Goal: Information Seeking & Learning: Learn about a topic

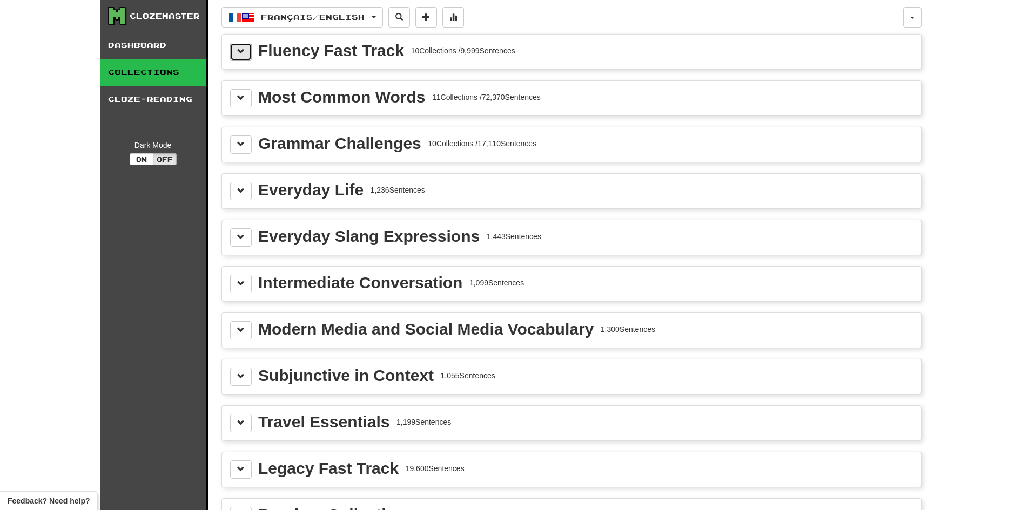
click at [238, 52] on span at bounding box center [241, 52] width 8 height 8
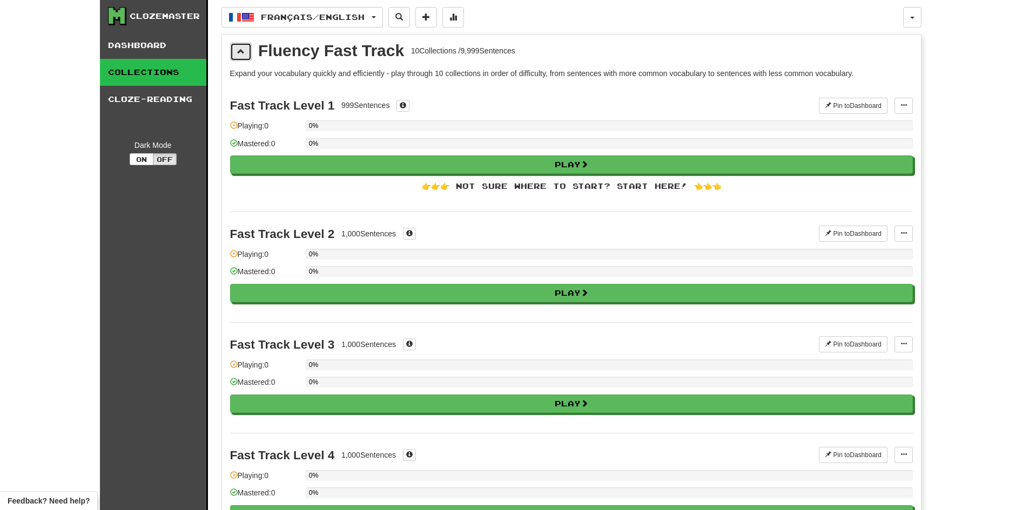
click at [238, 51] on span at bounding box center [241, 52] width 8 height 8
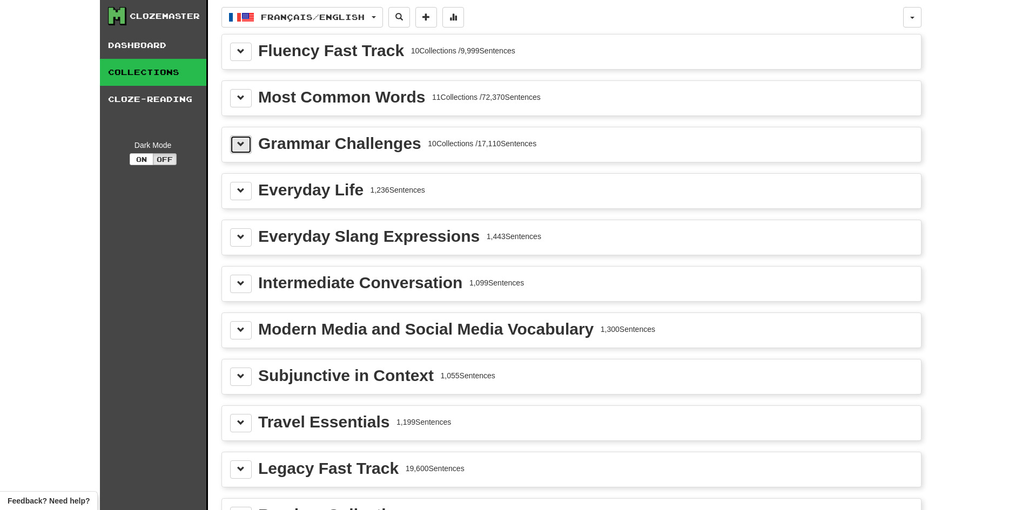
click at [243, 147] on span at bounding box center [241, 144] width 8 height 8
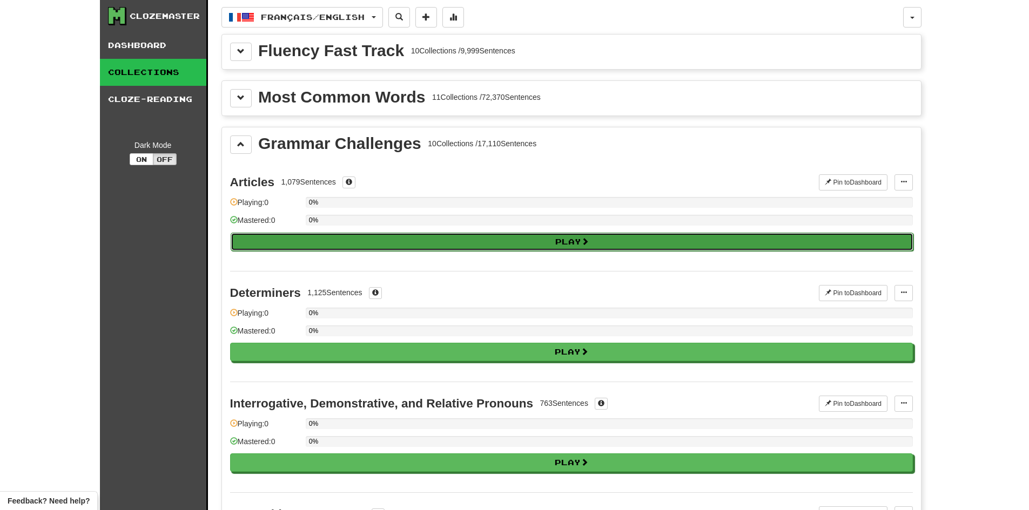
click at [493, 238] on button "Play" at bounding box center [572, 242] width 683 height 18
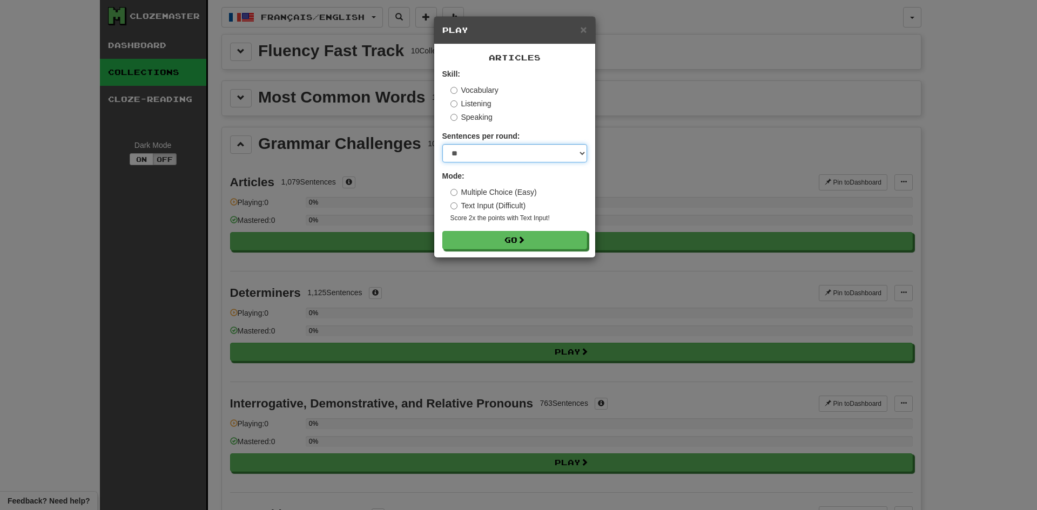
click at [536, 151] on select "* ** ** ** ** ** *** ********" at bounding box center [514, 153] width 145 height 18
select select "**"
click at [442, 144] on select "* ** ** ** ** ** *** ********" at bounding box center [514, 153] width 145 height 18
click at [476, 239] on button "Go" at bounding box center [515, 241] width 145 height 18
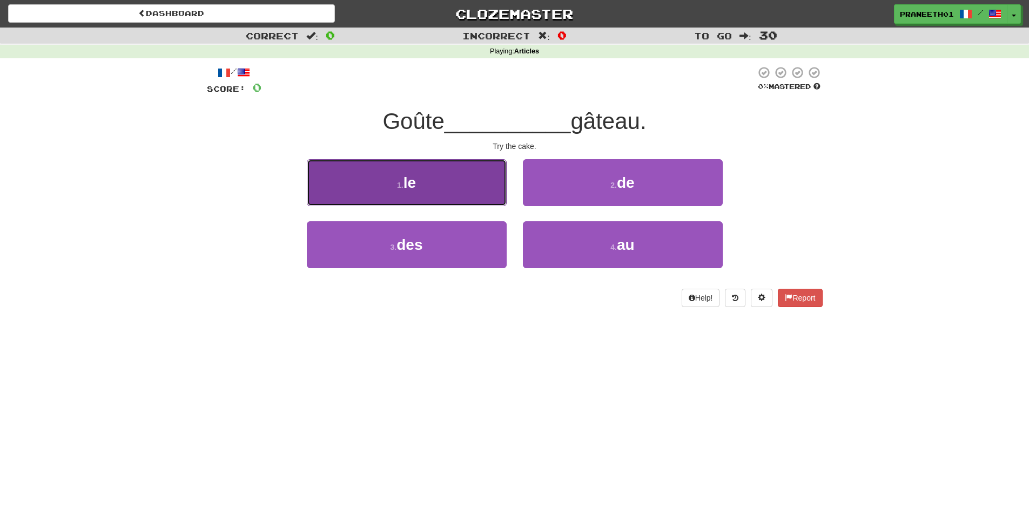
click at [419, 190] on button "1 . le" at bounding box center [407, 182] width 200 height 47
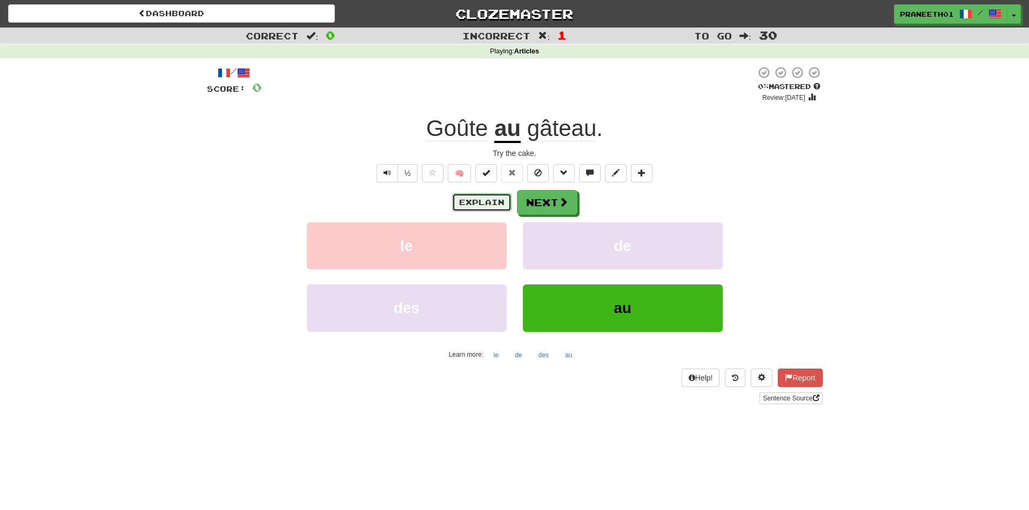
click at [480, 204] on button "Explain" at bounding box center [481, 202] width 59 height 18
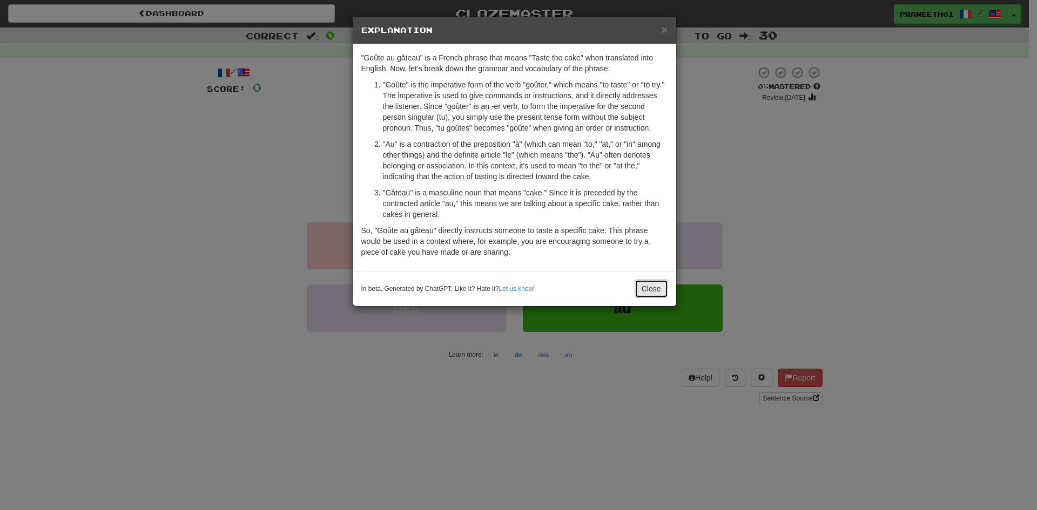
click at [662, 290] on button "Close" at bounding box center [651, 289] width 33 height 18
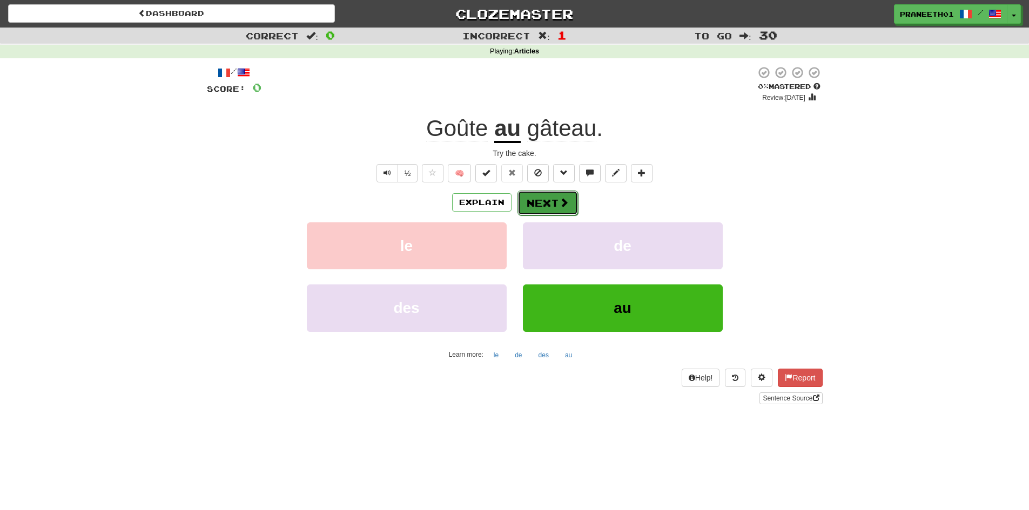
click at [549, 206] on button "Next" at bounding box center [548, 203] width 61 height 25
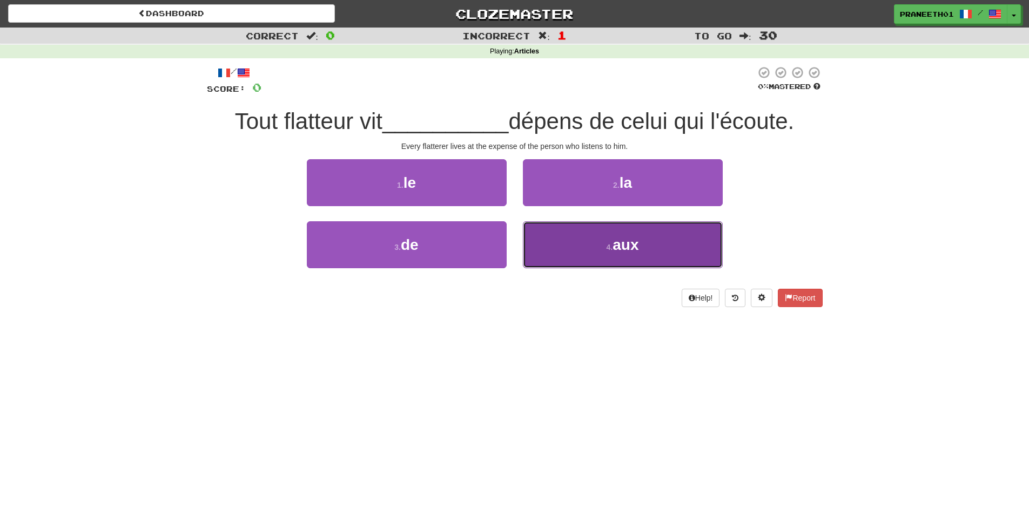
click at [620, 245] on span "aux" at bounding box center [626, 245] width 26 height 17
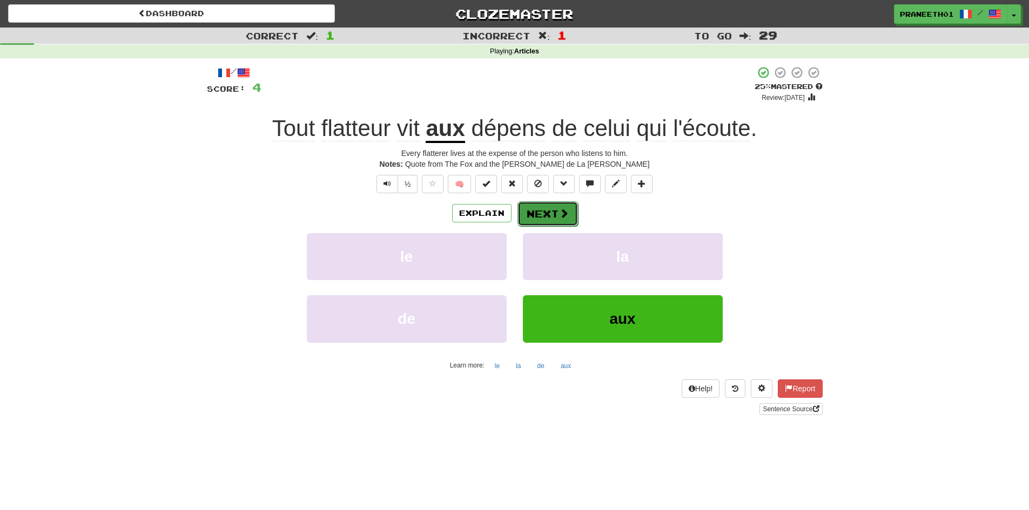
click at [539, 214] on button "Next" at bounding box center [548, 213] width 61 height 25
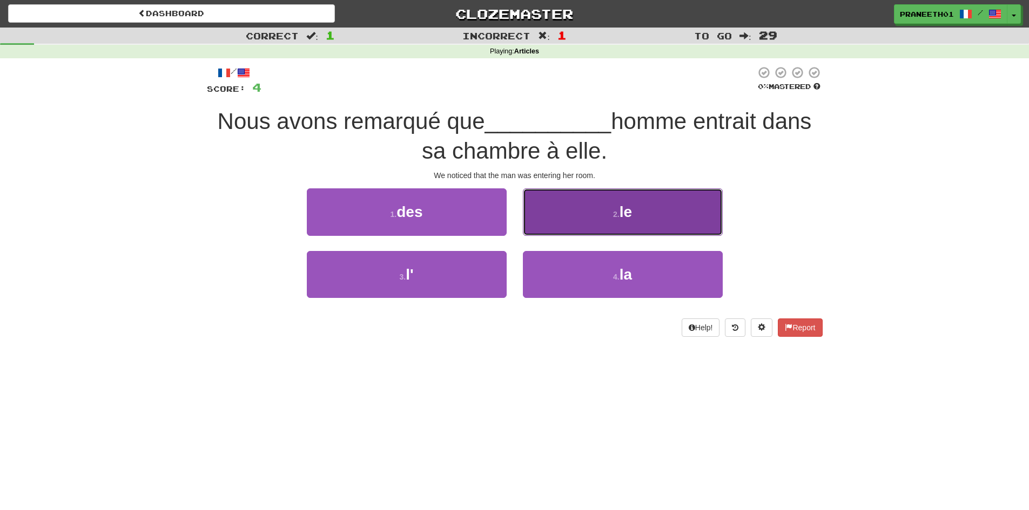
click at [613, 214] on small "2 ." at bounding box center [616, 214] width 6 height 9
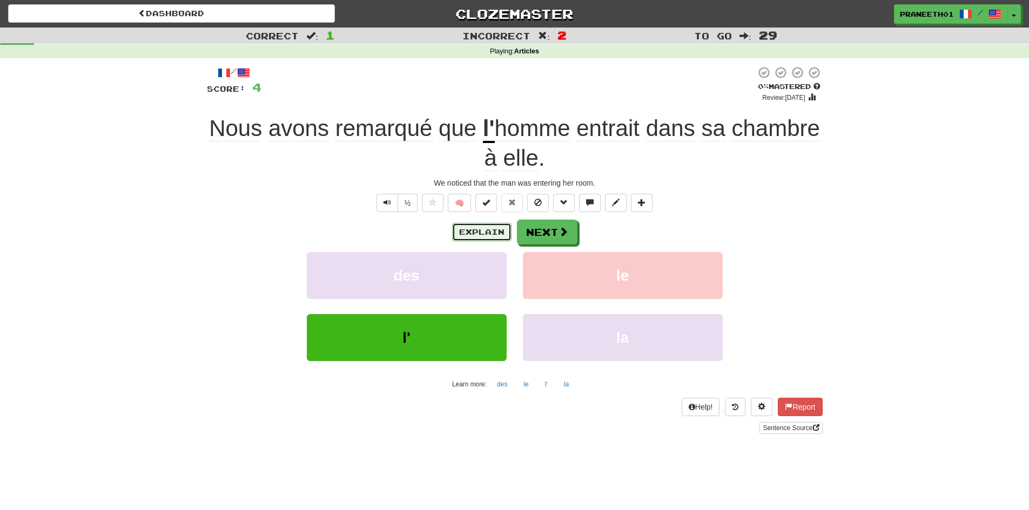
click at [473, 234] on button "Explain" at bounding box center [481, 232] width 59 height 18
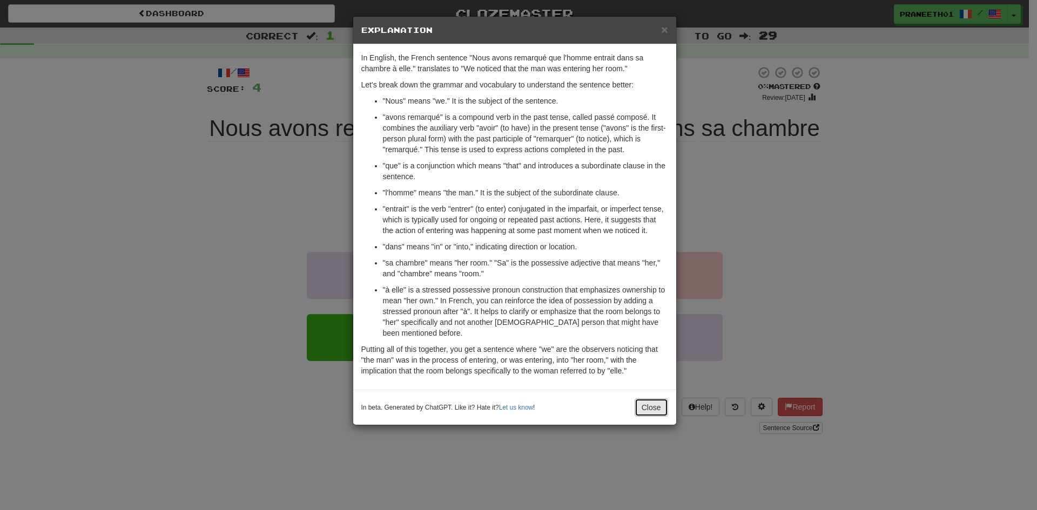
click at [646, 411] on button "Close" at bounding box center [651, 408] width 33 height 18
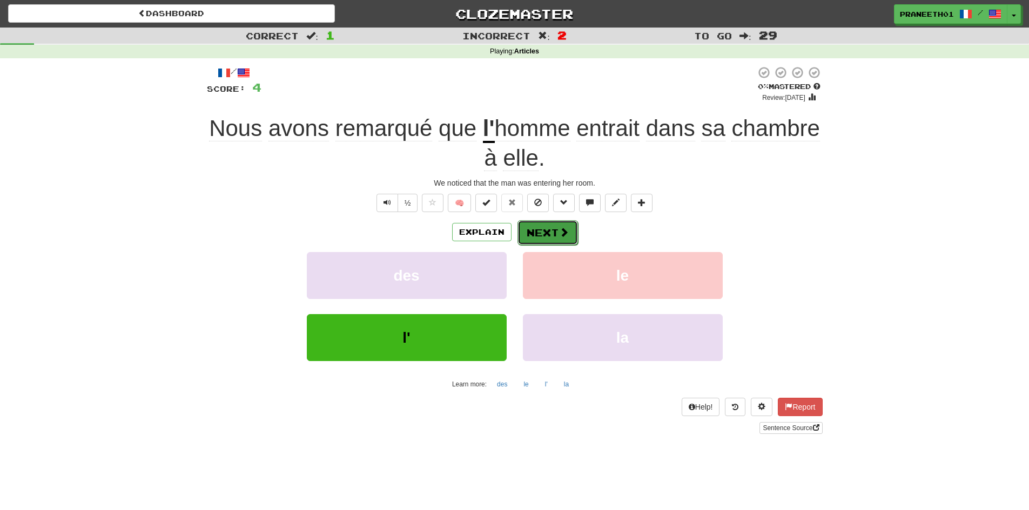
click at [552, 230] on button "Next" at bounding box center [548, 232] width 61 height 25
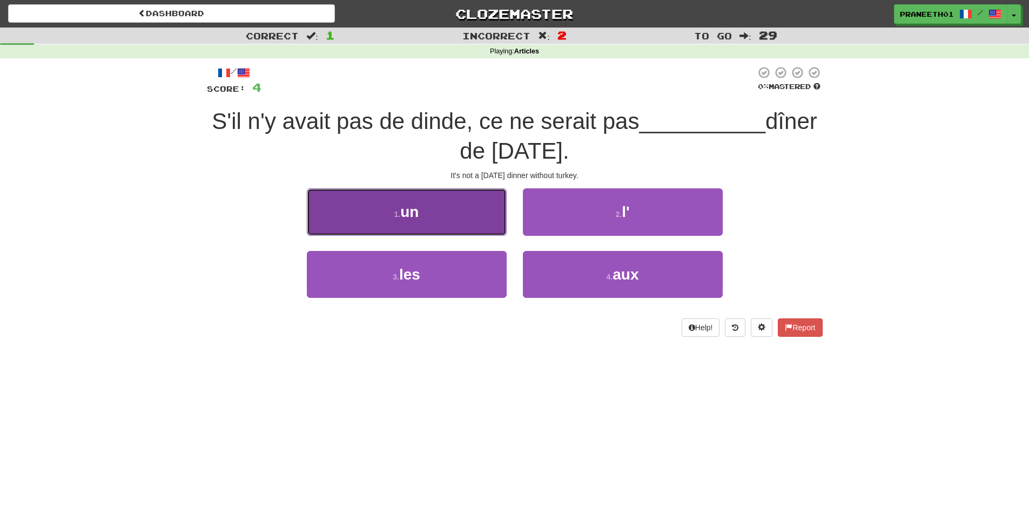
click at [417, 207] on span "un" at bounding box center [409, 212] width 18 height 17
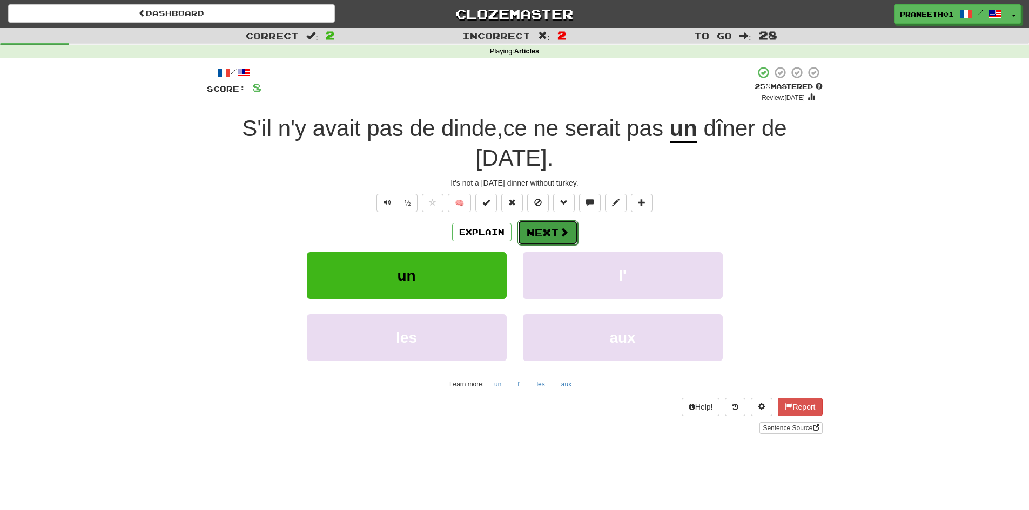
click at [562, 237] on span at bounding box center [564, 232] width 10 height 10
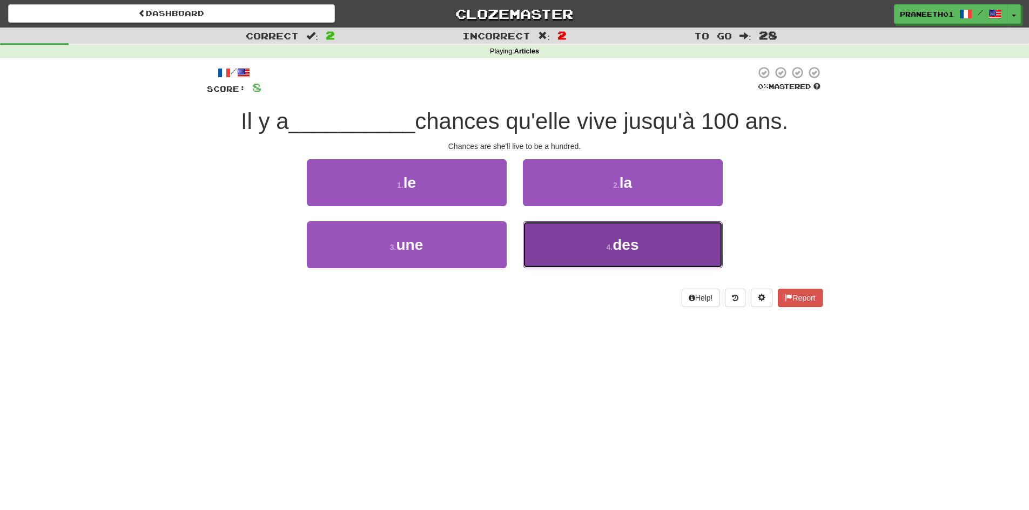
click at [595, 248] on button "4 . des" at bounding box center [623, 244] width 200 height 47
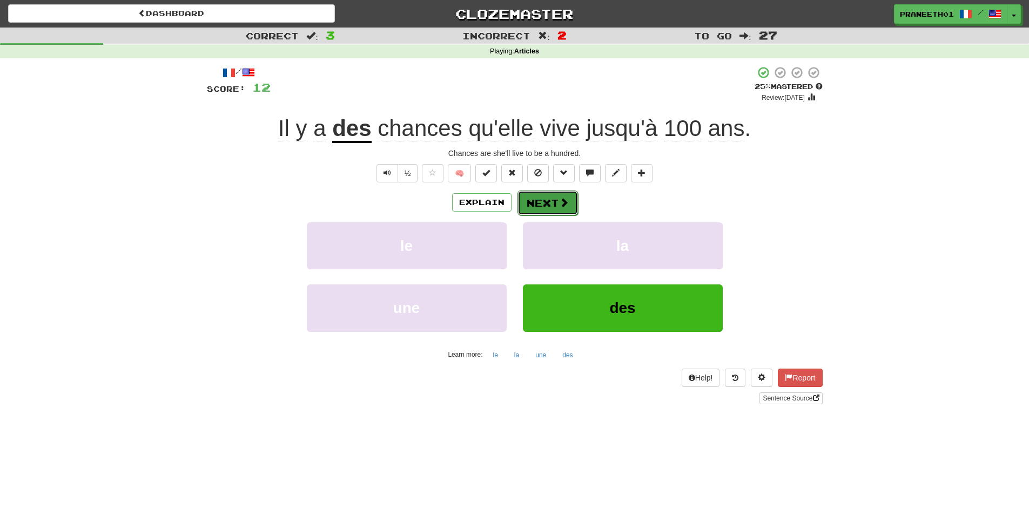
click at [552, 205] on button "Next" at bounding box center [548, 203] width 61 height 25
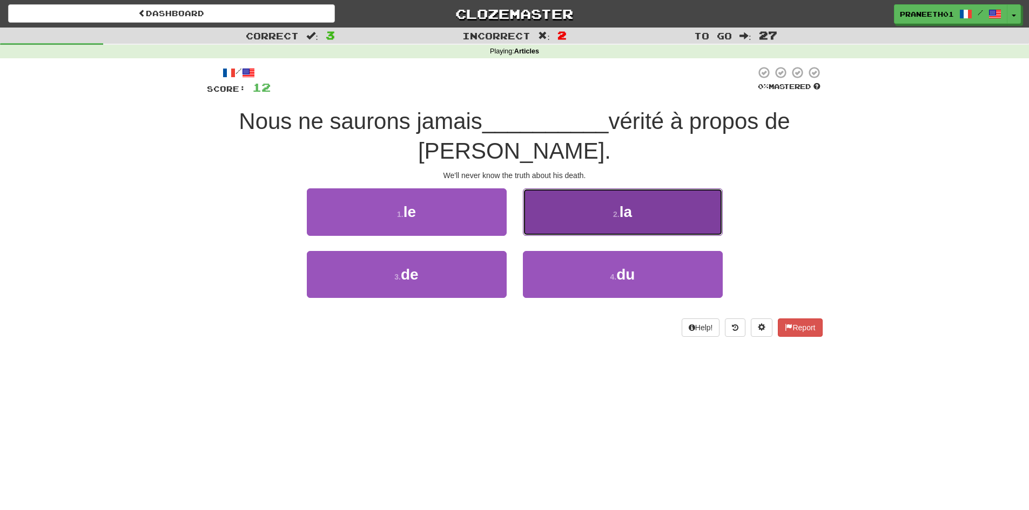
click at [654, 215] on button "2 . la" at bounding box center [623, 212] width 200 height 47
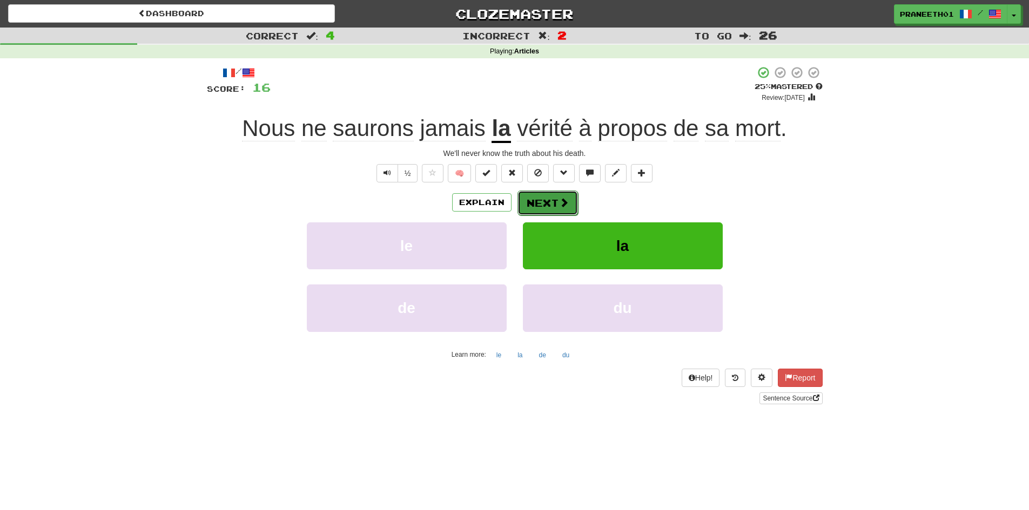
click at [554, 202] on button "Next" at bounding box center [548, 203] width 61 height 25
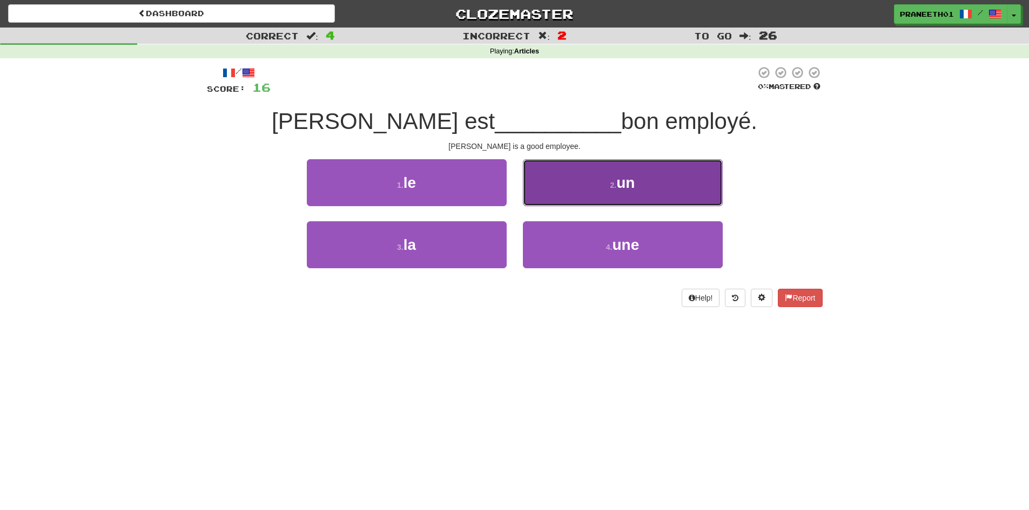
click at [616, 193] on button "2 . un" at bounding box center [623, 182] width 200 height 47
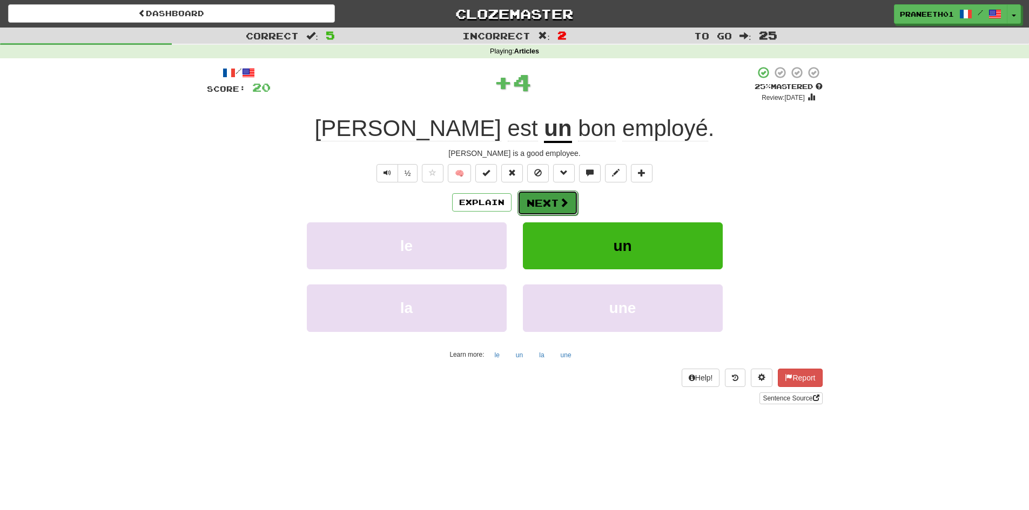
click at [549, 205] on button "Next" at bounding box center [548, 203] width 61 height 25
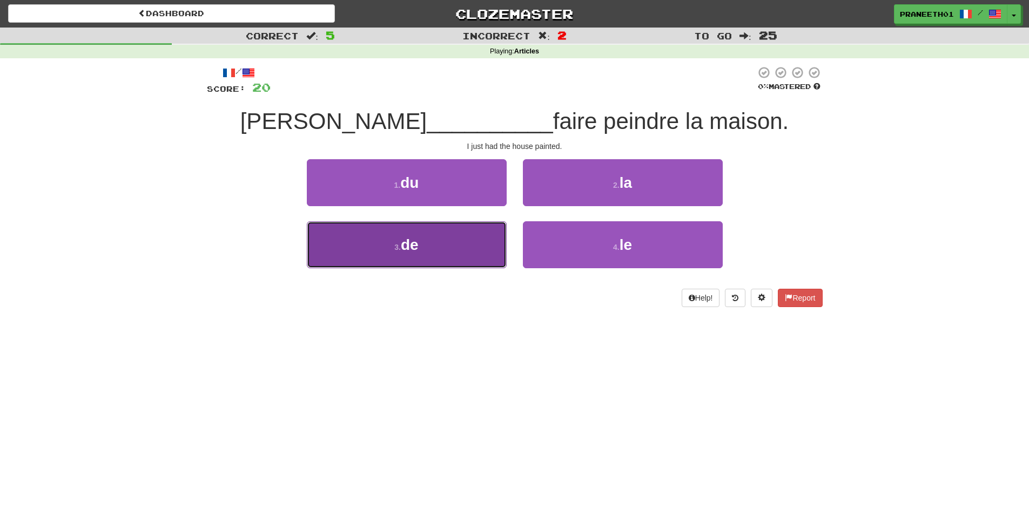
click at [446, 250] on button "3 . de" at bounding box center [407, 244] width 200 height 47
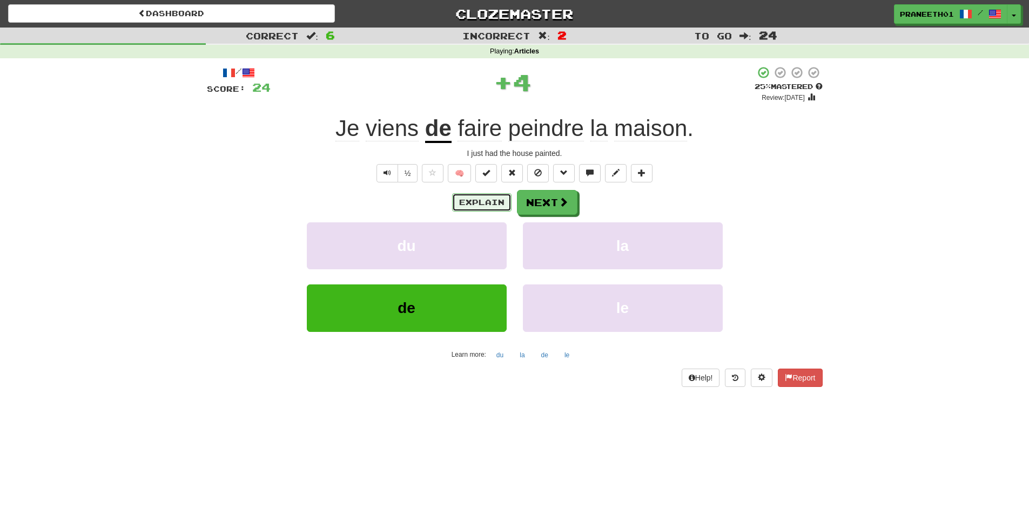
click at [482, 203] on button "Explain" at bounding box center [481, 202] width 59 height 18
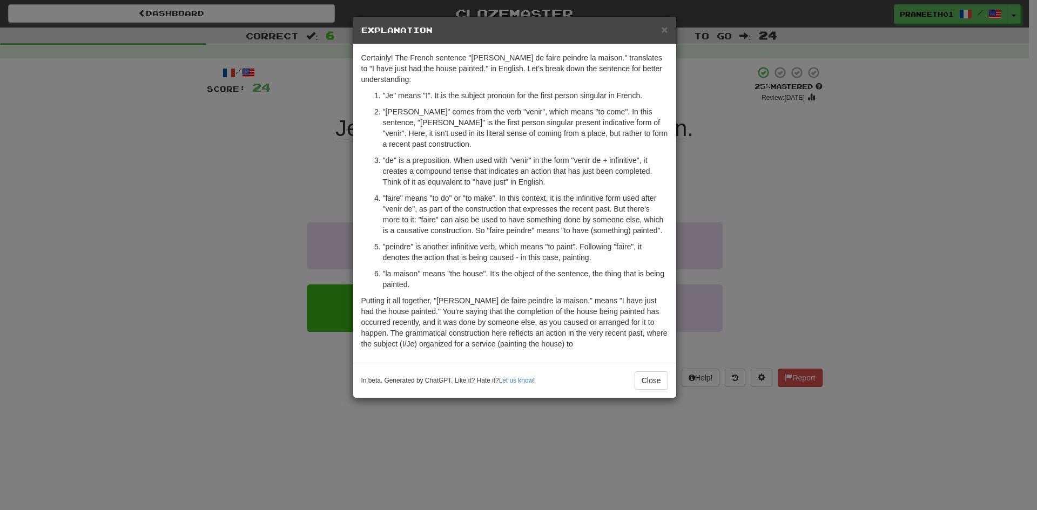
click at [359, 446] on div "× Explanation Certainly! The French sentence "Je viens de faire peindre la mais…" at bounding box center [518, 255] width 1037 height 510
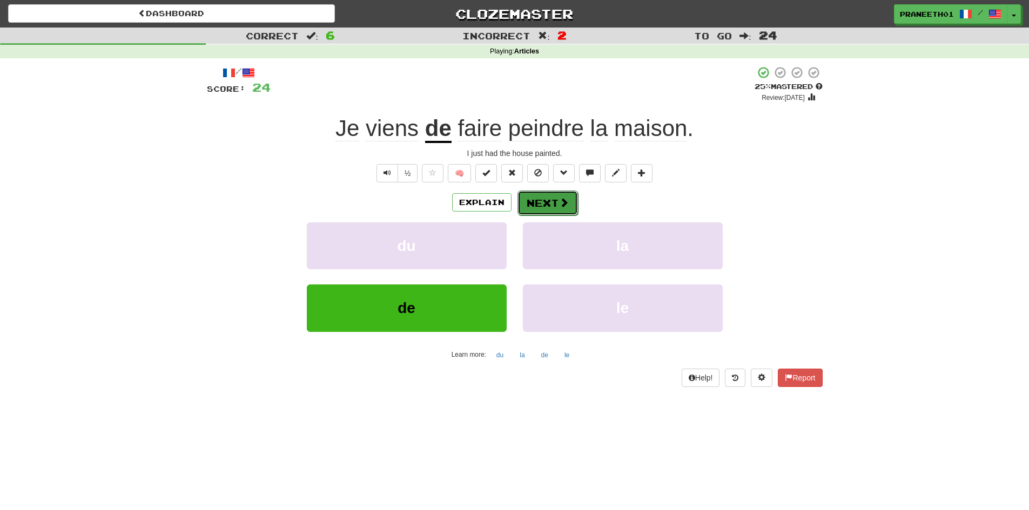
click at [547, 210] on button "Next" at bounding box center [548, 203] width 61 height 25
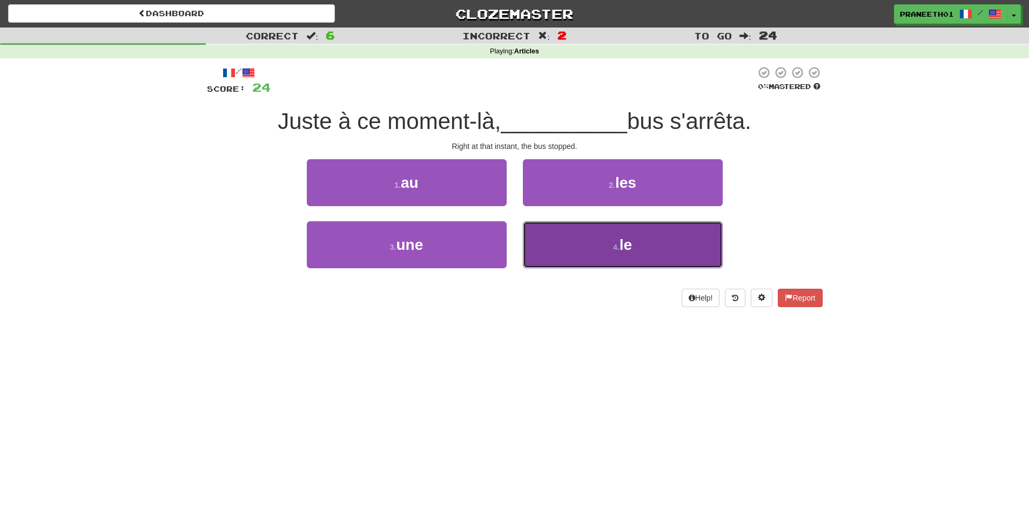
click at [606, 250] on button "4 . le" at bounding box center [623, 244] width 200 height 47
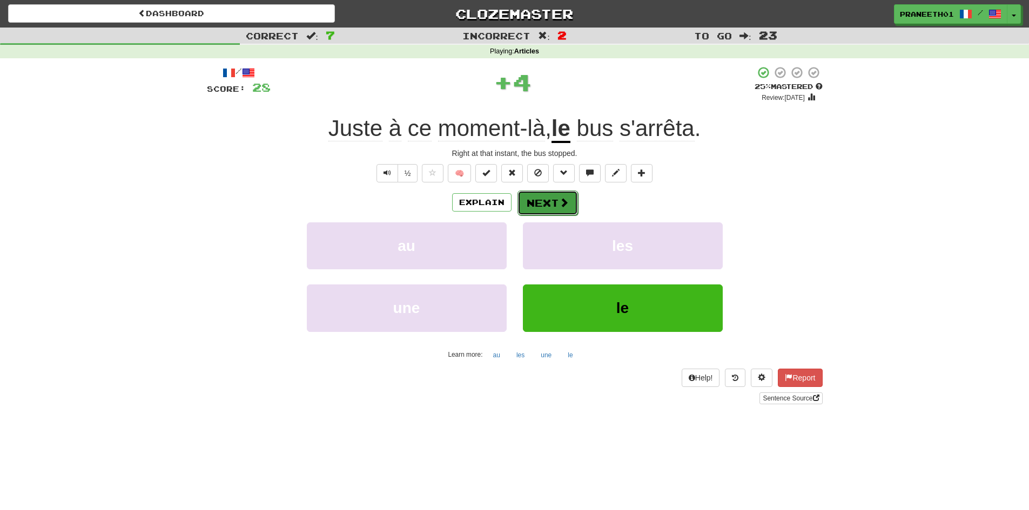
click at [559, 204] on span at bounding box center [564, 203] width 10 height 10
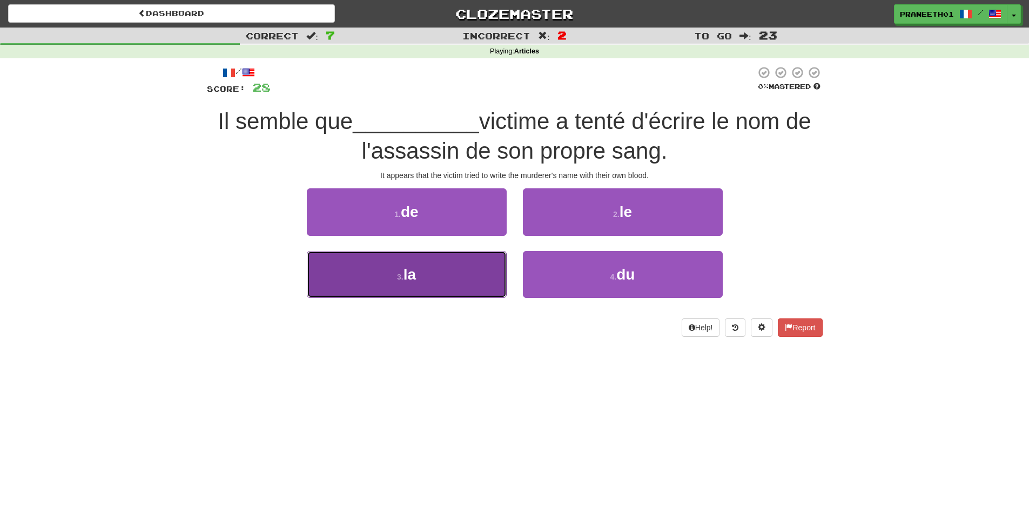
click at [406, 271] on span "la" at bounding box center [410, 274] width 12 height 17
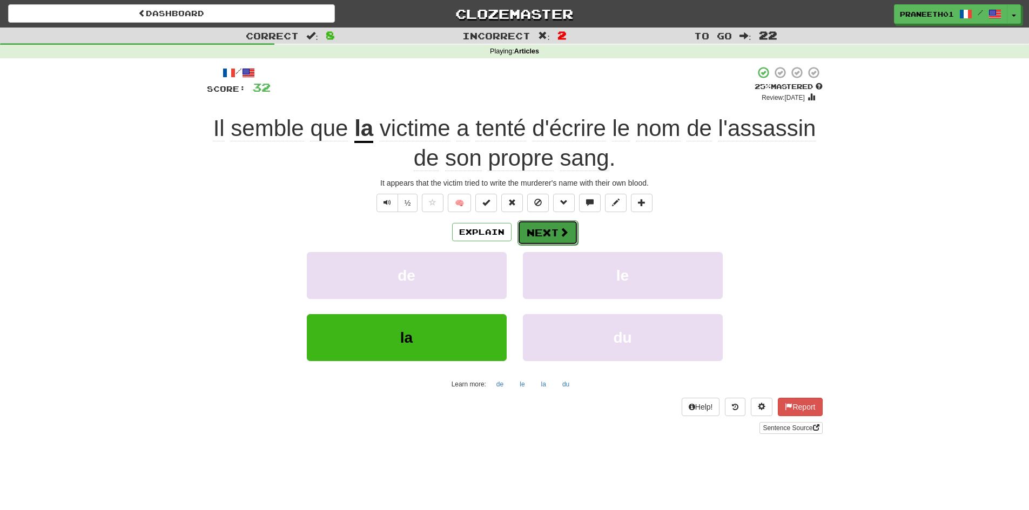
click at [538, 235] on button "Next" at bounding box center [548, 232] width 61 height 25
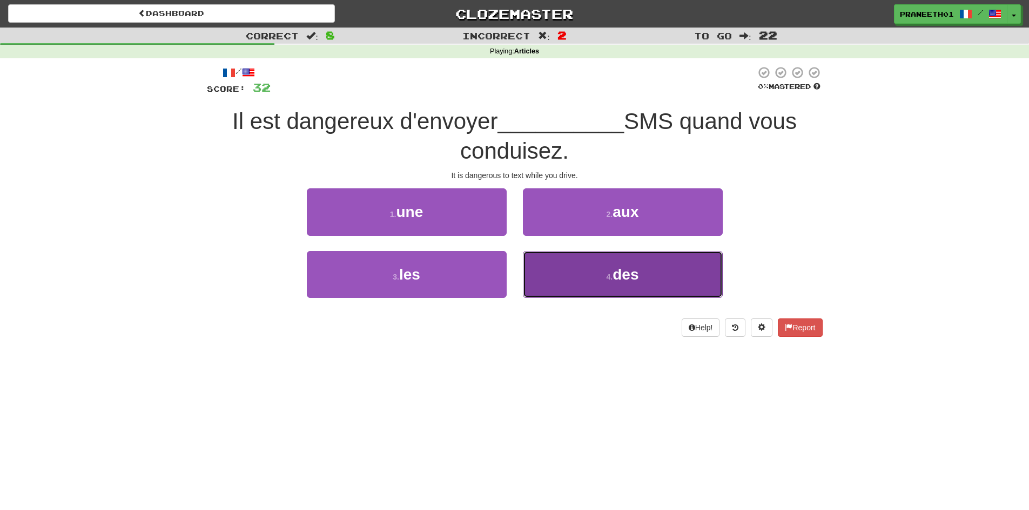
click at [586, 275] on button "4 . des" at bounding box center [623, 274] width 200 height 47
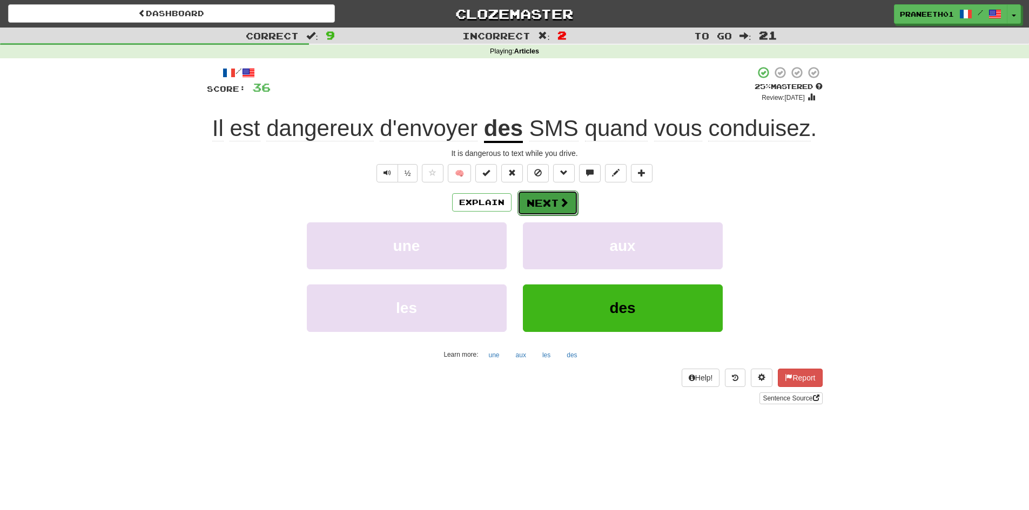
click at [568, 207] on button "Next" at bounding box center [548, 203] width 61 height 25
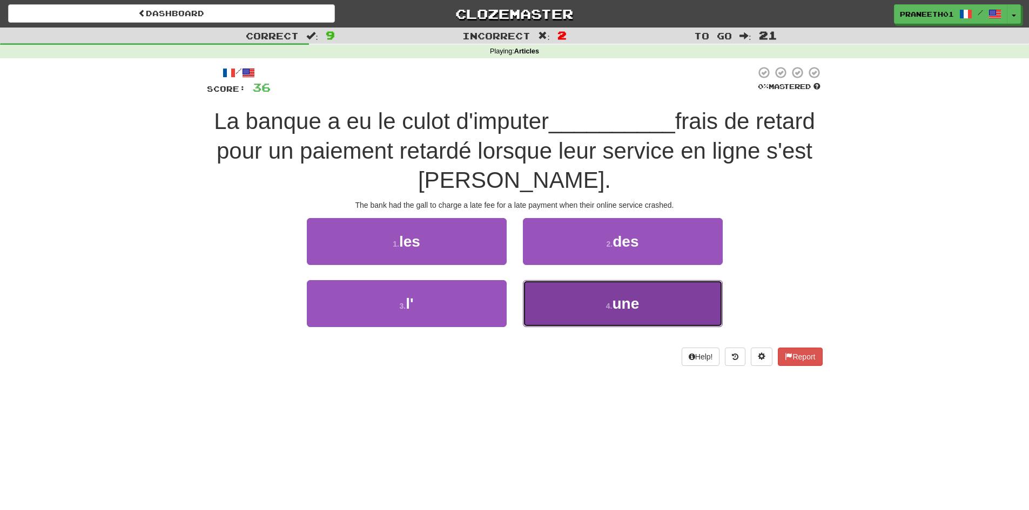
click at [619, 311] on span "une" at bounding box center [625, 303] width 27 height 17
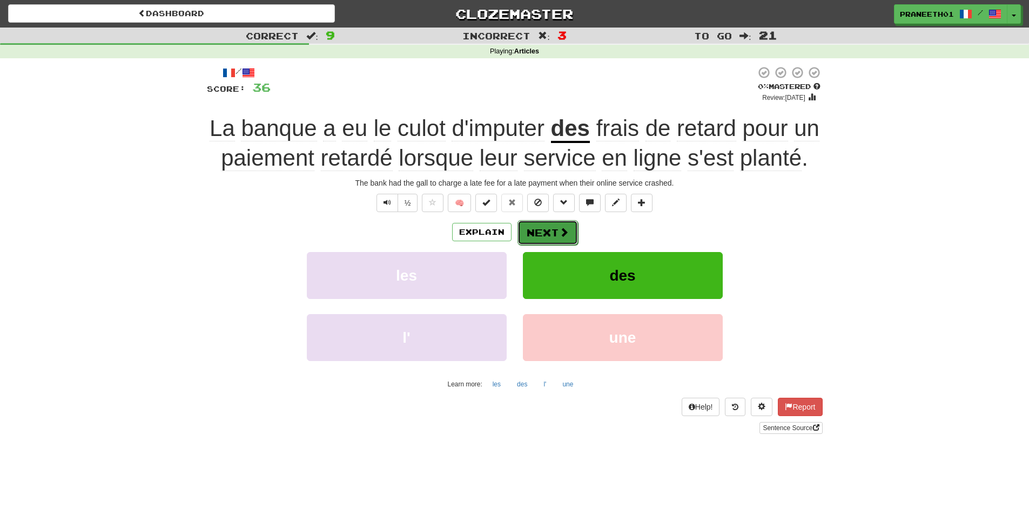
click at [556, 234] on button "Next" at bounding box center [548, 232] width 61 height 25
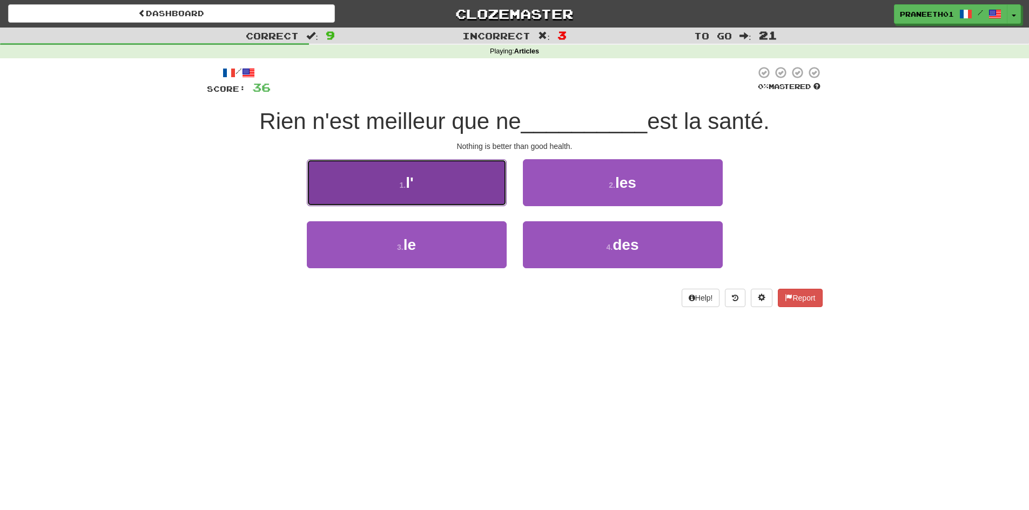
click at [456, 181] on button "1 . l'" at bounding box center [407, 182] width 200 height 47
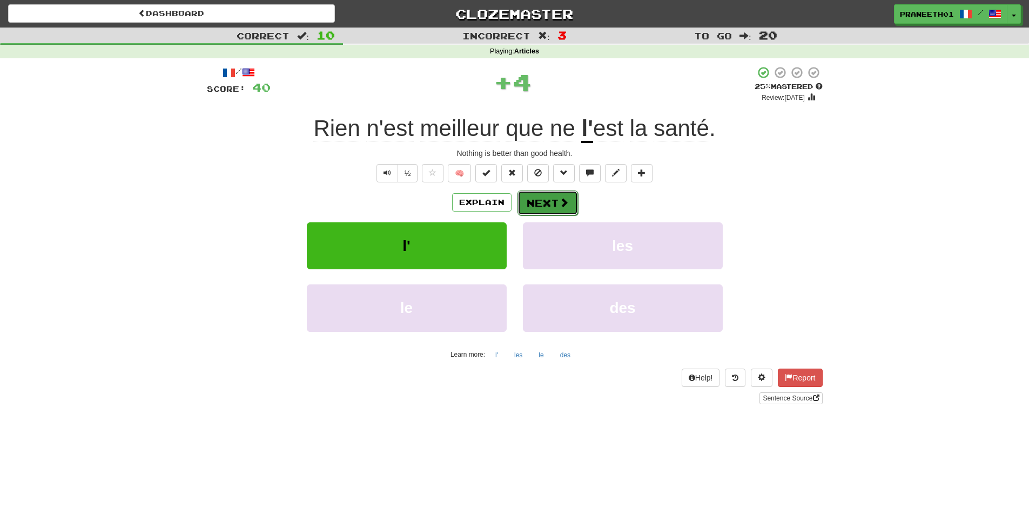
click at [552, 199] on button "Next" at bounding box center [548, 203] width 61 height 25
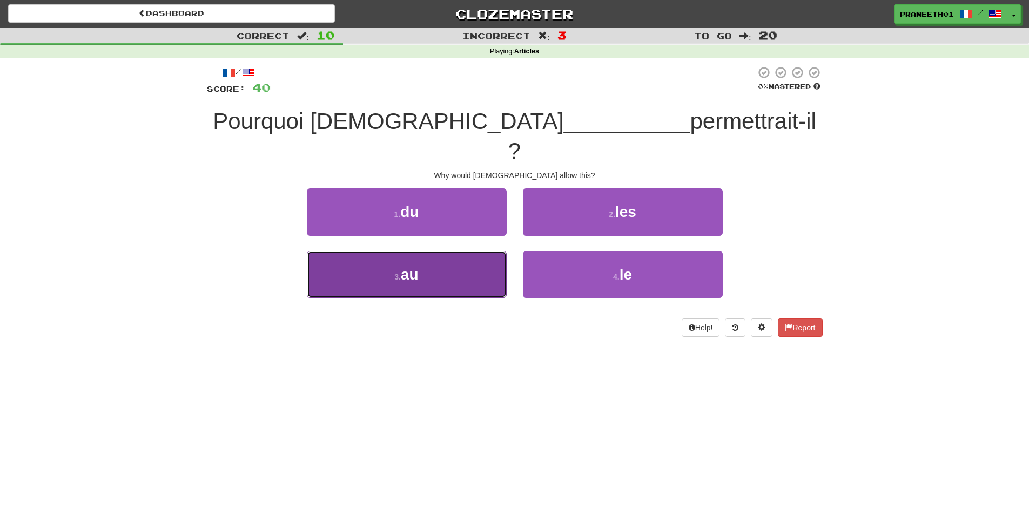
click at [433, 251] on button "3 . au" at bounding box center [407, 274] width 200 height 47
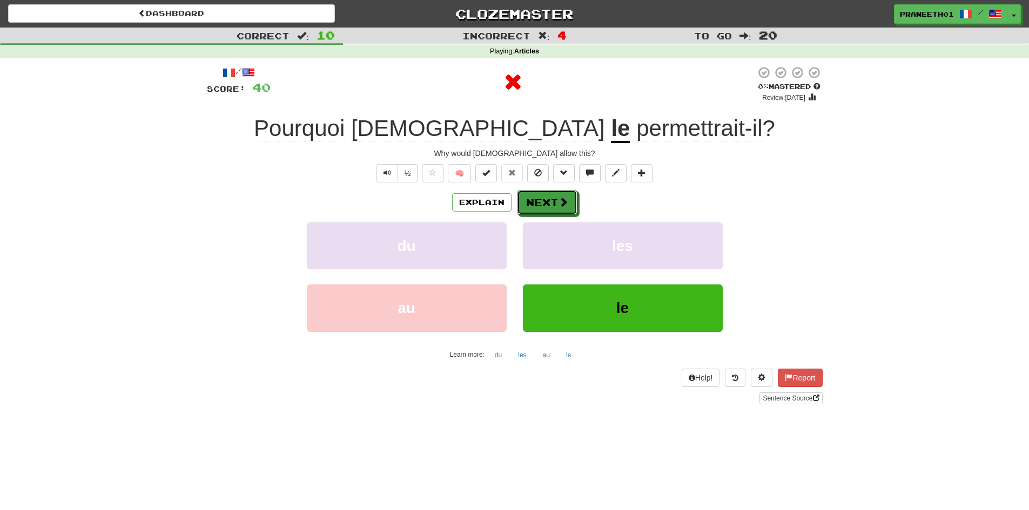
drag, startPoint x: 563, startPoint y: 198, endPoint x: 650, endPoint y: 205, distance: 87.2
click at [650, 205] on div "Explain Next" at bounding box center [515, 202] width 616 height 25
click at [486, 204] on button "Explain" at bounding box center [481, 202] width 59 height 18
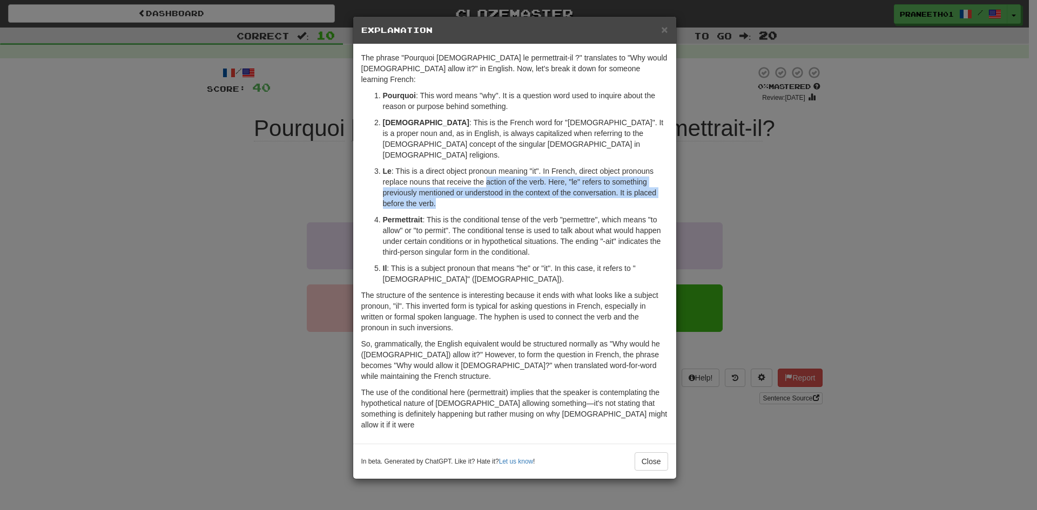
drag, startPoint x: 488, startPoint y: 157, endPoint x: 506, endPoint y: 188, distance: 35.6
click at [506, 188] on ol "Pourquoi : This word means "why". It is a question word used to inquire about t…" at bounding box center [514, 187] width 307 height 194
click at [506, 189] on ol "Pourquoi : This word means "why". It is a question word used to inquire about t…" at bounding box center [514, 187] width 307 height 194
drag, startPoint x: 624, startPoint y: 149, endPoint x: 622, endPoint y: 180, distance: 31.4
click at [622, 180] on p "Le : This is a direct object pronoun meaning "it". In French, direct object pro…" at bounding box center [525, 187] width 285 height 43
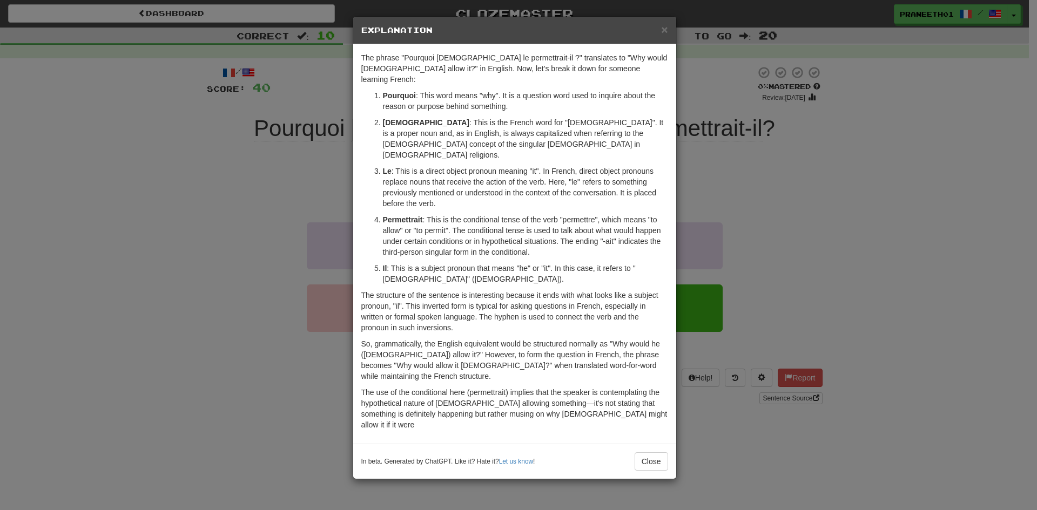
click at [557, 214] on p "Permettrait : This is the conditional tense of the verb "permettre", which mean…" at bounding box center [525, 235] width 285 height 43
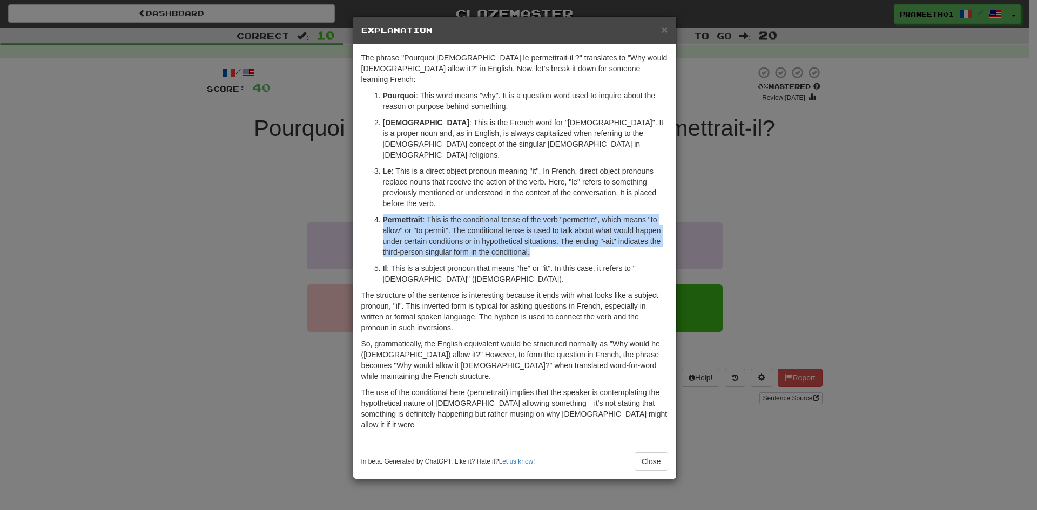
click at [557, 214] on p "Permettrait : This is the conditional tense of the verb "permettre", which mean…" at bounding box center [525, 235] width 285 height 43
click at [562, 240] on ol "Pourquoi : This word means "why". It is a question word used to inquire about t…" at bounding box center [514, 187] width 307 height 194
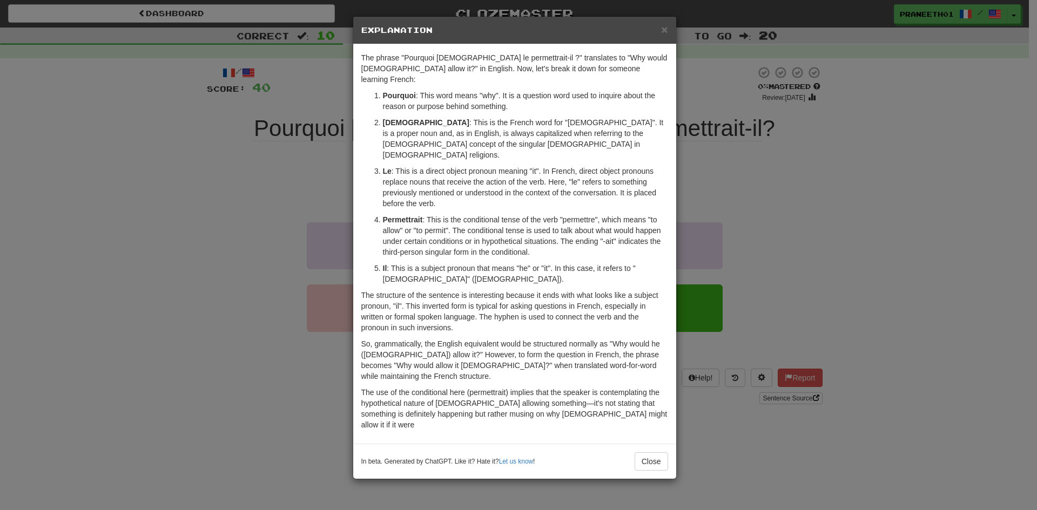
click at [724, 188] on div "× Explanation The phrase "Pourquoi Dieu le permettrait-il ?" translates to "Why…" at bounding box center [518, 255] width 1037 height 510
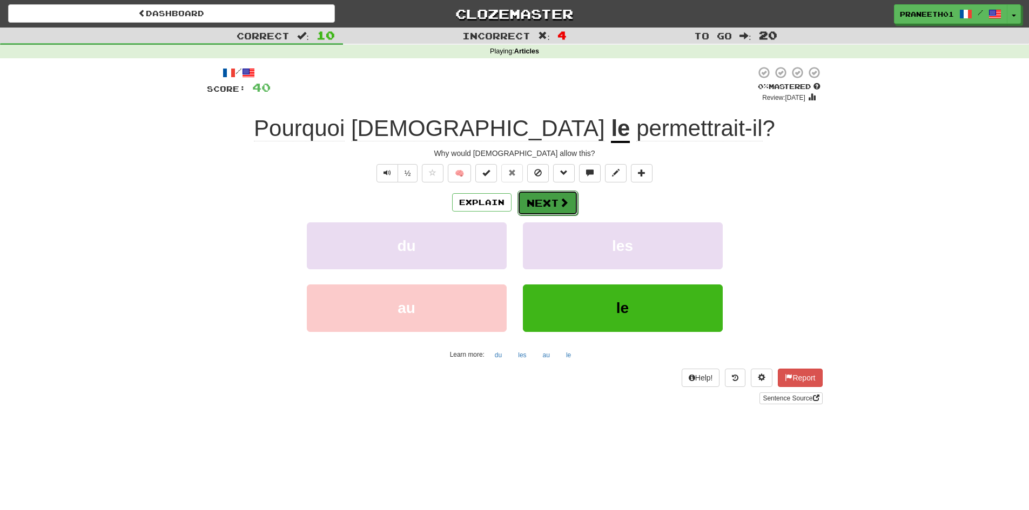
click at [543, 200] on button "Next" at bounding box center [548, 203] width 61 height 25
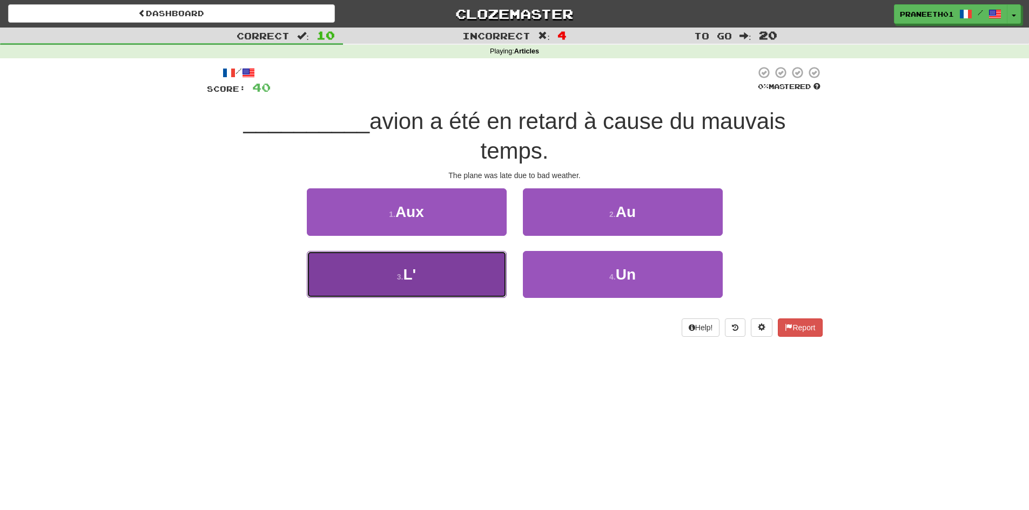
click at [434, 287] on button "3 . L'" at bounding box center [407, 274] width 200 height 47
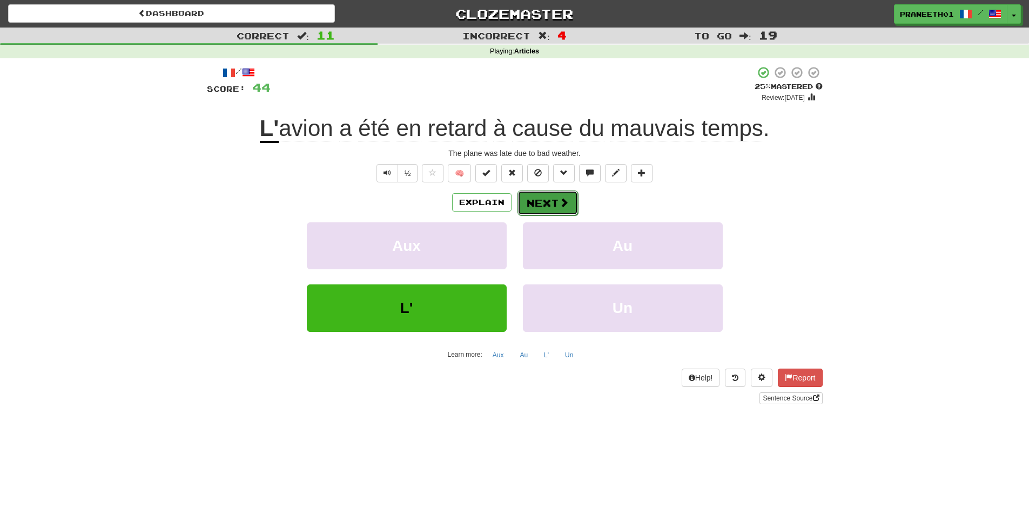
click at [546, 206] on button "Next" at bounding box center [548, 203] width 61 height 25
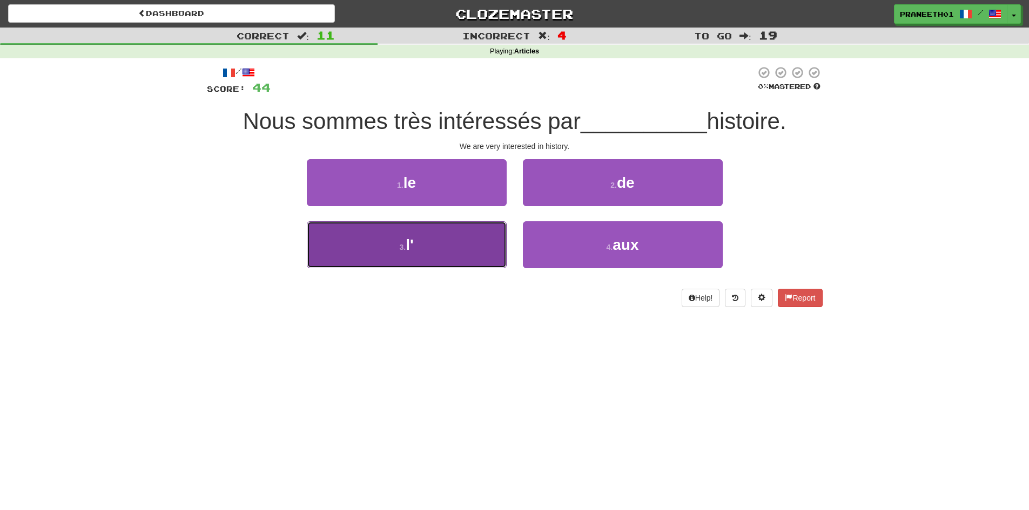
click at [452, 248] on button "3 . l'" at bounding box center [407, 244] width 200 height 47
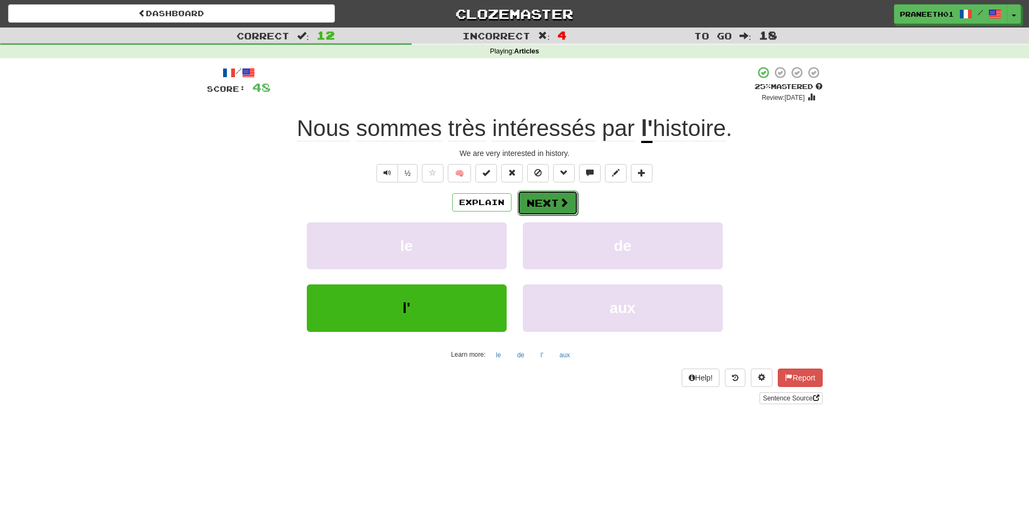
click at [555, 203] on button "Next" at bounding box center [548, 203] width 61 height 25
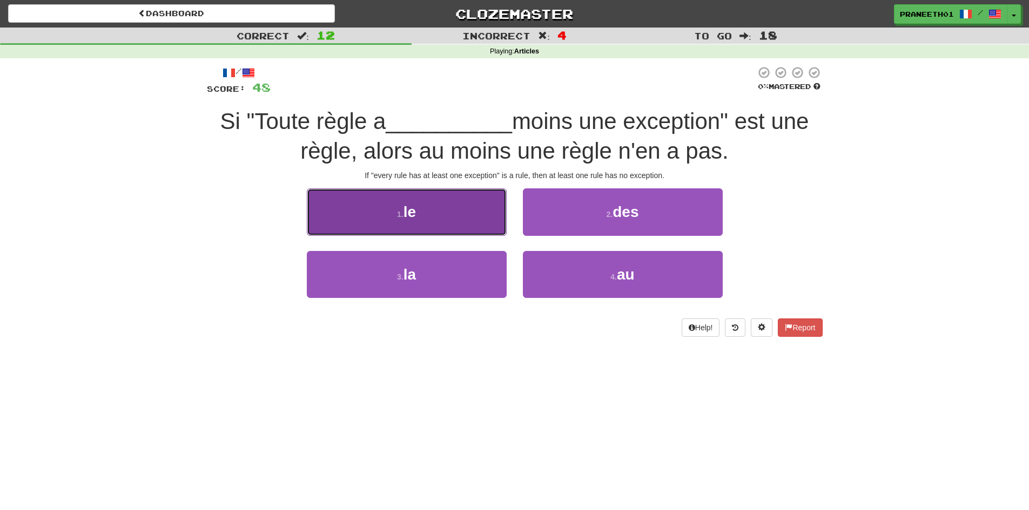
click at [427, 229] on button "1 . le" at bounding box center [407, 212] width 200 height 47
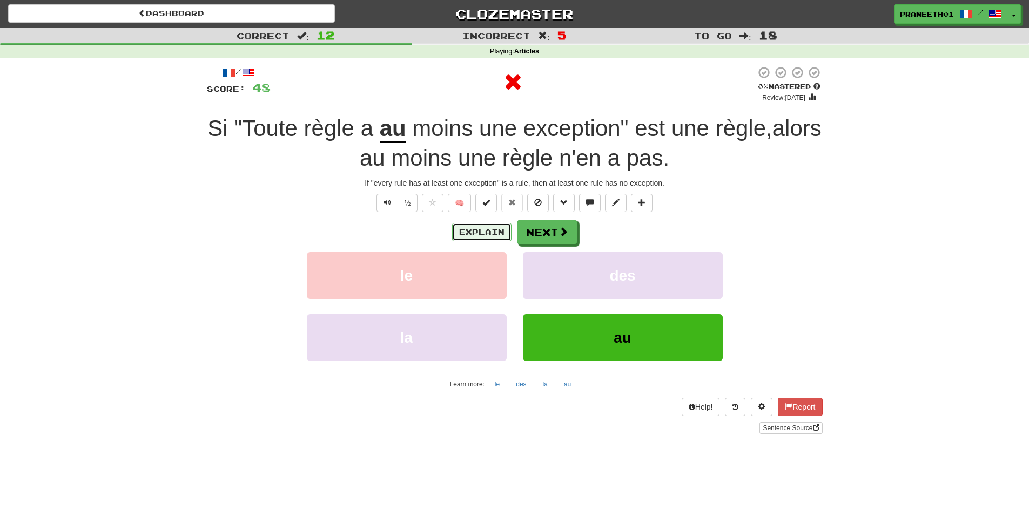
click at [494, 237] on button "Explain" at bounding box center [481, 232] width 59 height 18
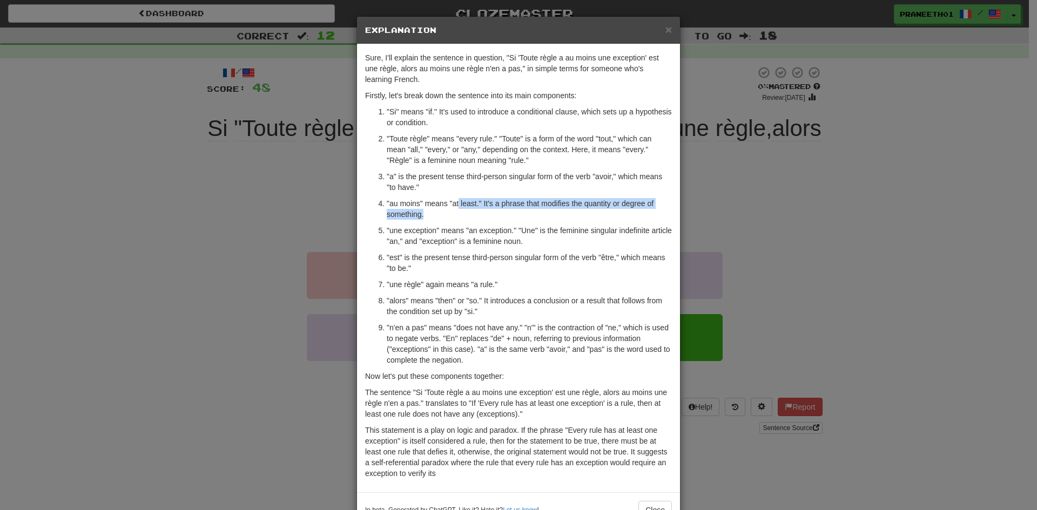
drag, startPoint x: 455, startPoint y: 205, endPoint x: 554, endPoint y: 218, distance: 99.7
click at [554, 218] on p ""au moins" means "at least." It's a phrase that modifies the quantity or degree…" at bounding box center [529, 209] width 285 height 22
click at [551, 221] on ol ""Si" means "if." It's used to introduce a conditional clause, which sets up a h…" at bounding box center [518, 235] width 307 height 259
click at [474, 211] on p ""au moins" means "at least." It's a phrase that modifies the quantity or degree…" at bounding box center [529, 209] width 285 height 22
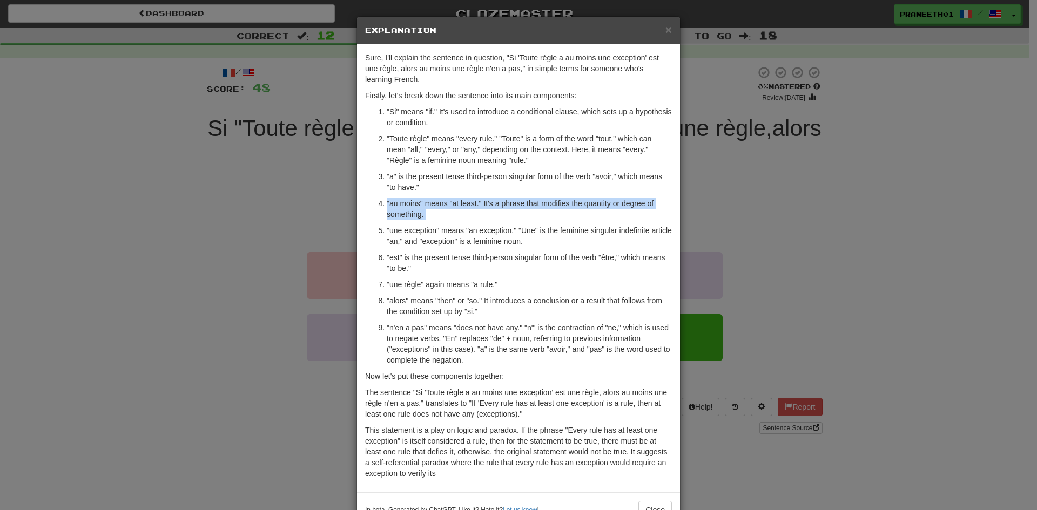
drag, startPoint x: 474, startPoint y: 211, endPoint x: 630, endPoint y: 209, distance: 156.1
click at [476, 211] on p ""au moins" means "at least." It's a phrase that modifies the quantity or degree…" at bounding box center [529, 209] width 285 height 22
click at [744, 225] on div "× Explanation Sure, I'll explain the sentence in question, "Si 'Toute règle a a…" at bounding box center [518, 255] width 1037 height 510
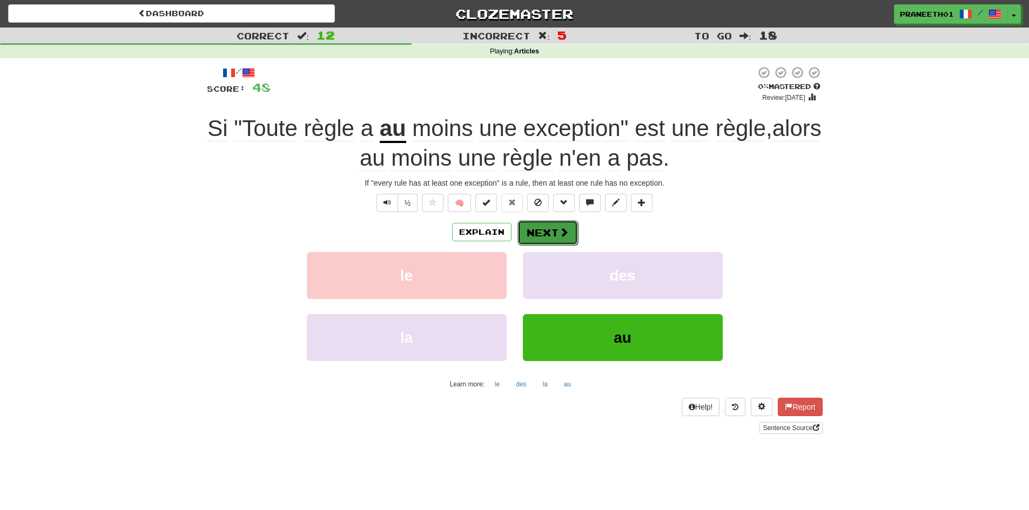
click at [539, 225] on button "Next" at bounding box center [548, 232] width 61 height 25
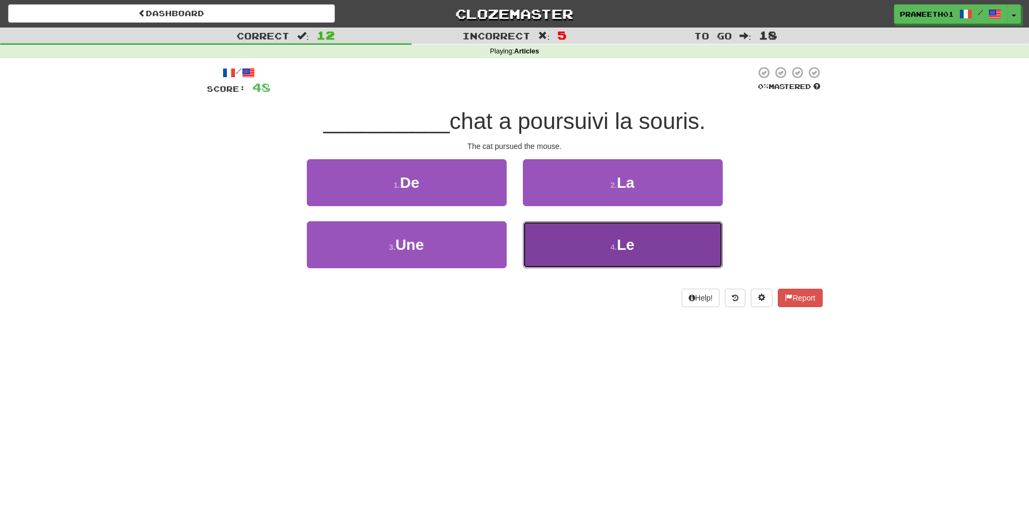
click at [628, 243] on span "Le" at bounding box center [626, 245] width 18 height 17
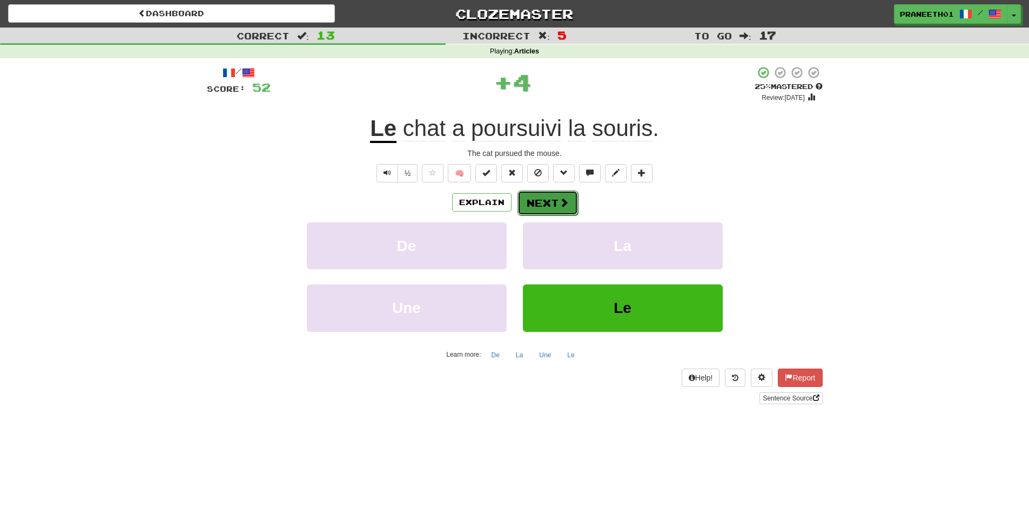
click at [549, 203] on button "Next" at bounding box center [548, 203] width 61 height 25
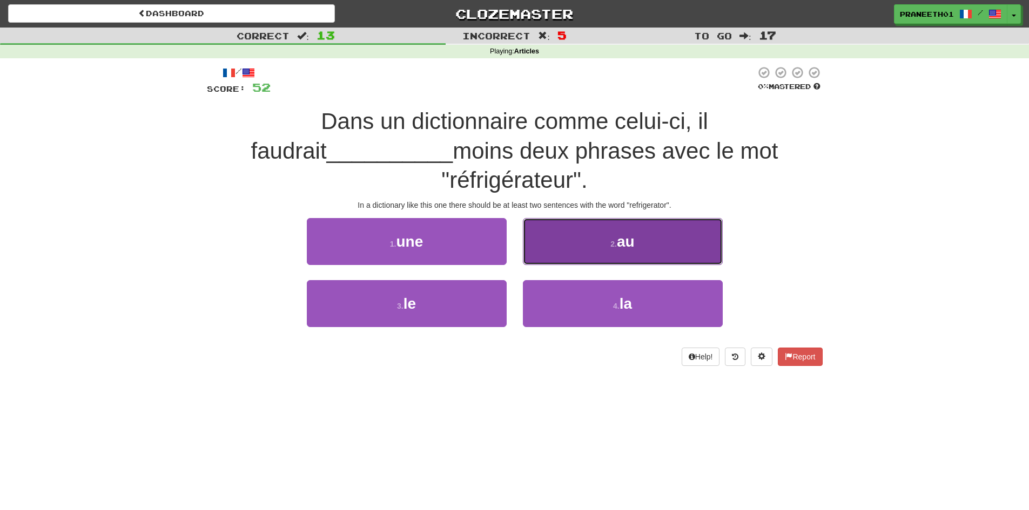
click at [656, 218] on button "2 . au" at bounding box center [623, 241] width 200 height 47
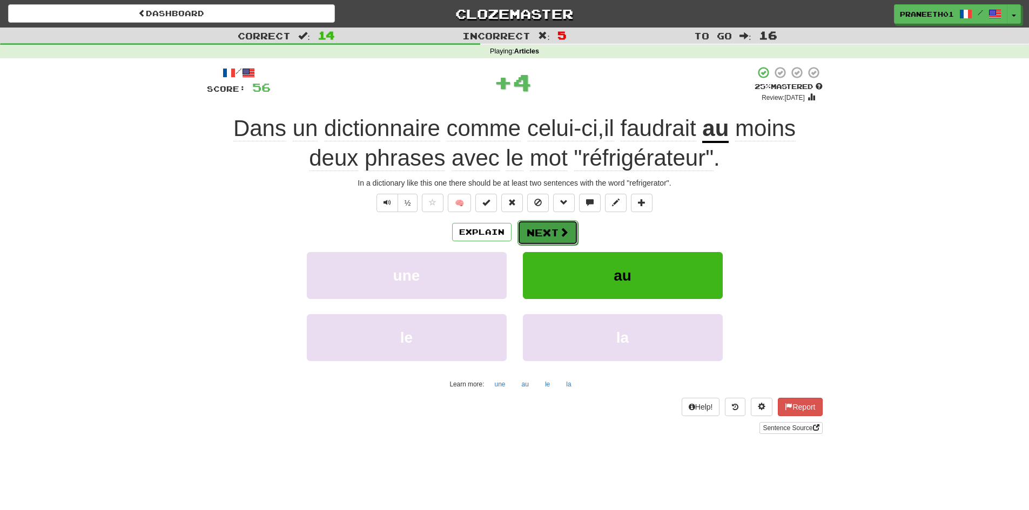
click at [545, 231] on button "Next" at bounding box center [548, 232] width 61 height 25
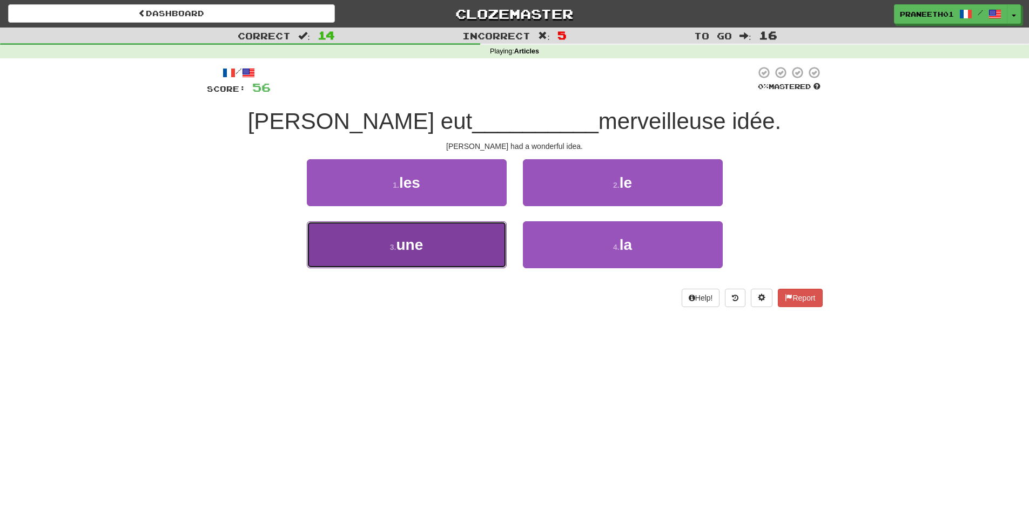
click at [408, 242] on span "une" at bounding box center [409, 245] width 27 height 17
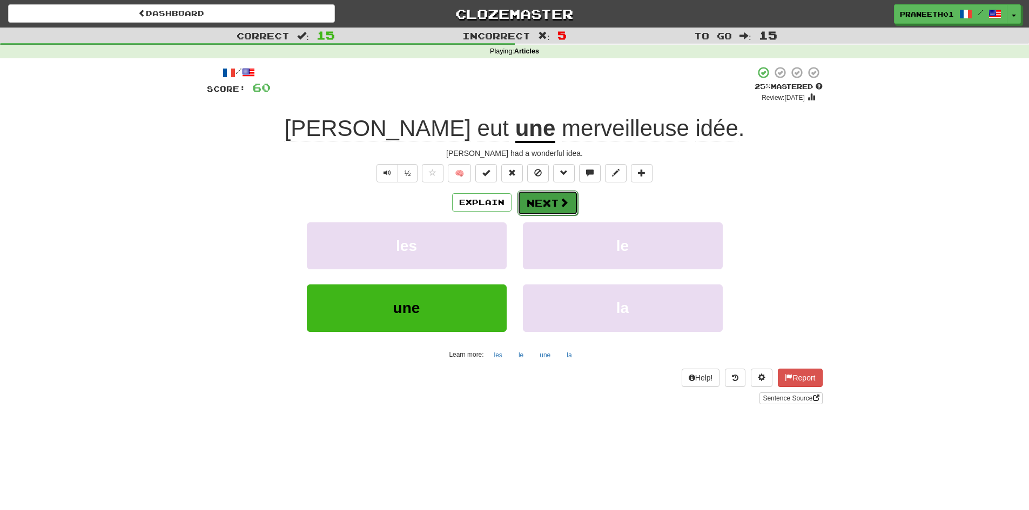
click at [550, 199] on button "Next" at bounding box center [548, 203] width 61 height 25
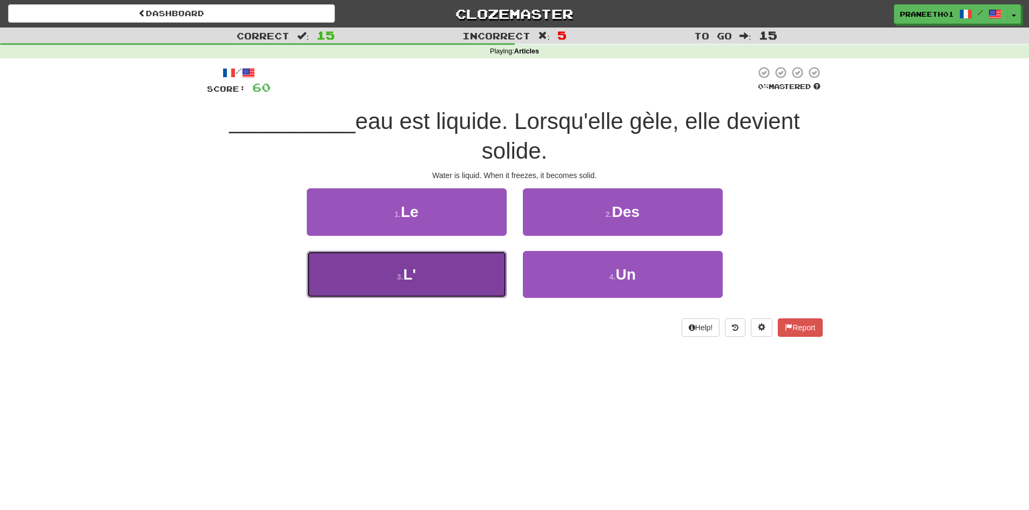
click at [433, 264] on button "3 . L'" at bounding box center [407, 274] width 200 height 47
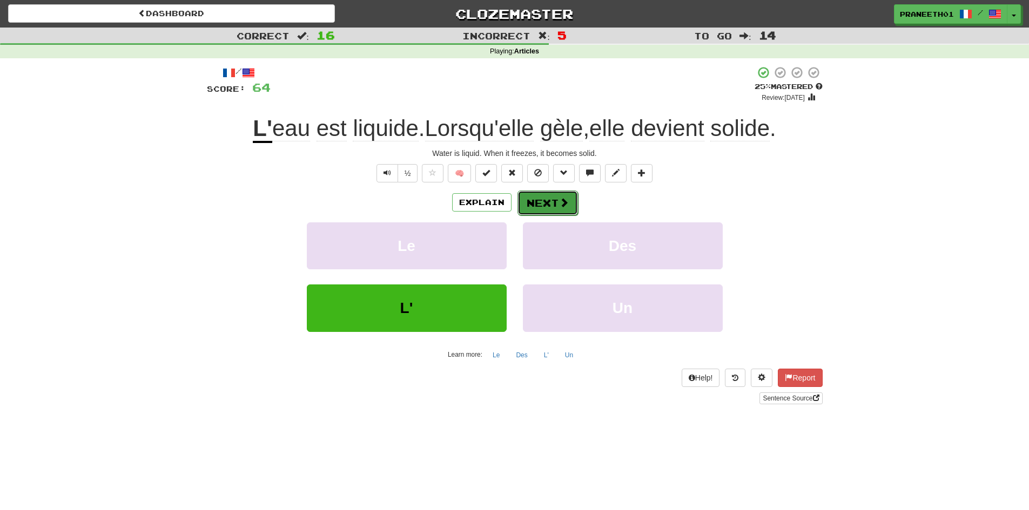
click at [529, 206] on button "Next" at bounding box center [548, 203] width 61 height 25
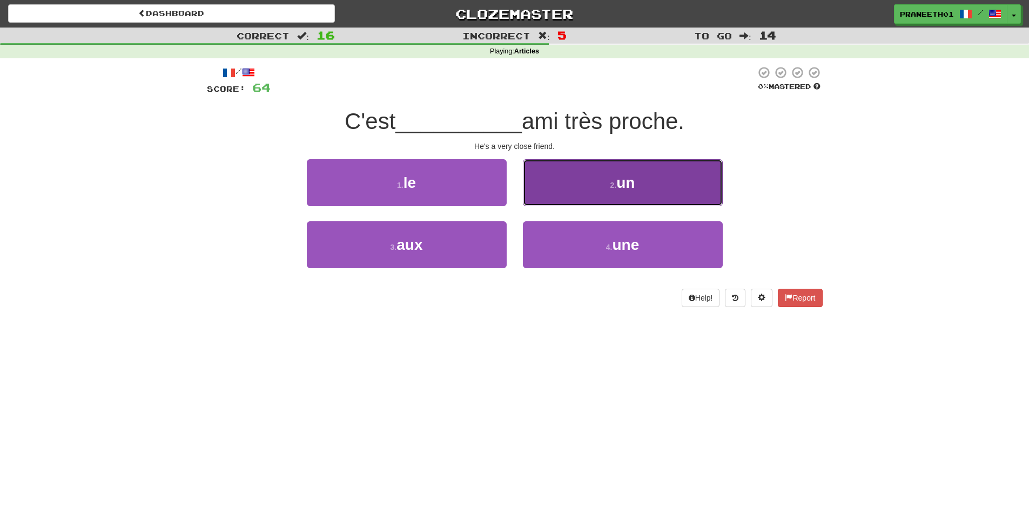
click at [626, 183] on span "un" at bounding box center [625, 182] width 18 height 17
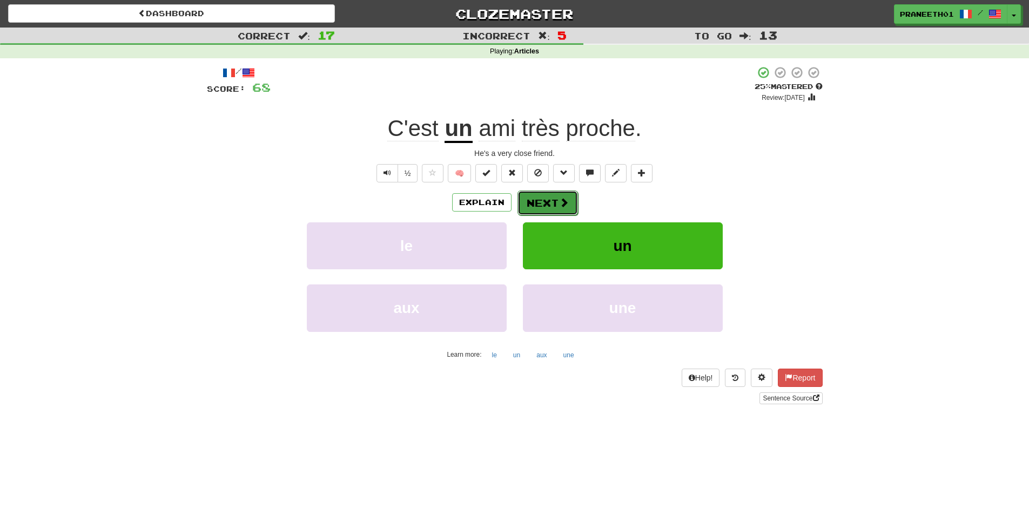
click at [546, 201] on button "Next" at bounding box center [548, 203] width 61 height 25
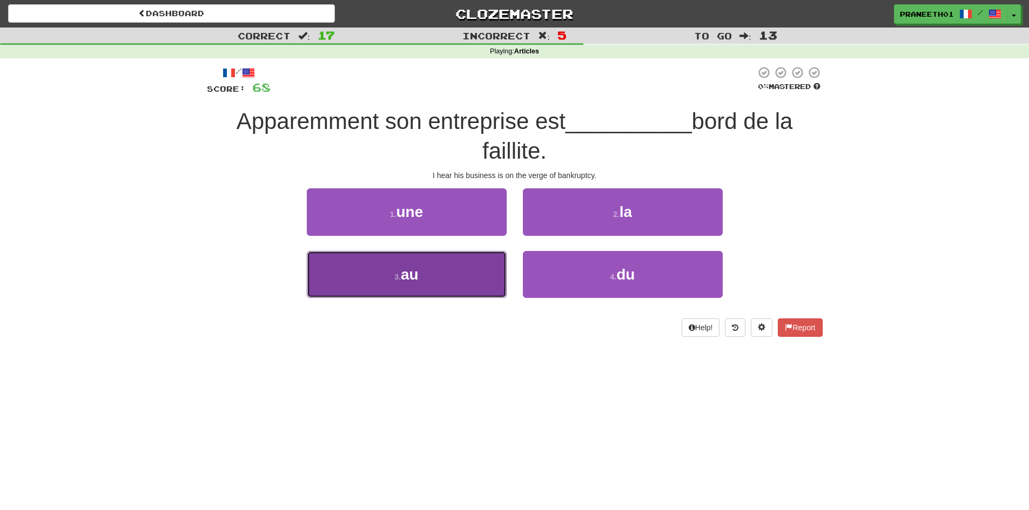
click at [426, 278] on button "3 . au" at bounding box center [407, 274] width 200 height 47
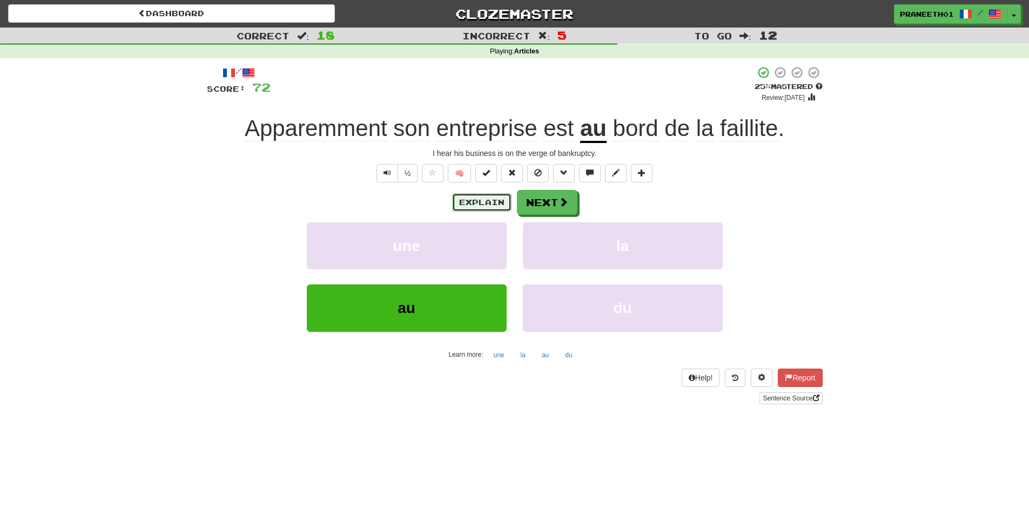
click at [485, 202] on button "Explain" at bounding box center [481, 202] width 59 height 18
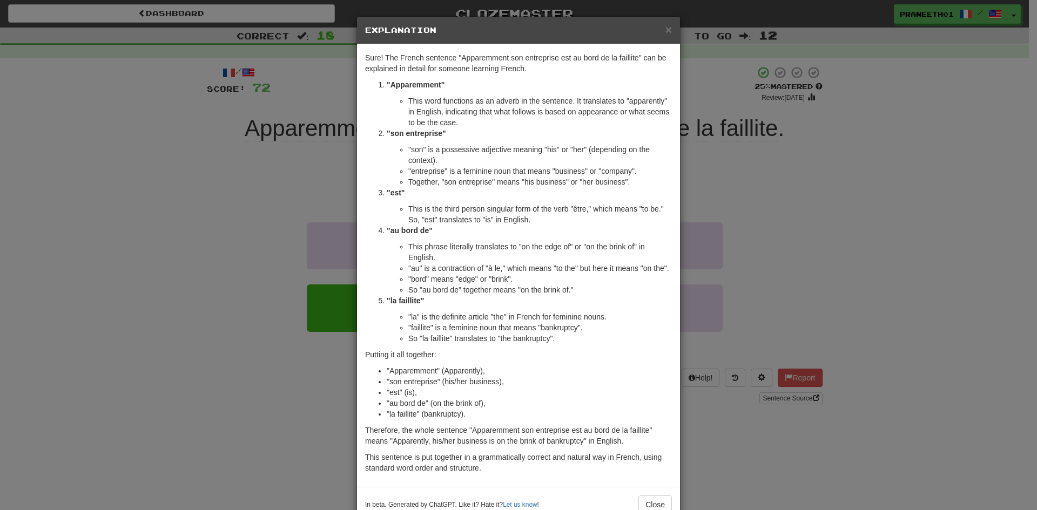
click at [211, 406] on div "× Explanation Sure! The French sentence "Apparemment son entreprise est au bord…" at bounding box center [518, 255] width 1037 height 510
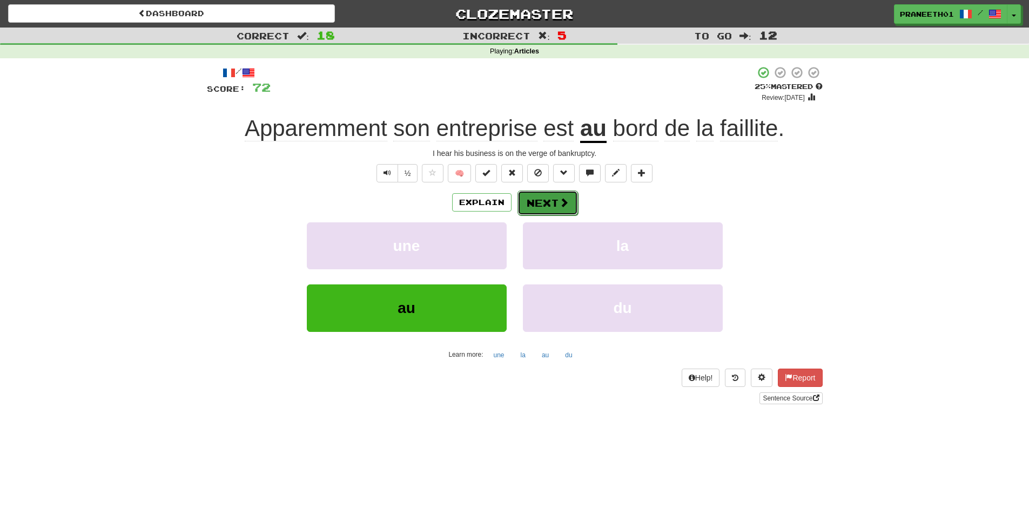
click at [539, 208] on button "Next" at bounding box center [548, 203] width 61 height 25
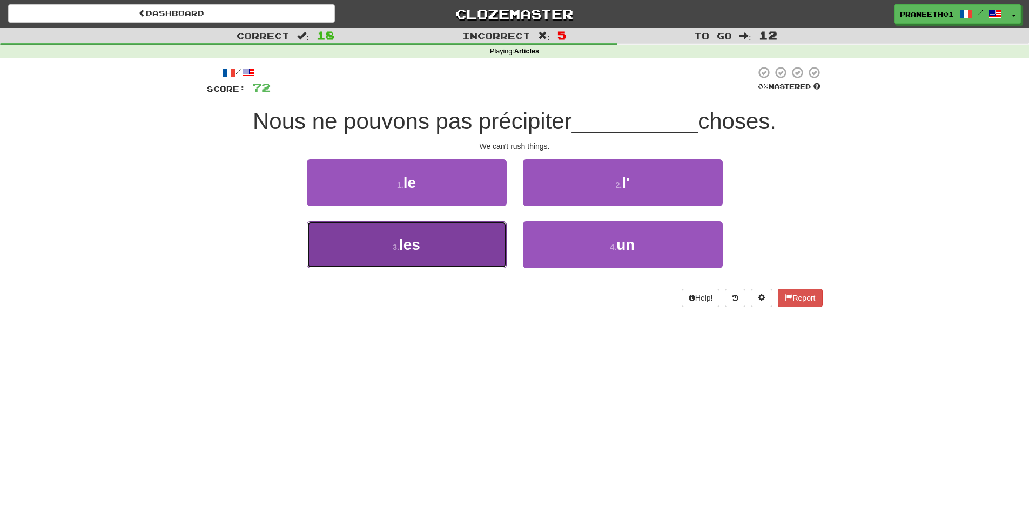
click at [425, 254] on button "3 . les" at bounding box center [407, 244] width 200 height 47
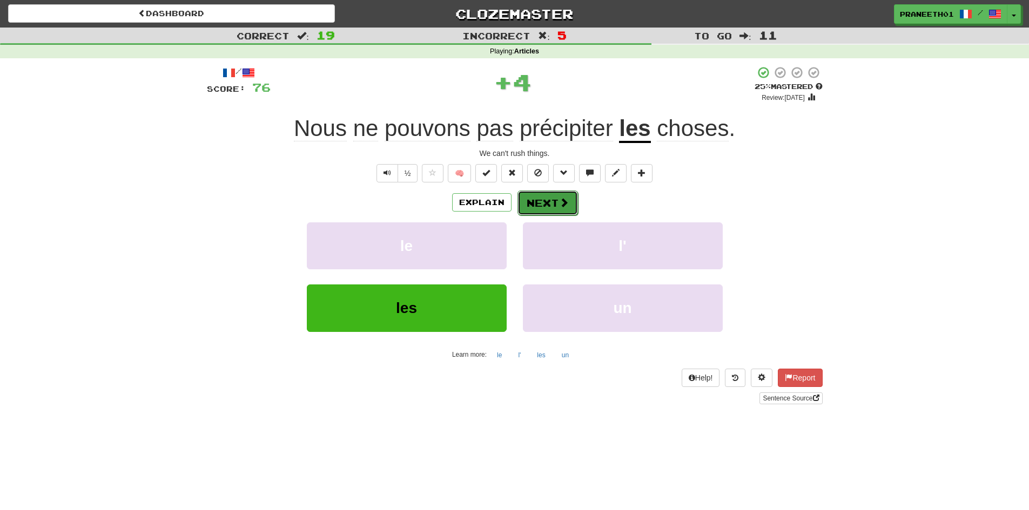
click at [553, 200] on button "Next" at bounding box center [548, 203] width 61 height 25
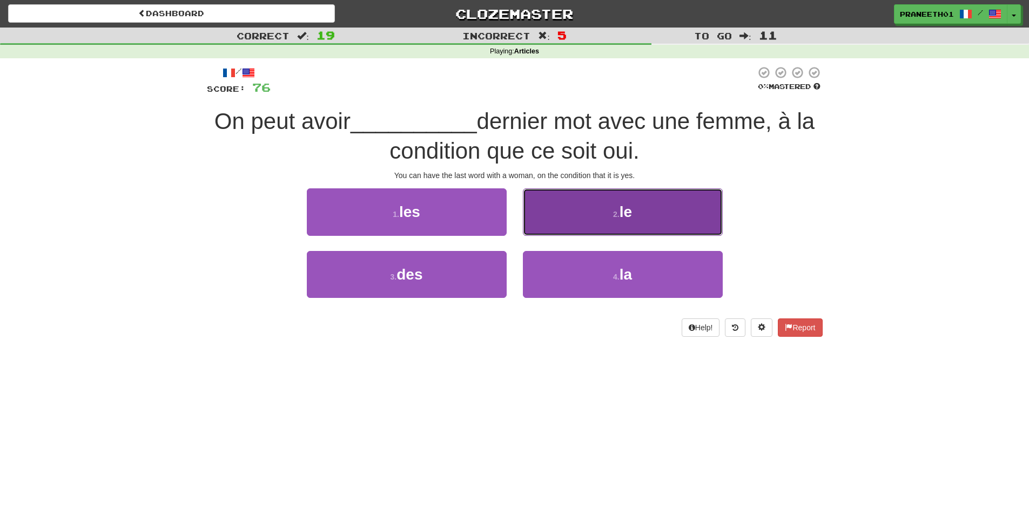
click at [620, 221] on button "2 . le" at bounding box center [623, 212] width 200 height 47
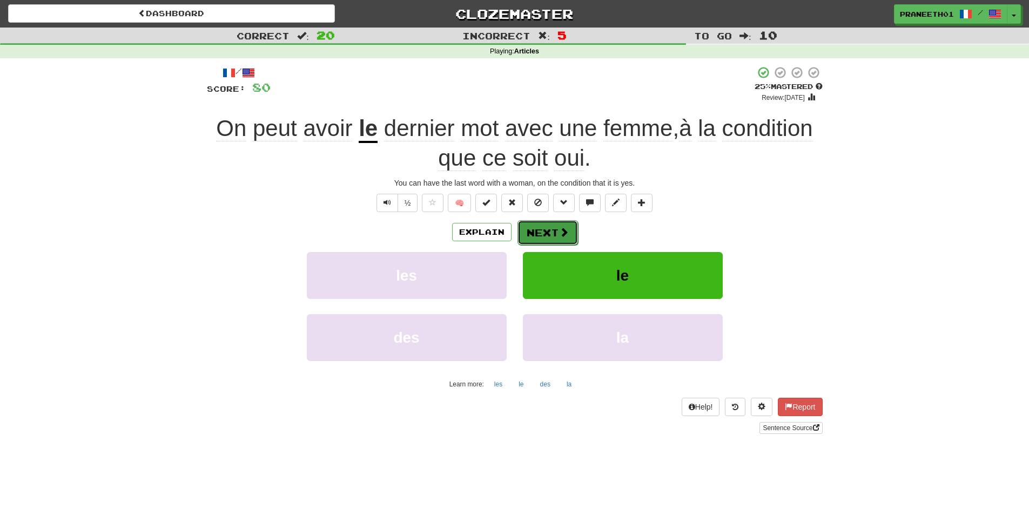
click at [541, 230] on button "Next" at bounding box center [548, 232] width 61 height 25
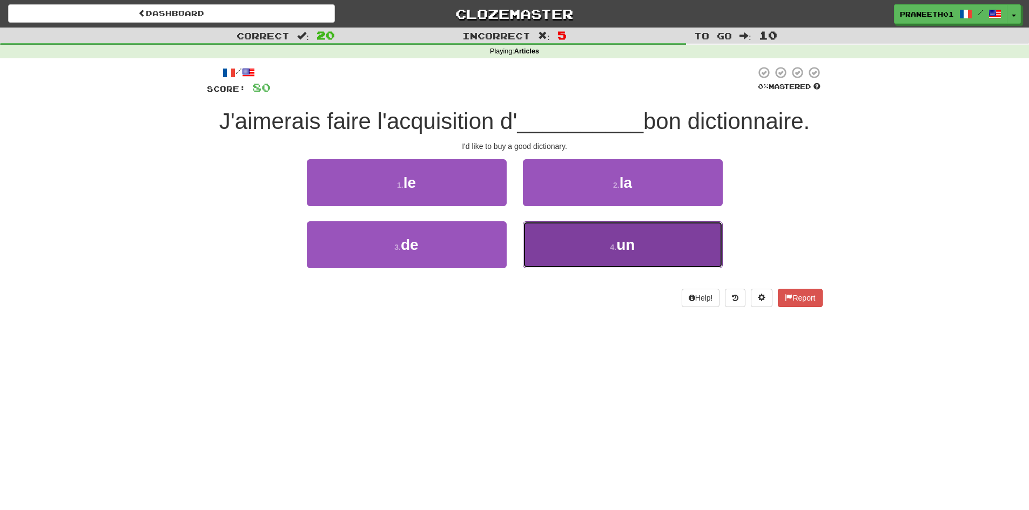
click at [605, 250] on button "4 . un" at bounding box center [623, 244] width 200 height 47
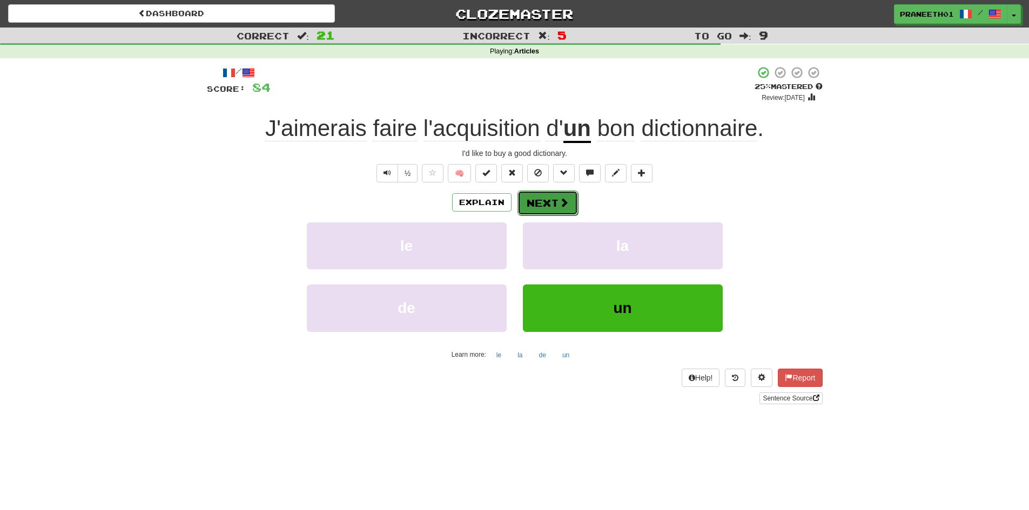
click at [552, 201] on button "Next" at bounding box center [548, 203] width 61 height 25
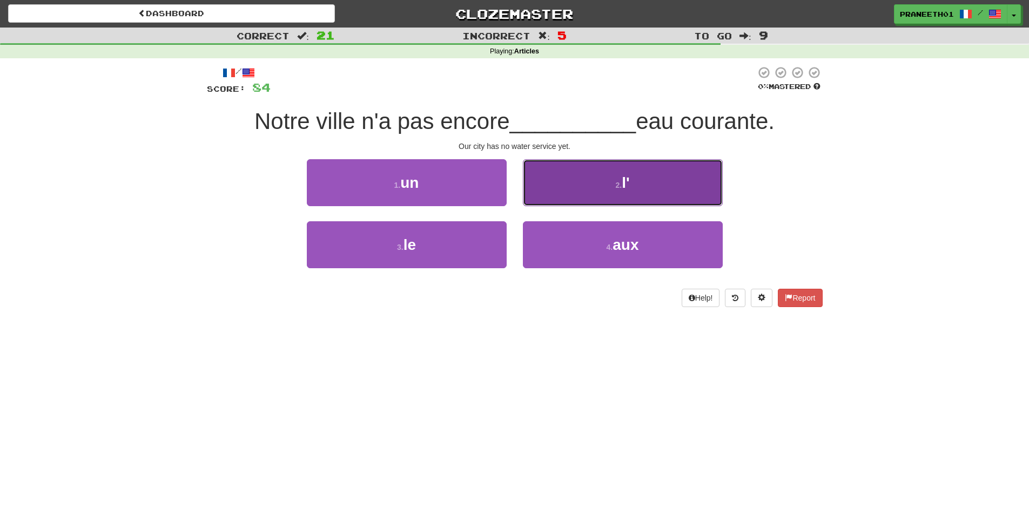
click at [624, 189] on span "l'" at bounding box center [626, 182] width 8 height 17
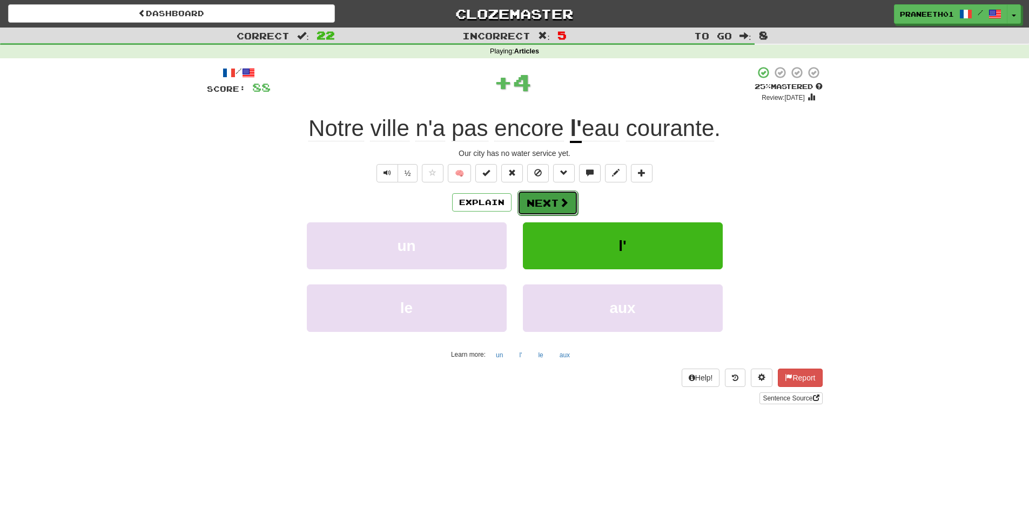
click at [570, 200] on button "Next" at bounding box center [548, 203] width 61 height 25
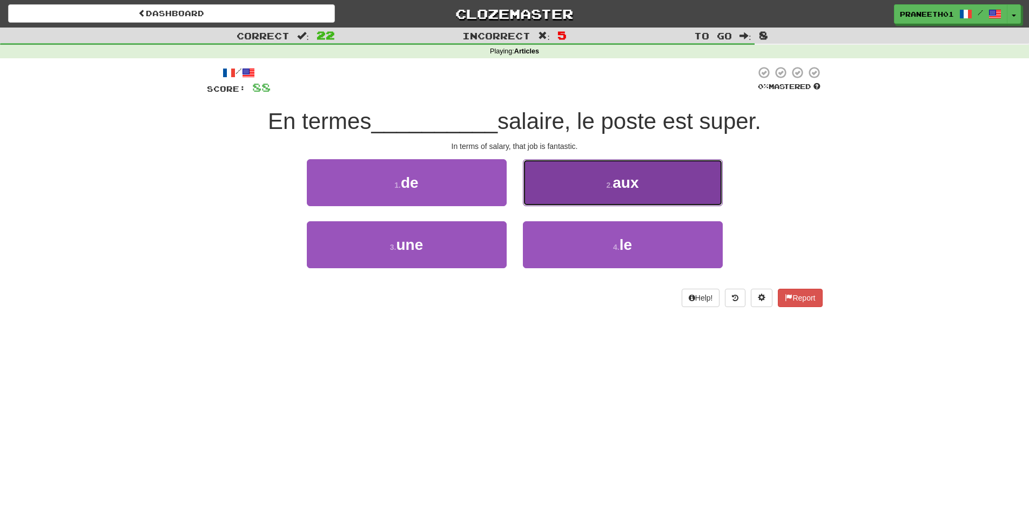
click at [633, 182] on span "aux" at bounding box center [626, 182] width 26 height 17
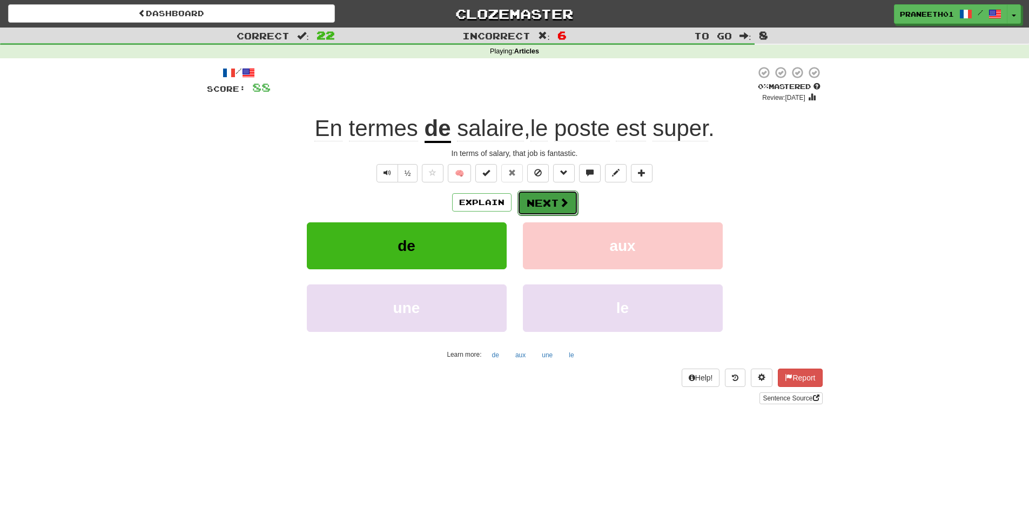
click at [552, 205] on button "Next" at bounding box center [548, 203] width 61 height 25
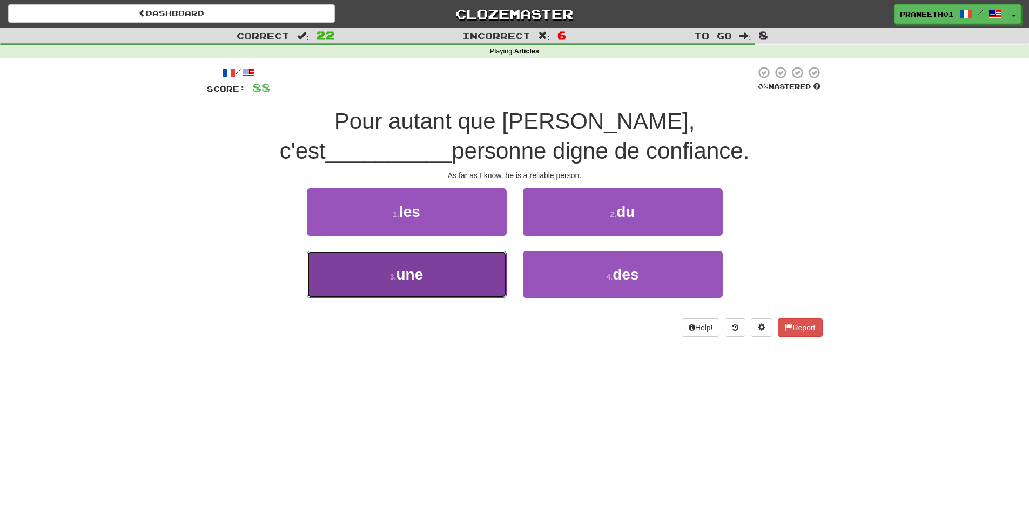
click at [442, 273] on button "3 . une" at bounding box center [407, 274] width 200 height 47
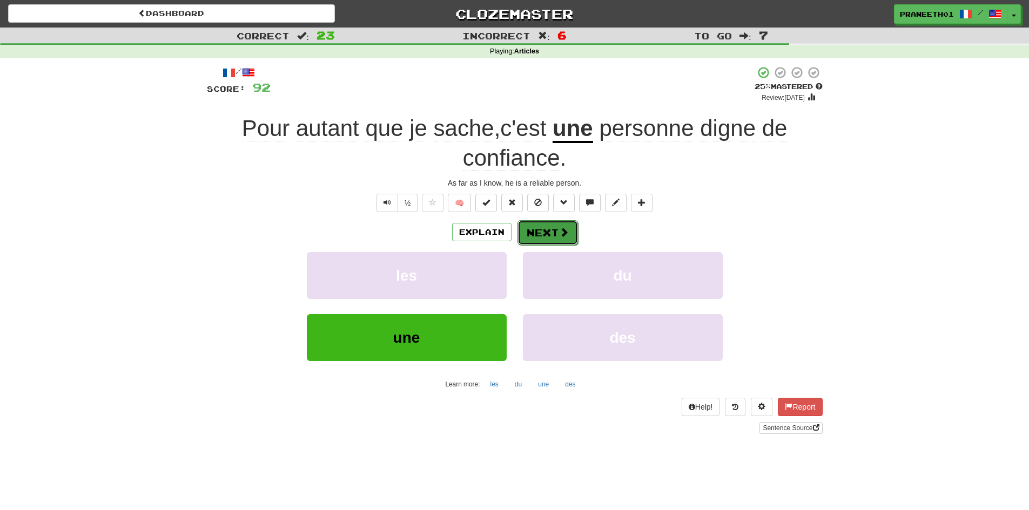
click at [547, 234] on button "Next" at bounding box center [548, 232] width 61 height 25
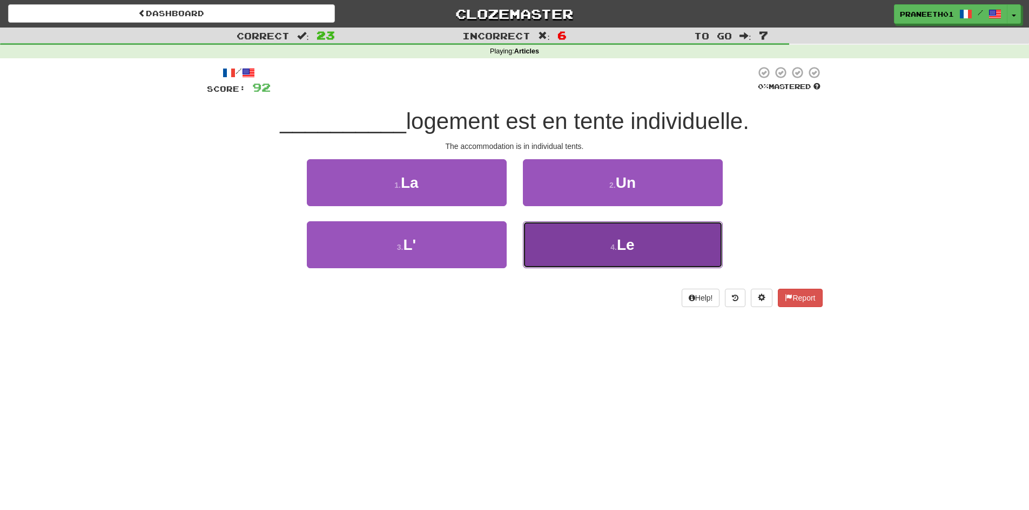
click at [631, 249] on span "Le" at bounding box center [626, 245] width 18 height 17
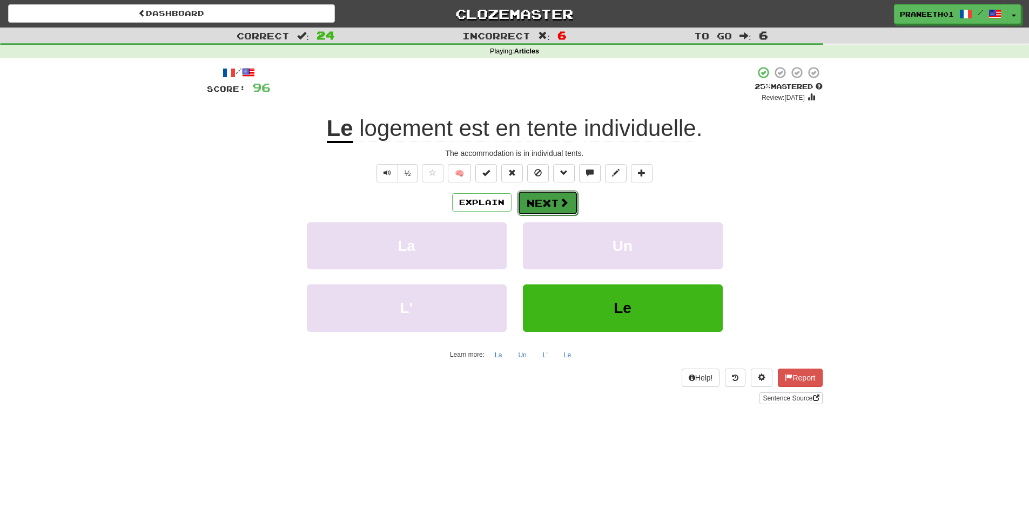
click at [567, 203] on span at bounding box center [564, 203] width 10 height 10
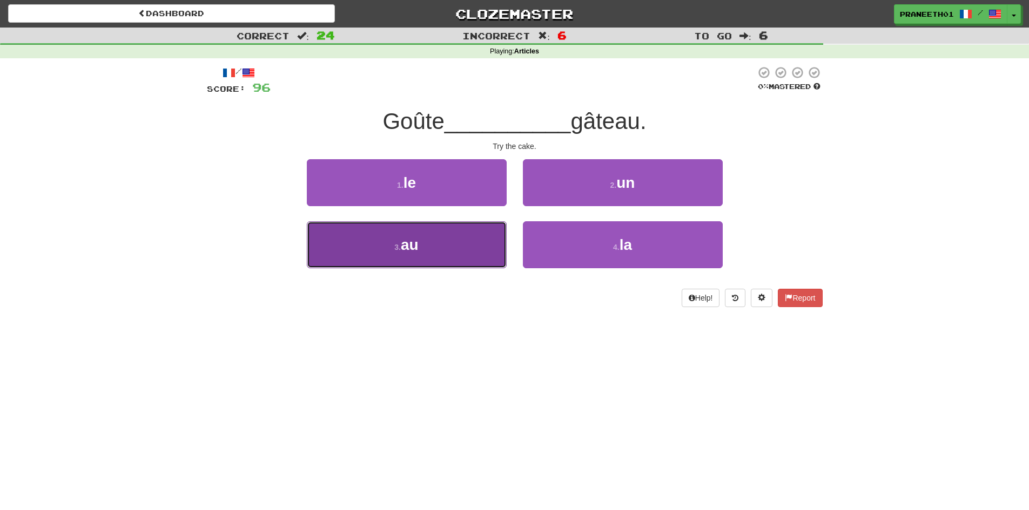
click at [468, 255] on button "3 . au" at bounding box center [407, 244] width 200 height 47
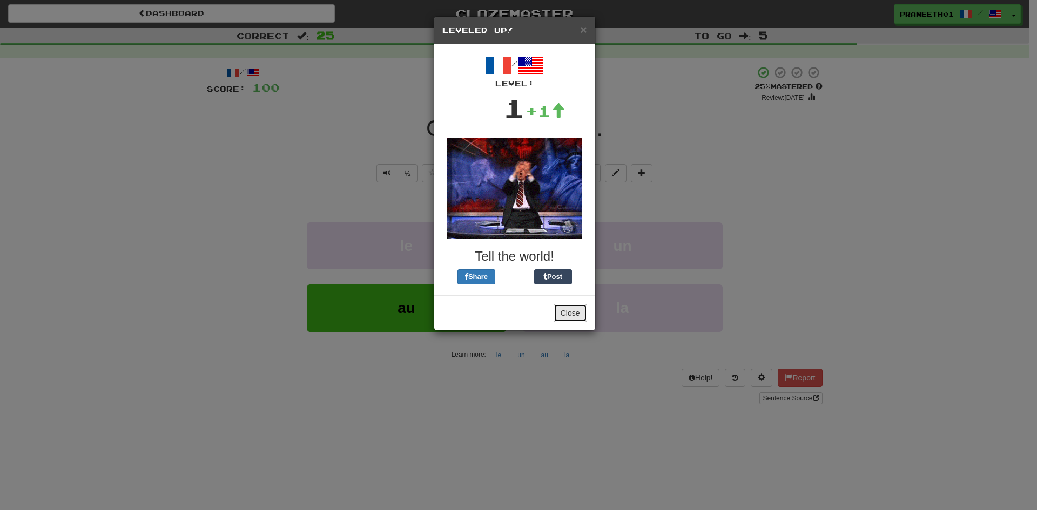
click at [580, 316] on button "Close" at bounding box center [570, 313] width 33 height 18
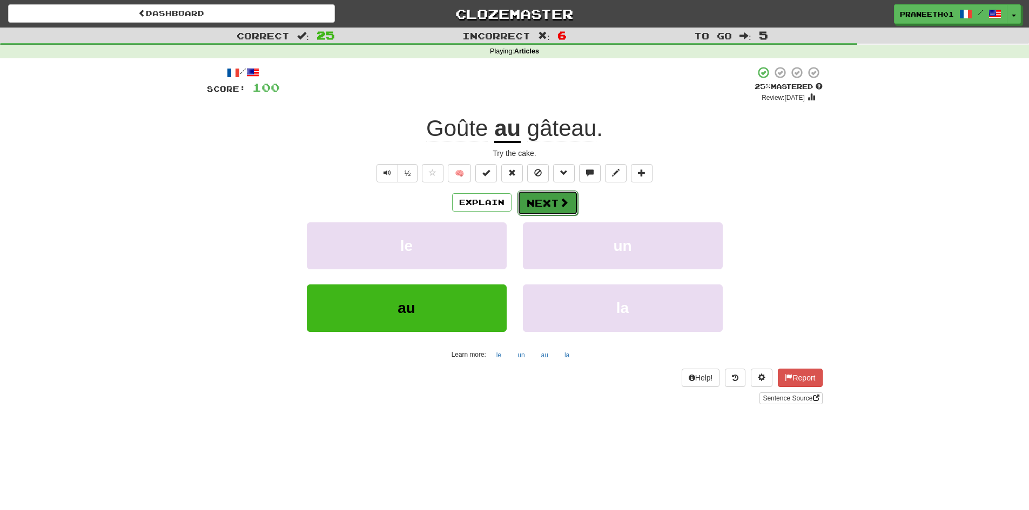
click at [553, 207] on button "Next" at bounding box center [548, 203] width 61 height 25
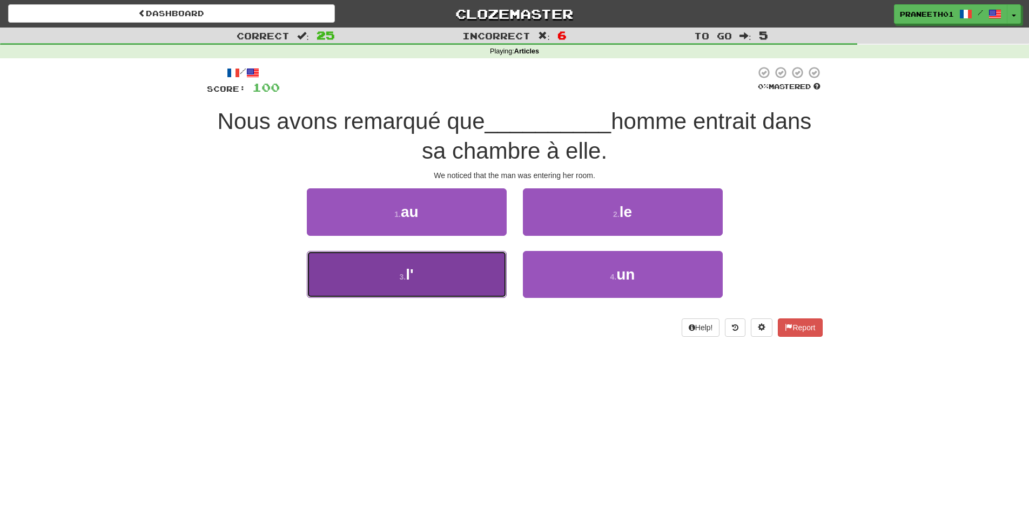
click at [445, 267] on button "3 . l'" at bounding box center [407, 274] width 200 height 47
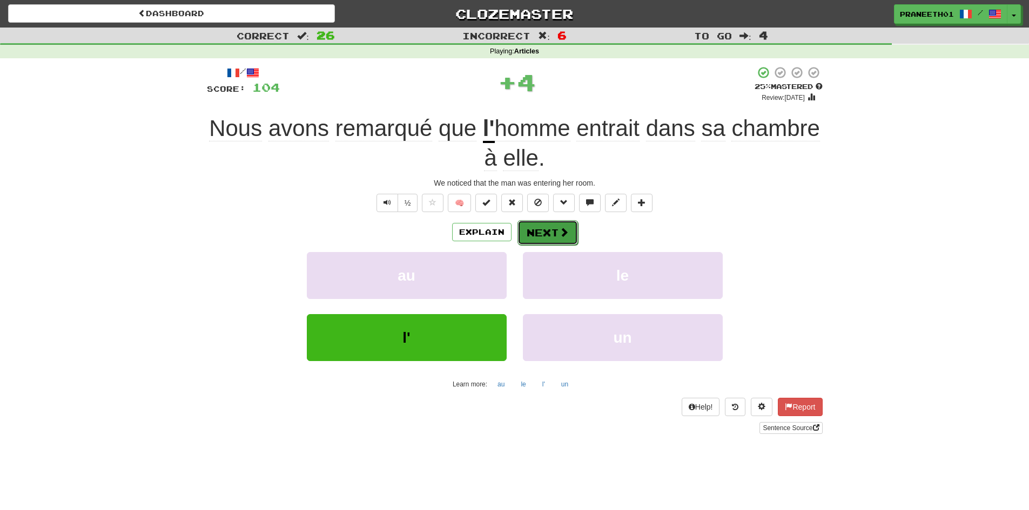
click at [554, 230] on button "Next" at bounding box center [548, 232] width 61 height 25
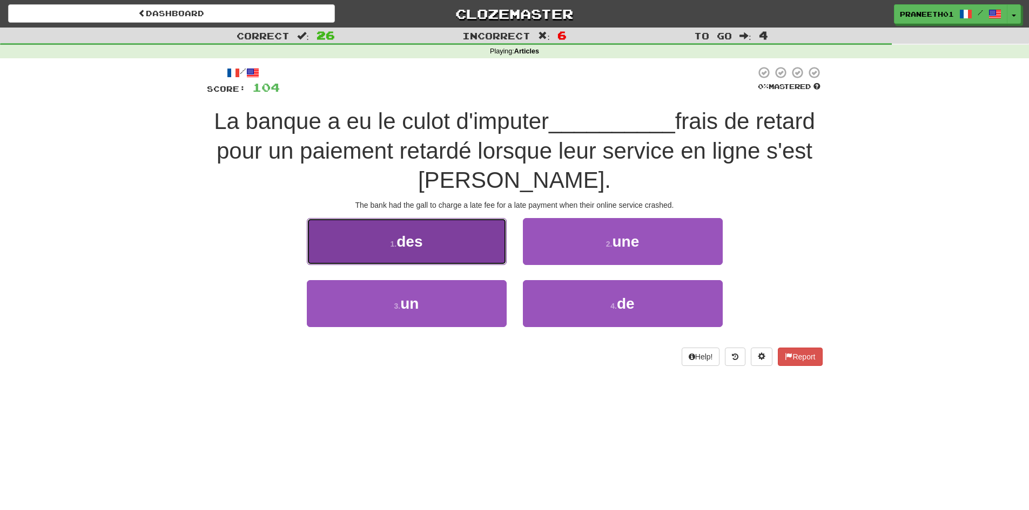
click at [422, 246] on span "des" at bounding box center [410, 241] width 26 height 17
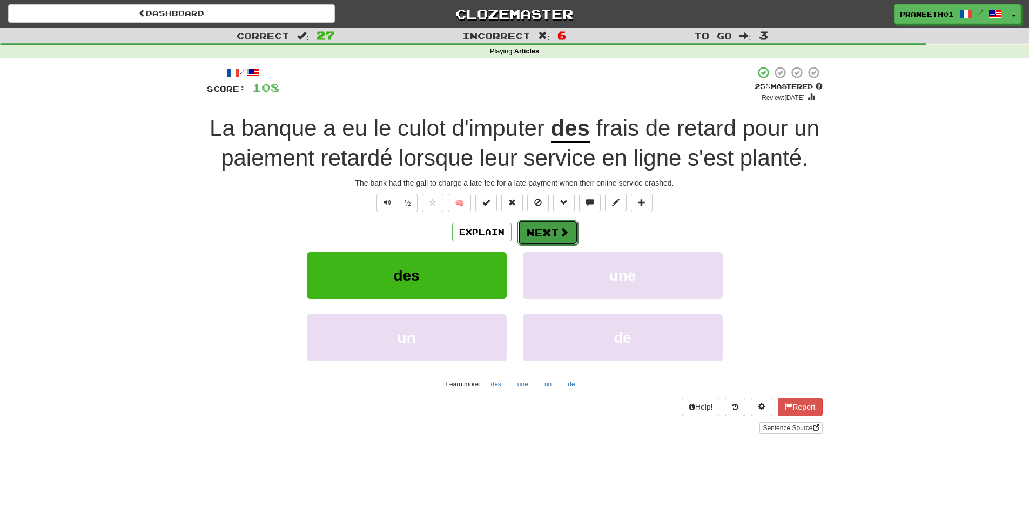
click at [545, 235] on button "Next" at bounding box center [548, 232] width 61 height 25
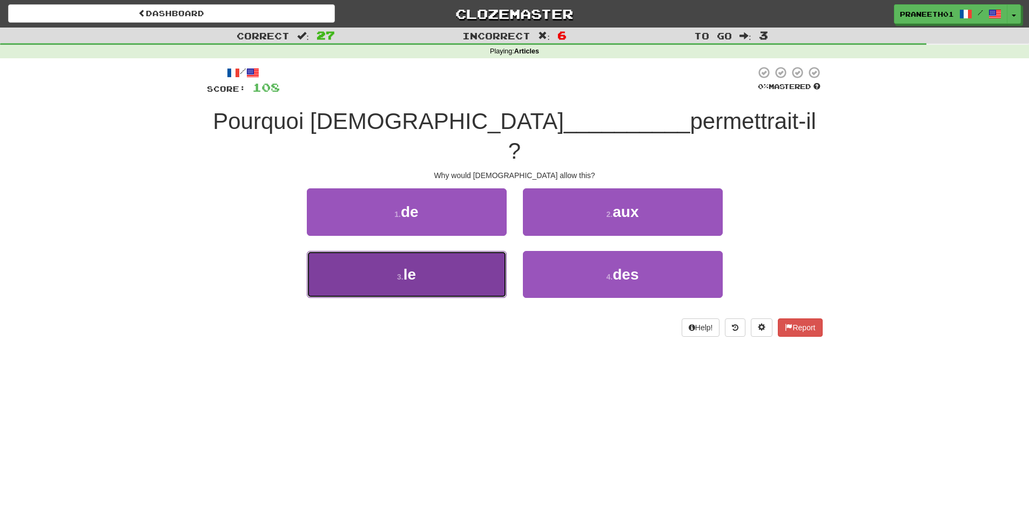
click at [412, 266] on span "le" at bounding box center [410, 274] width 12 height 17
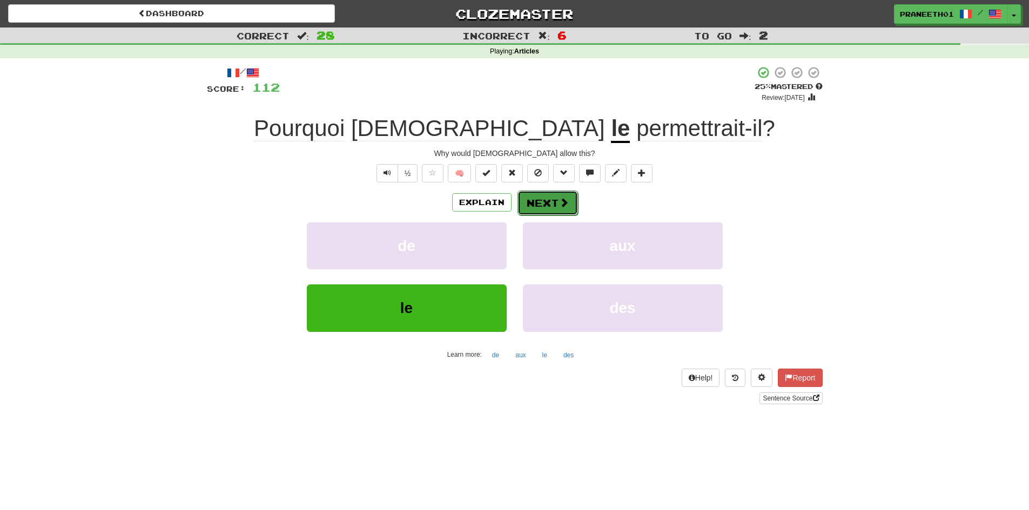
click at [561, 203] on span at bounding box center [564, 203] width 10 height 10
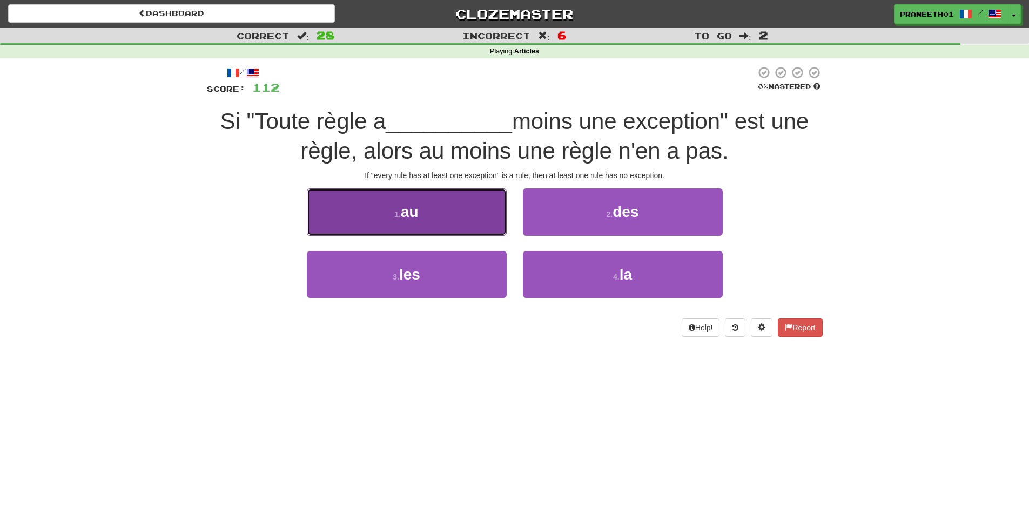
click at [457, 219] on button "1 . au" at bounding box center [407, 212] width 200 height 47
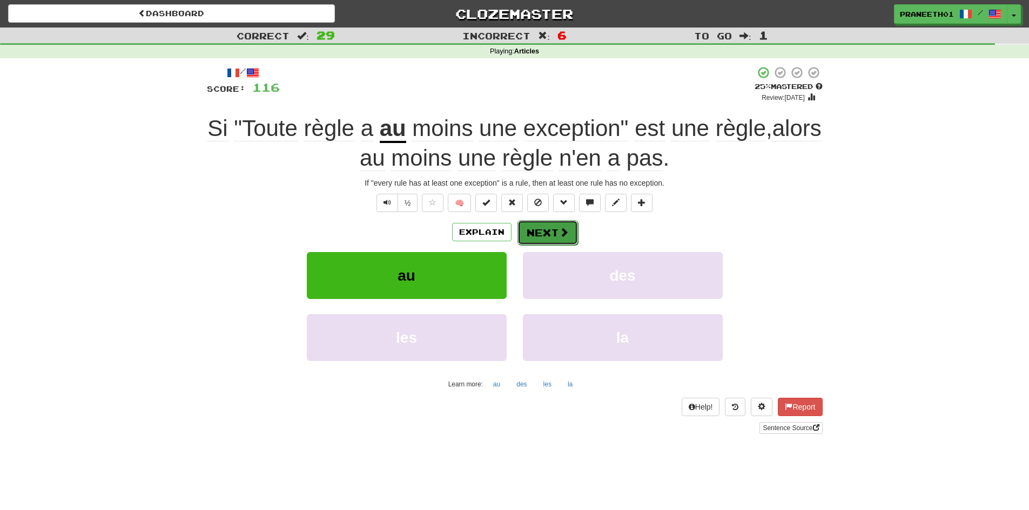
click at [556, 235] on button "Next" at bounding box center [548, 232] width 61 height 25
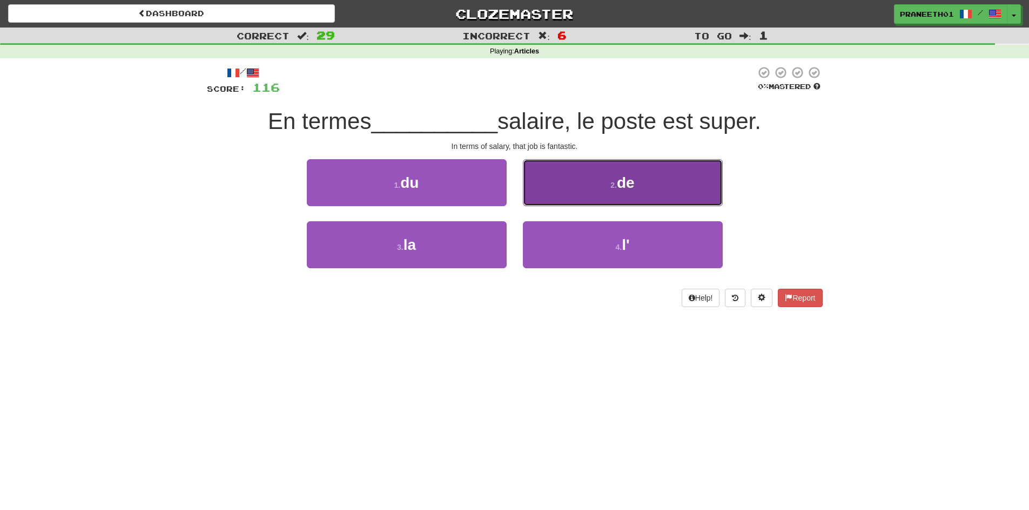
click at [617, 178] on span "de" at bounding box center [626, 182] width 18 height 17
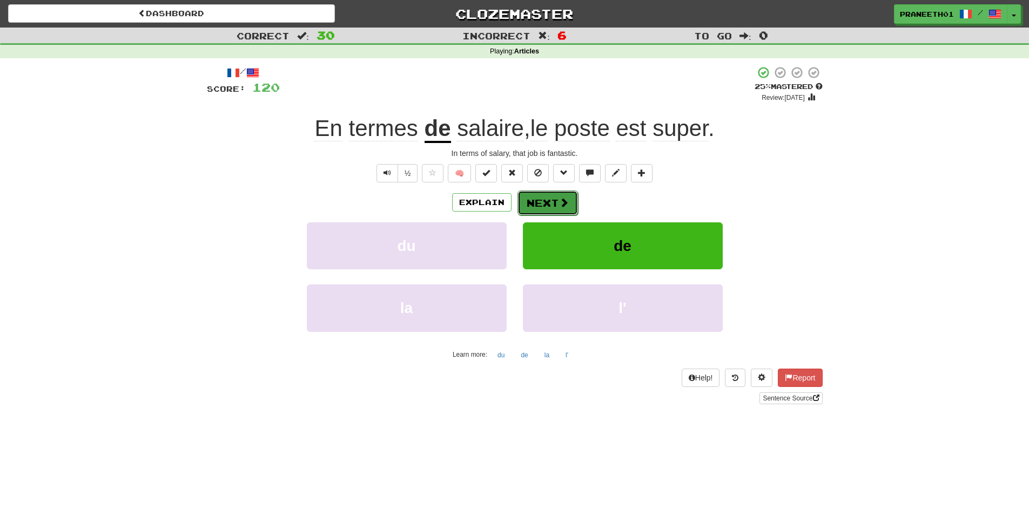
click at [547, 204] on button "Next" at bounding box center [548, 203] width 61 height 25
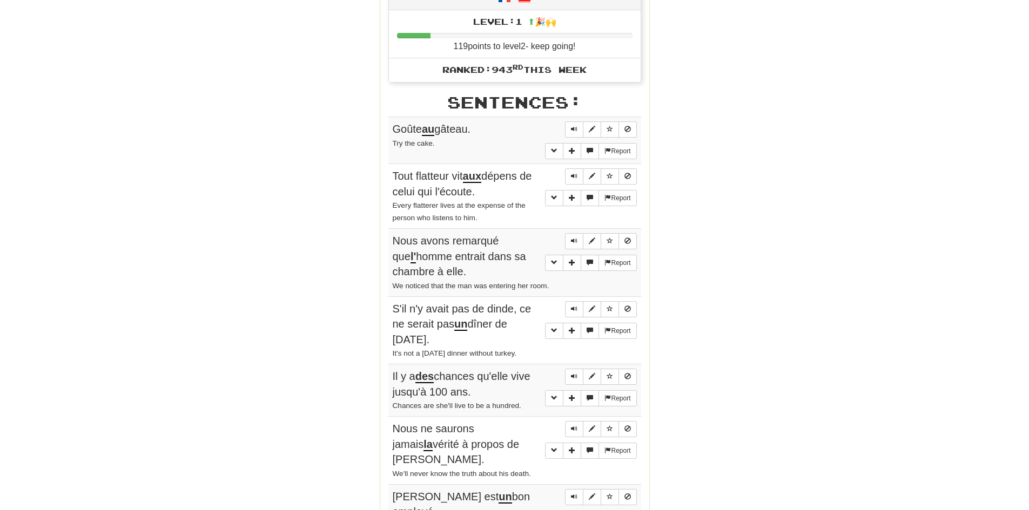
scroll to position [432, 0]
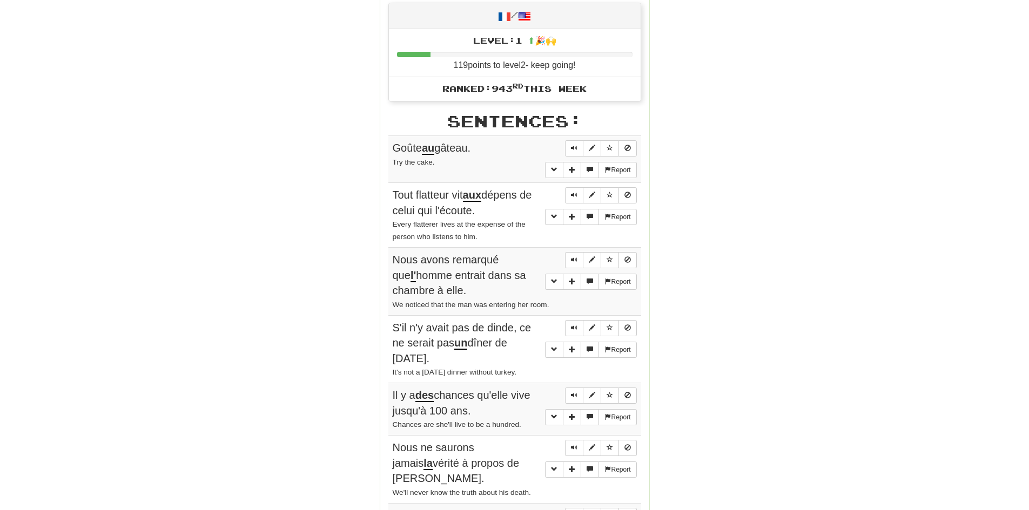
drag, startPoint x: 499, startPoint y: 85, endPoint x: 628, endPoint y: 88, distance: 128.6
click at [628, 88] on li "Ranked: 943 rd this week" at bounding box center [515, 89] width 252 height 24
click at [619, 92] on li "Ranked: 943 rd this week" at bounding box center [515, 89] width 252 height 24
drag, startPoint x: 506, startPoint y: 68, endPoint x: 581, endPoint y: 65, distance: 75.1
click at [581, 65] on li "Level: 1 ⬆🎉🙌 119 points to level 2 - keep going!" at bounding box center [515, 53] width 252 height 49
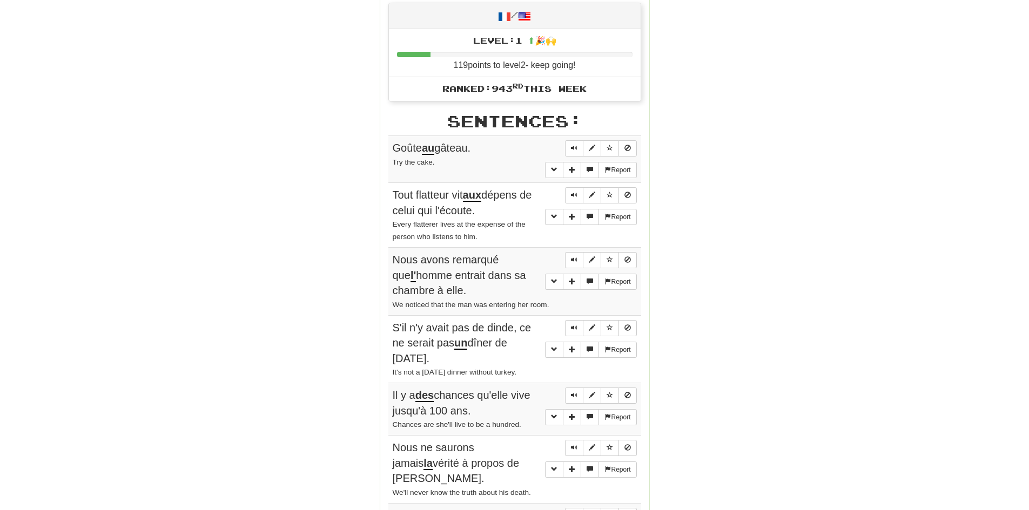
click at [581, 89] on span "Ranked: 943 rd this week" at bounding box center [514, 88] width 144 height 10
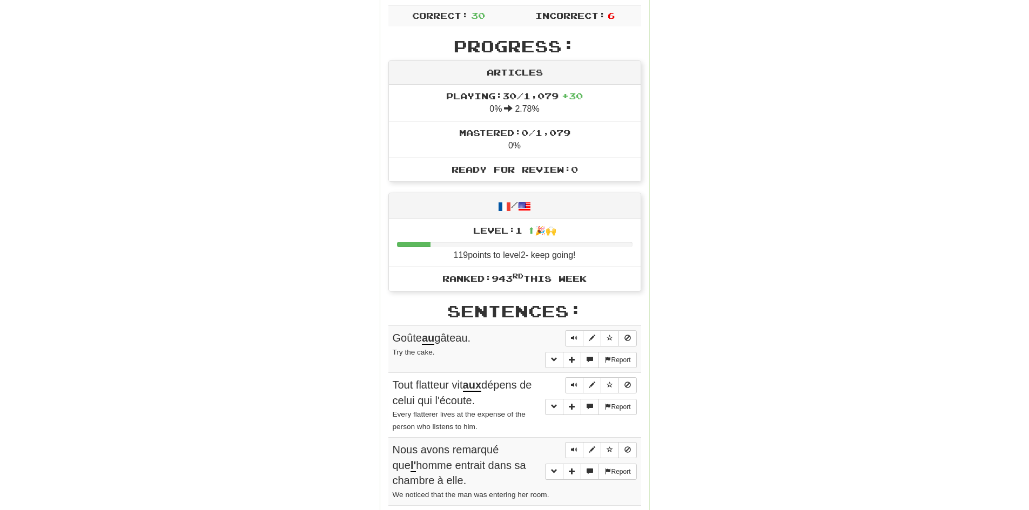
scroll to position [0, 0]
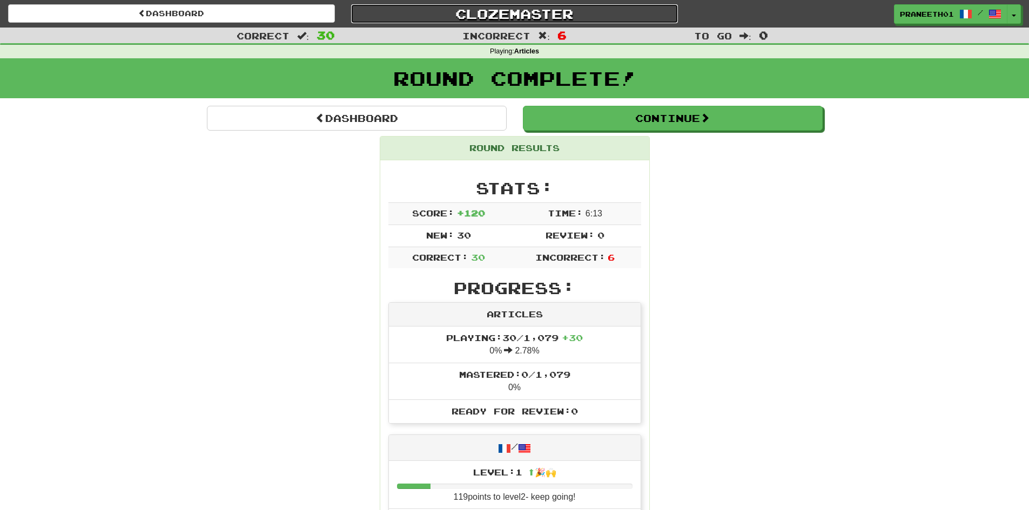
click at [509, 10] on link "Clozemaster" at bounding box center [514, 13] width 327 height 19
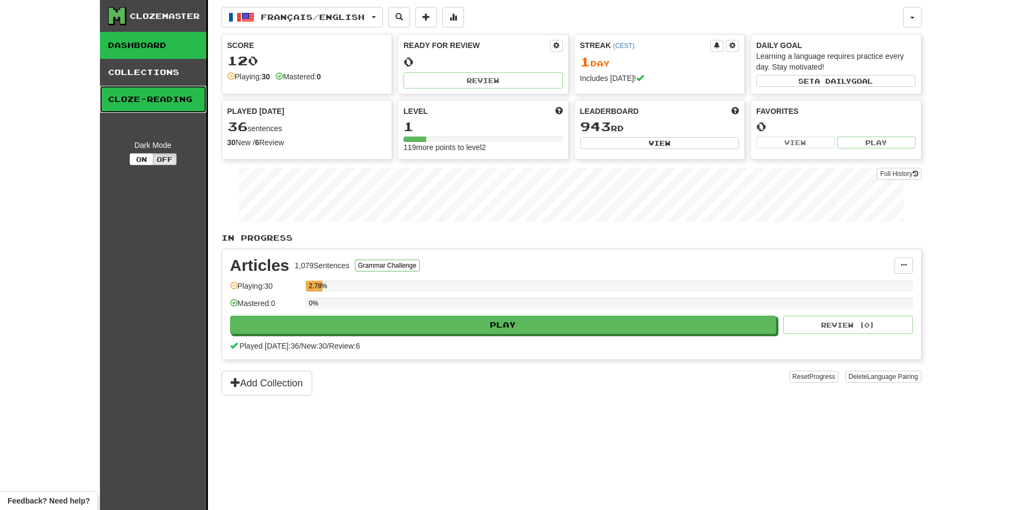
click at [150, 104] on link "Cloze-Reading" at bounding box center [153, 99] width 106 height 27
click at [147, 44] on link "Dashboard" at bounding box center [153, 45] width 106 height 27
click at [147, 68] on link "Collections" at bounding box center [153, 72] width 106 height 27
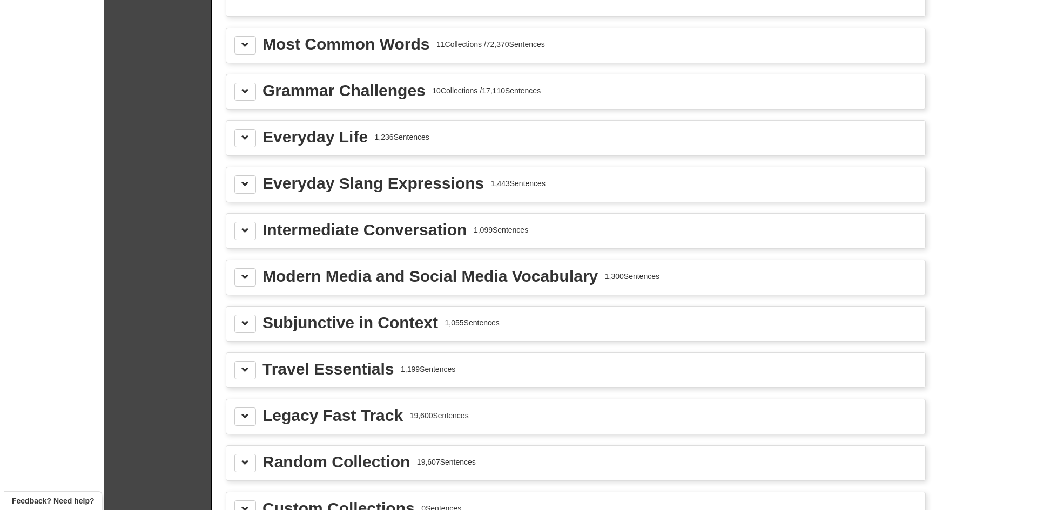
scroll to position [1188, 0]
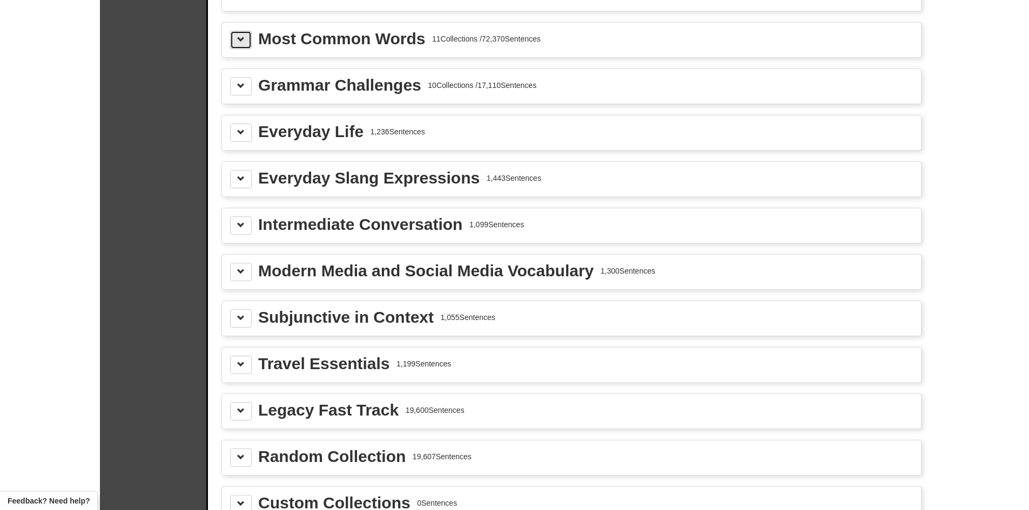
click at [235, 37] on button at bounding box center [241, 40] width 22 height 18
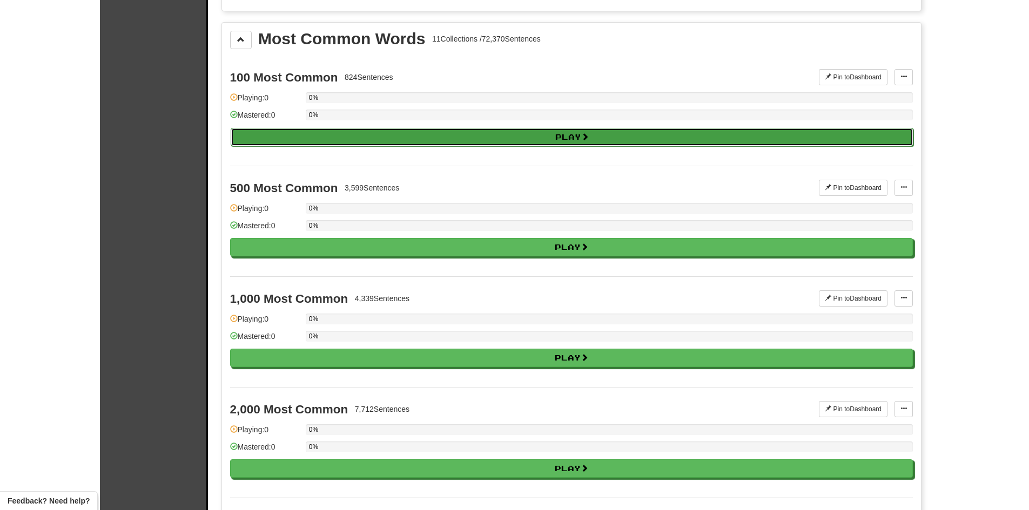
click at [394, 130] on button "Play" at bounding box center [572, 137] width 683 height 18
select select "**"
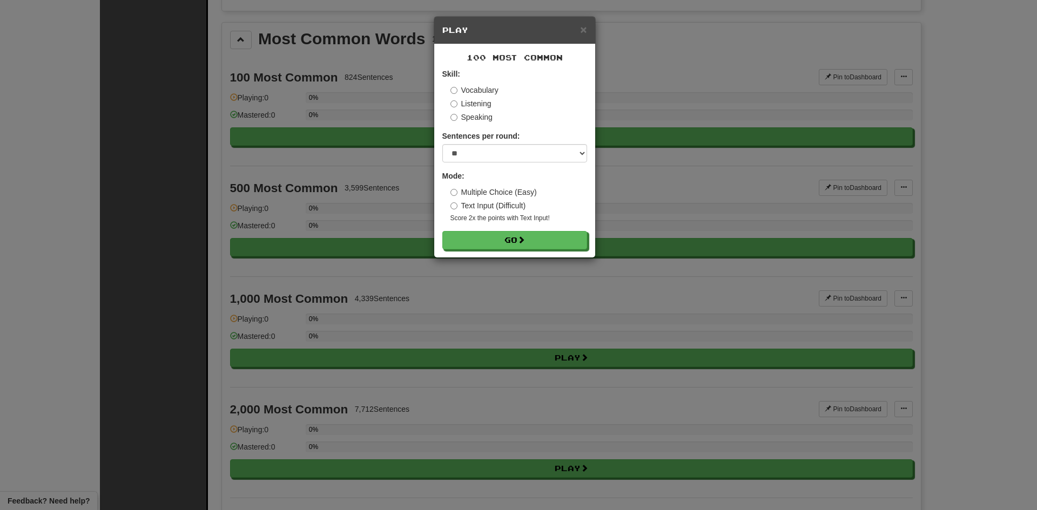
click at [475, 204] on label "Text Input (Difficult)" at bounding box center [489, 205] width 76 height 11
drag, startPoint x: 460, startPoint y: 191, endPoint x: 493, endPoint y: 220, distance: 43.6
click at [460, 191] on label "Multiple Choice (Easy)" at bounding box center [494, 192] width 86 height 11
click at [499, 236] on button "Go" at bounding box center [515, 241] width 145 height 18
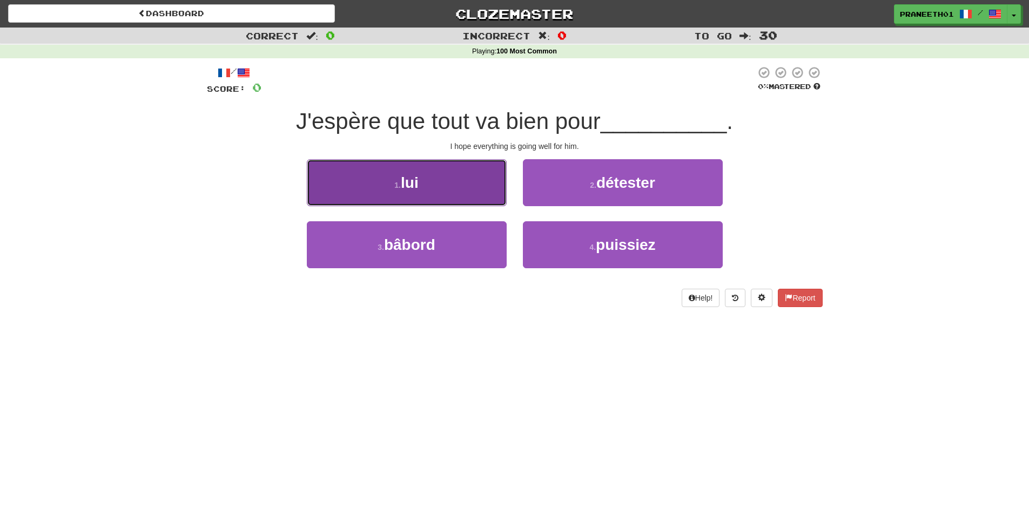
click at [460, 185] on button "1 . lui" at bounding box center [407, 182] width 200 height 47
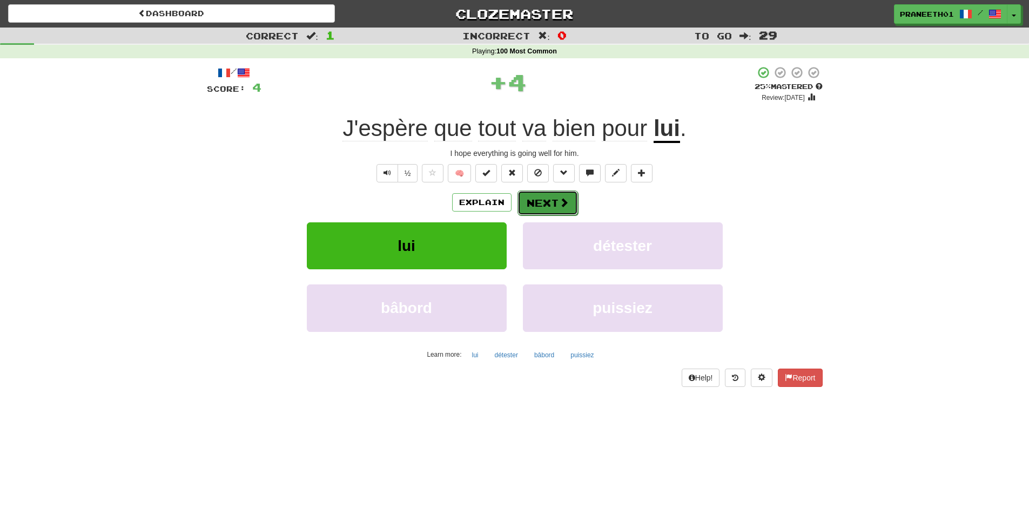
click at [545, 207] on button "Next" at bounding box center [548, 203] width 61 height 25
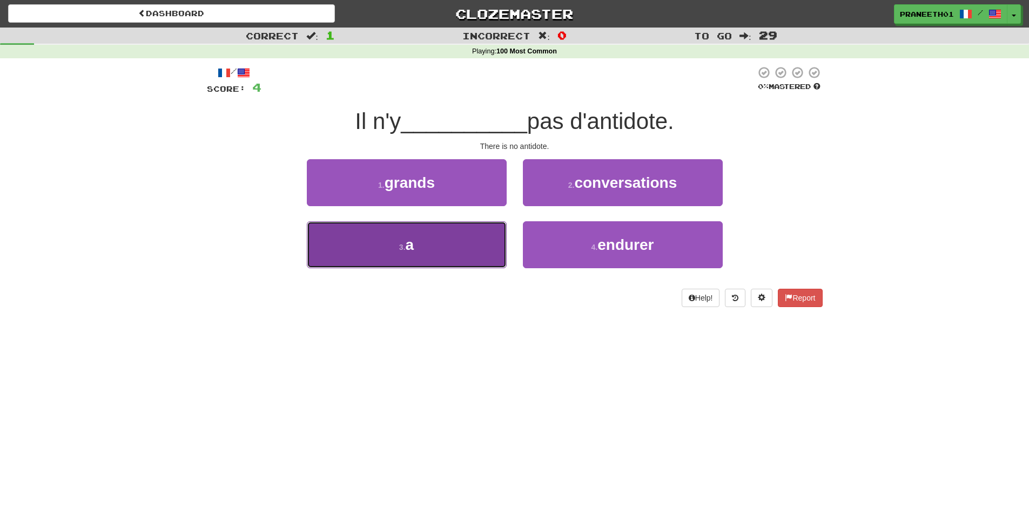
click at [421, 251] on button "3 . a" at bounding box center [407, 244] width 200 height 47
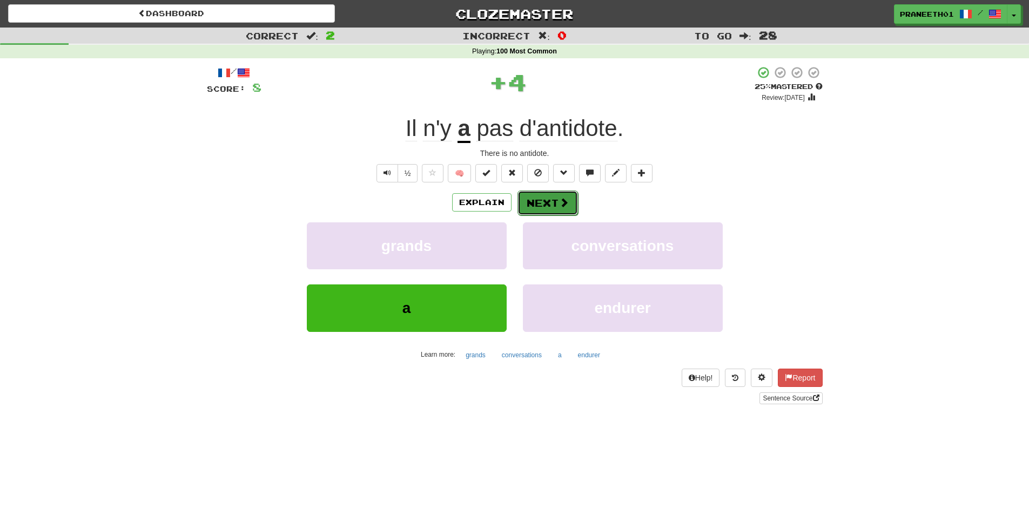
click at [541, 206] on button "Next" at bounding box center [548, 203] width 61 height 25
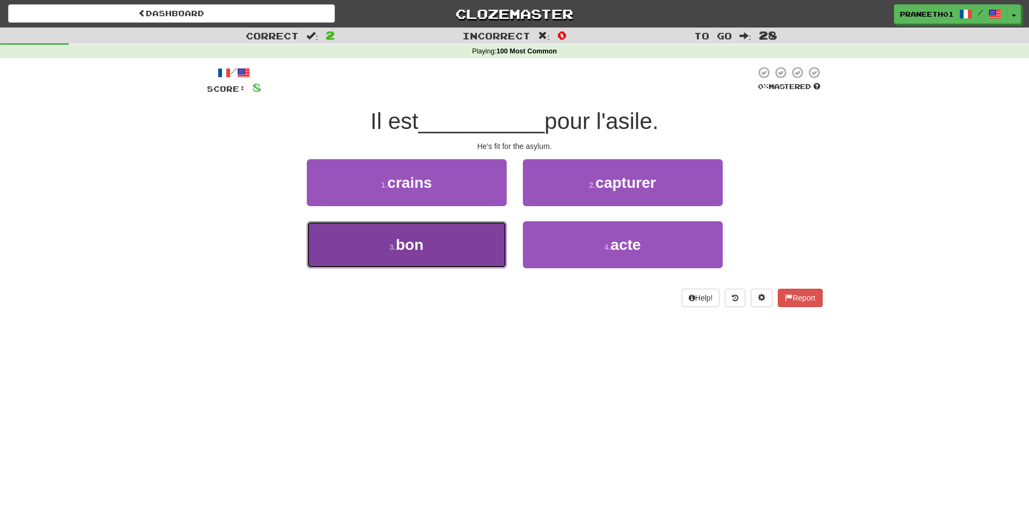
click at [442, 264] on button "3 . bon" at bounding box center [407, 244] width 200 height 47
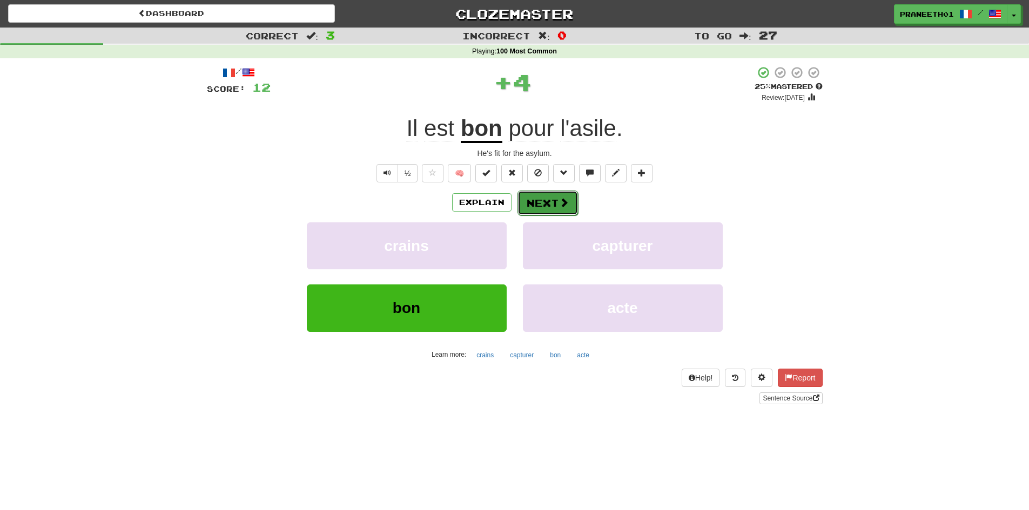
click at [562, 202] on span at bounding box center [564, 203] width 10 height 10
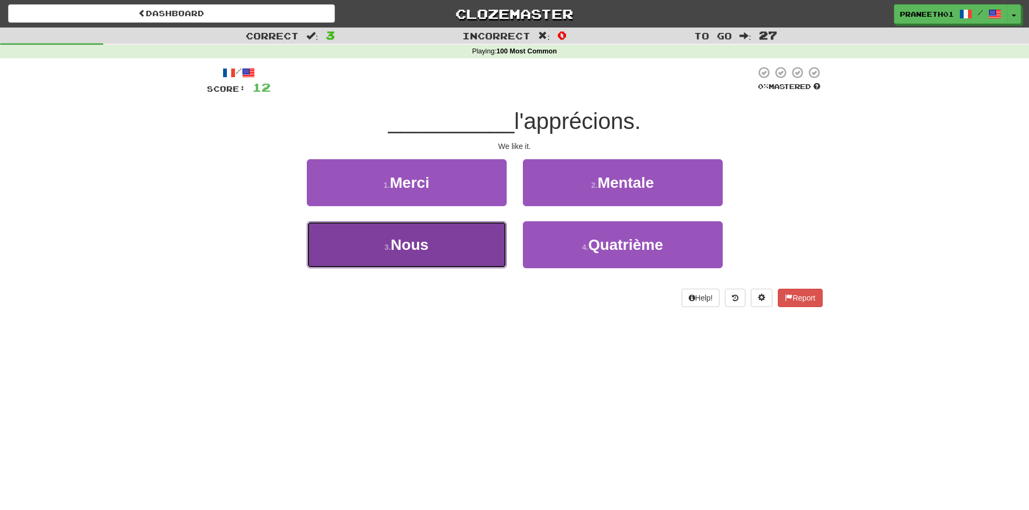
click at [433, 259] on button "3 . Nous" at bounding box center [407, 244] width 200 height 47
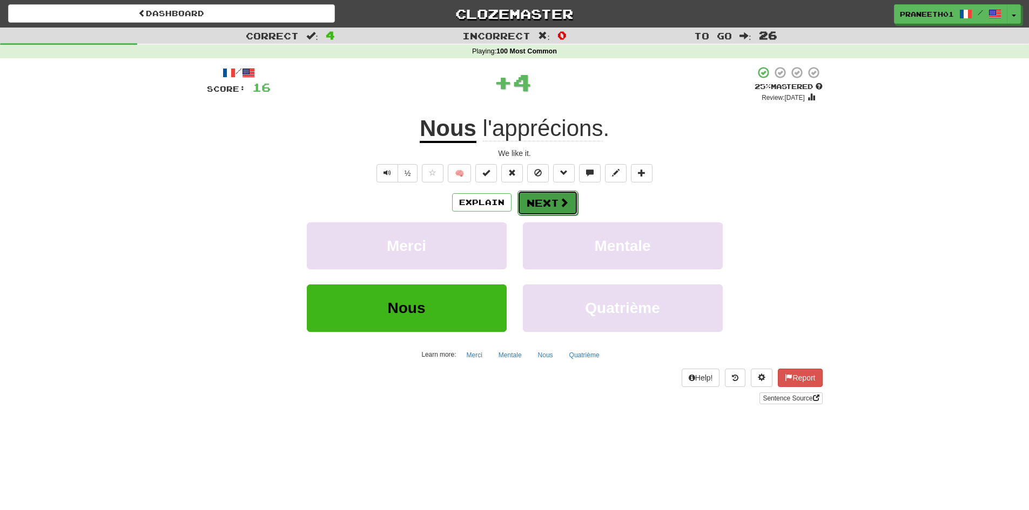
click at [547, 201] on button "Next" at bounding box center [548, 203] width 61 height 25
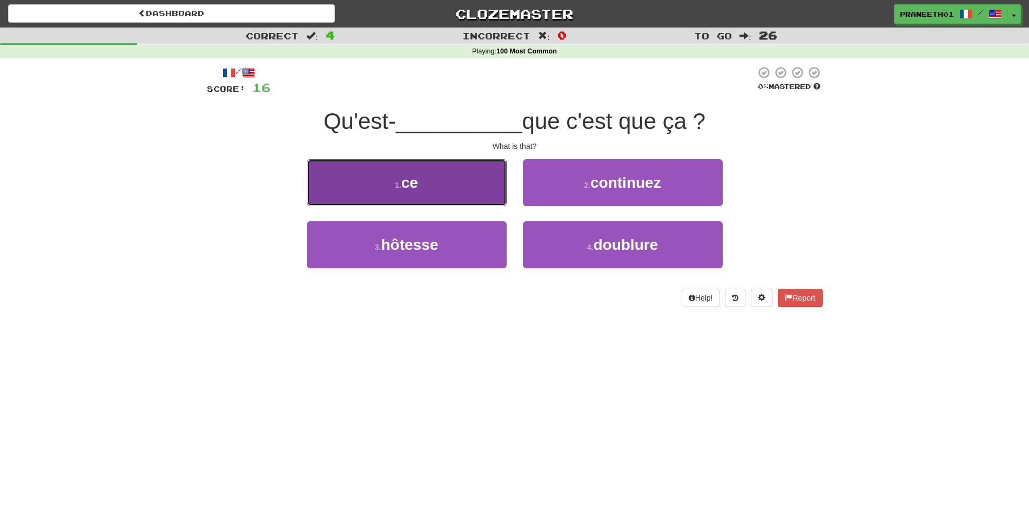
click at [485, 199] on button "1 . ce" at bounding box center [407, 182] width 200 height 47
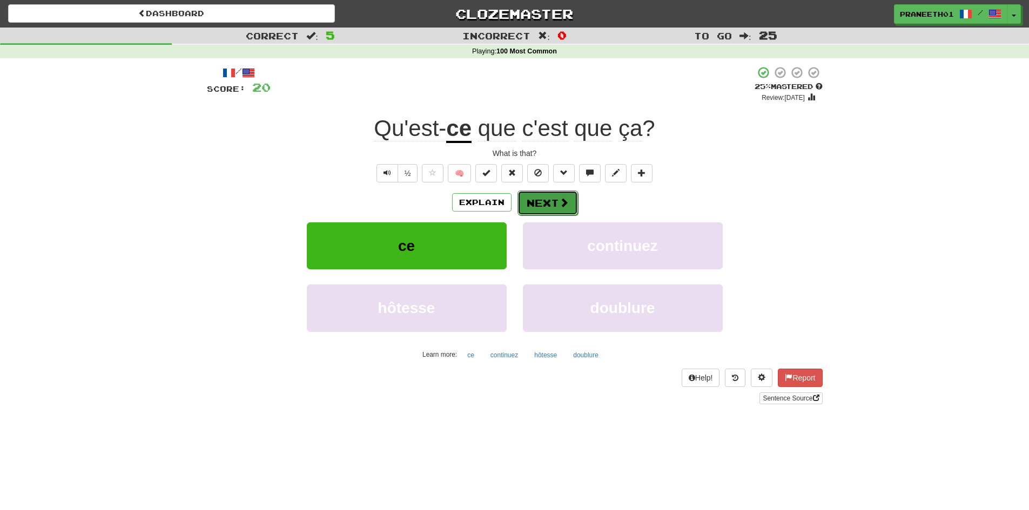
click at [546, 210] on button "Next" at bounding box center [548, 203] width 61 height 25
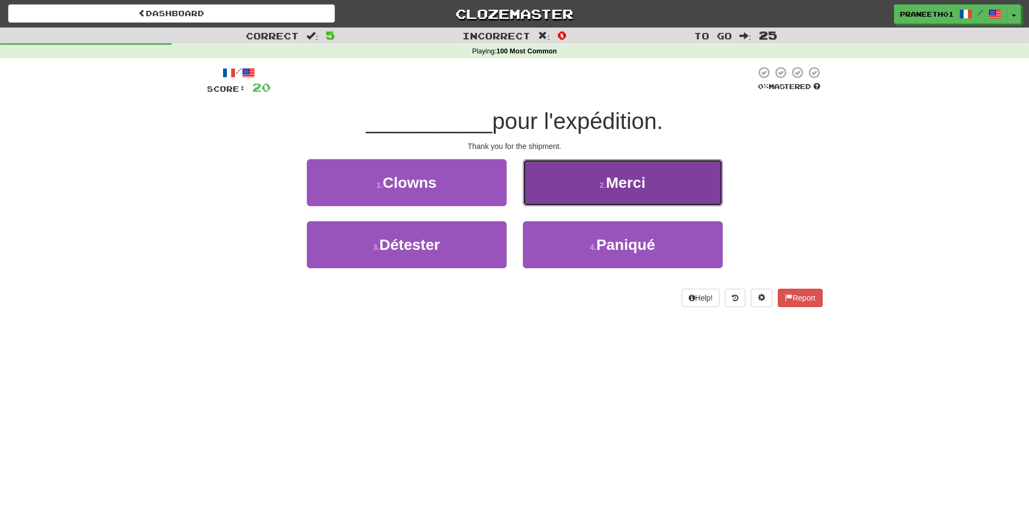
click at [567, 178] on button "2 . [GEOGRAPHIC_DATA]" at bounding box center [623, 182] width 200 height 47
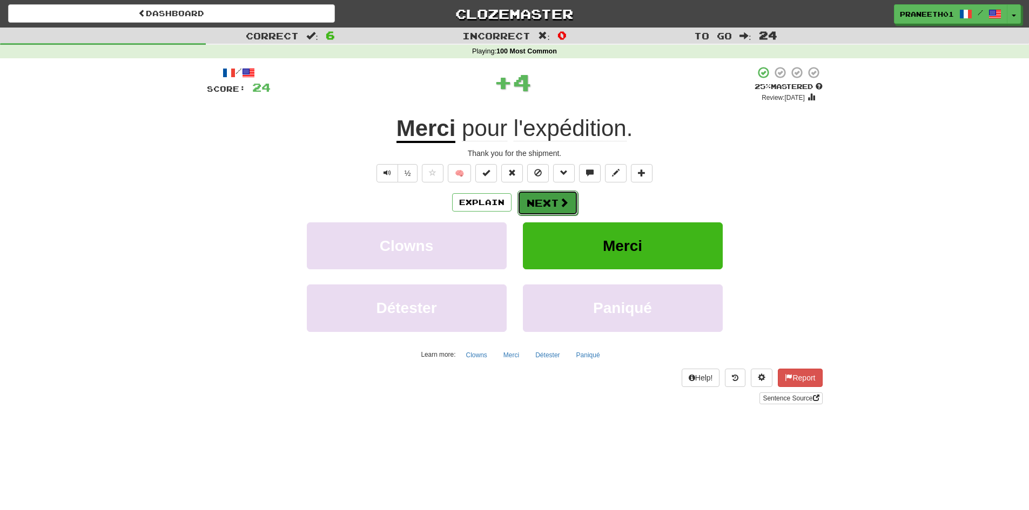
click at [546, 206] on button "Next" at bounding box center [548, 203] width 61 height 25
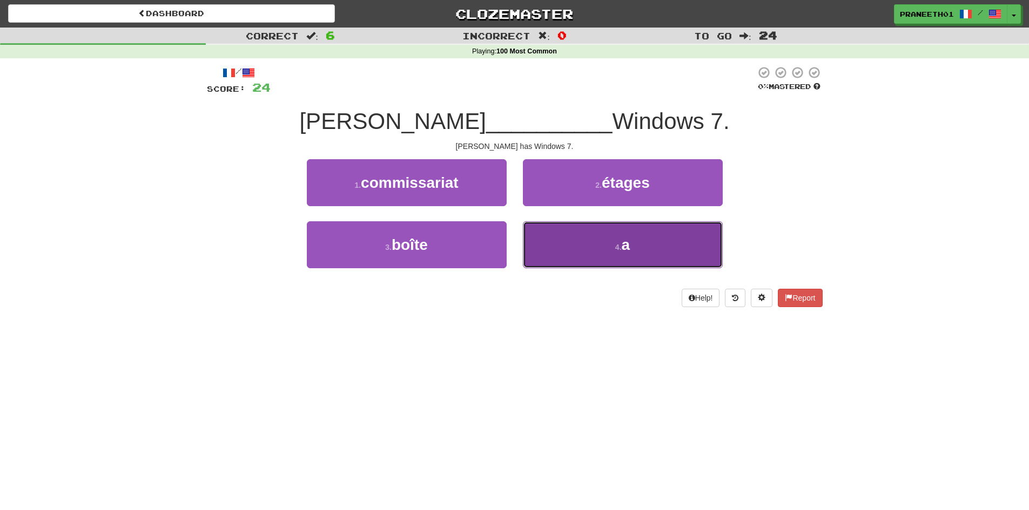
click at [632, 257] on button "4 . a" at bounding box center [623, 244] width 200 height 47
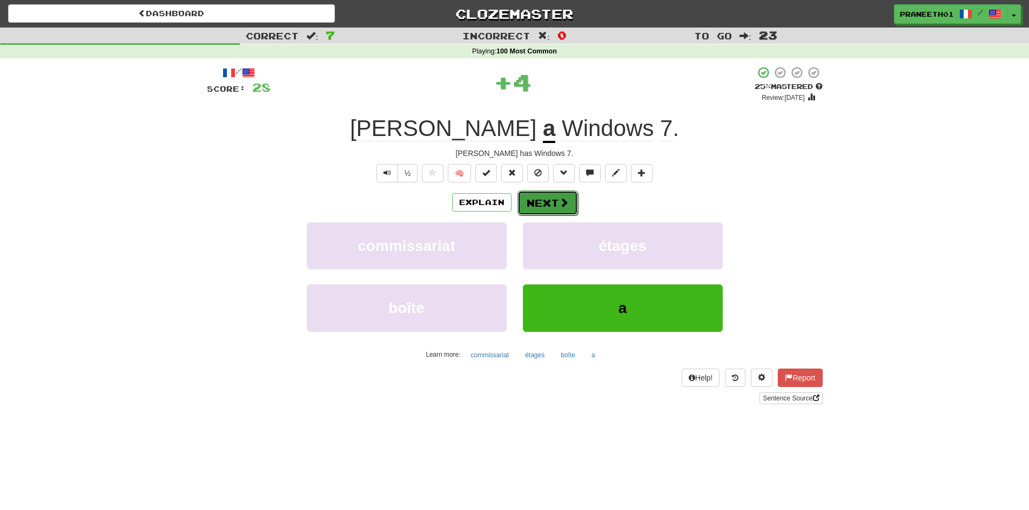
click at [550, 201] on button "Next" at bounding box center [548, 203] width 61 height 25
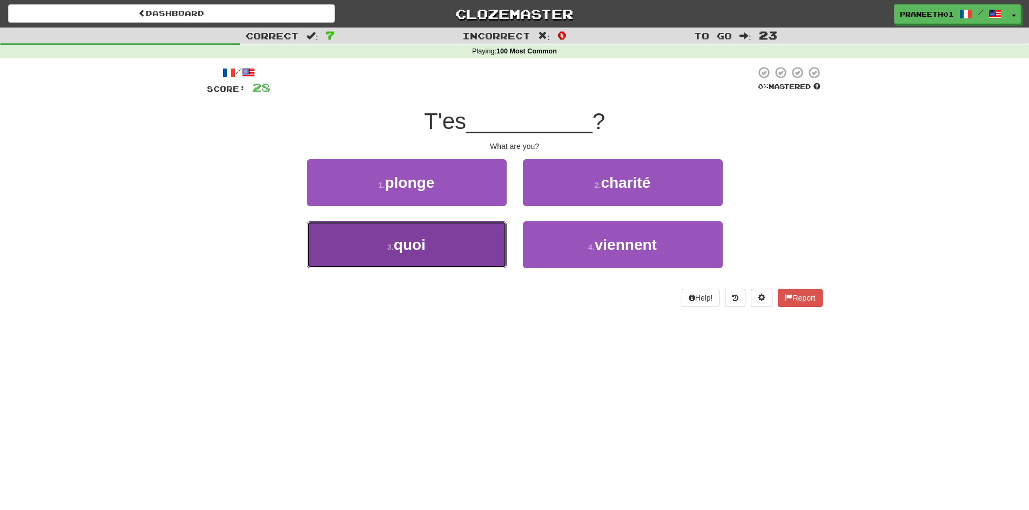
click at [441, 256] on button "3 . quoi" at bounding box center [407, 244] width 200 height 47
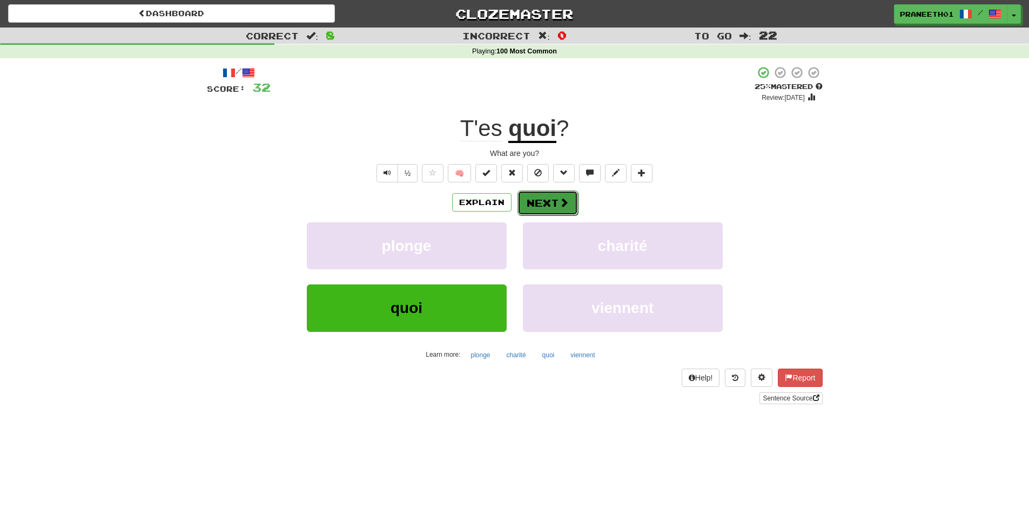
click at [548, 201] on button "Next" at bounding box center [548, 203] width 61 height 25
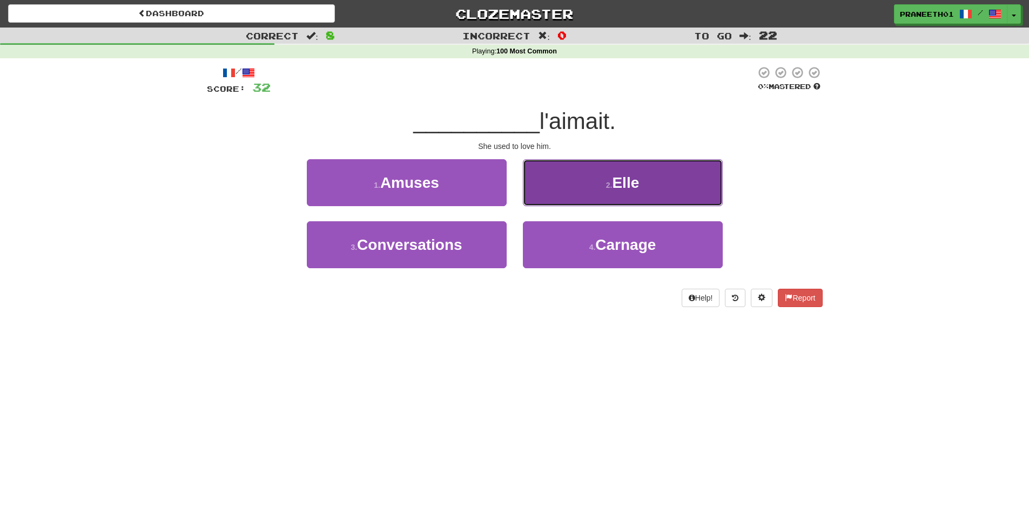
click at [651, 185] on button "2 . Elle" at bounding box center [623, 182] width 200 height 47
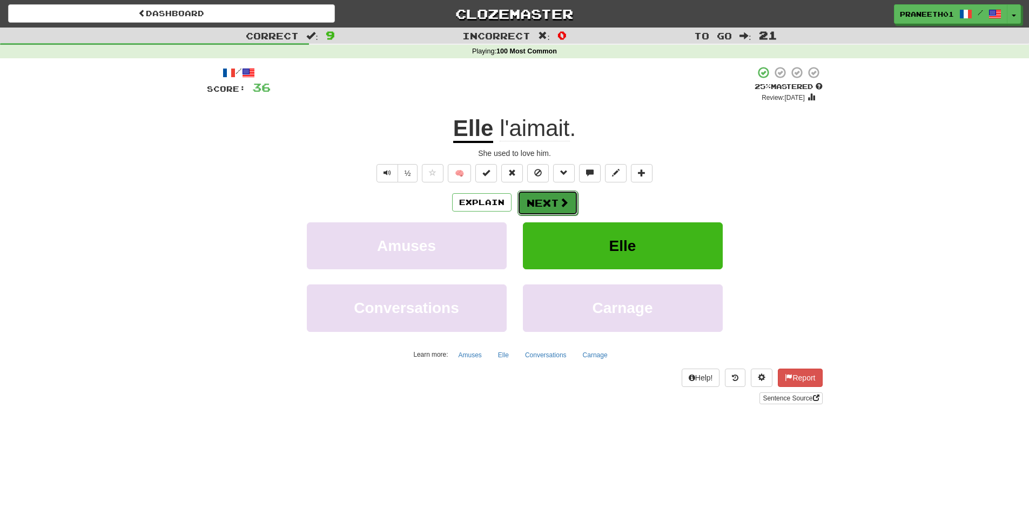
click at [555, 200] on button "Next" at bounding box center [548, 203] width 61 height 25
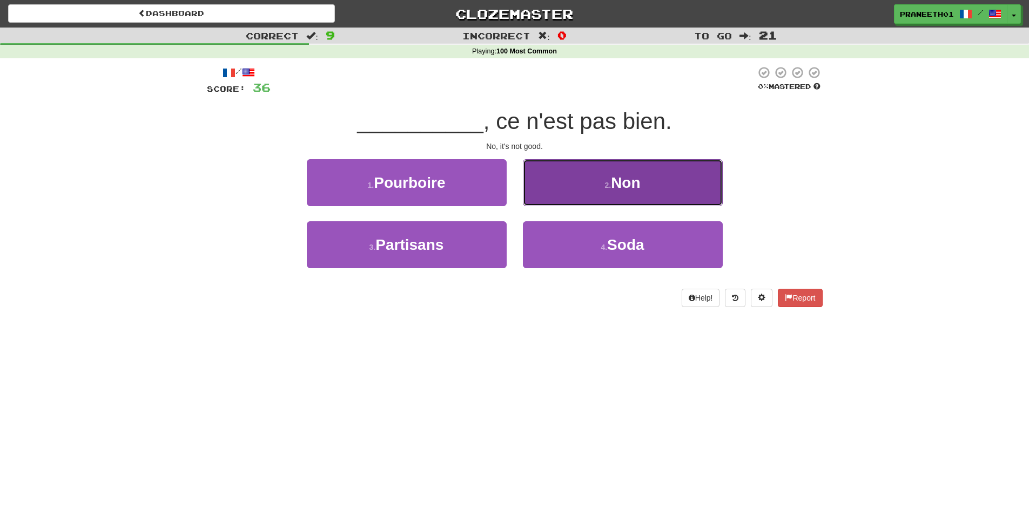
click at [655, 199] on button "2 . Non" at bounding box center [623, 182] width 200 height 47
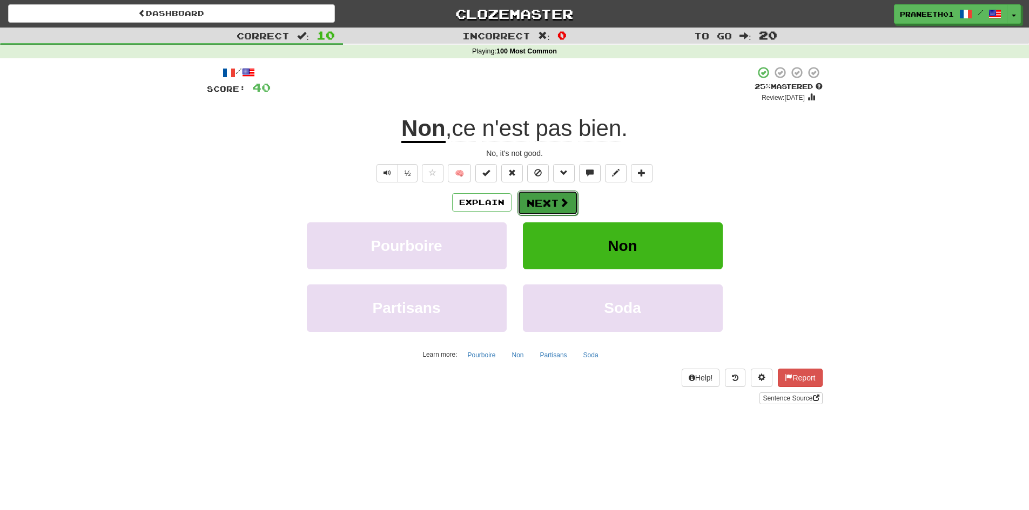
click at [561, 204] on span at bounding box center [564, 203] width 10 height 10
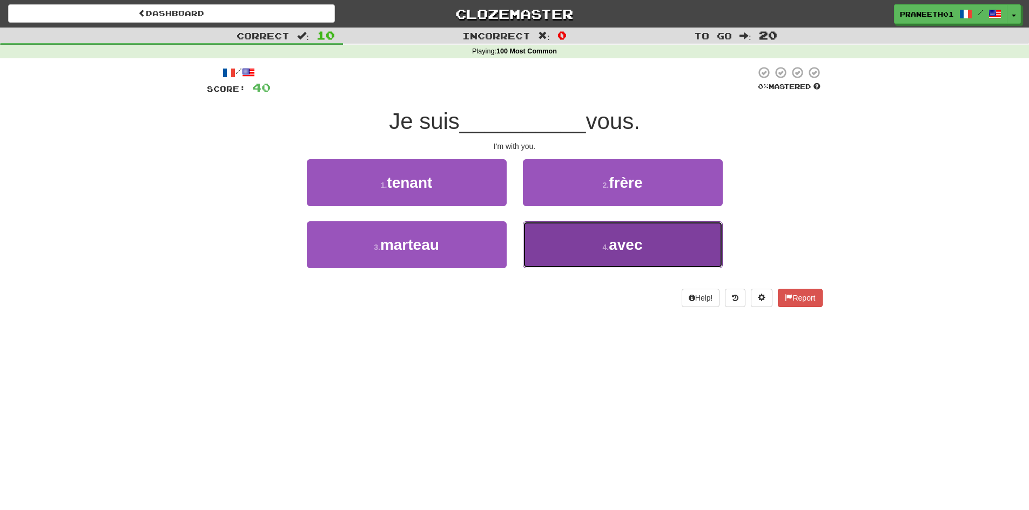
click at [632, 248] on span "avec" at bounding box center [625, 245] width 33 height 17
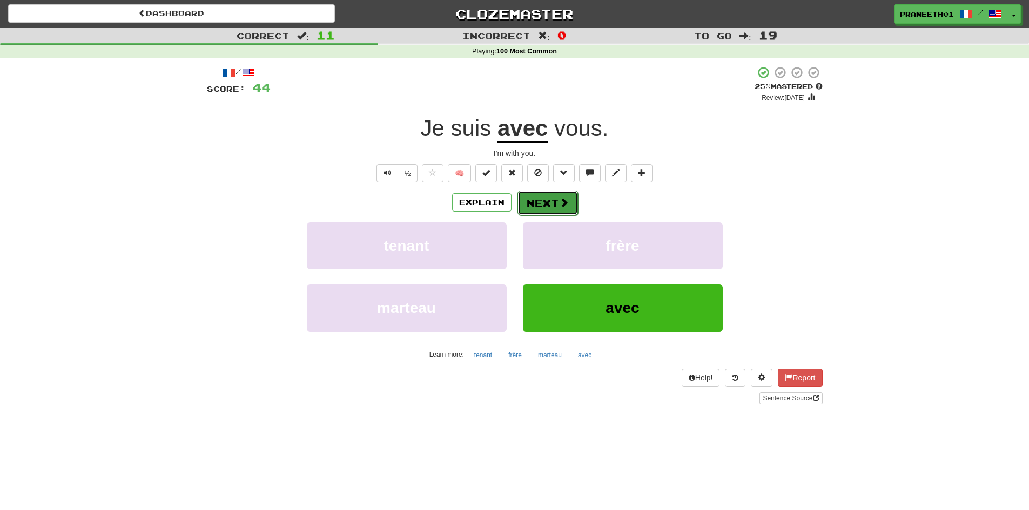
click at [553, 207] on button "Next" at bounding box center [548, 203] width 61 height 25
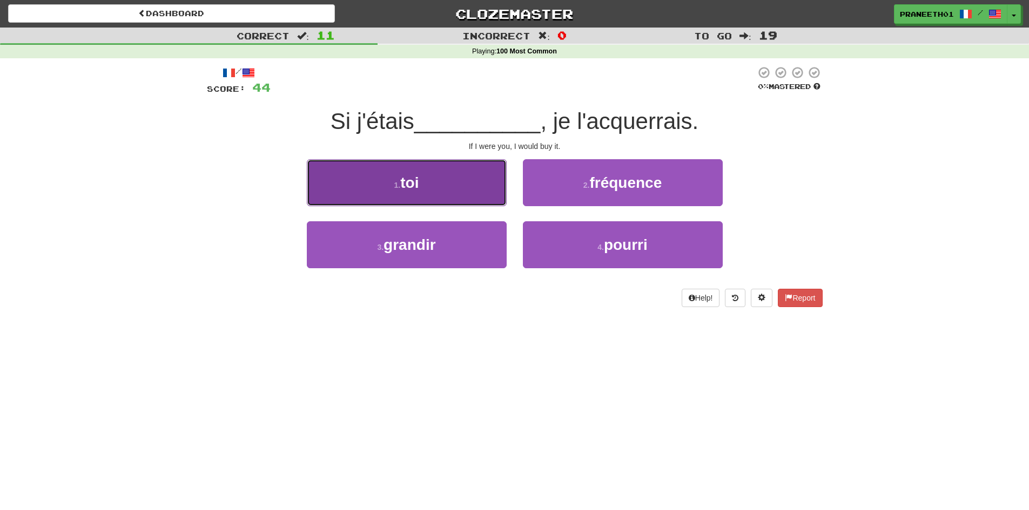
click at [405, 186] on span "toi" at bounding box center [409, 182] width 18 height 17
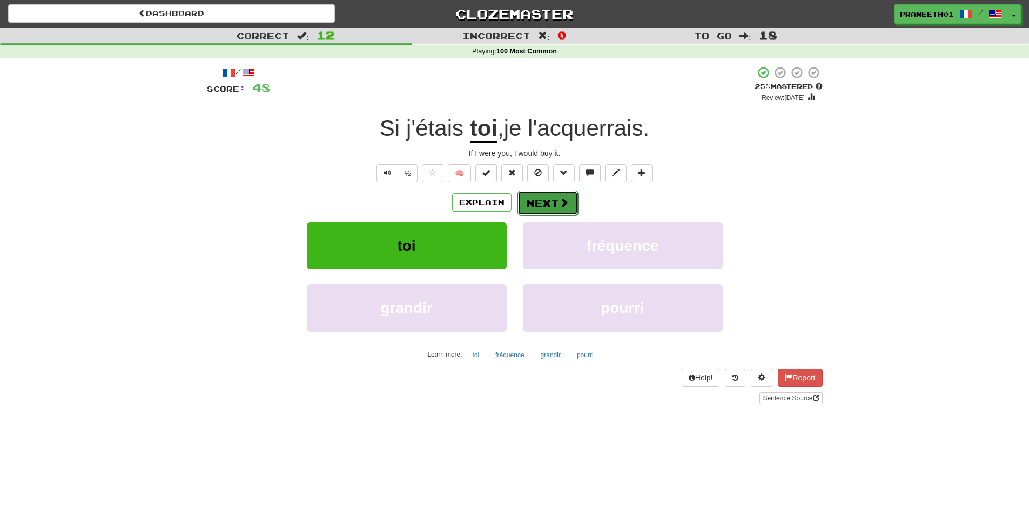
click at [559, 205] on span at bounding box center [564, 203] width 10 height 10
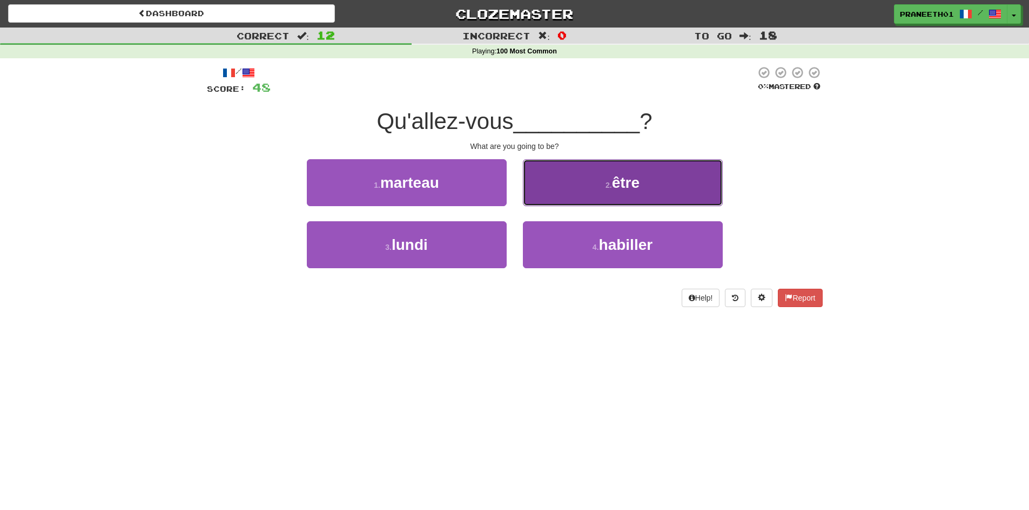
click at [585, 185] on button "2 . être" at bounding box center [623, 182] width 200 height 47
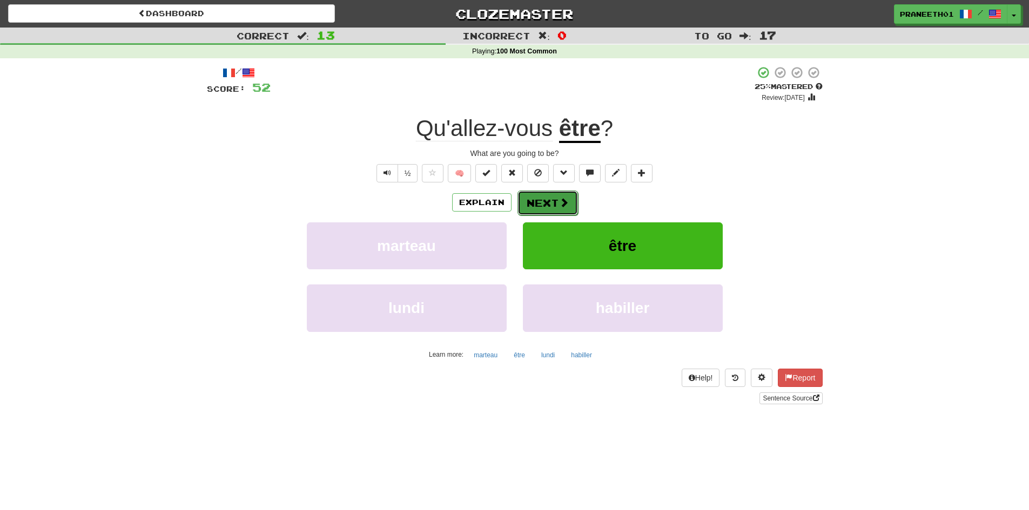
click at [539, 199] on button "Next" at bounding box center [548, 203] width 61 height 25
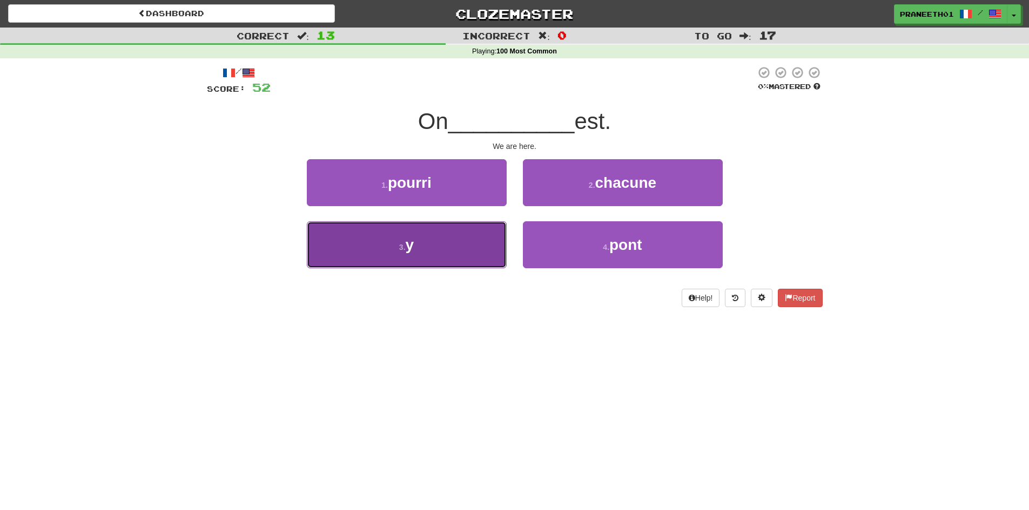
click at [451, 232] on button "3 . y" at bounding box center [407, 244] width 200 height 47
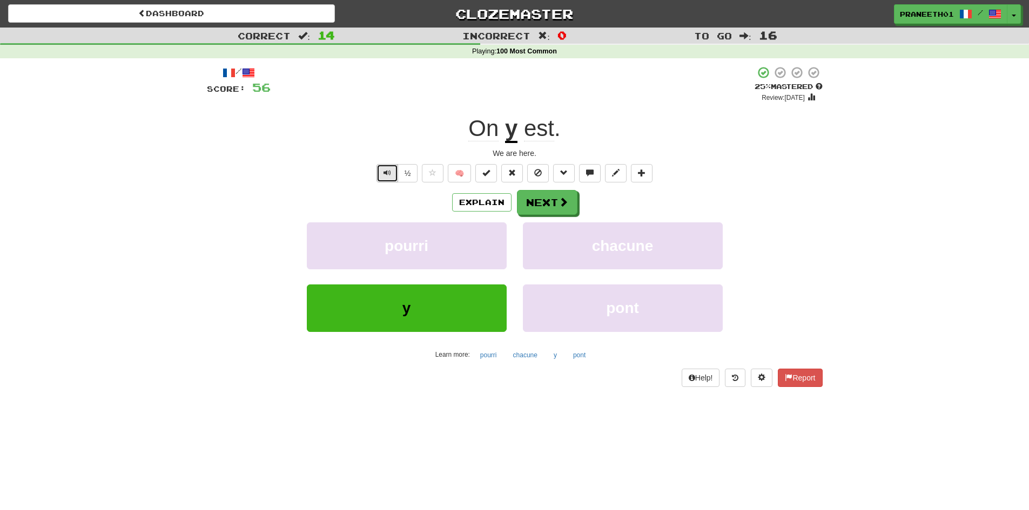
click at [384, 173] on span "Text-to-speech controls" at bounding box center [388, 173] width 8 height 8
click at [545, 207] on button "Next" at bounding box center [548, 203] width 61 height 25
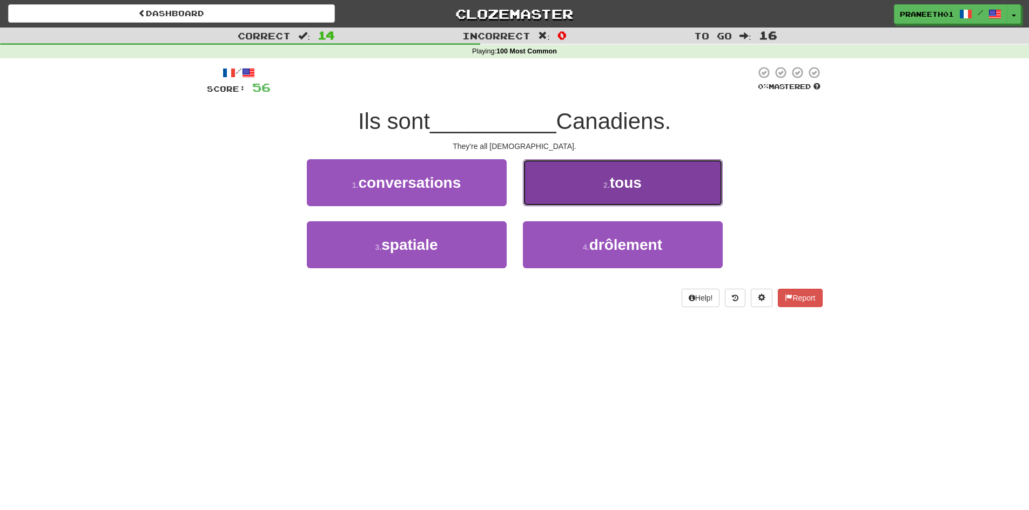
click at [665, 180] on button "2 . tous" at bounding box center [623, 182] width 200 height 47
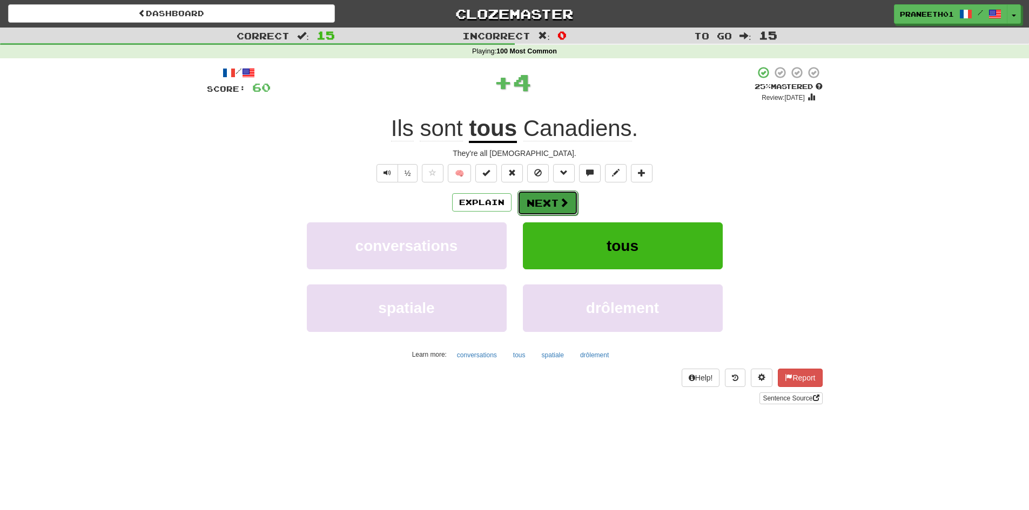
click at [550, 197] on button "Next" at bounding box center [548, 203] width 61 height 25
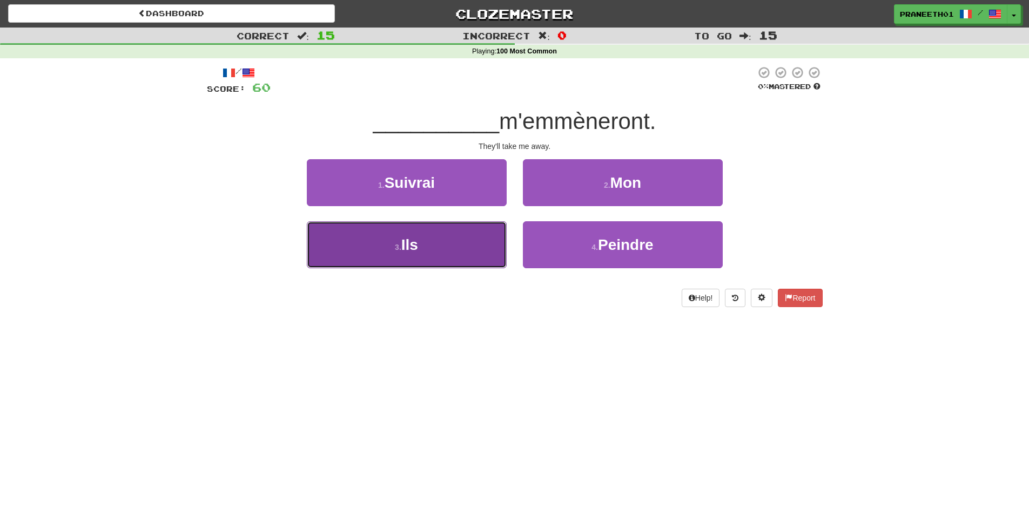
click at [475, 243] on button "3 . Ils" at bounding box center [407, 244] width 200 height 47
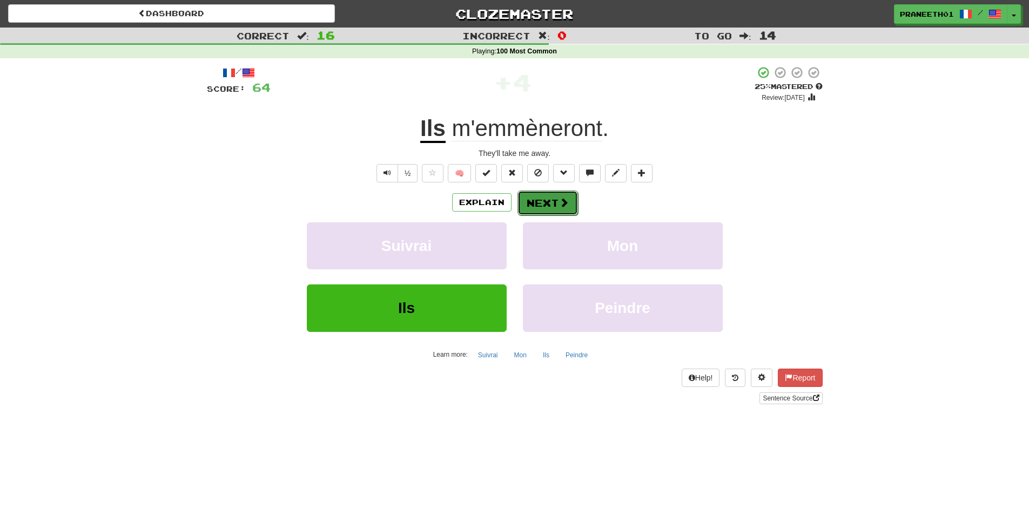
click at [544, 203] on button "Next" at bounding box center [548, 203] width 61 height 25
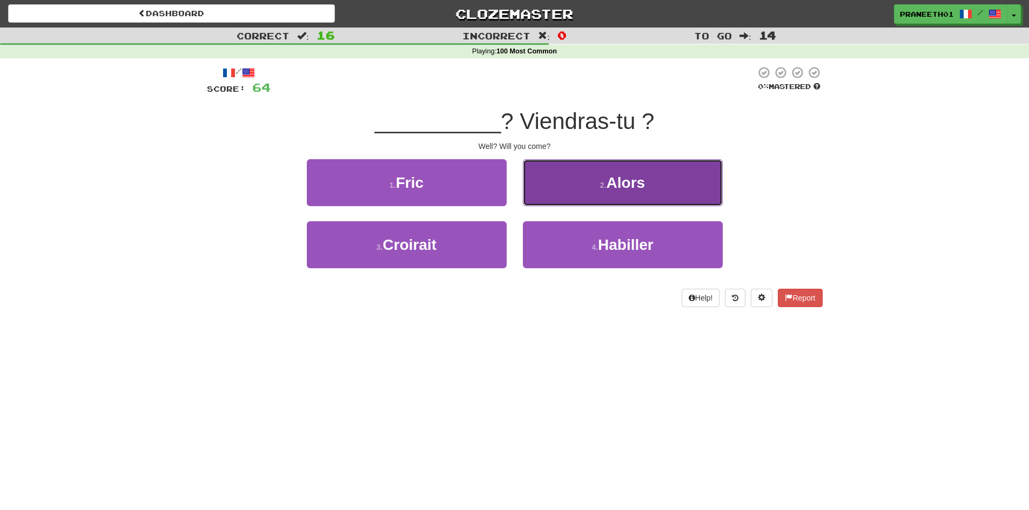
click at [655, 184] on button "2 . Alors" at bounding box center [623, 182] width 200 height 47
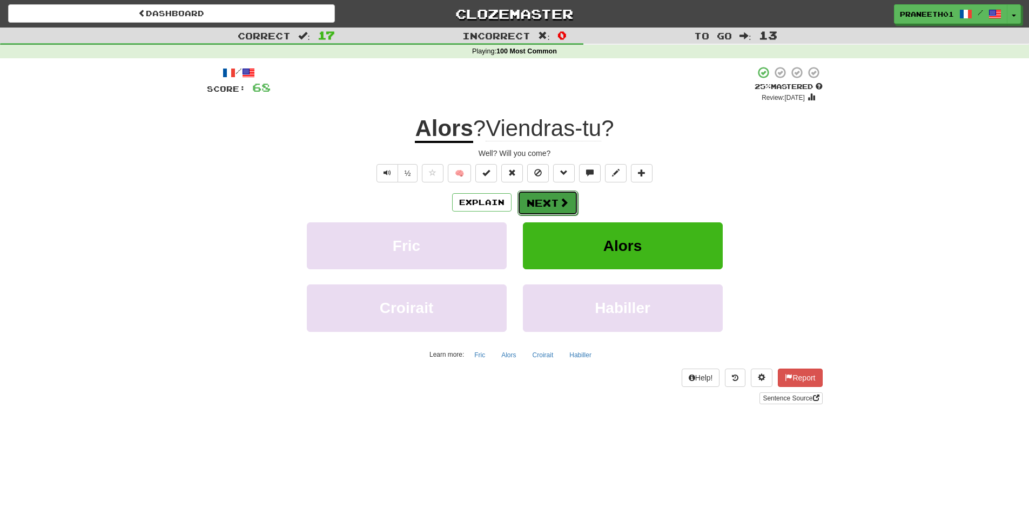
click at [552, 200] on button "Next" at bounding box center [548, 203] width 61 height 25
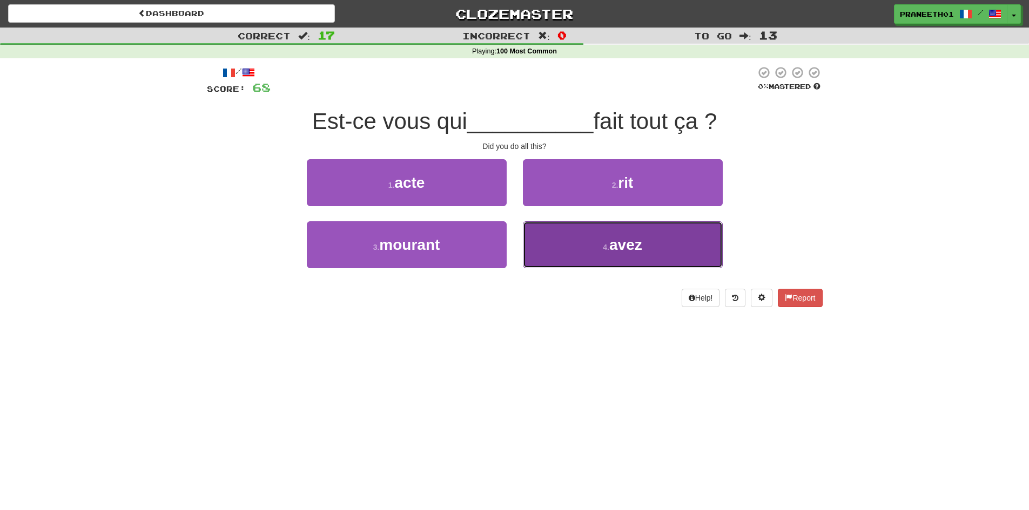
click at [652, 257] on button "4 . avez" at bounding box center [623, 244] width 200 height 47
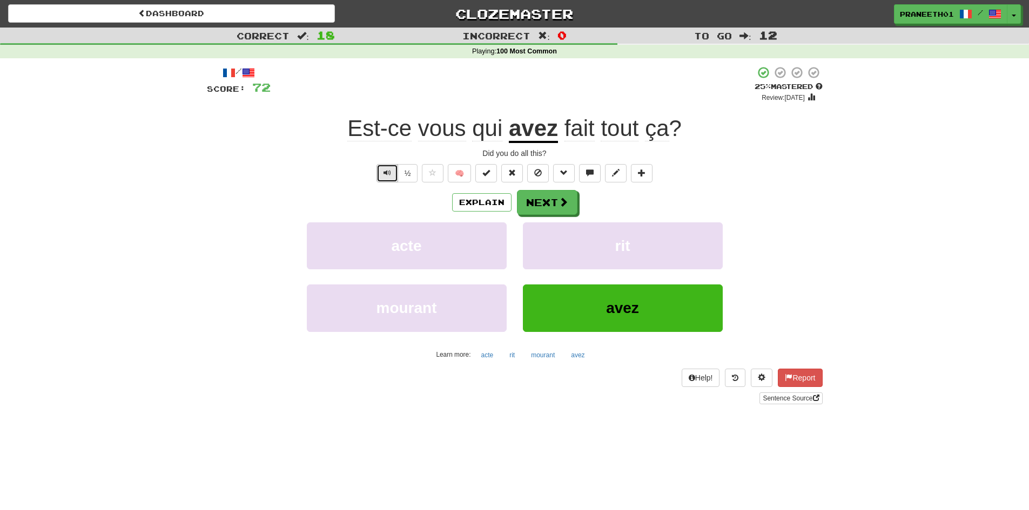
click at [389, 174] on span "Text-to-speech controls" at bounding box center [388, 173] width 8 height 8
click at [535, 203] on button "Next" at bounding box center [548, 203] width 61 height 25
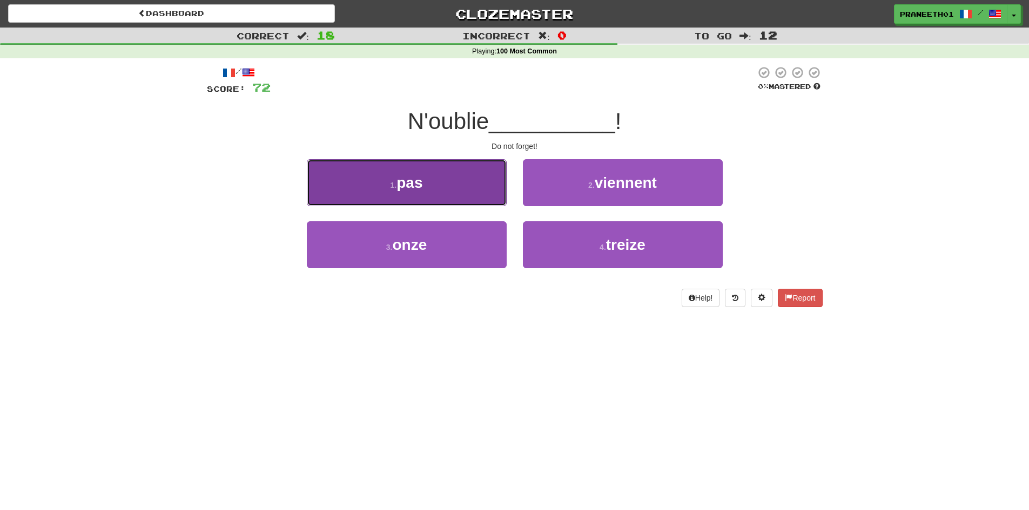
click at [474, 184] on button "1 . pas" at bounding box center [407, 182] width 200 height 47
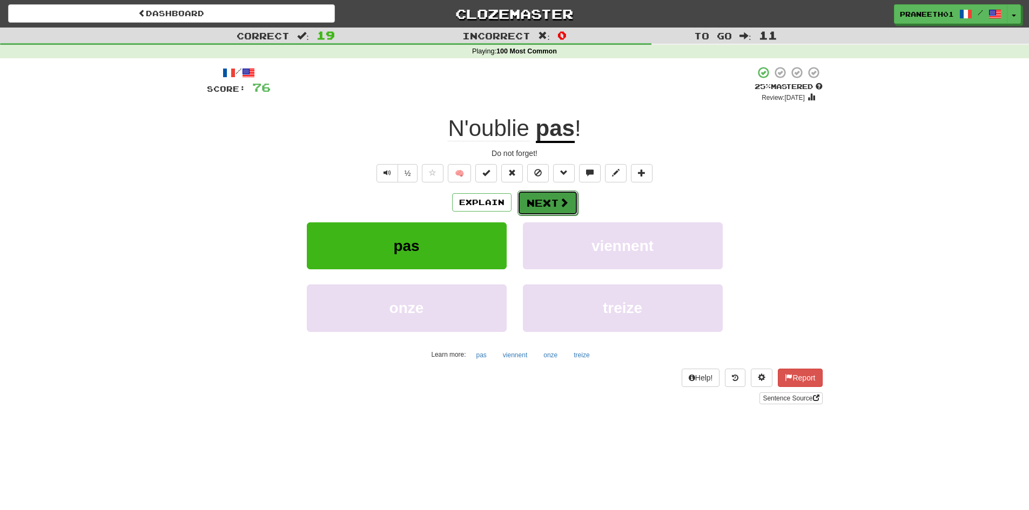
click at [541, 204] on button "Next" at bounding box center [548, 203] width 61 height 25
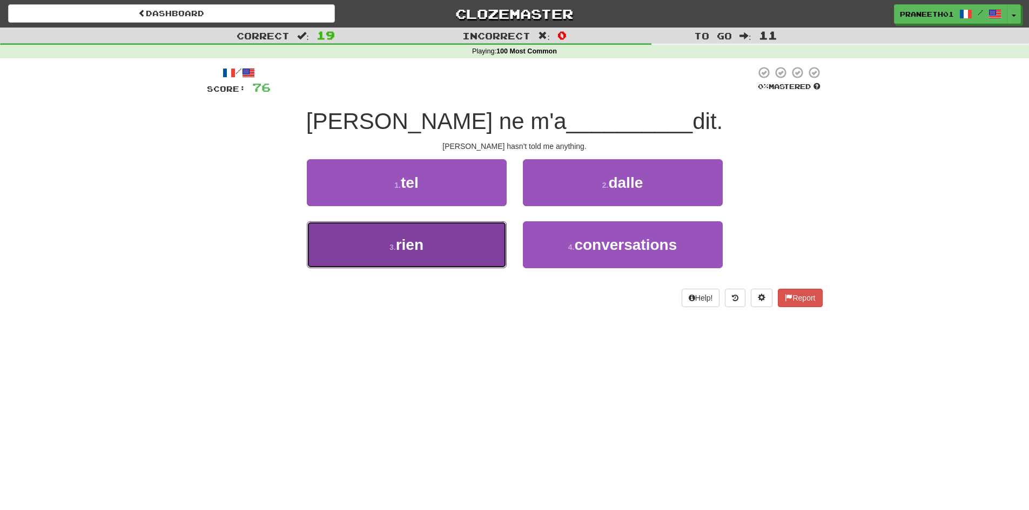
click at [460, 240] on button "3 . rien" at bounding box center [407, 244] width 200 height 47
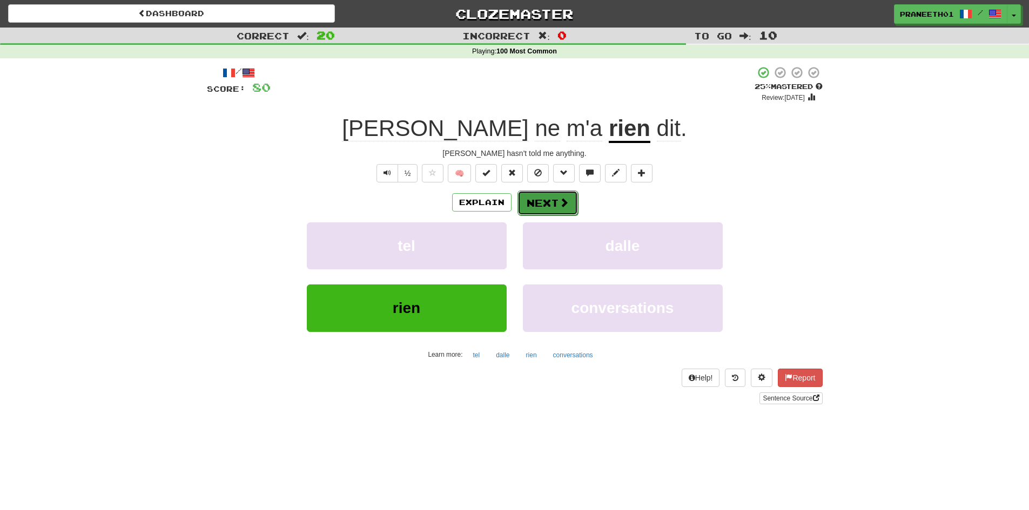
click at [566, 204] on span at bounding box center [564, 203] width 10 height 10
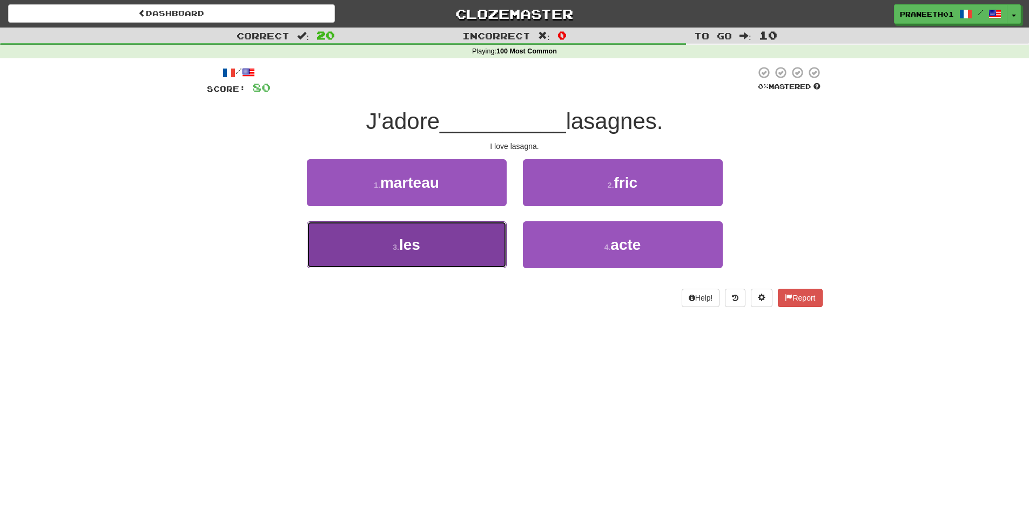
click at [434, 259] on button "3 . les" at bounding box center [407, 244] width 200 height 47
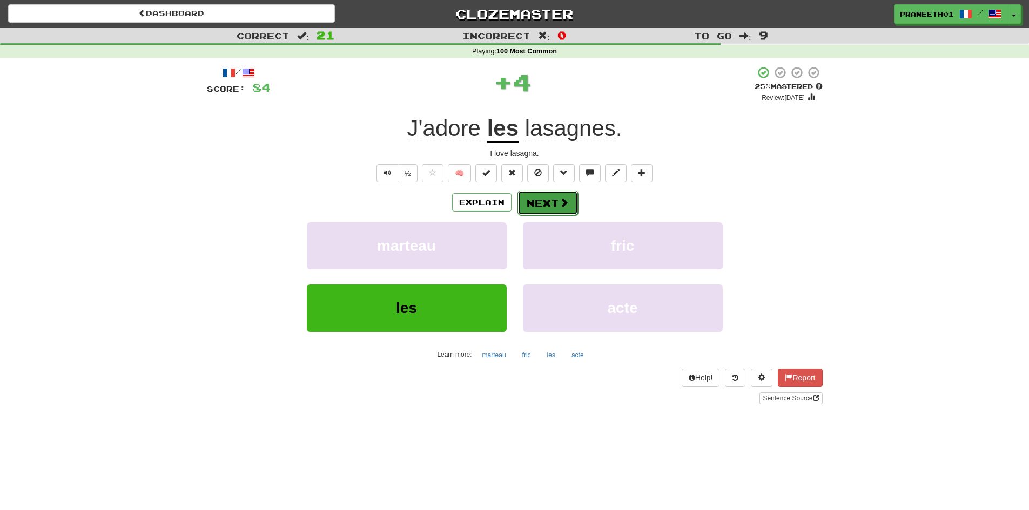
click at [554, 199] on button "Next" at bounding box center [548, 203] width 61 height 25
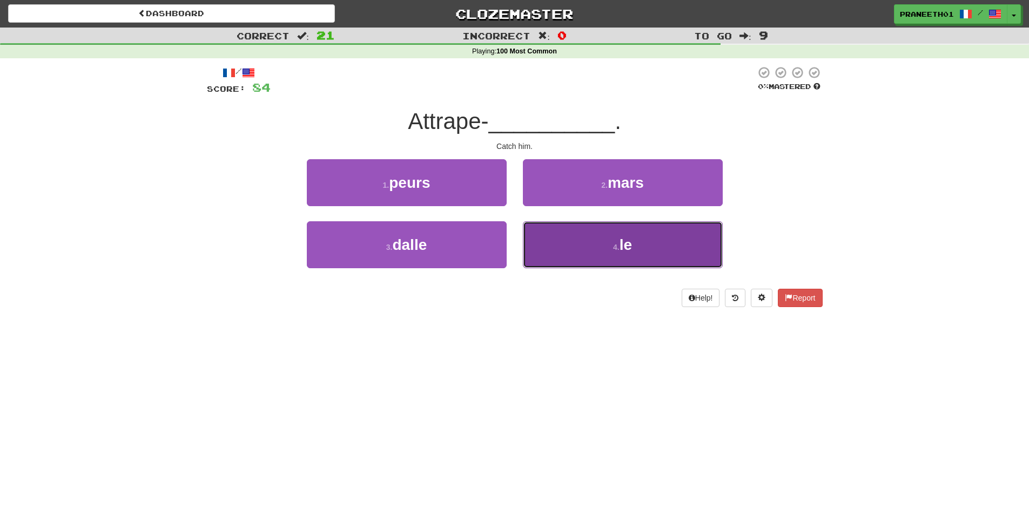
click at [661, 238] on button "4 . le" at bounding box center [623, 244] width 200 height 47
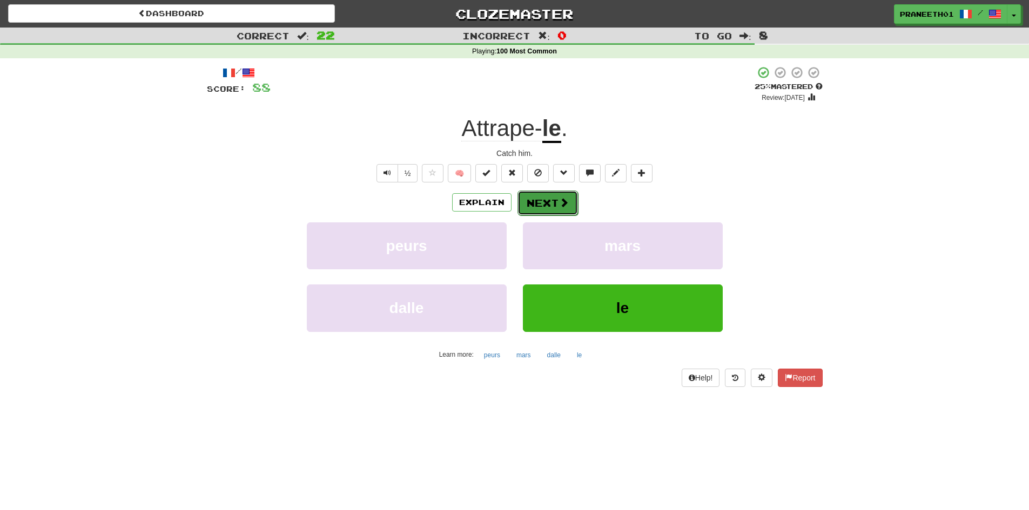
click at [562, 199] on span at bounding box center [564, 203] width 10 height 10
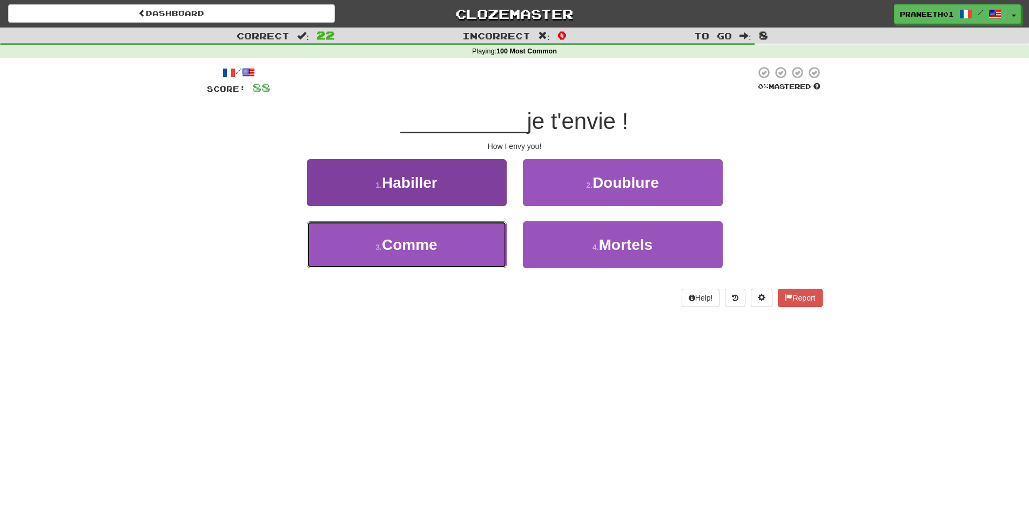
click at [445, 250] on button "3 . Comme" at bounding box center [407, 244] width 200 height 47
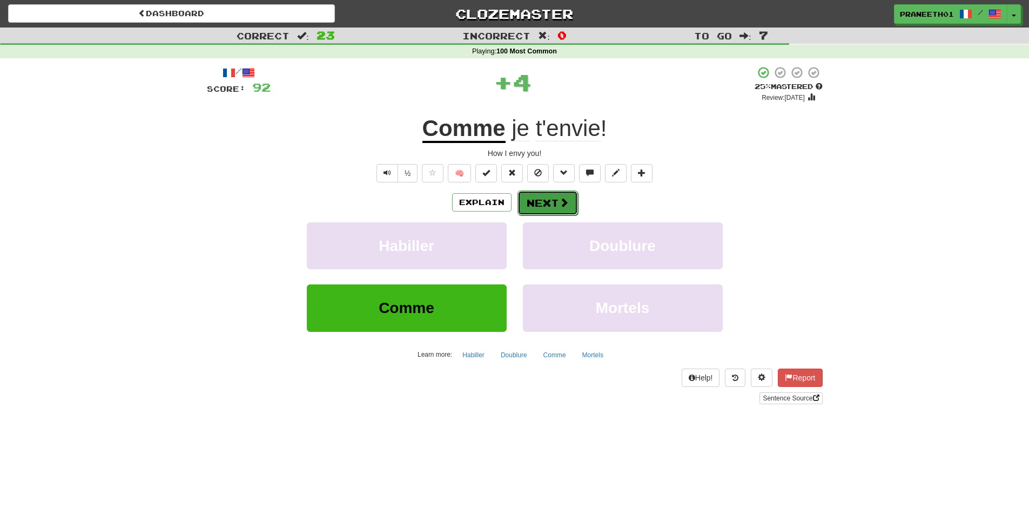
click at [566, 205] on span at bounding box center [564, 203] width 10 height 10
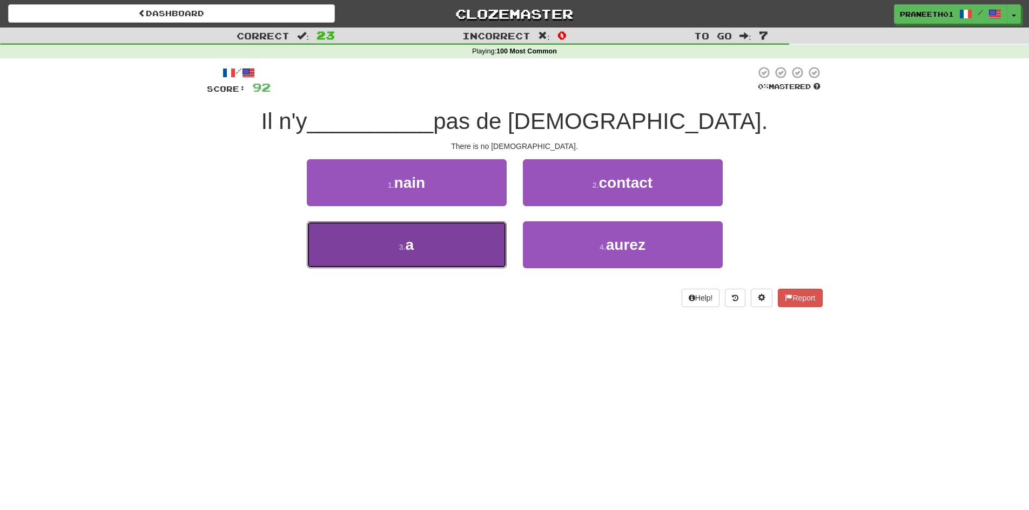
click at [404, 250] on small "3 ." at bounding box center [402, 247] width 6 height 9
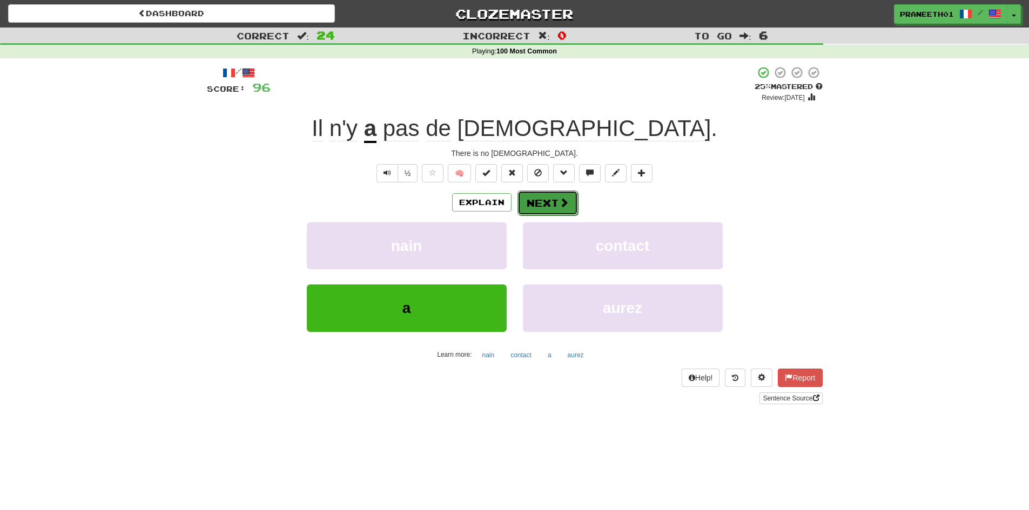
click at [557, 207] on button "Next" at bounding box center [548, 203] width 61 height 25
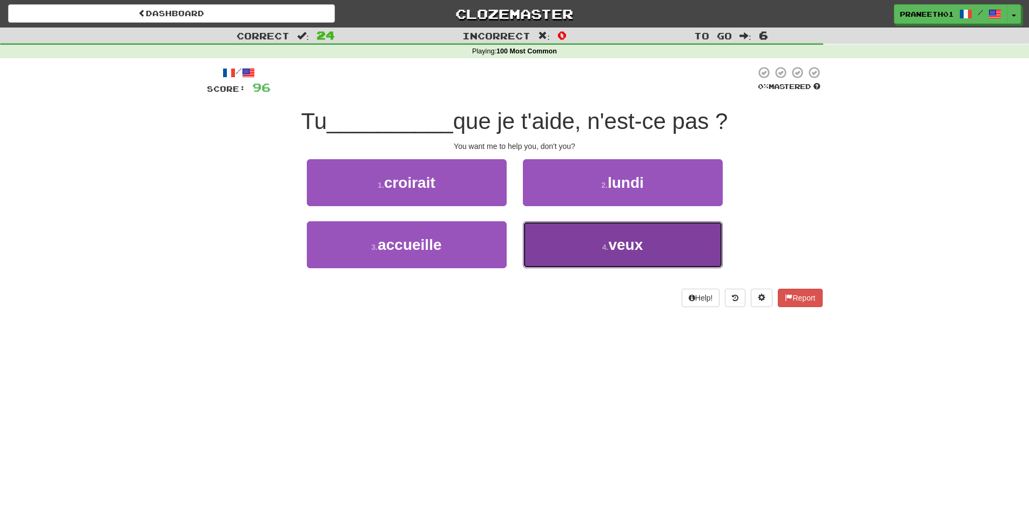
click at [646, 245] on button "4 . veux" at bounding box center [623, 244] width 200 height 47
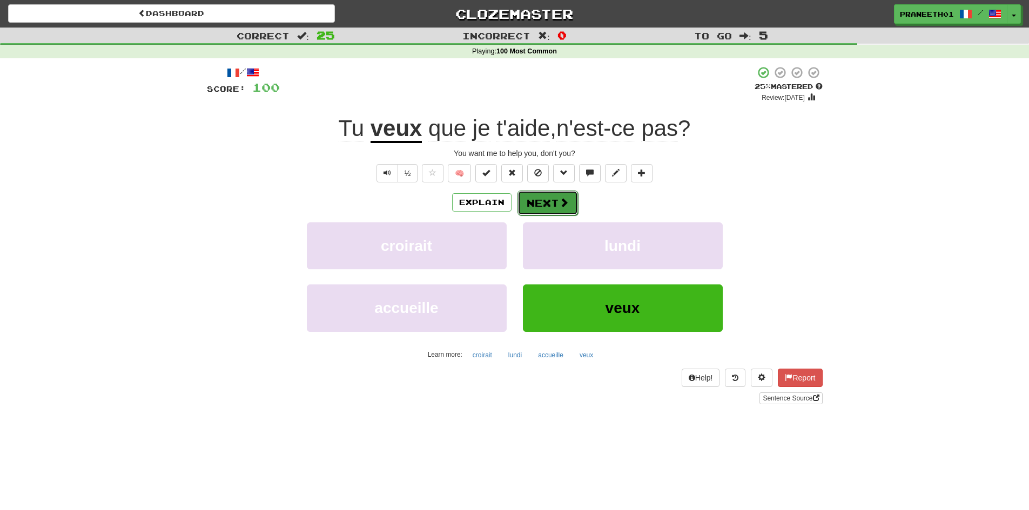
click at [549, 205] on button "Next" at bounding box center [548, 203] width 61 height 25
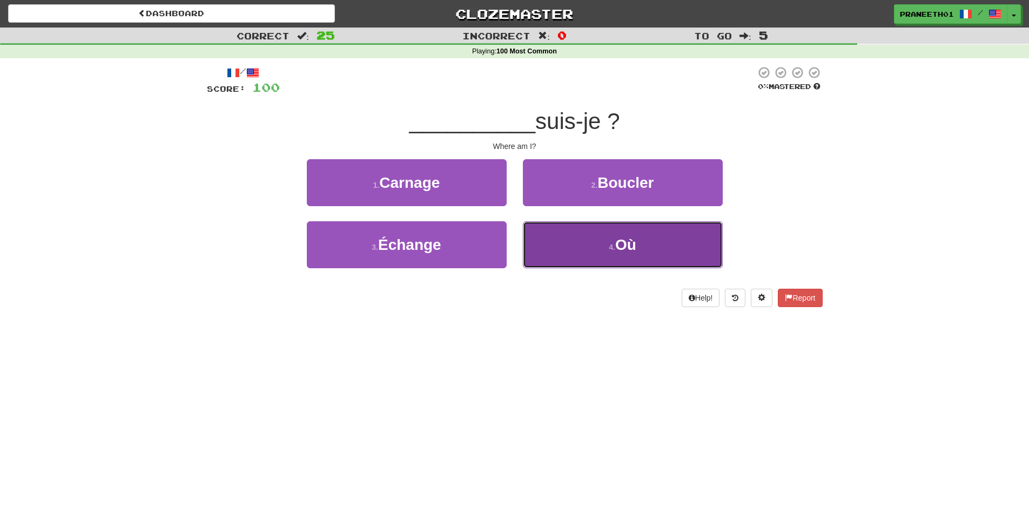
click at [660, 244] on button "4 . Où" at bounding box center [623, 244] width 200 height 47
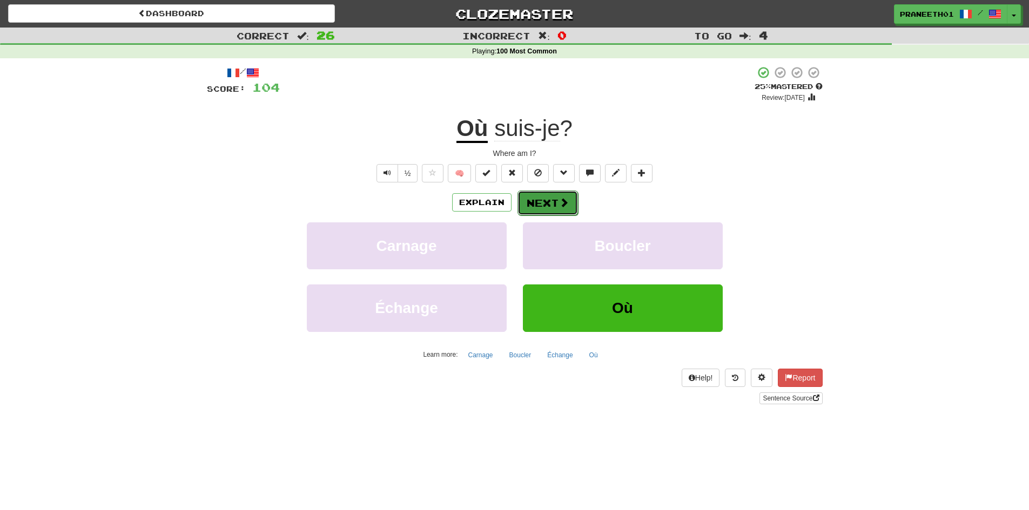
click at [556, 208] on button "Next" at bounding box center [548, 203] width 61 height 25
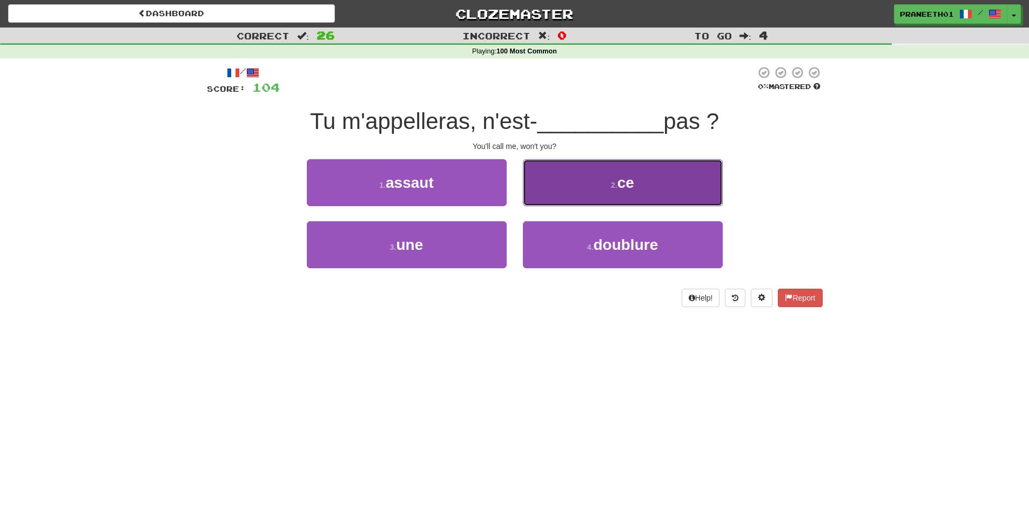
click at [671, 180] on button "2 . ce" at bounding box center [623, 182] width 200 height 47
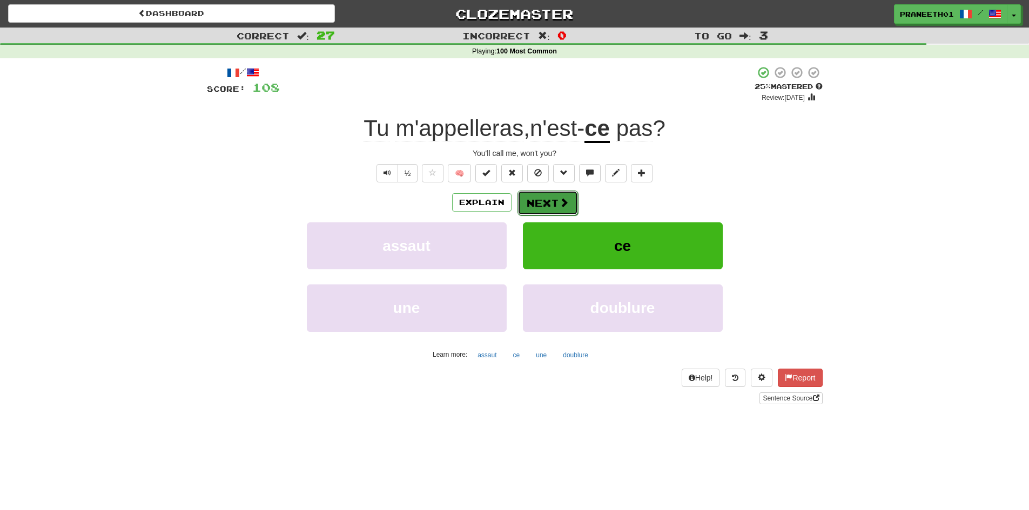
click at [554, 196] on button "Next" at bounding box center [548, 203] width 61 height 25
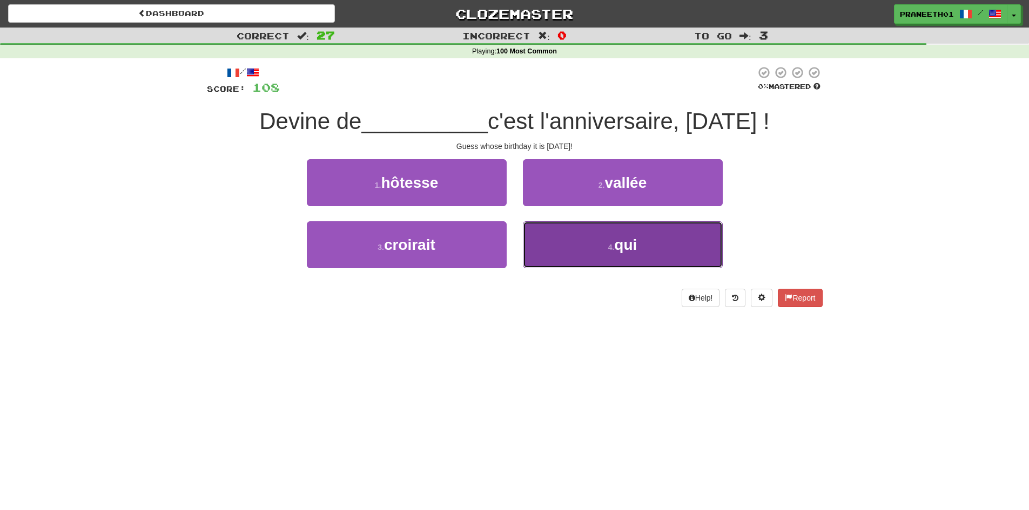
click at [596, 233] on button "4 . qui" at bounding box center [623, 244] width 200 height 47
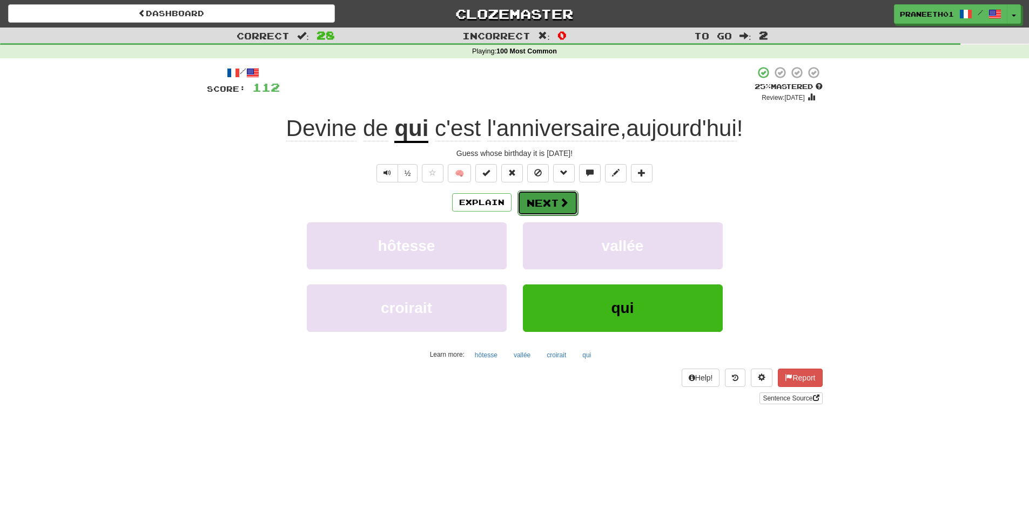
click at [556, 205] on button "Next" at bounding box center [548, 203] width 61 height 25
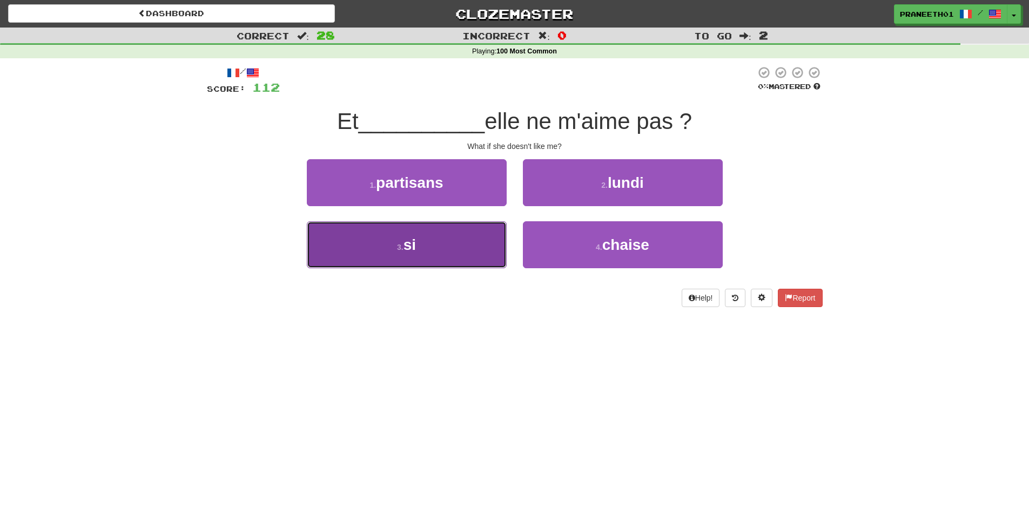
click at [484, 248] on button "3 . si" at bounding box center [407, 244] width 200 height 47
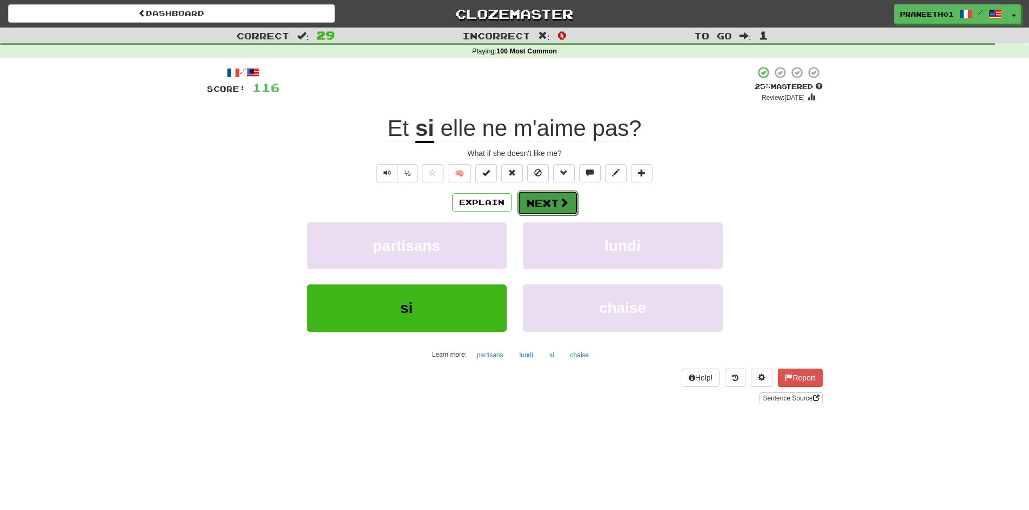
click at [569, 207] on button "Next" at bounding box center [548, 203] width 61 height 25
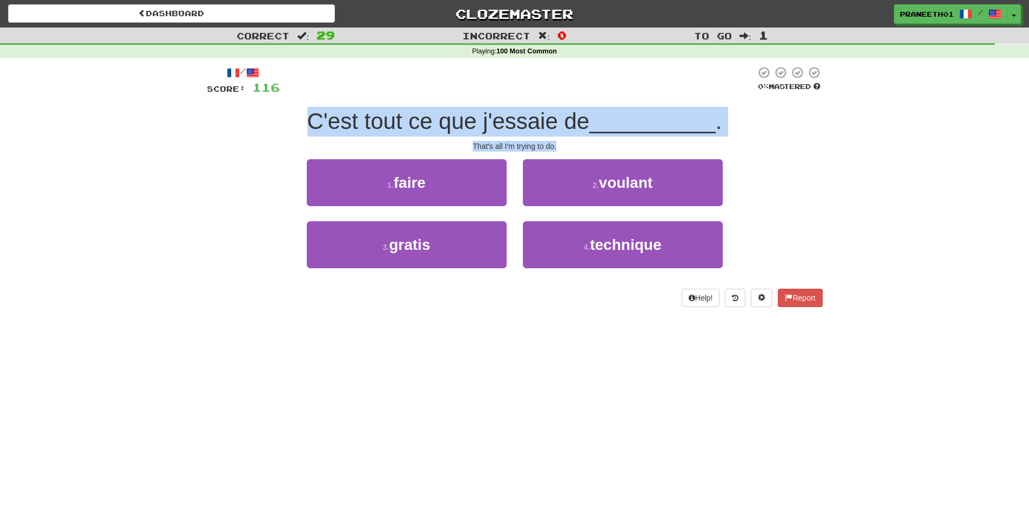
drag, startPoint x: 308, startPoint y: 122, endPoint x: 566, endPoint y: 145, distance: 258.2
click at [566, 145] on div "/ Score: 116 0 % Mastered C'est tout ce que j'essaie de __________ . That's all…" at bounding box center [515, 186] width 616 height 241
click at [569, 147] on div "That's all I'm trying to do." at bounding box center [515, 146] width 616 height 11
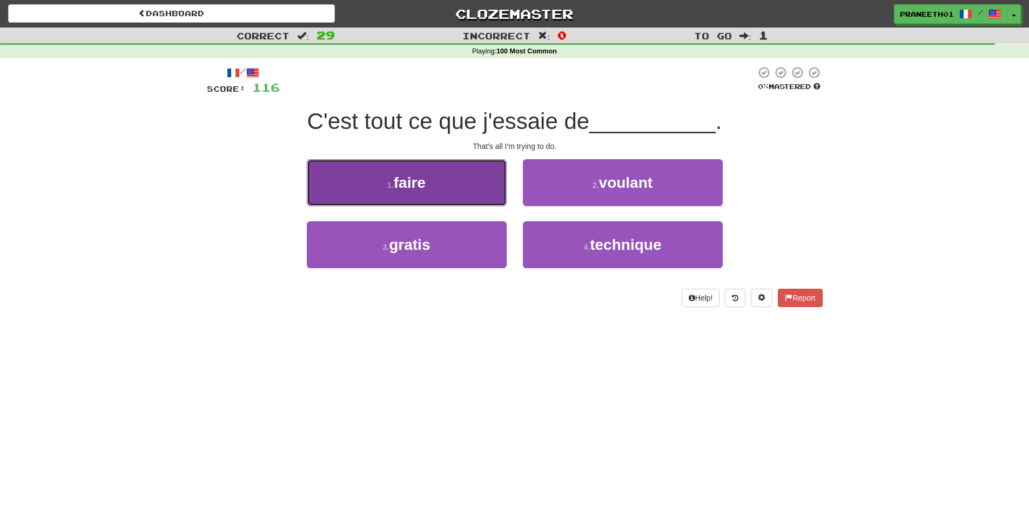
click at [433, 191] on button "1 . faire" at bounding box center [407, 182] width 200 height 47
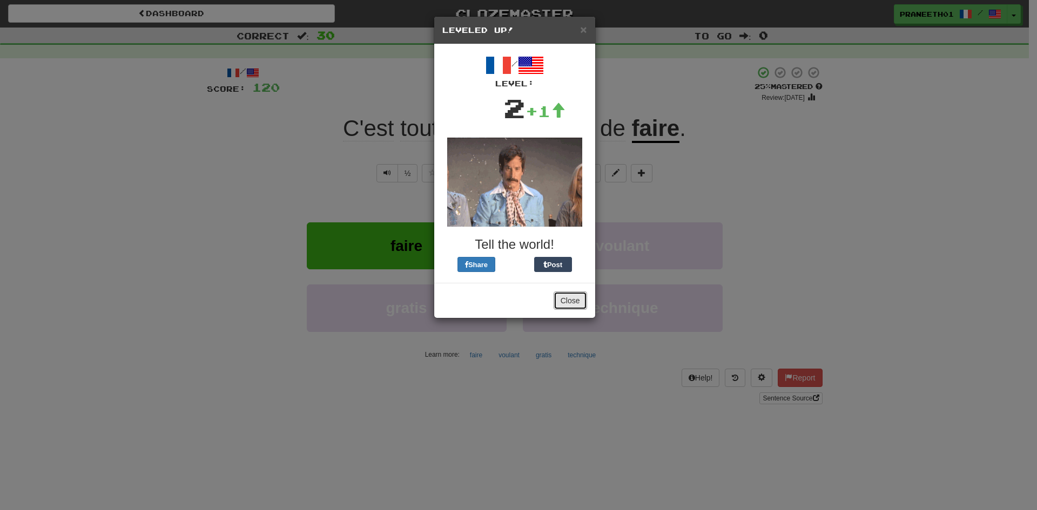
drag, startPoint x: 570, startPoint y: 305, endPoint x: 528, endPoint y: 131, distance: 179.0
click at [623, 82] on div "× Leveled Up! / Level: 2 +1 Tell the world! Share Post Close" at bounding box center [518, 255] width 1037 height 510
click at [560, 116] on span at bounding box center [557, 110] width 15 height 15
click at [518, 116] on div "2" at bounding box center [514, 108] width 22 height 38
click at [565, 297] on button "Close" at bounding box center [570, 301] width 33 height 18
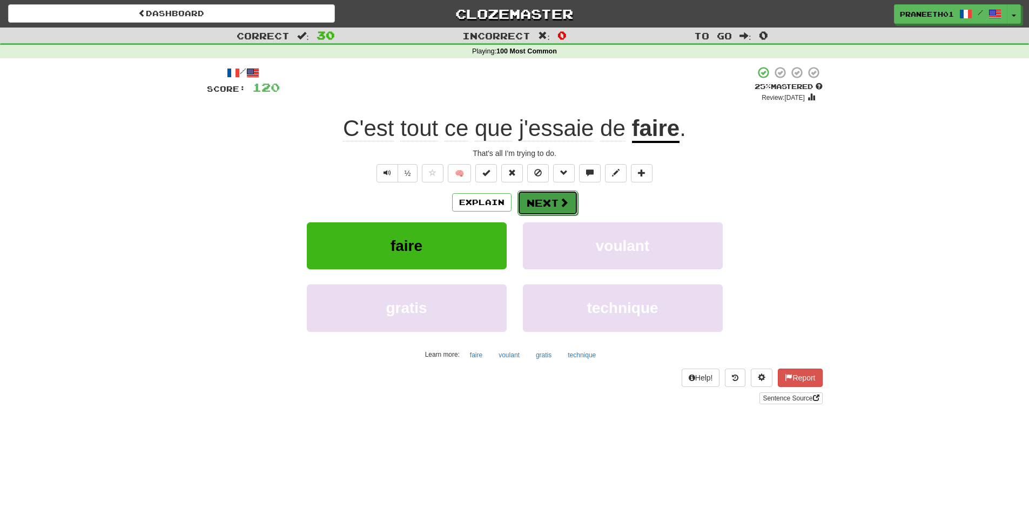
click at [549, 202] on button "Next" at bounding box center [548, 203] width 61 height 25
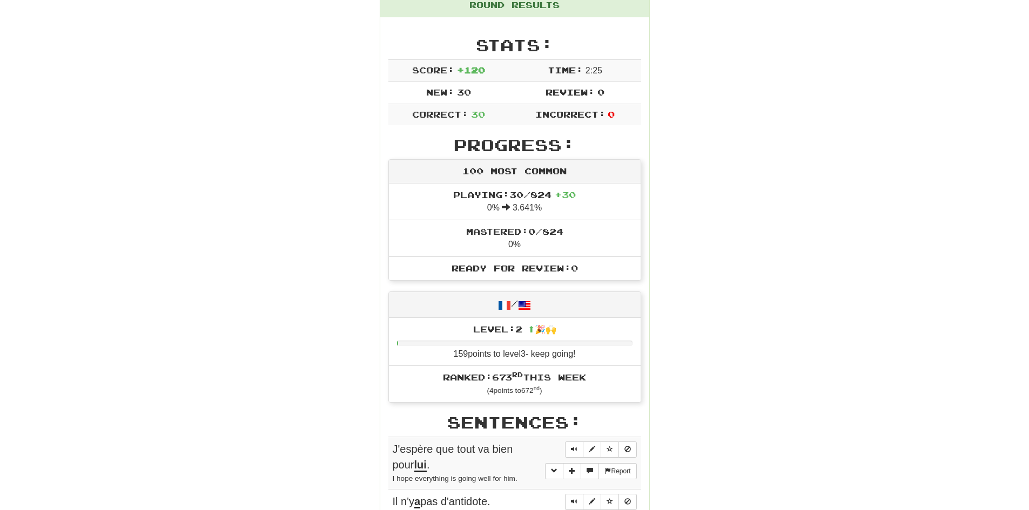
scroll to position [162, 0]
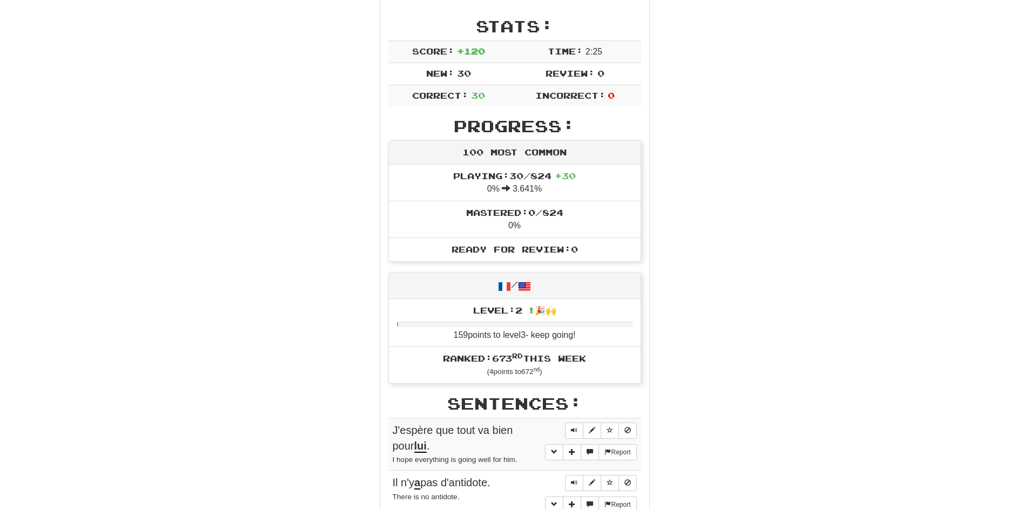
drag, startPoint x: 479, startPoint y: 337, endPoint x: 591, endPoint y: 340, distance: 111.9
click at [591, 340] on li "Level: 2 ⬆🎉🙌 159 points to level 3 - keep going!" at bounding box center [515, 323] width 252 height 49
click at [580, 378] on li "Ranked: 673 rd this week ( 4 points to 672 nd )" at bounding box center [515, 365] width 252 height 37
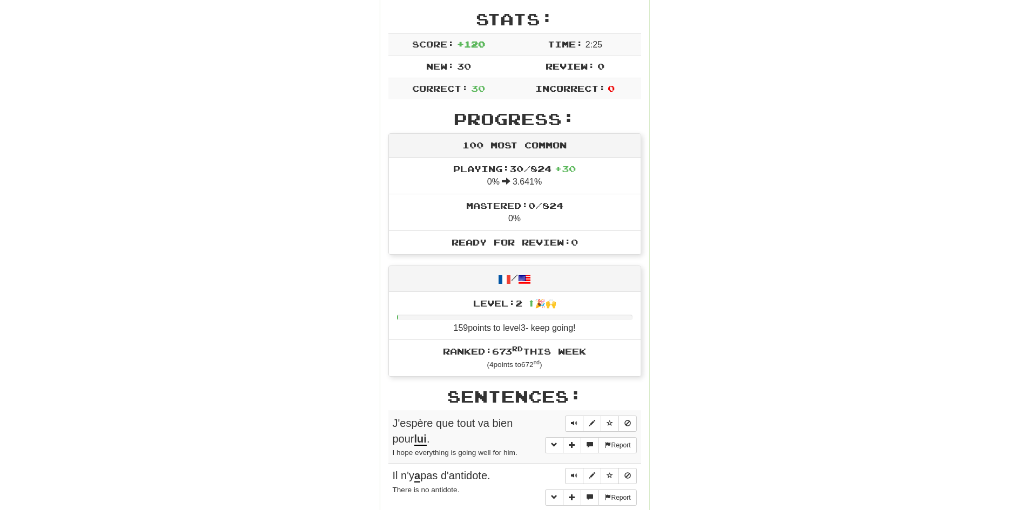
scroll to position [270, 0]
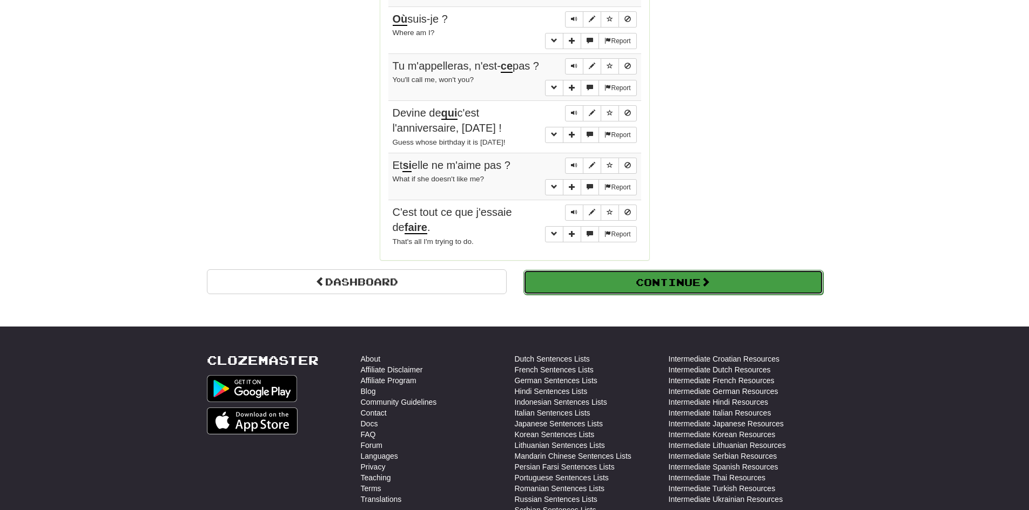
click at [674, 272] on button "Continue" at bounding box center [673, 282] width 300 height 25
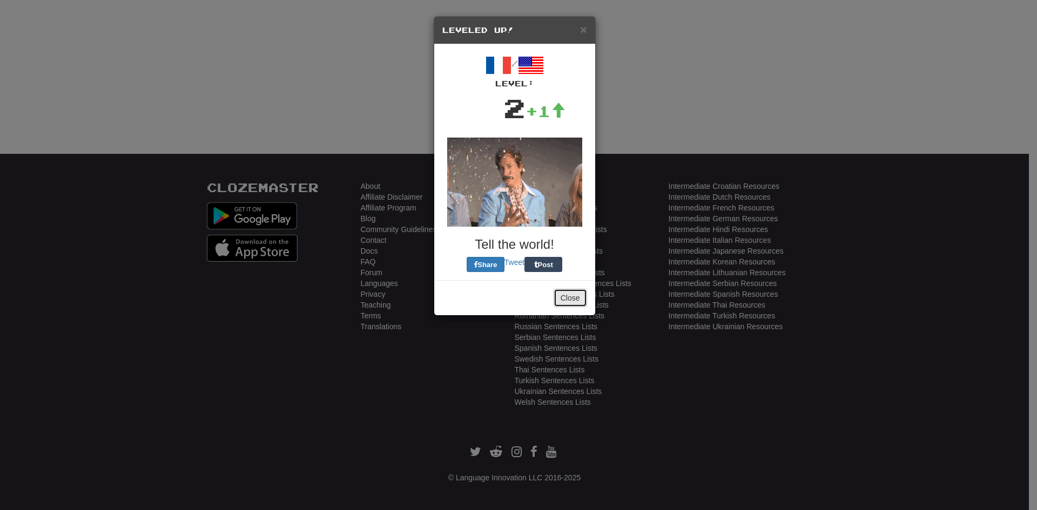
click at [574, 303] on button "Close" at bounding box center [570, 298] width 33 height 18
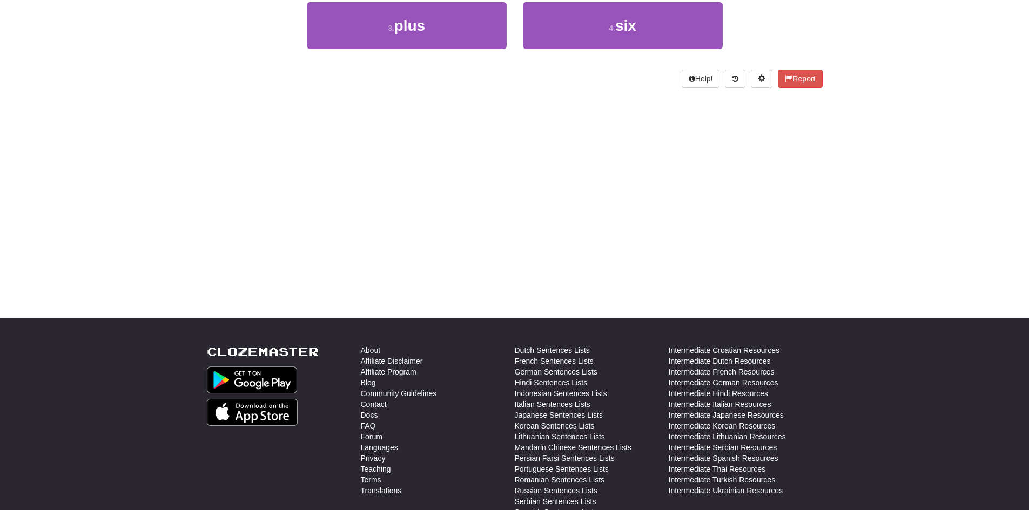
scroll to position [0, 0]
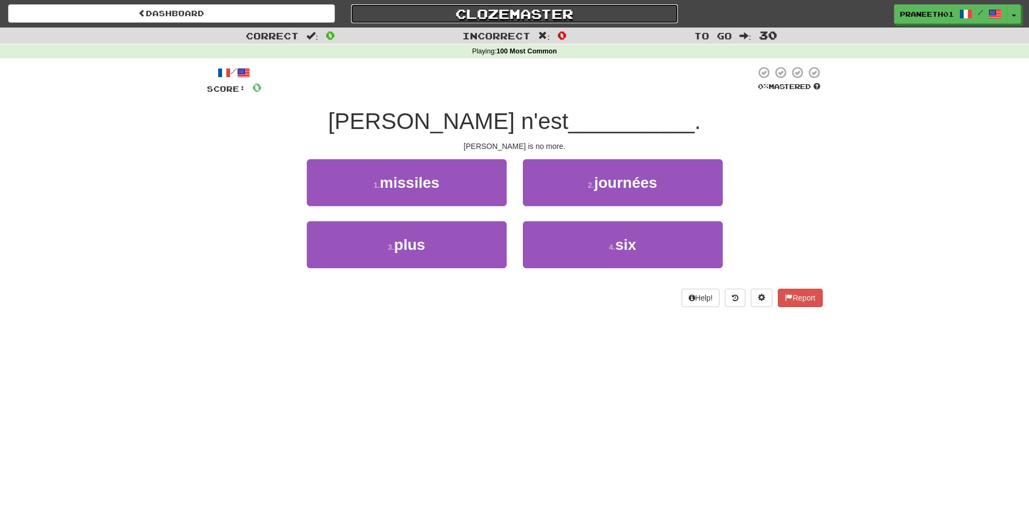
click at [471, 10] on link "Clozemaster" at bounding box center [514, 13] width 327 height 19
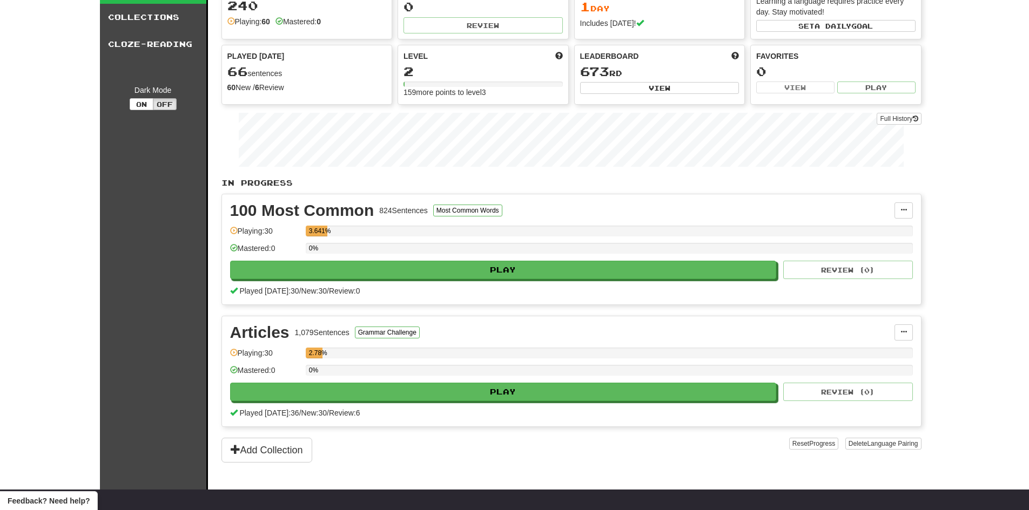
scroll to position [162, 0]
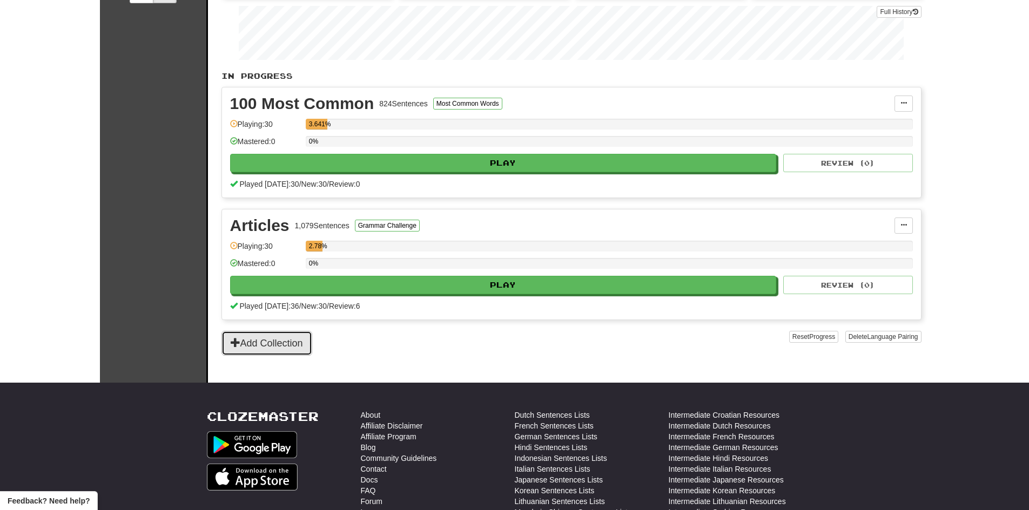
click at [284, 350] on button "Add Collection" at bounding box center [266, 343] width 91 height 25
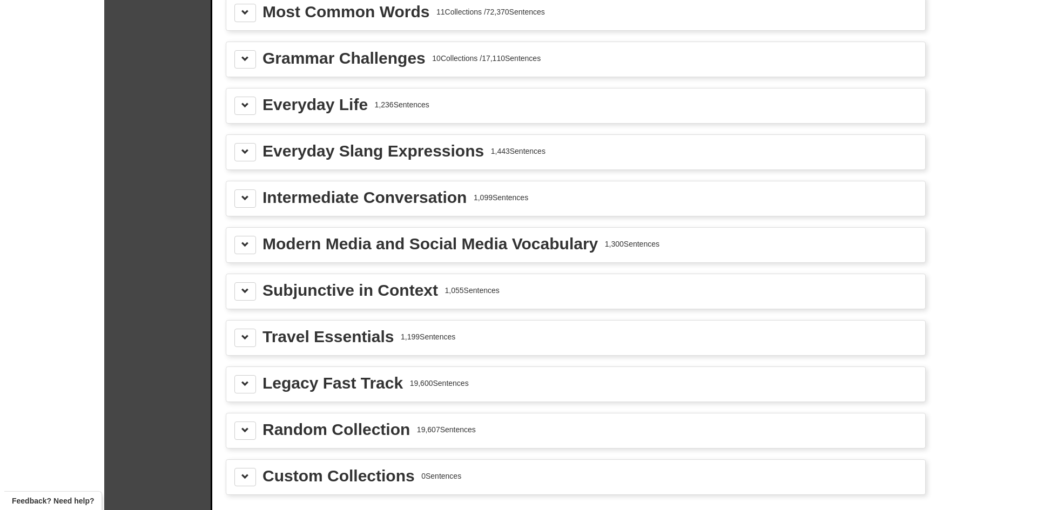
scroll to position [1242, 0]
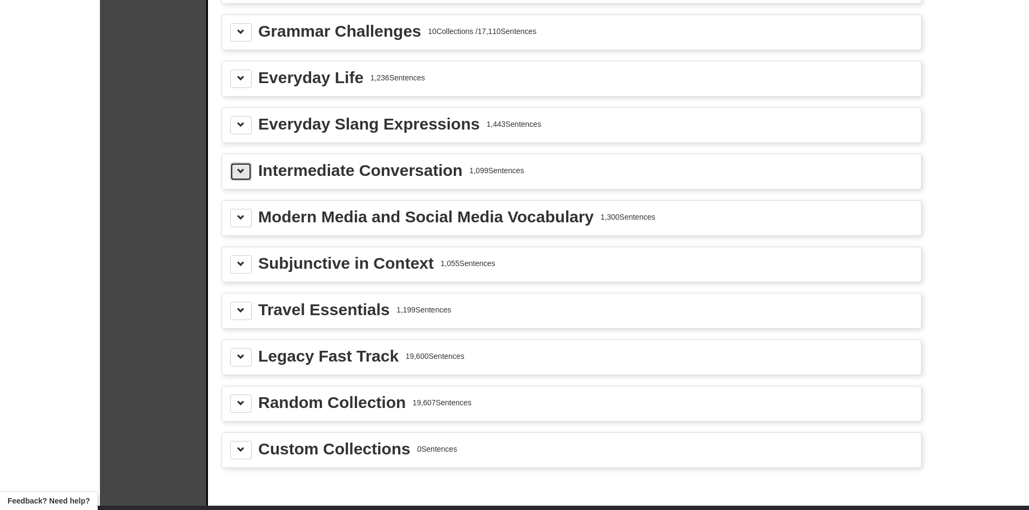
click at [244, 174] on span at bounding box center [241, 171] width 8 height 8
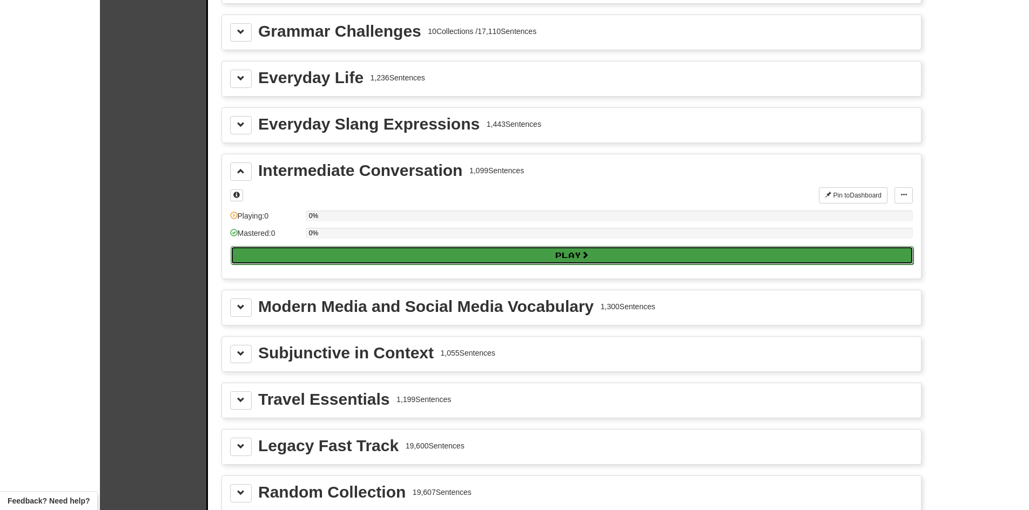
click at [310, 252] on button "Play" at bounding box center [572, 255] width 683 height 18
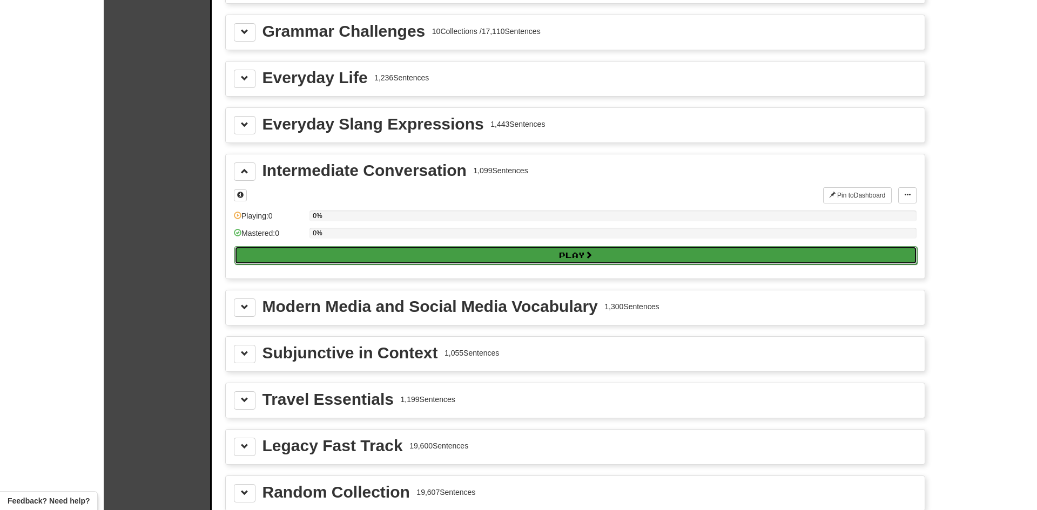
select select "**"
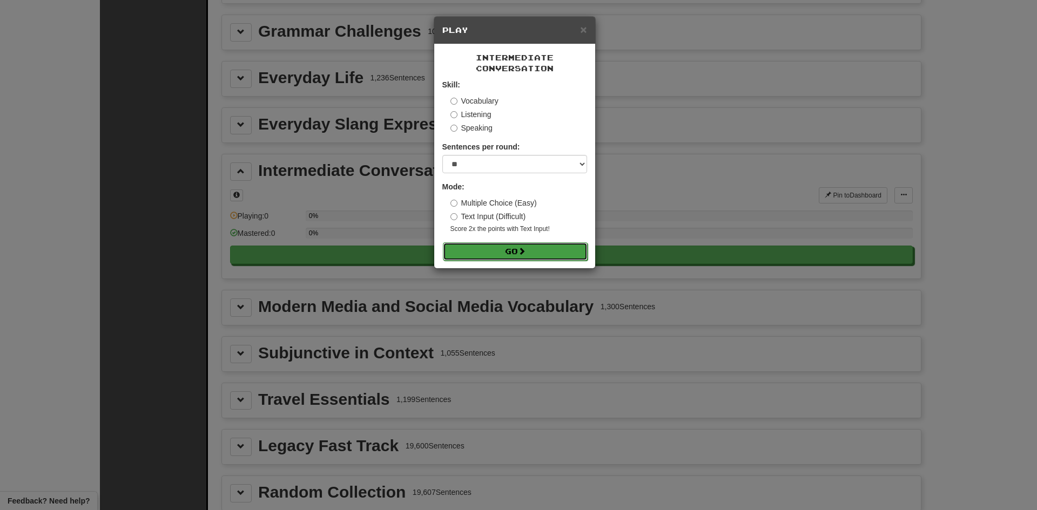
click at [513, 247] on button "Go" at bounding box center [515, 252] width 145 height 18
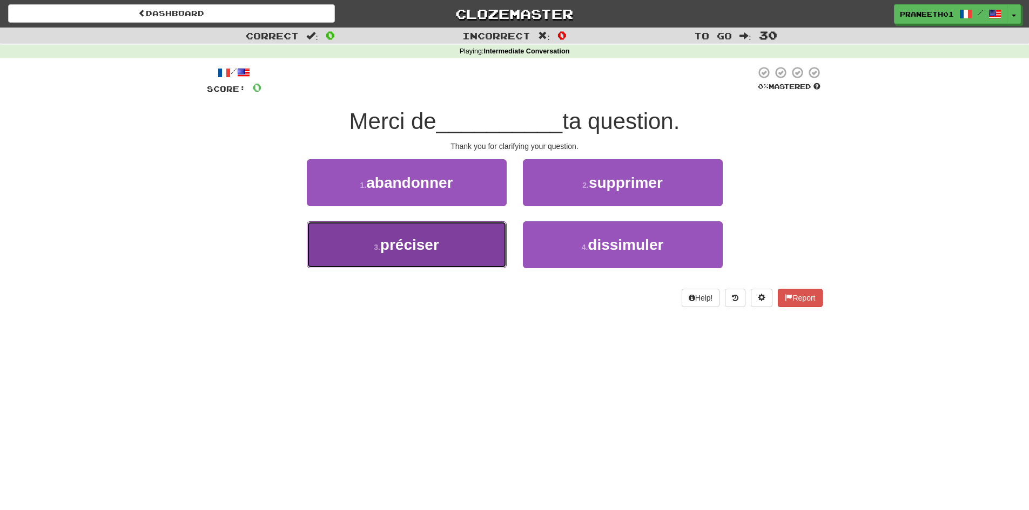
click at [438, 246] on span "préciser" at bounding box center [409, 245] width 59 height 17
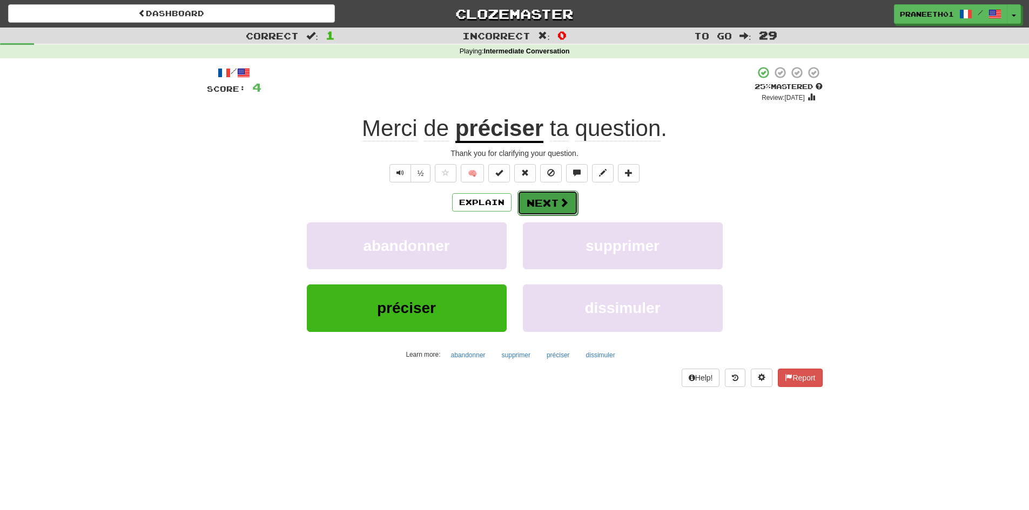
click at [556, 206] on button "Next" at bounding box center [548, 203] width 61 height 25
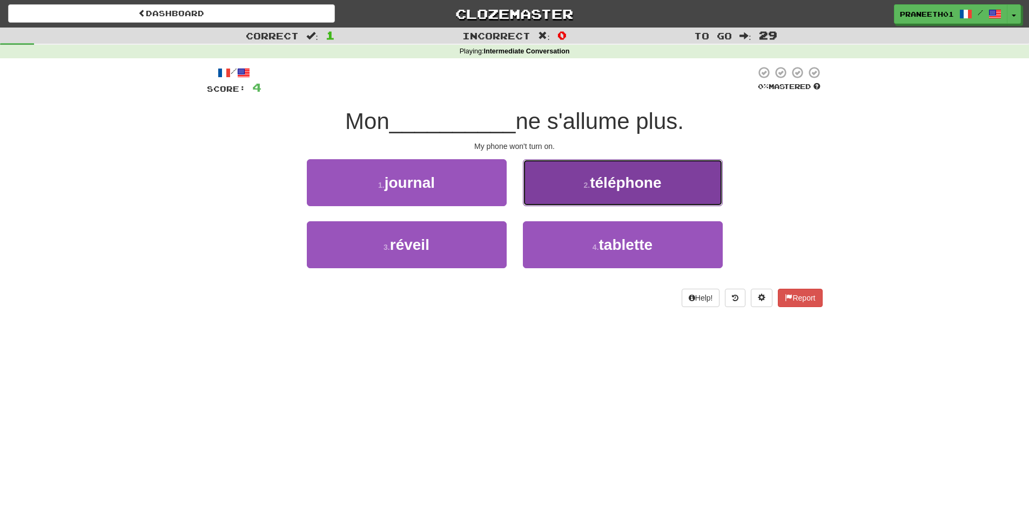
click at [614, 194] on button "2 . téléphone" at bounding box center [623, 182] width 200 height 47
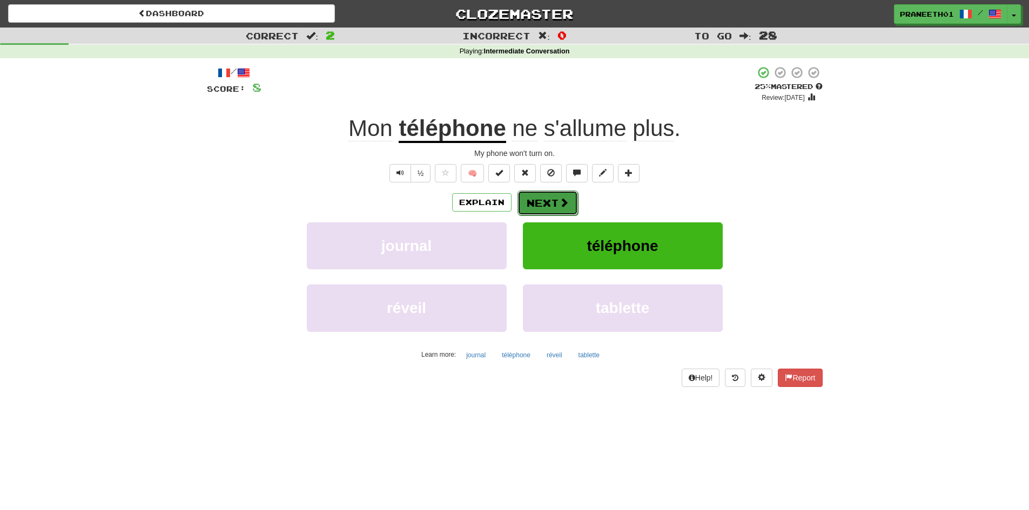
click at [540, 205] on button "Next" at bounding box center [548, 203] width 61 height 25
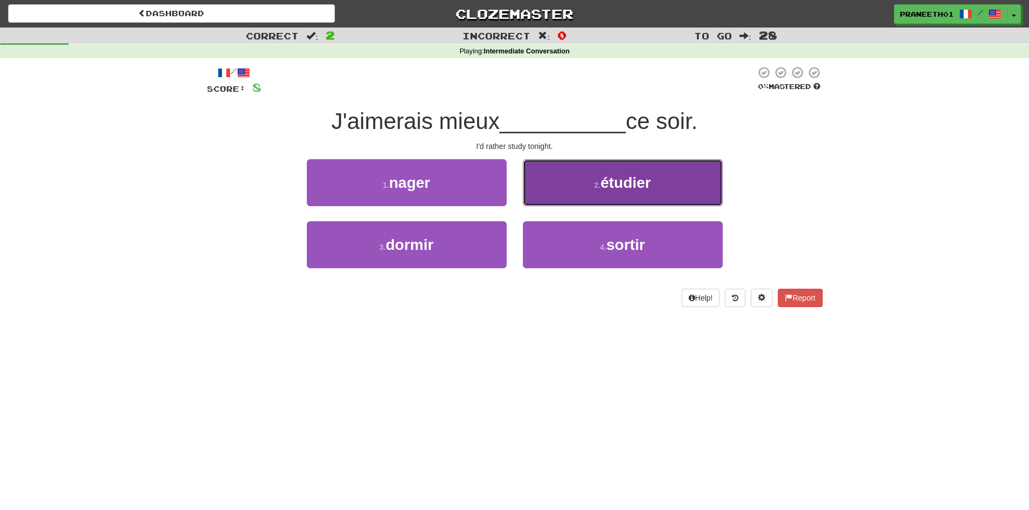
click at [615, 198] on button "2 . étudier" at bounding box center [623, 182] width 200 height 47
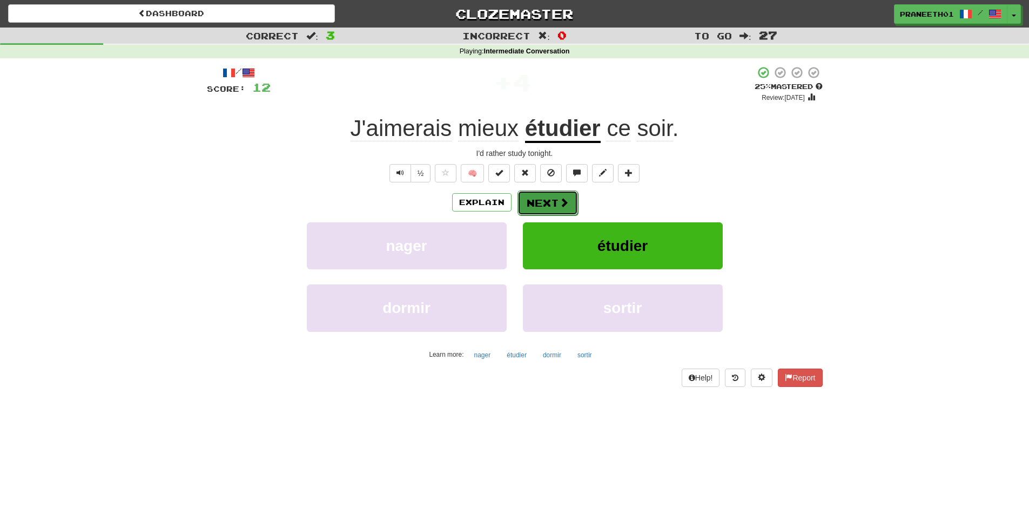
click at [534, 201] on button "Next" at bounding box center [548, 203] width 61 height 25
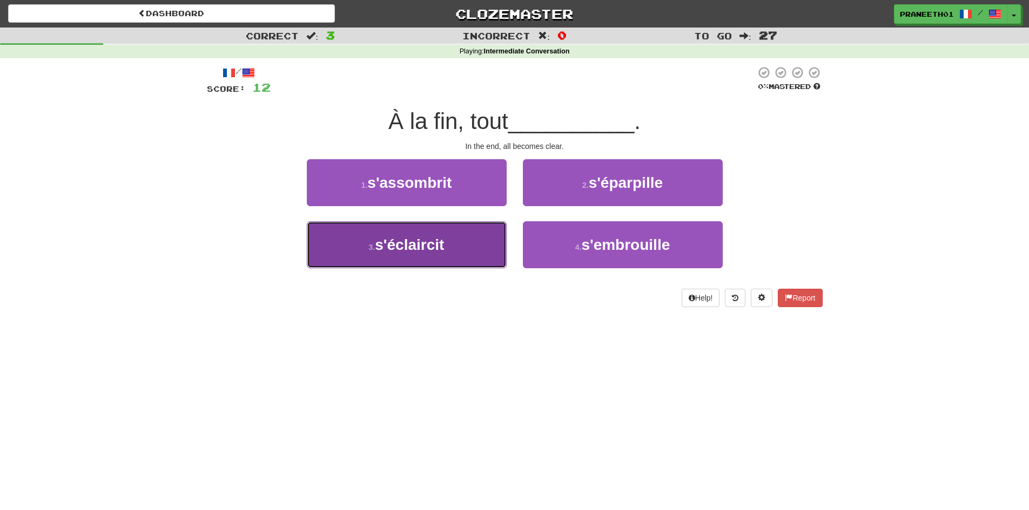
click at [425, 253] on span "s'éclaircit" at bounding box center [409, 245] width 69 height 17
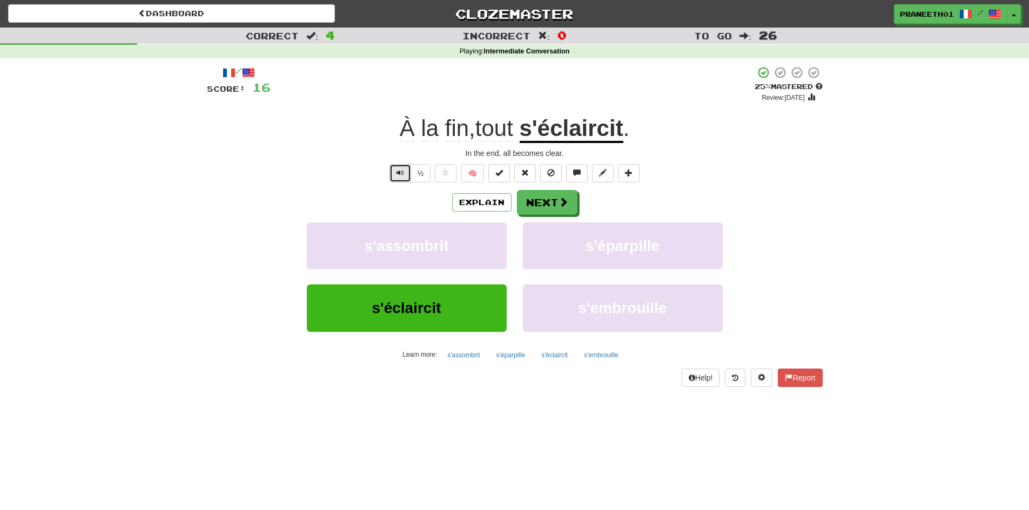
click at [395, 173] on button "Text-to-speech controls" at bounding box center [400, 173] width 22 height 18
click at [416, 169] on button "½" at bounding box center [421, 173] width 21 height 18
click at [539, 211] on button "Next" at bounding box center [548, 203] width 61 height 25
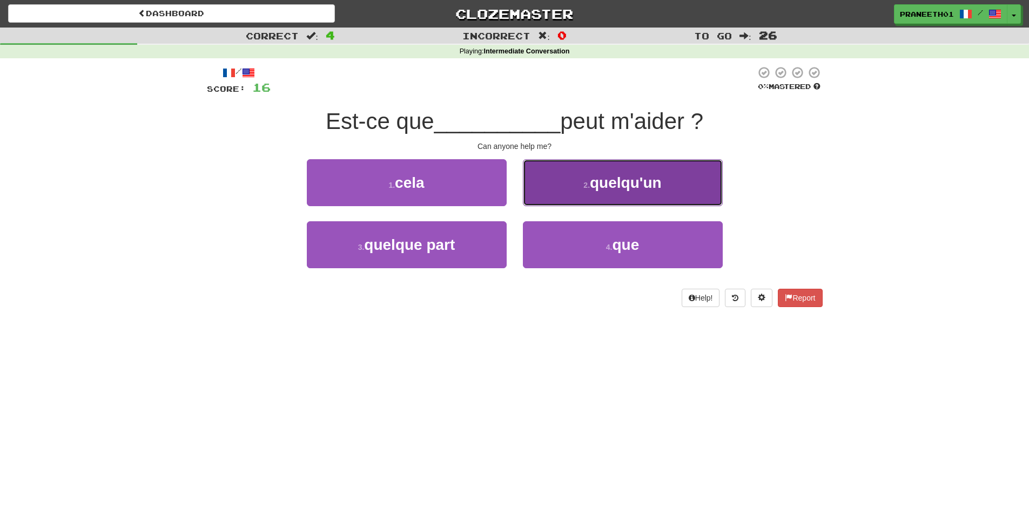
click at [614, 180] on span "quelqu'un" at bounding box center [626, 182] width 72 height 17
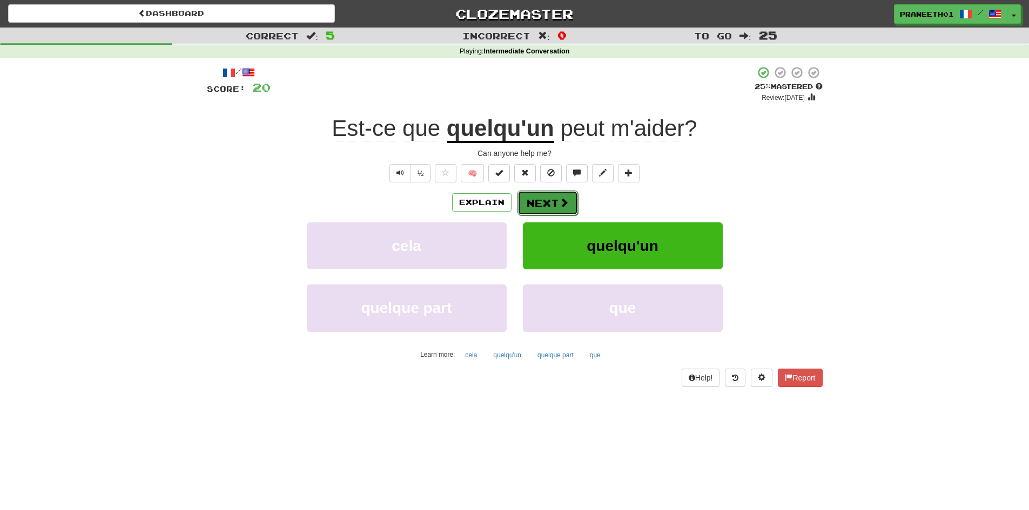
click at [535, 205] on button "Next" at bounding box center [548, 203] width 61 height 25
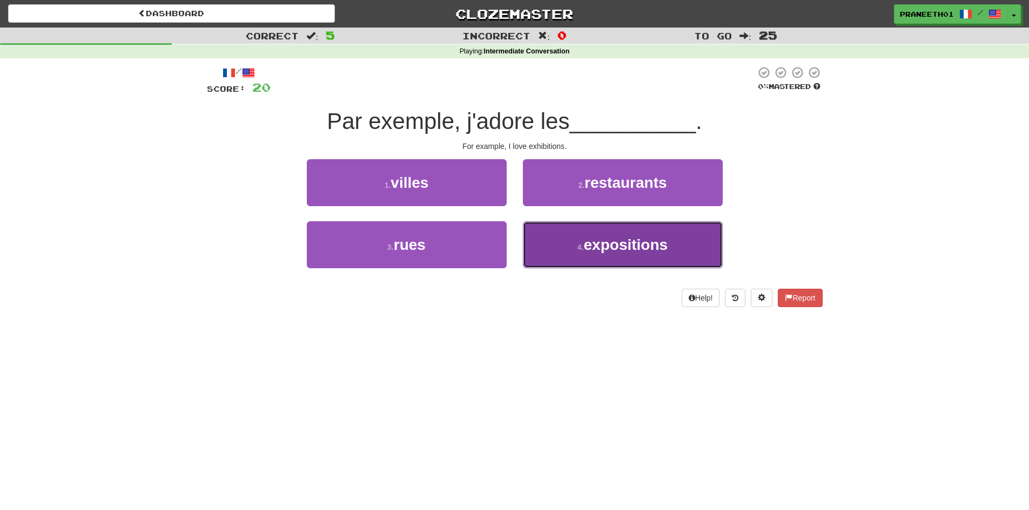
click at [619, 245] on span "expositions" at bounding box center [626, 245] width 84 height 17
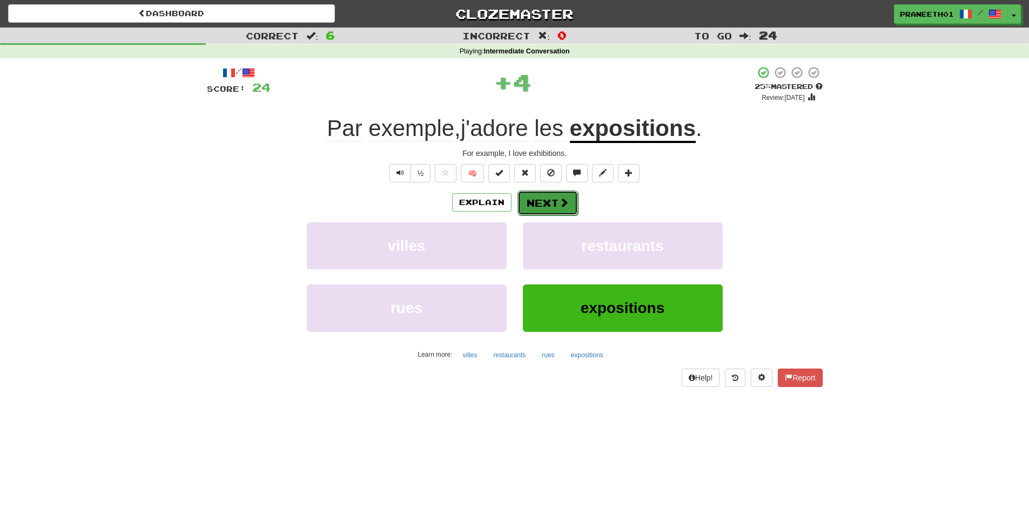
click at [560, 199] on span at bounding box center [564, 203] width 10 height 10
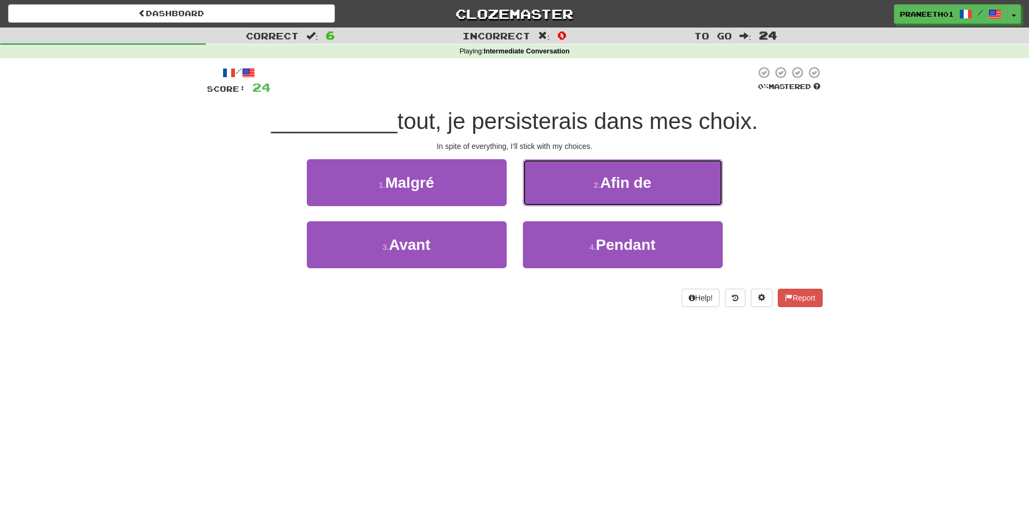
click at [634, 184] on span "Afin de" at bounding box center [625, 182] width 51 height 17
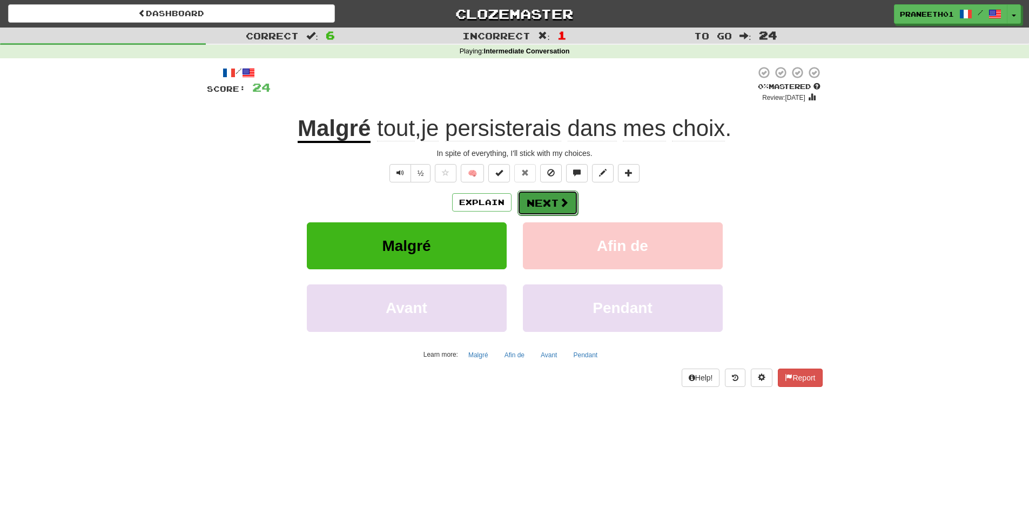
click at [550, 205] on button "Next" at bounding box center [548, 203] width 61 height 25
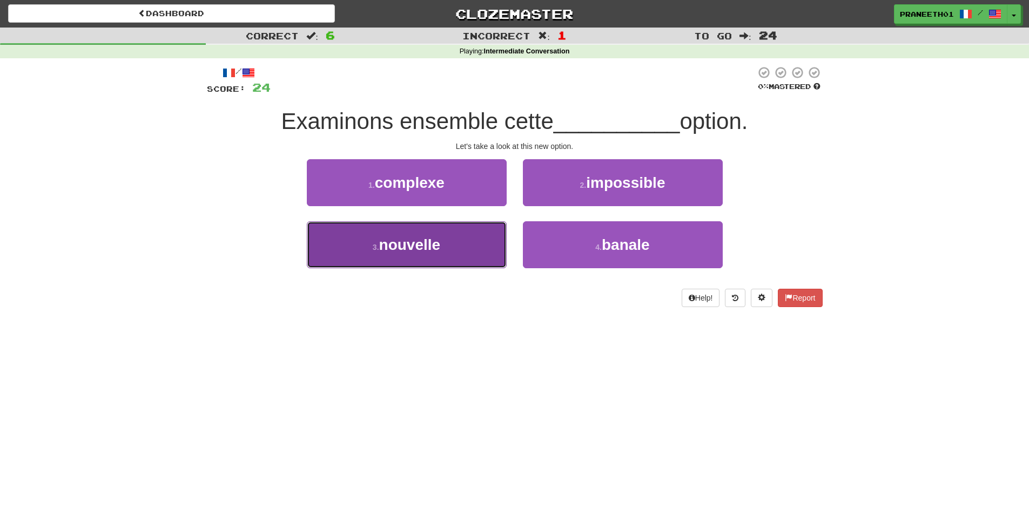
click at [456, 240] on button "3 . nouvelle" at bounding box center [407, 244] width 200 height 47
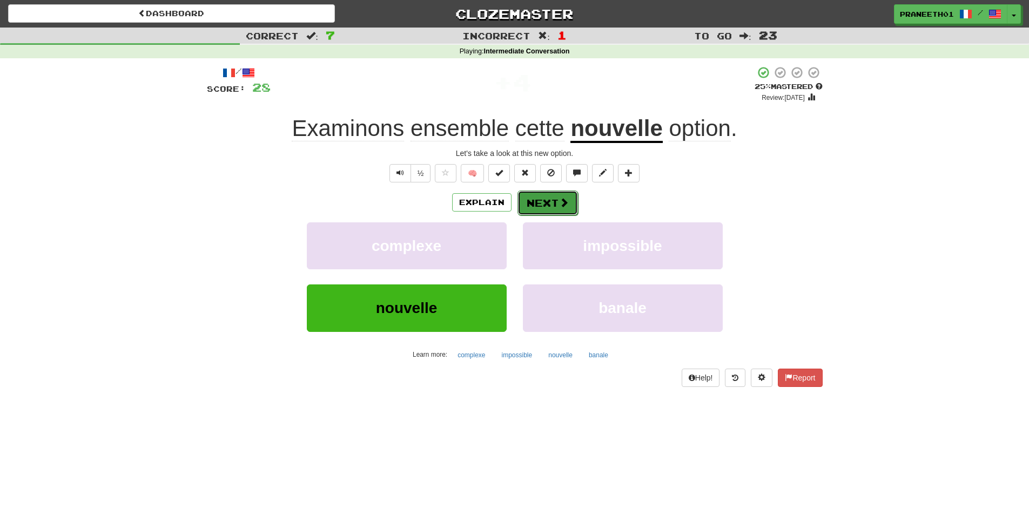
click at [558, 195] on button "Next" at bounding box center [548, 203] width 61 height 25
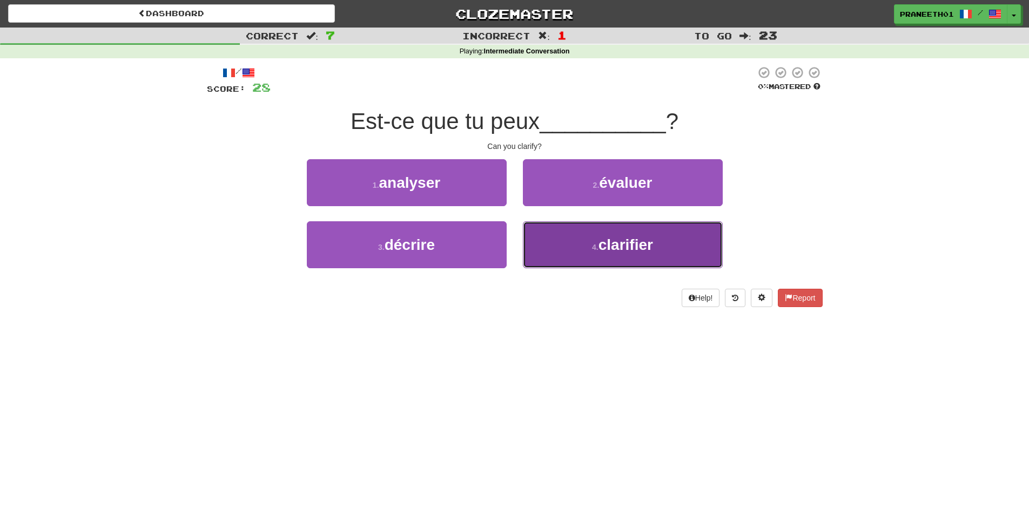
click at [604, 258] on button "4 . clarifier" at bounding box center [623, 244] width 200 height 47
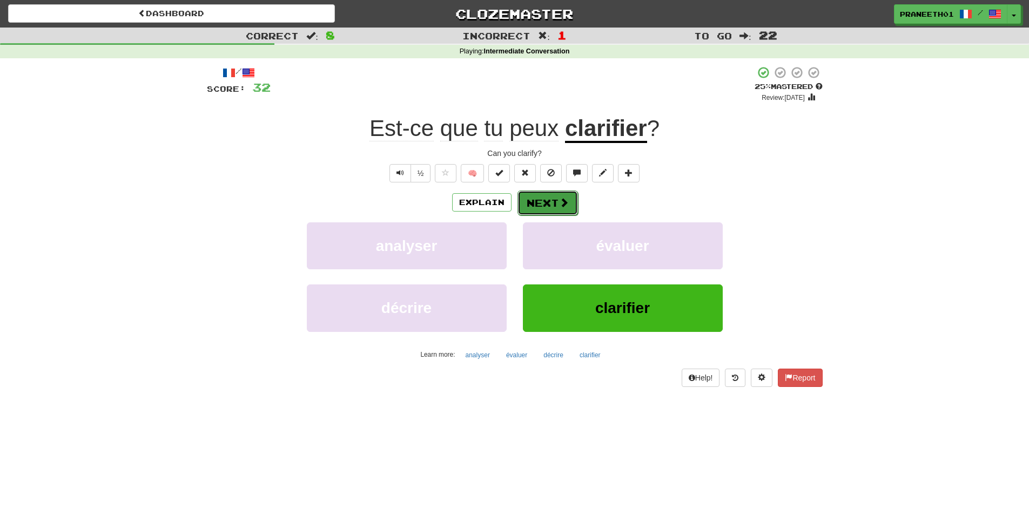
click at [544, 203] on button "Next" at bounding box center [548, 203] width 61 height 25
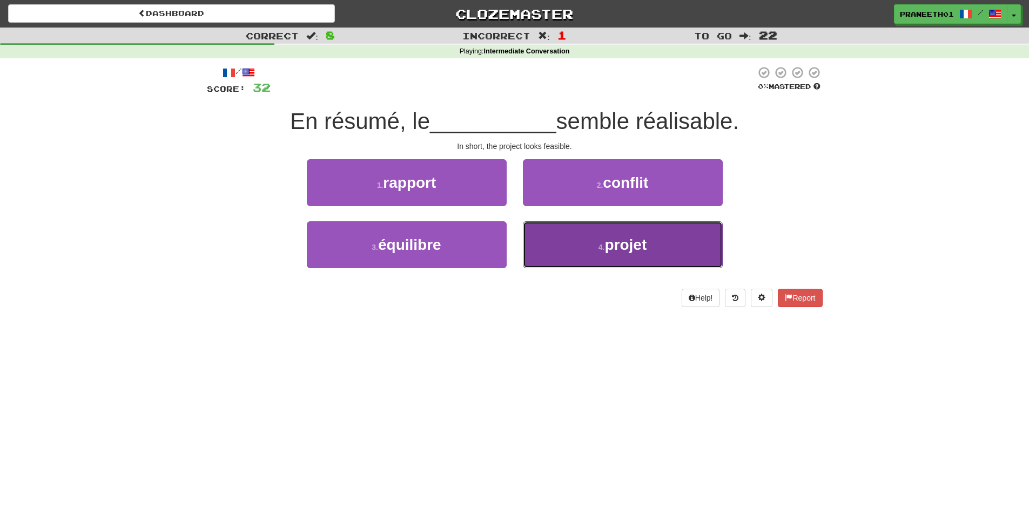
click at [600, 248] on small "4 ." at bounding box center [602, 247] width 6 height 9
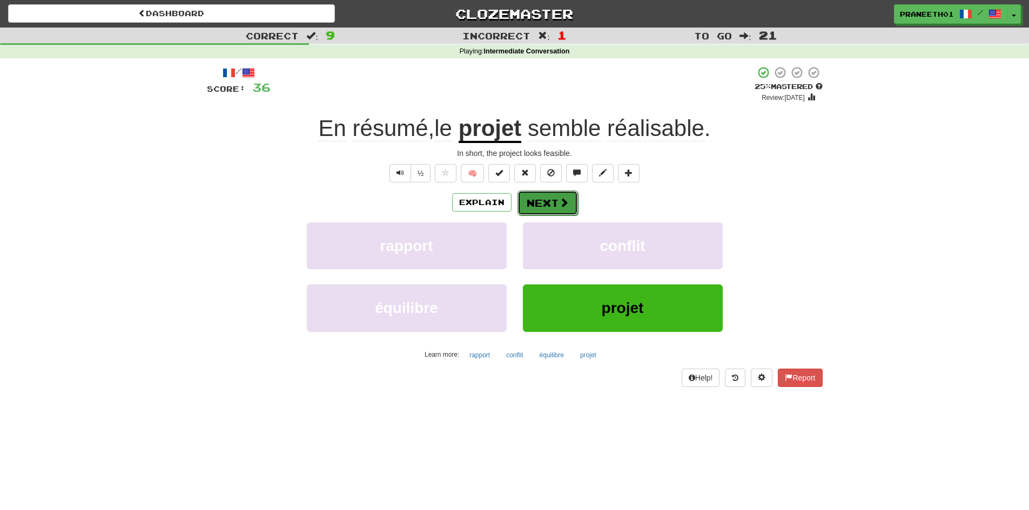
click at [560, 201] on span at bounding box center [564, 203] width 10 height 10
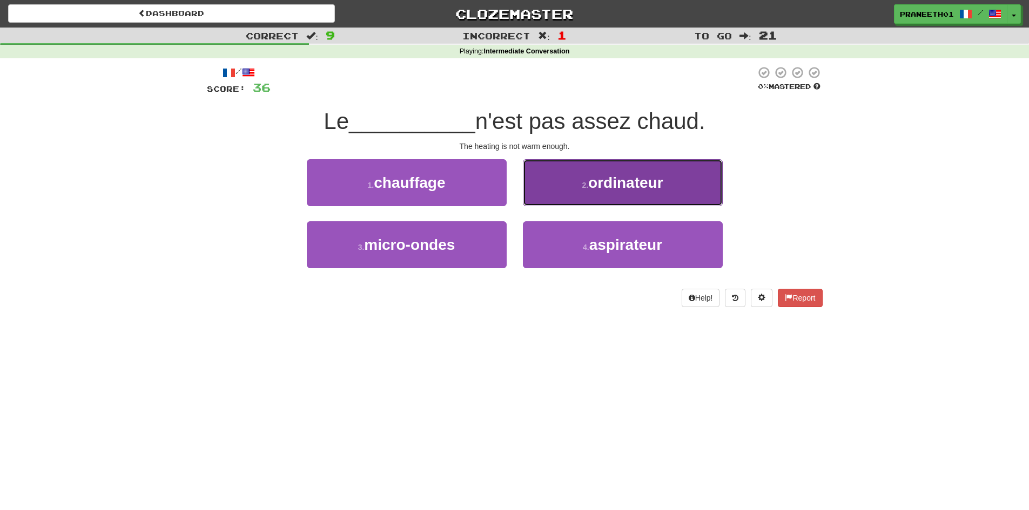
click at [631, 183] on span "ordinateur" at bounding box center [625, 182] width 75 height 17
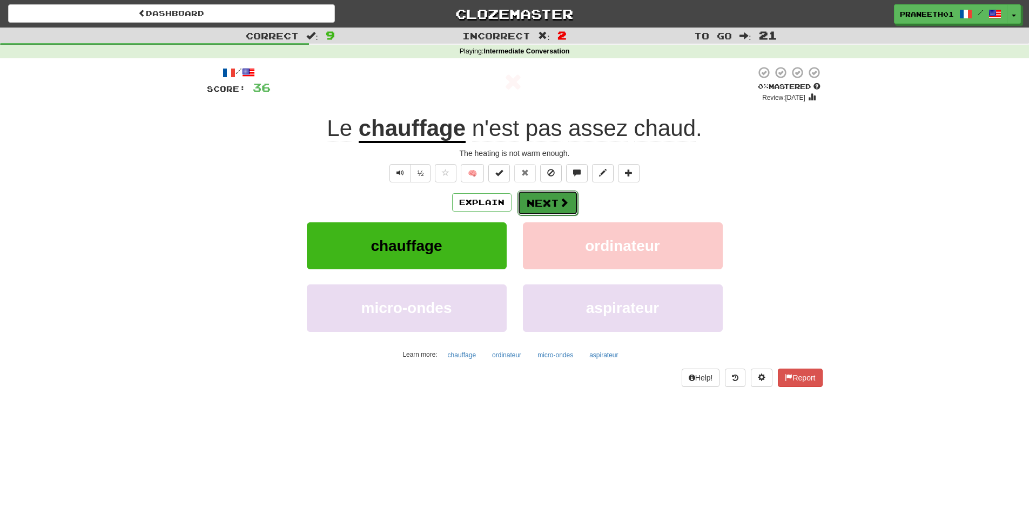
click at [559, 199] on span at bounding box center [564, 203] width 10 height 10
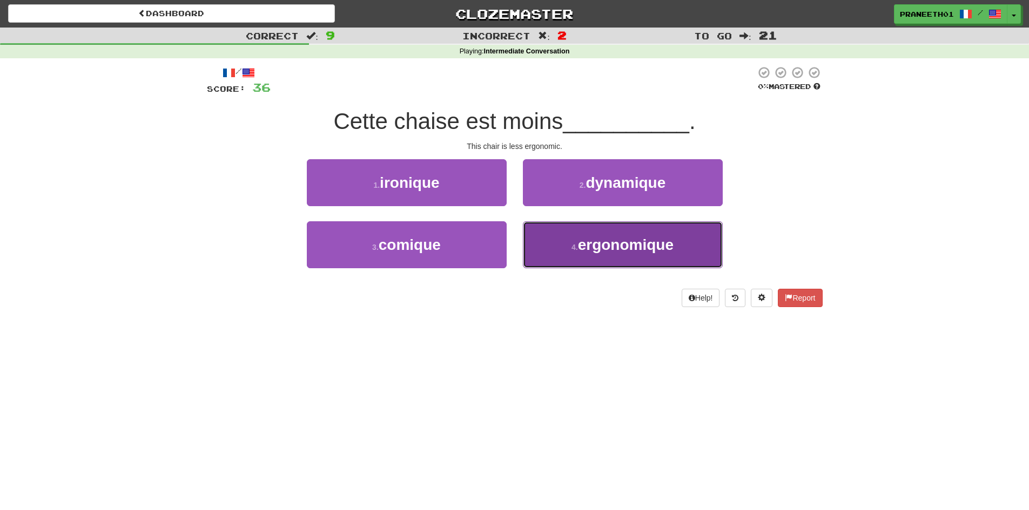
click at [654, 253] on button "4 . ergonomique" at bounding box center [623, 244] width 200 height 47
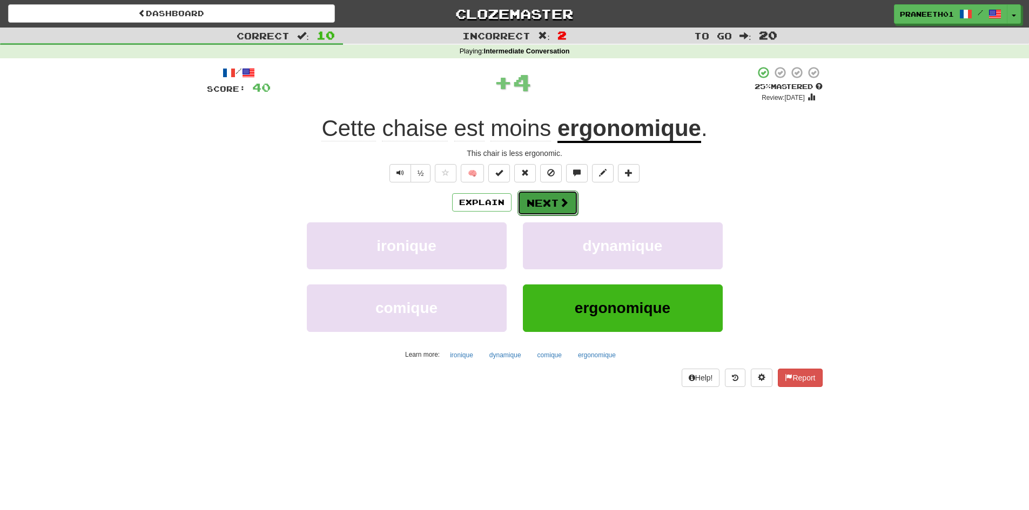
click at [549, 202] on button "Next" at bounding box center [548, 203] width 61 height 25
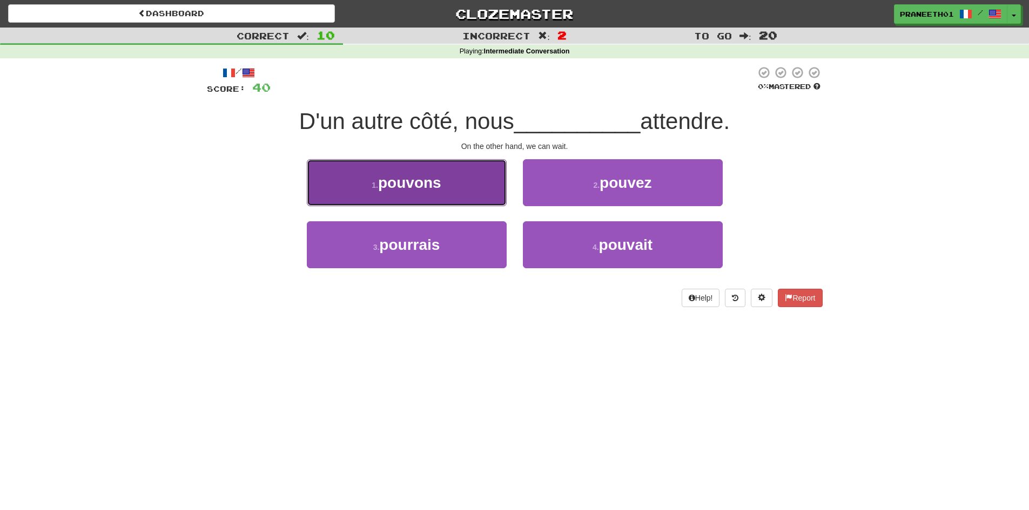
click at [465, 185] on button "1 . pouvons" at bounding box center [407, 182] width 200 height 47
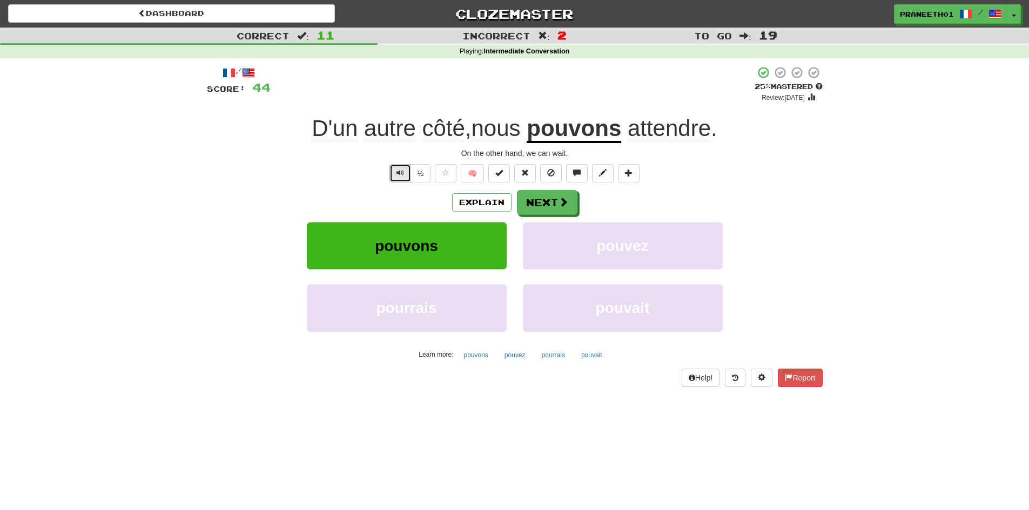
click at [401, 176] on span "Text-to-speech controls" at bounding box center [401, 173] width 8 height 8
click at [533, 197] on button "Next" at bounding box center [548, 203] width 61 height 25
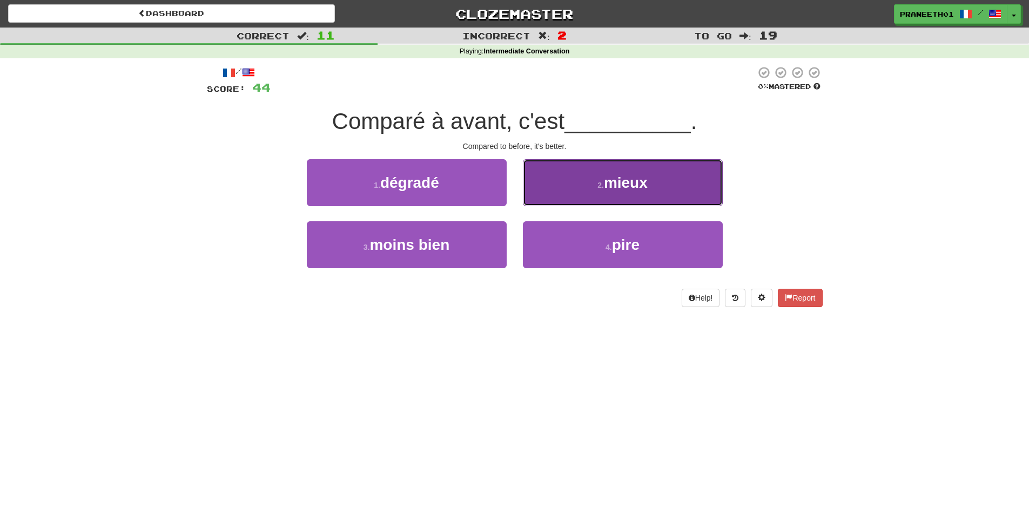
click at [610, 168] on button "2 . mieux" at bounding box center [623, 182] width 200 height 47
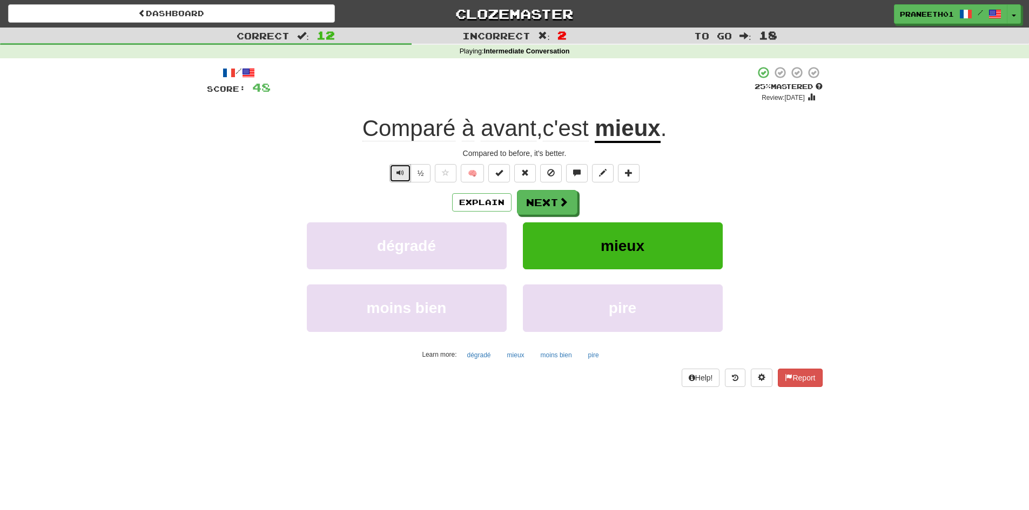
click at [397, 172] on span "Text-to-speech controls" at bounding box center [401, 173] width 8 height 8
click at [399, 169] on span "Text-to-speech controls" at bounding box center [401, 173] width 8 height 8
click at [559, 206] on span at bounding box center [564, 203] width 10 height 10
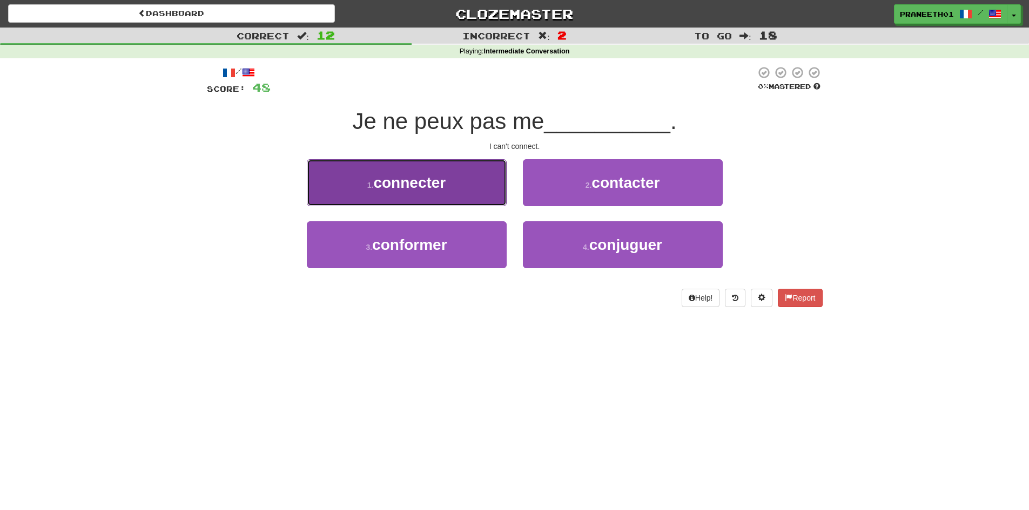
click at [463, 186] on button "1 . connecter" at bounding box center [407, 182] width 200 height 47
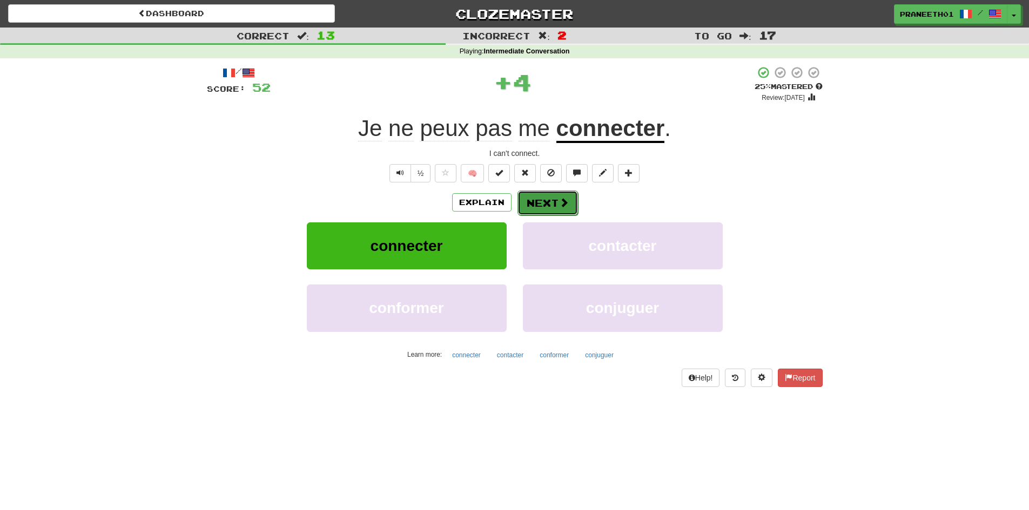
click at [567, 202] on span at bounding box center [564, 203] width 10 height 10
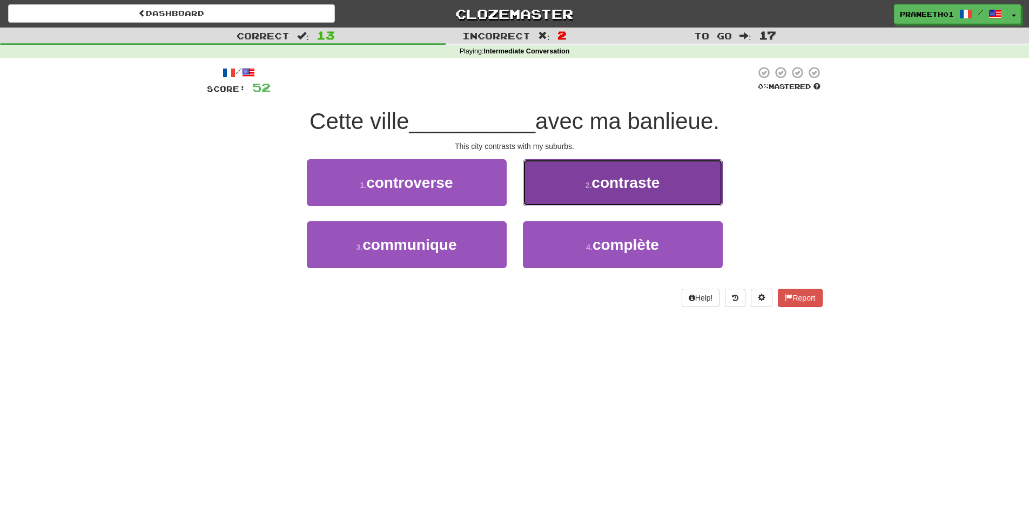
click at [606, 192] on button "2 . contraste" at bounding box center [623, 182] width 200 height 47
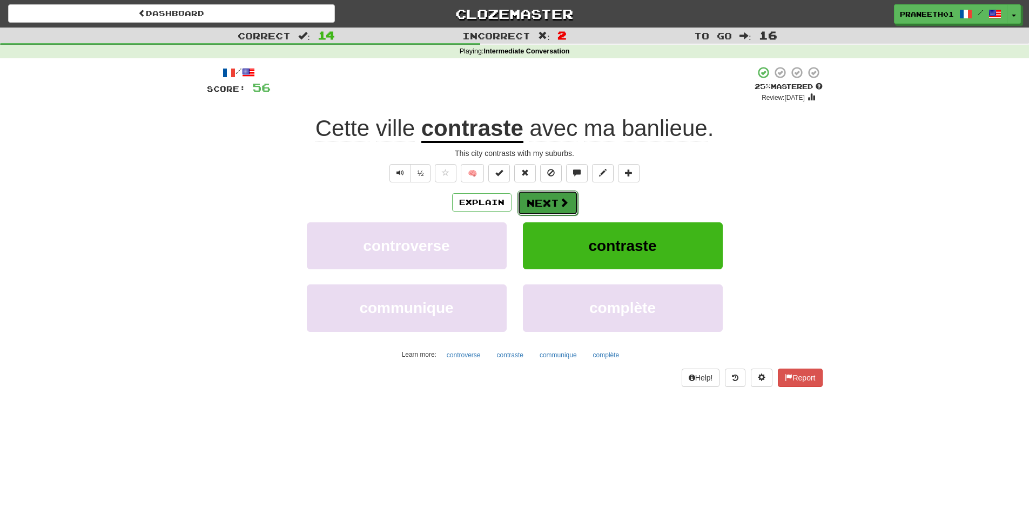
click at [548, 203] on button "Next" at bounding box center [548, 203] width 61 height 25
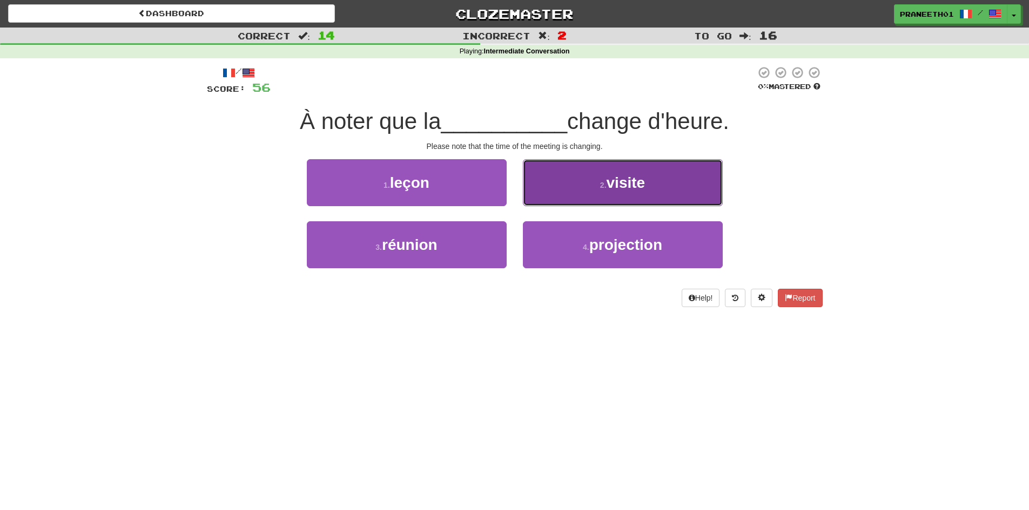
click at [598, 172] on button "2 . visite" at bounding box center [623, 182] width 200 height 47
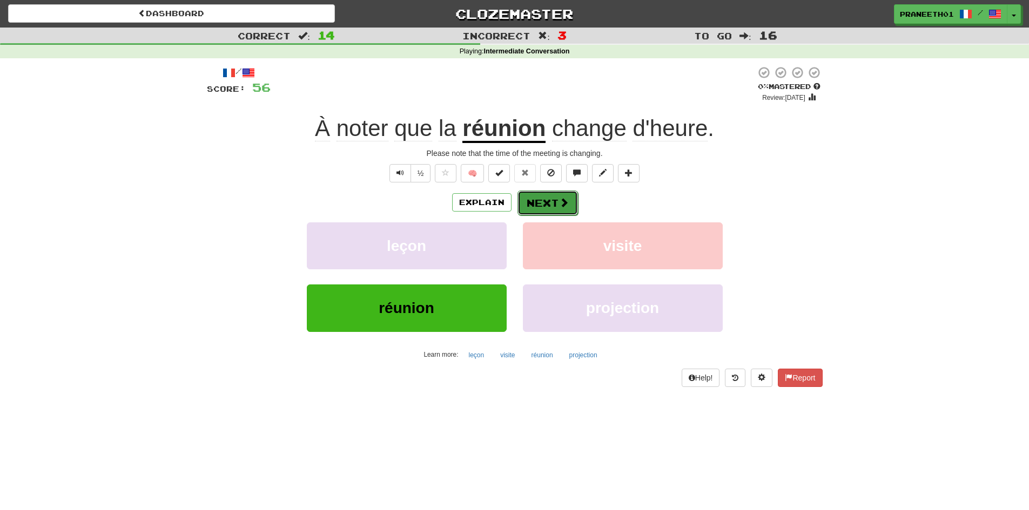
click at [557, 202] on button "Next" at bounding box center [548, 203] width 61 height 25
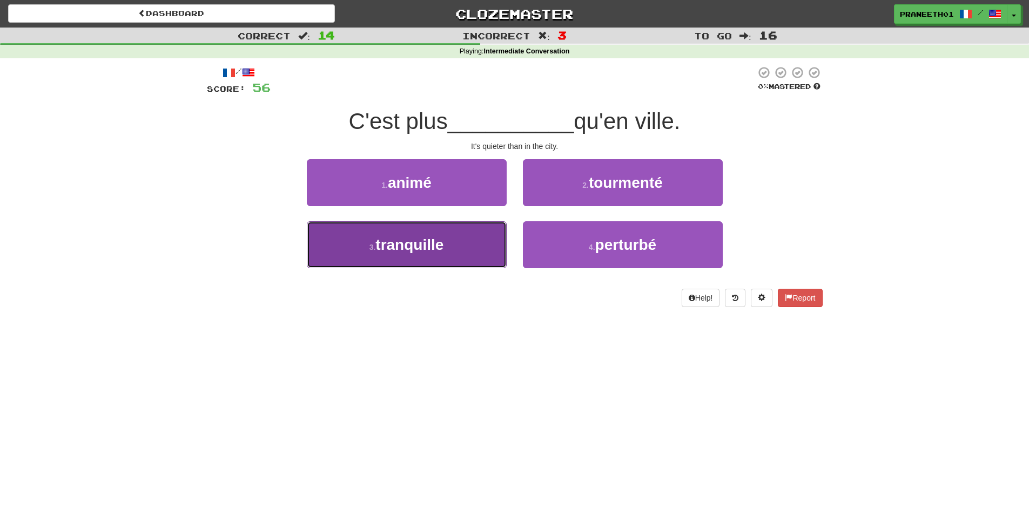
click at [439, 239] on span "tranquille" at bounding box center [409, 245] width 68 height 17
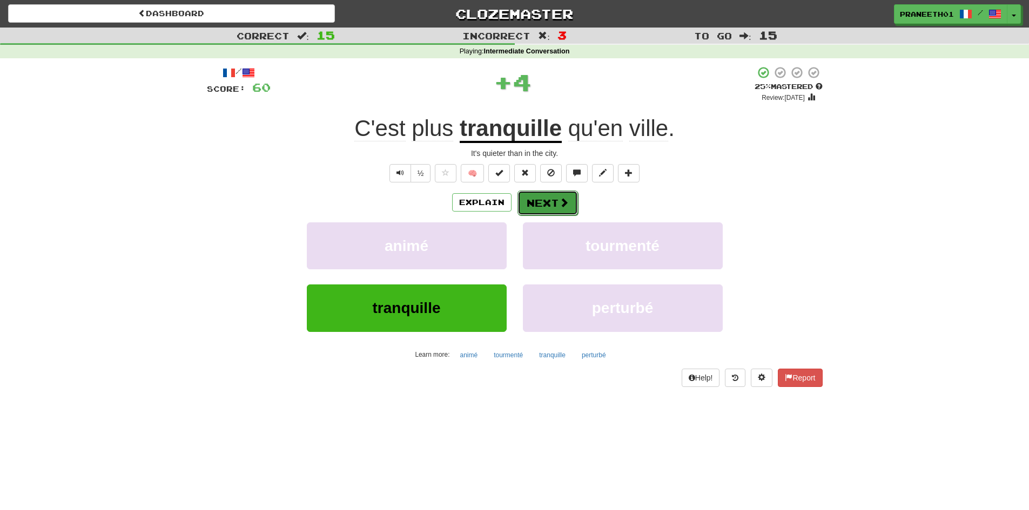
click at [567, 201] on span at bounding box center [564, 203] width 10 height 10
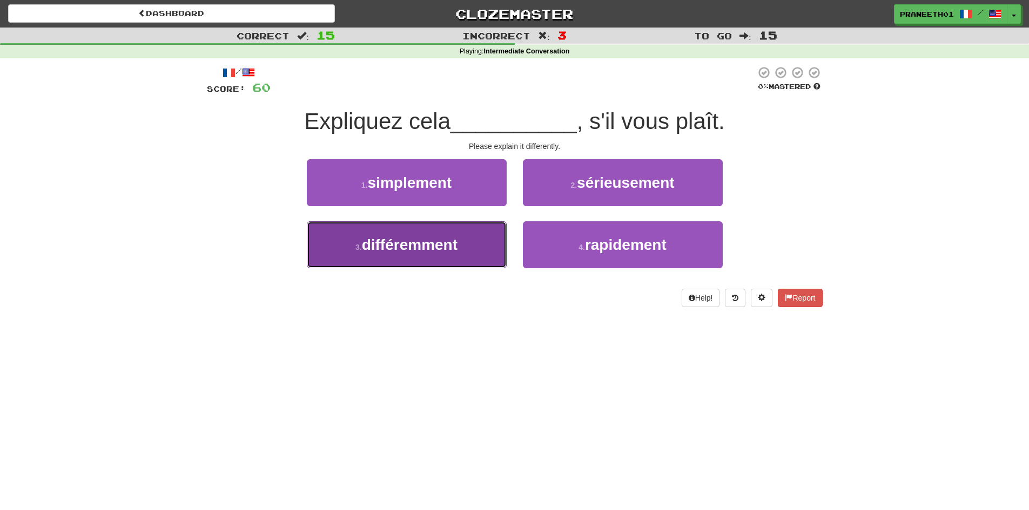
click at [493, 254] on button "3 . différemment" at bounding box center [407, 244] width 200 height 47
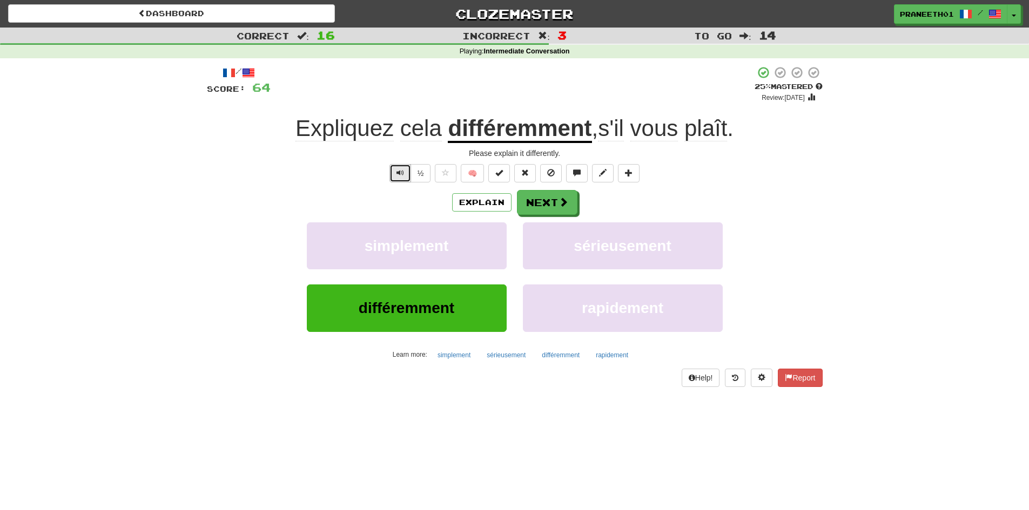
click at [399, 171] on span "Text-to-speech controls" at bounding box center [401, 173] width 8 height 8
click at [550, 202] on button "Next" at bounding box center [548, 203] width 61 height 25
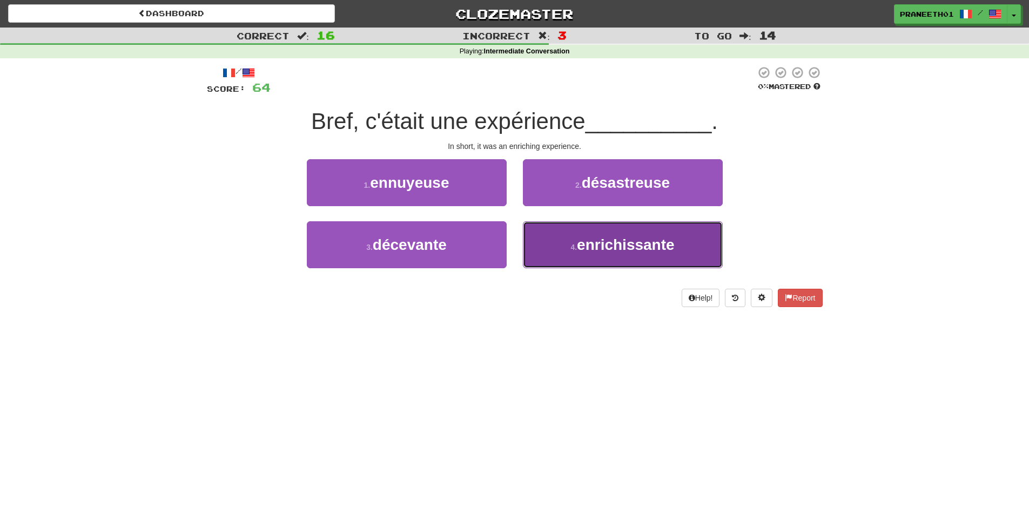
click at [581, 237] on span "enrichissante" at bounding box center [626, 245] width 98 height 17
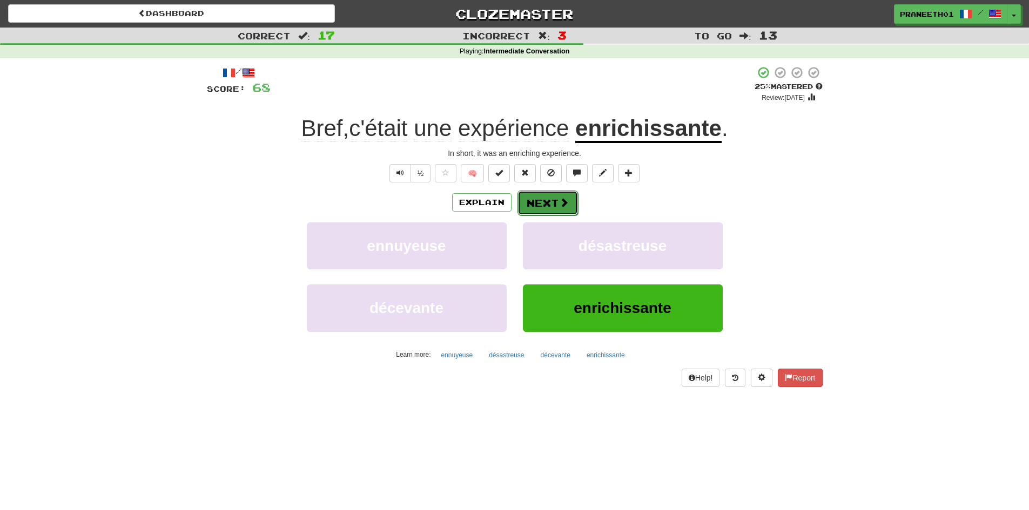
click at [547, 201] on button "Next" at bounding box center [548, 203] width 61 height 25
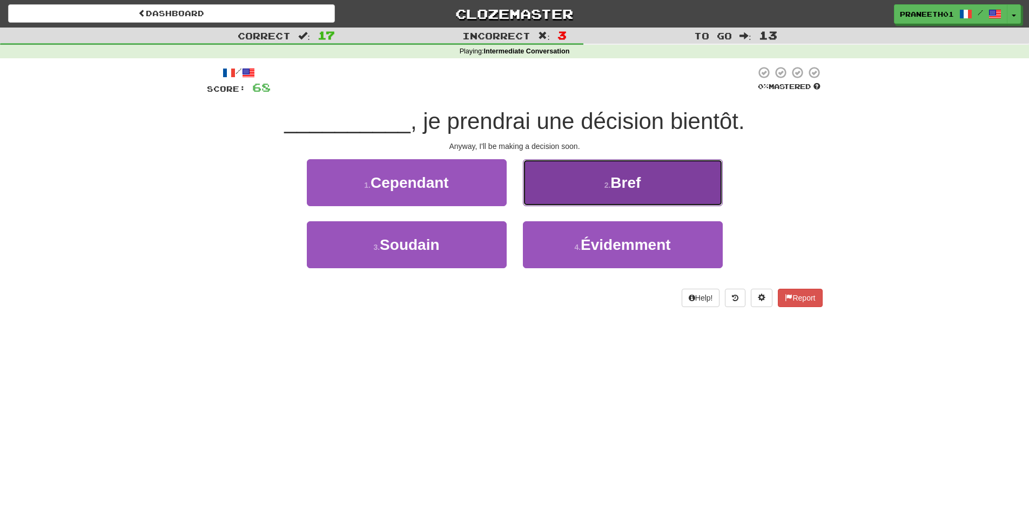
click at [633, 181] on span "Bref" at bounding box center [625, 182] width 30 height 17
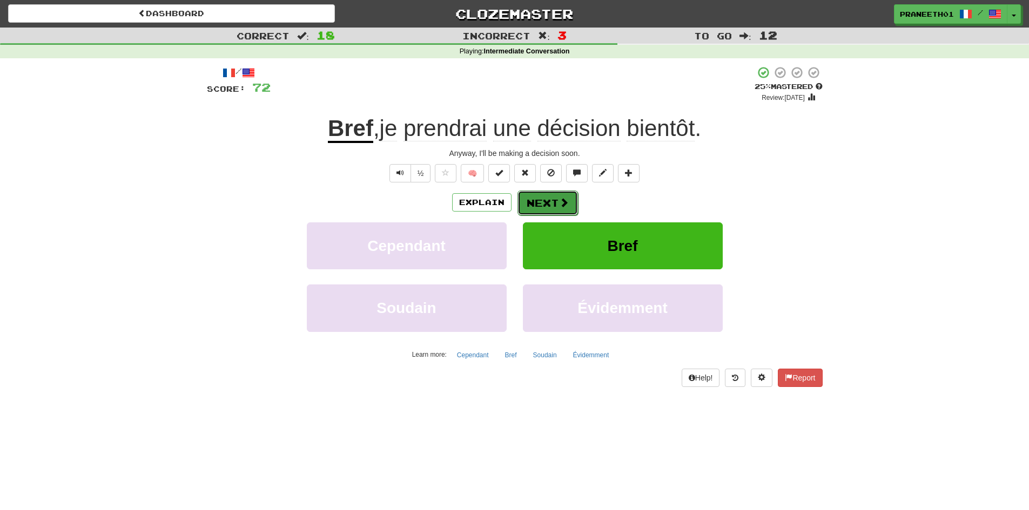
click at [552, 199] on button "Next" at bounding box center [548, 203] width 61 height 25
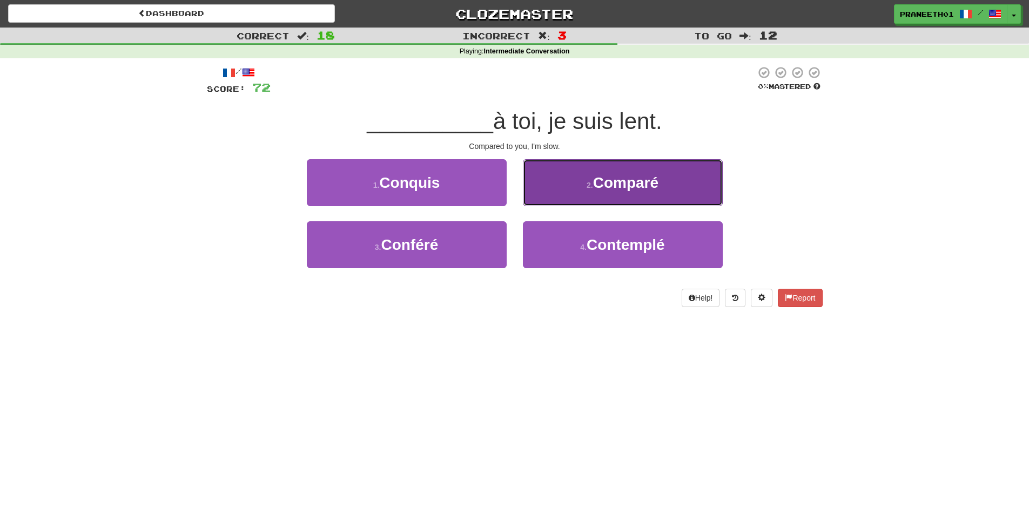
click at [663, 183] on button "2 . Comparé" at bounding box center [623, 182] width 200 height 47
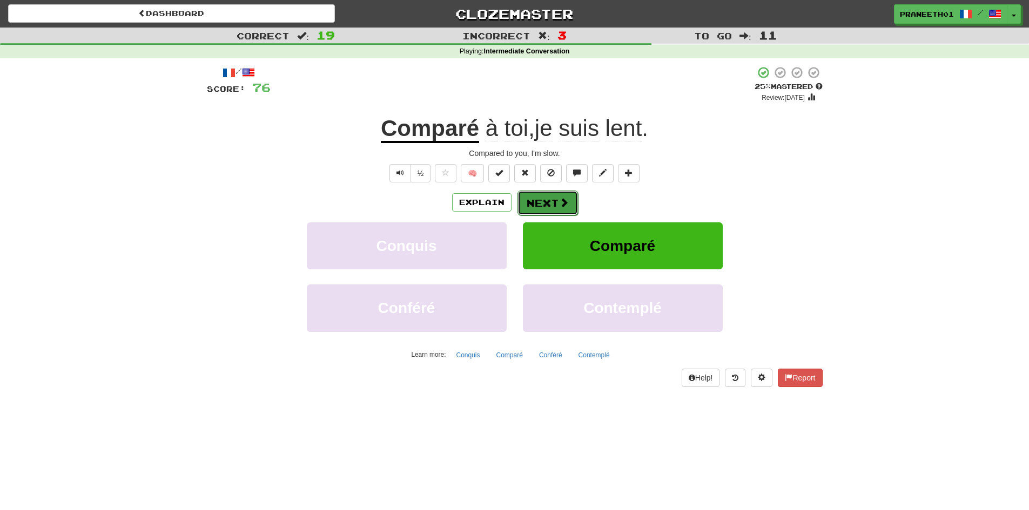
click at [559, 204] on span at bounding box center [564, 203] width 10 height 10
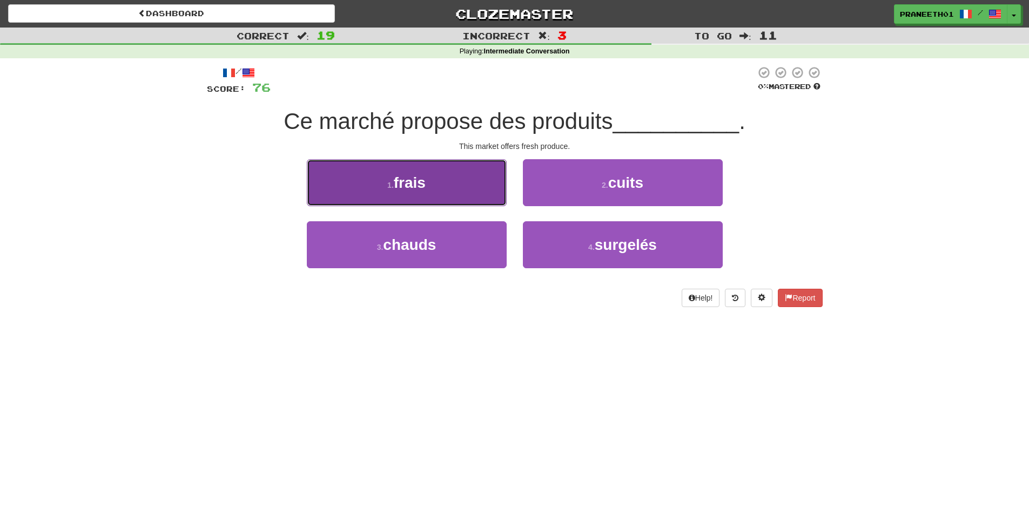
click at [469, 182] on button "1 . frais" at bounding box center [407, 182] width 200 height 47
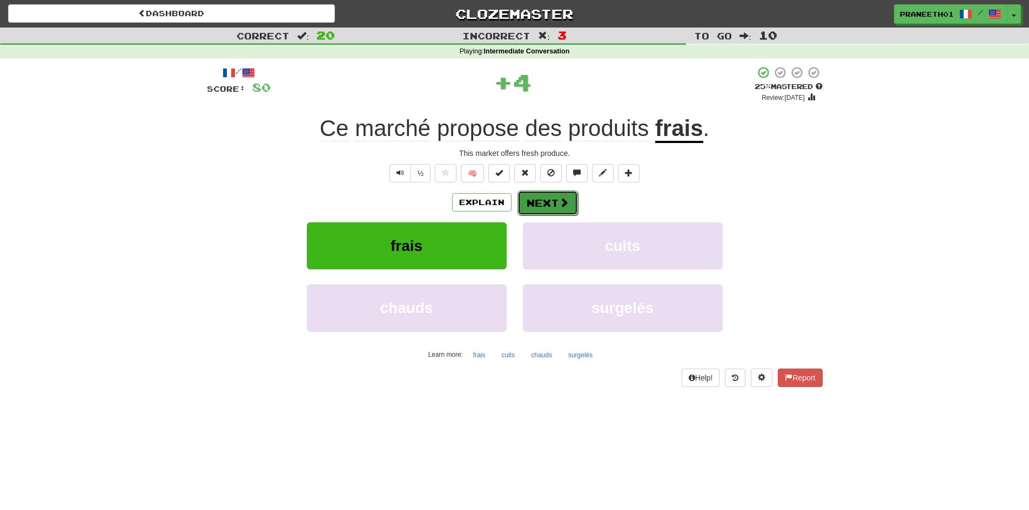
click at [554, 205] on button "Next" at bounding box center [548, 203] width 61 height 25
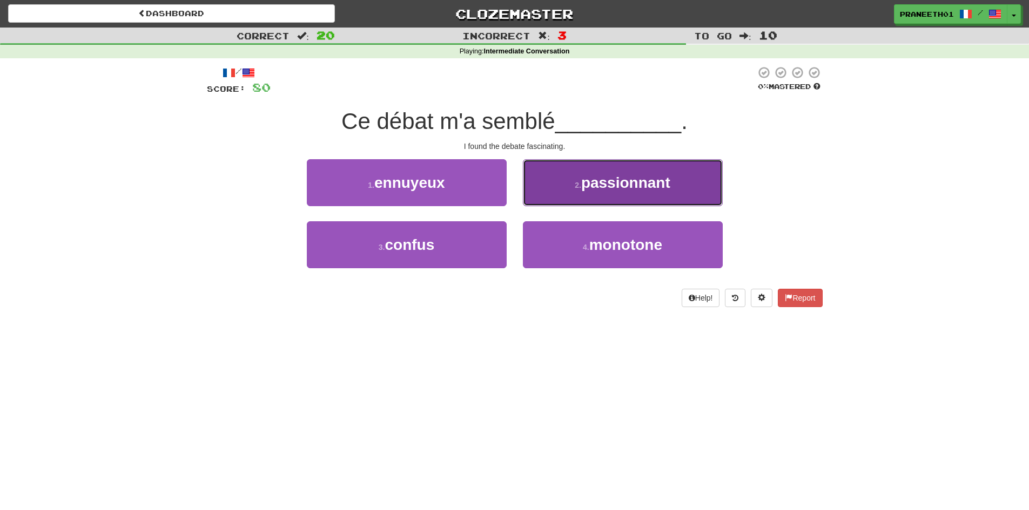
click at [599, 190] on span "passionnant" at bounding box center [625, 182] width 89 height 17
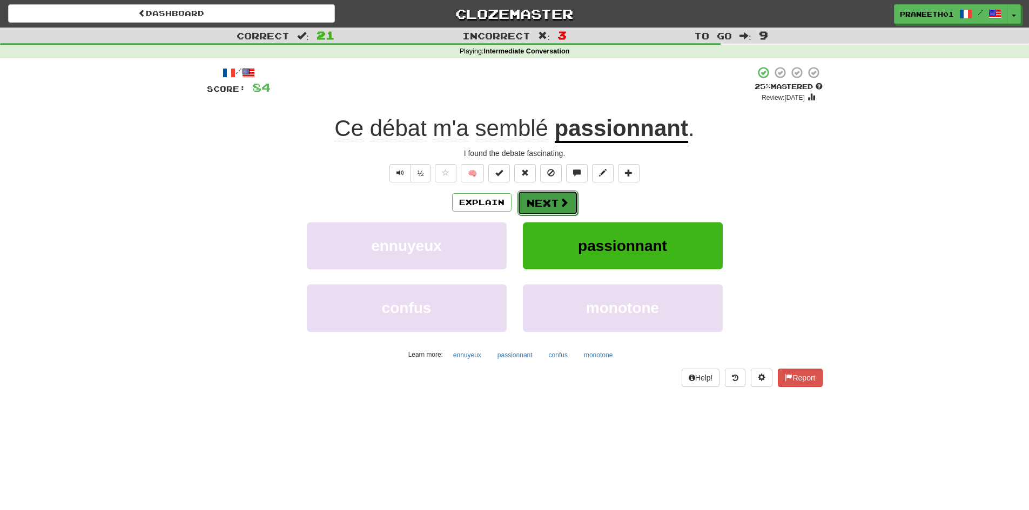
click at [546, 204] on button "Next" at bounding box center [548, 203] width 61 height 25
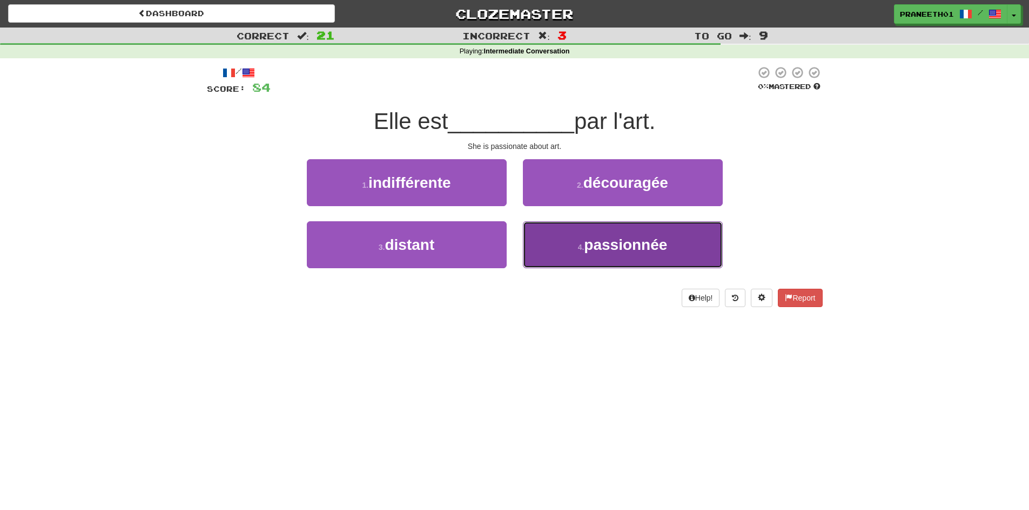
click at [650, 227] on button "4 . passionnée" at bounding box center [623, 244] width 200 height 47
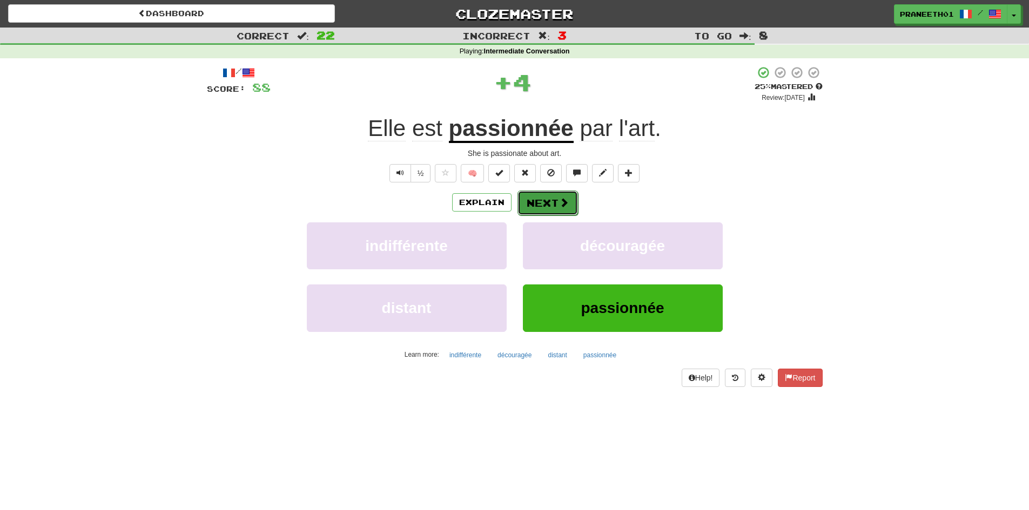
click at [565, 199] on span at bounding box center [564, 203] width 10 height 10
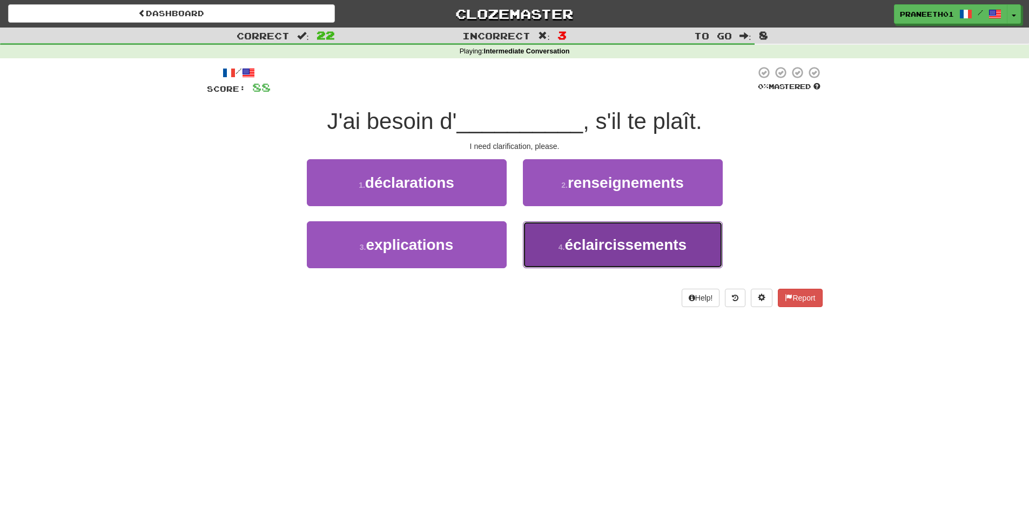
click at [612, 243] on span "éclaircissements" at bounding box center [626, 245] width 122 height 17
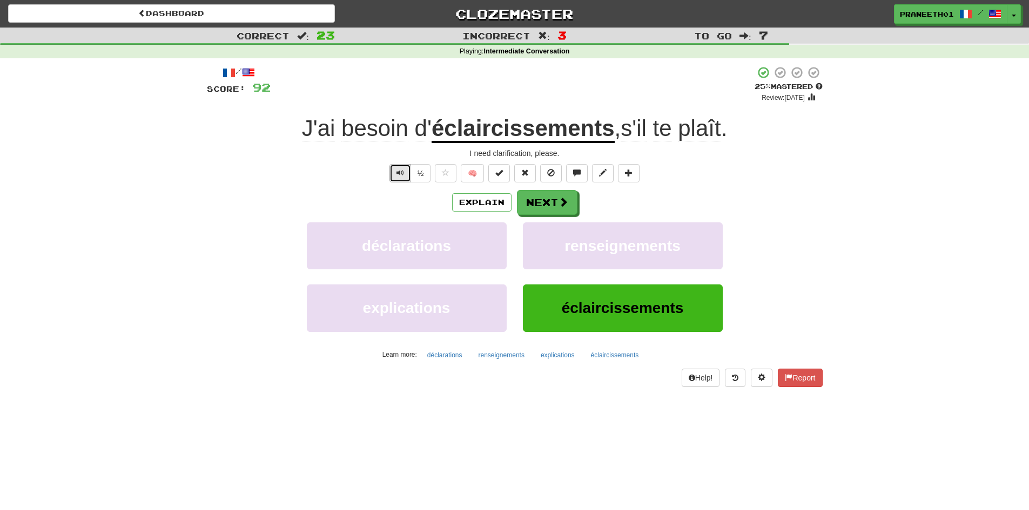
click at [406, 177] on button "Text-to-speech controls" at bounding box center [400, 173] width 22 height 18
click at [560, 205] on span at bounding box center [564, 203] width 10 height 10
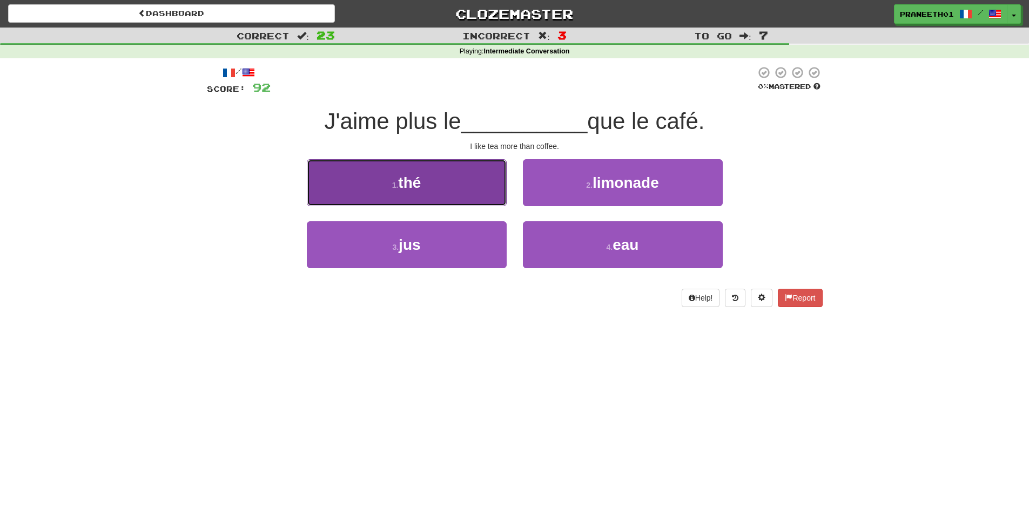
click at [427, 199] on button "1 . thé" at bounding box center [407, 182] width 200 height 47
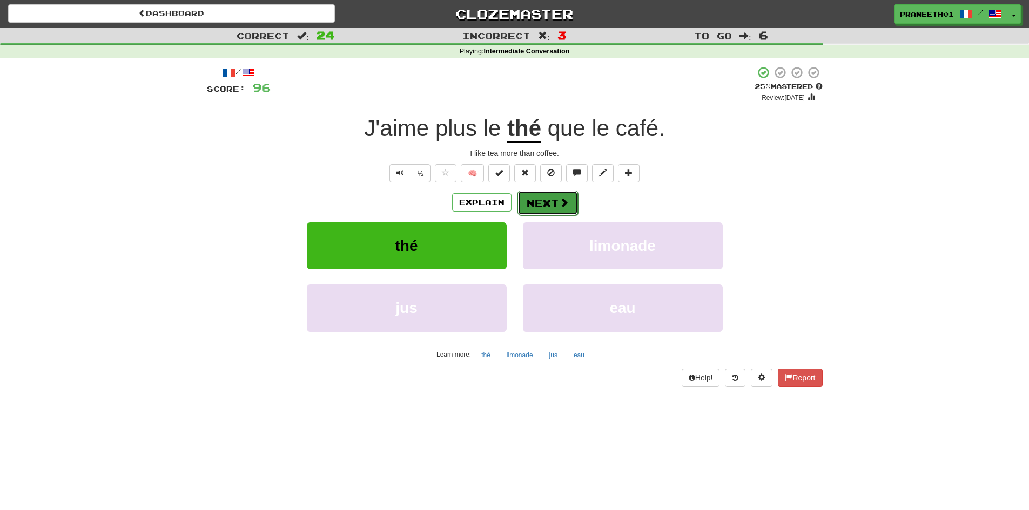
click at [559, 201] on span at bounding box center [564, 203] width 10 height 10
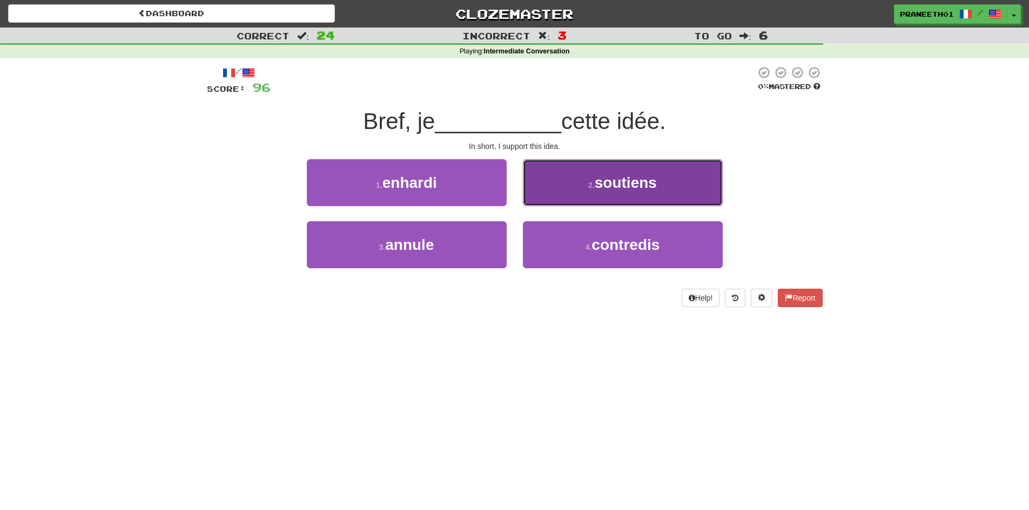
click at [646, 175] on span "soutiens" at bounding box center [626, 182] width 62 height 17
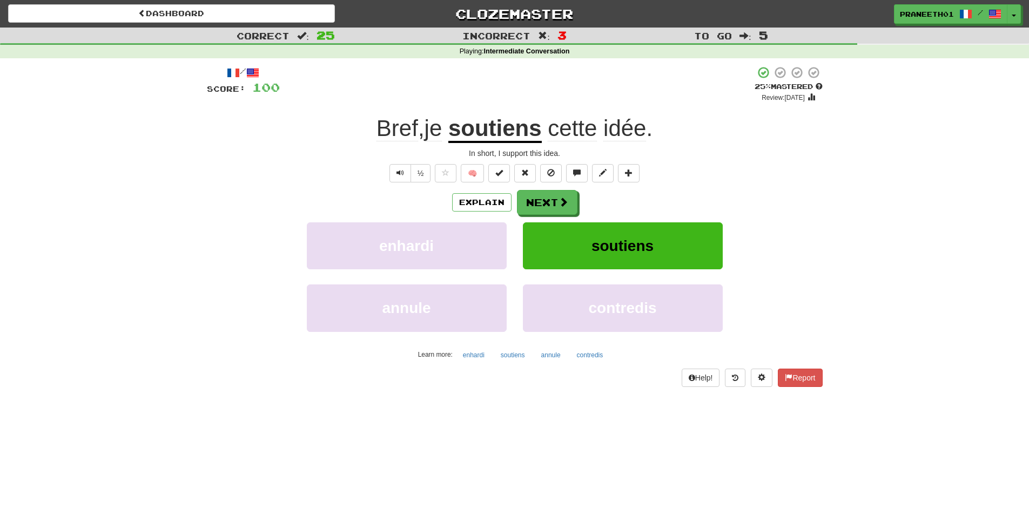
click at [487, 127] on u "soutiens" at bounding box center [494, 130] width 93 height 28
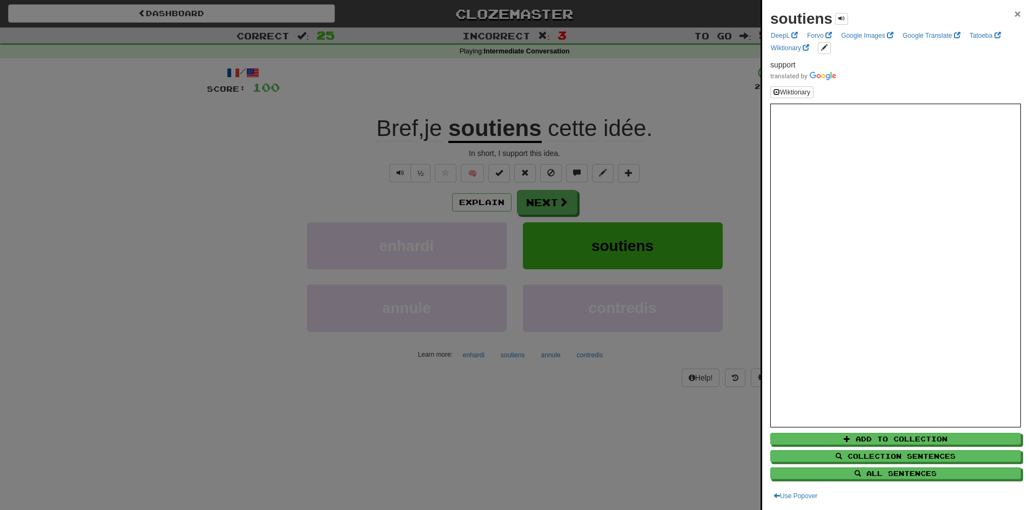
click at [1015, 12] on span "×" at bounding box center [1018, 14] width 6 height 12
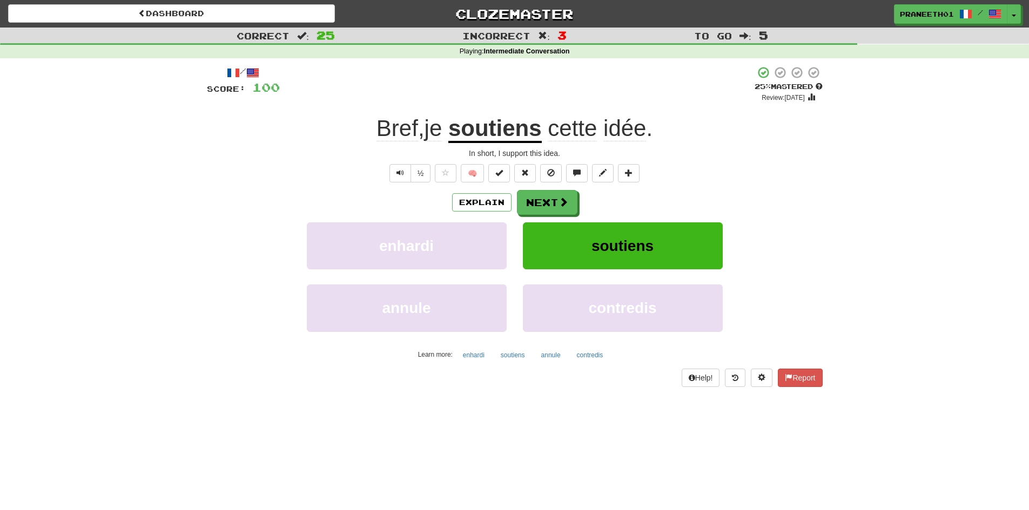
click at [585, 136] on span "cette" at bounding box center [572, 129] width 49 height 26
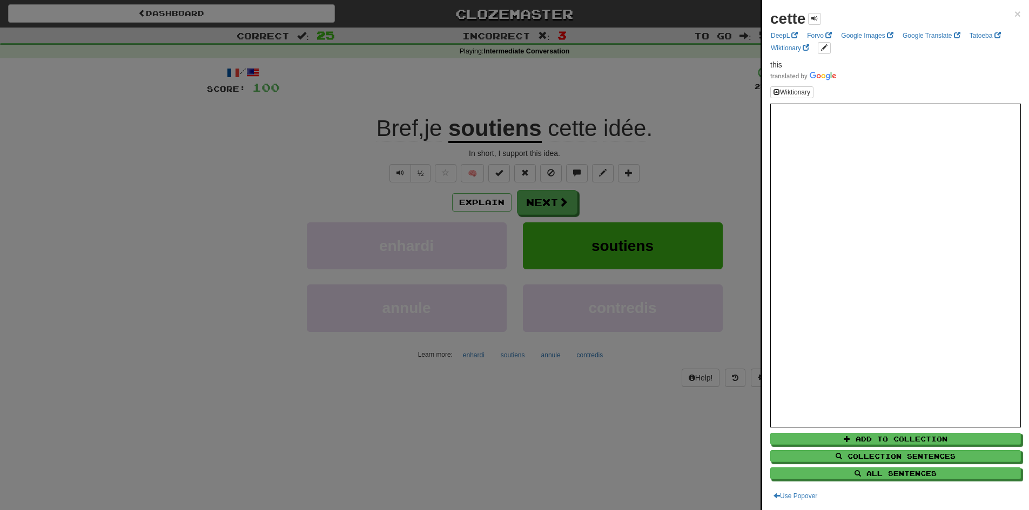
click at [1013, 11] on div "cette × DeepL Forvo Google Images Google Translate Tatoeba Wiktionary this Wikt…" at bounding box center [895, 255] width 267 height 510
click at [667, 166] on div at bounding box center [514, 255] width 1029 height 510
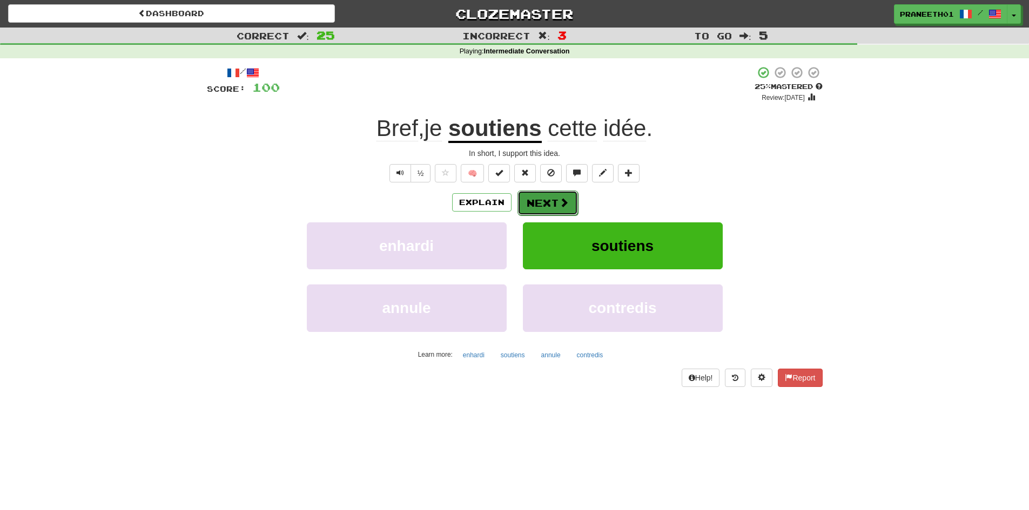
click at [546, 204] on button "Next" at bounding box center [548, 203] width 61 height 25
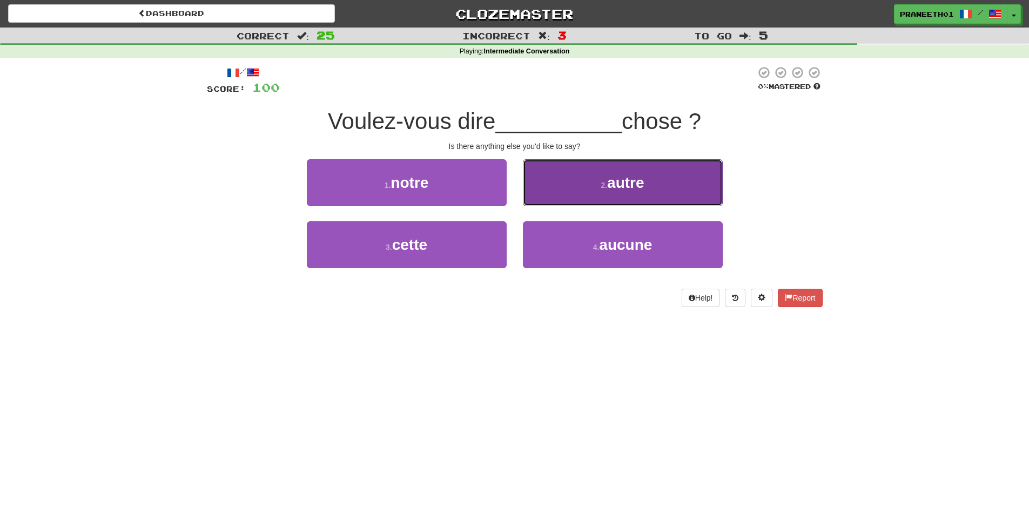
click at [641, 179] on span "autre" at bounding box center [625, 182] width 37 height 17
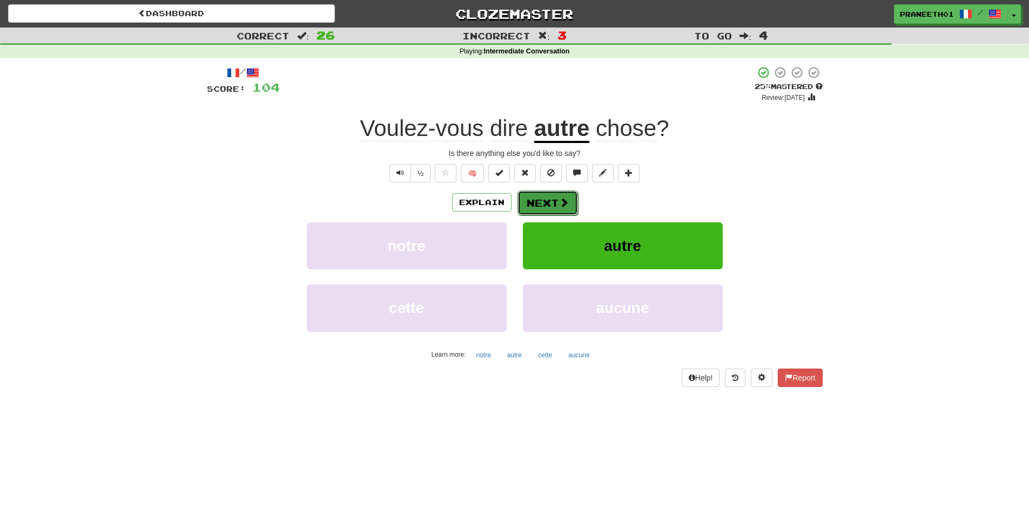
click at [539, 203] on button "Next" at bounding box center [548, 203] width 61 height 25
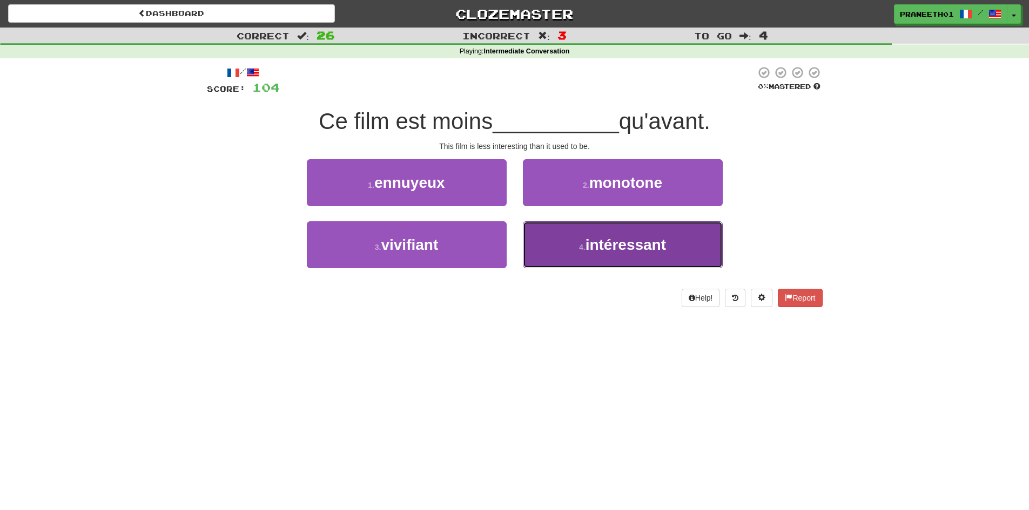
click at [589, 247] on span "intéressant" at bounding box center [626, 245] width 80 height 17
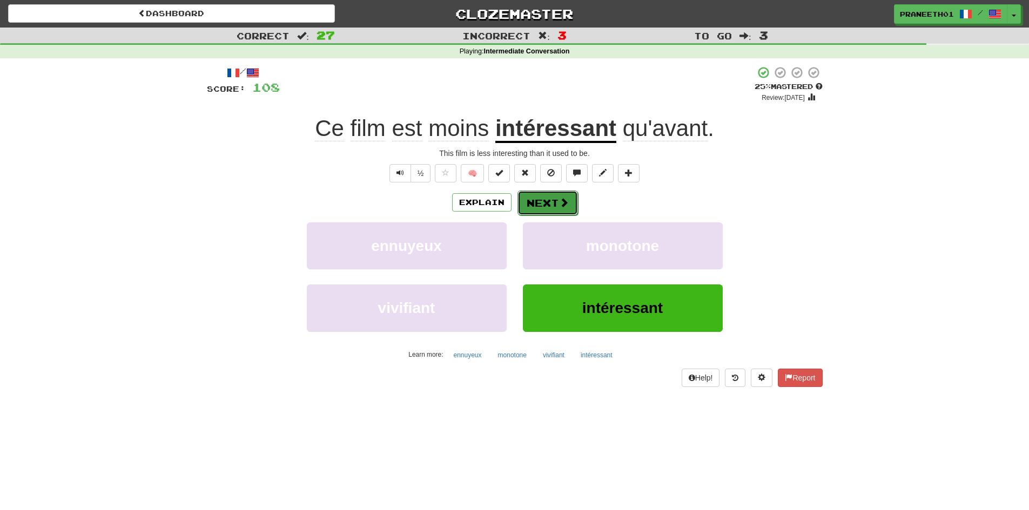
click at [550, 199] on button "Next" at bounding box center [548, 203] width 61 height 25
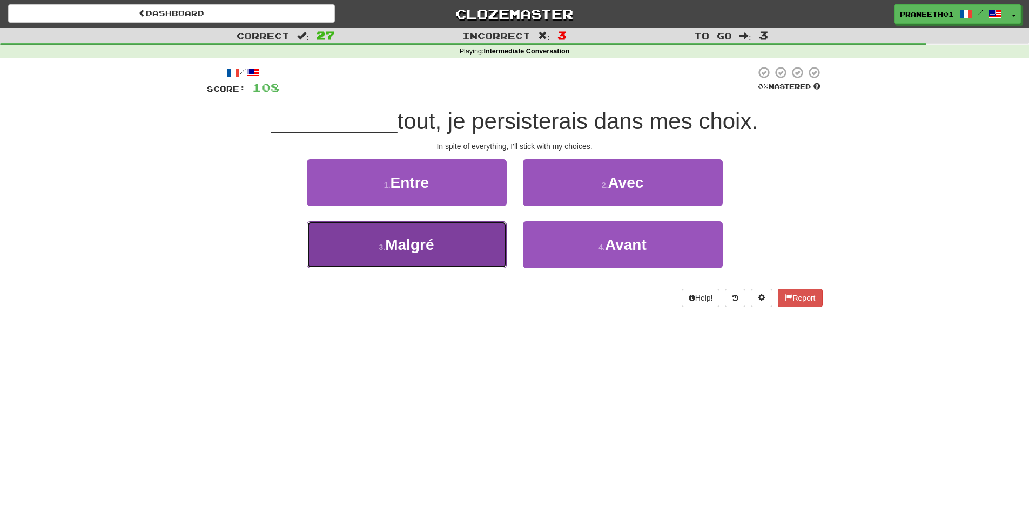
click at [414, 244] on span "Malgré" at bounding box center [409, 245] width 49 height 17
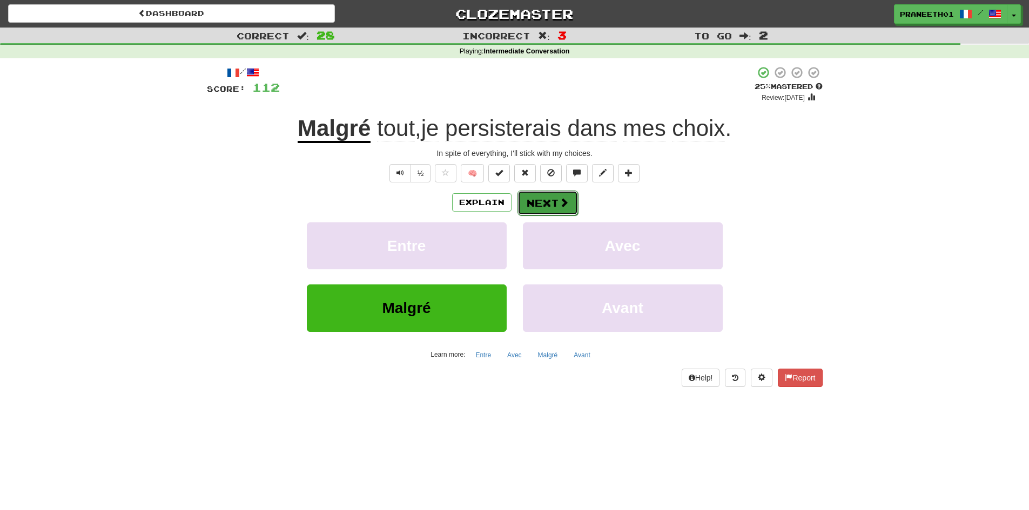
click at [557, 205] on button "Next" at bounding box center [548, 203] width 61 height 25
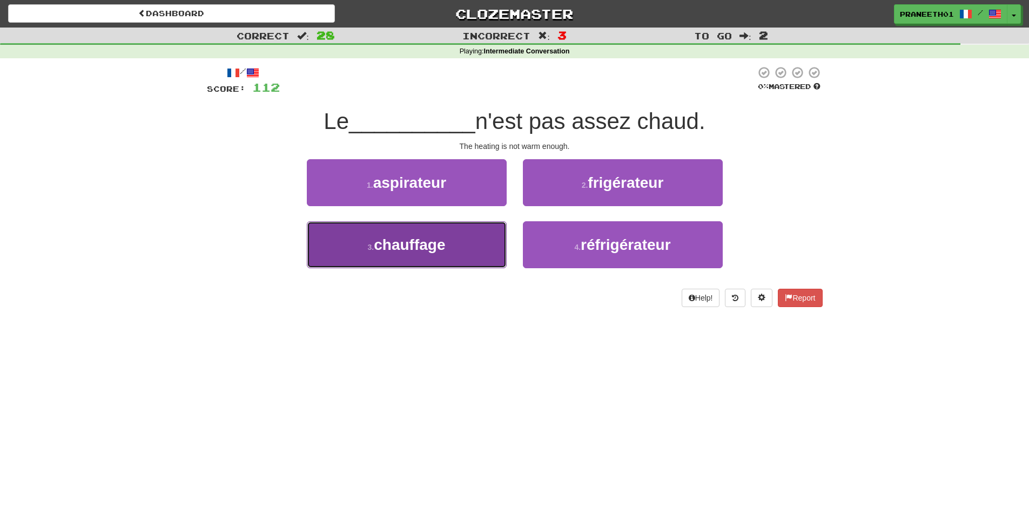
click at [460, 262] on button "3 . chauffage" at bounding box center [407, 244] width 200 height 47
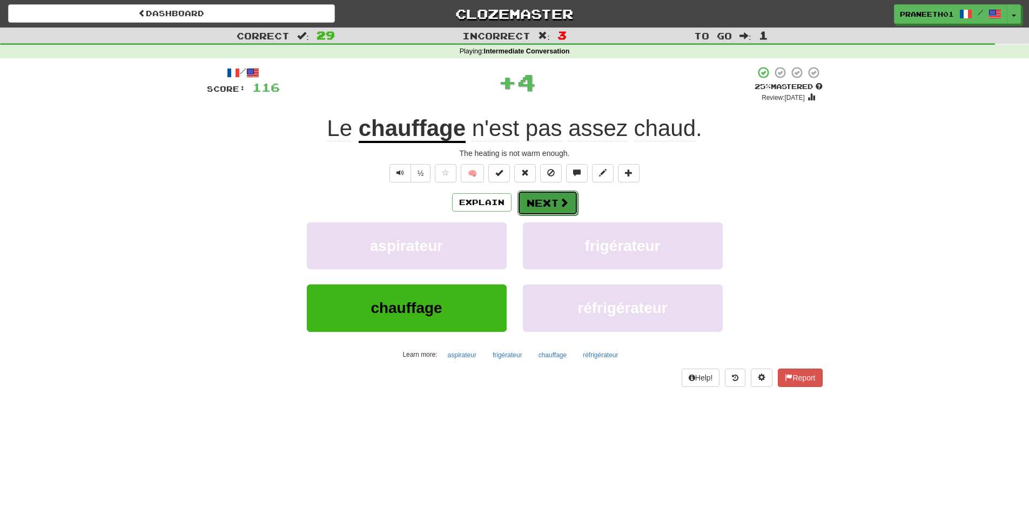
click at [560, 203] on span at bounding box center [564, 203] width 10 height 10
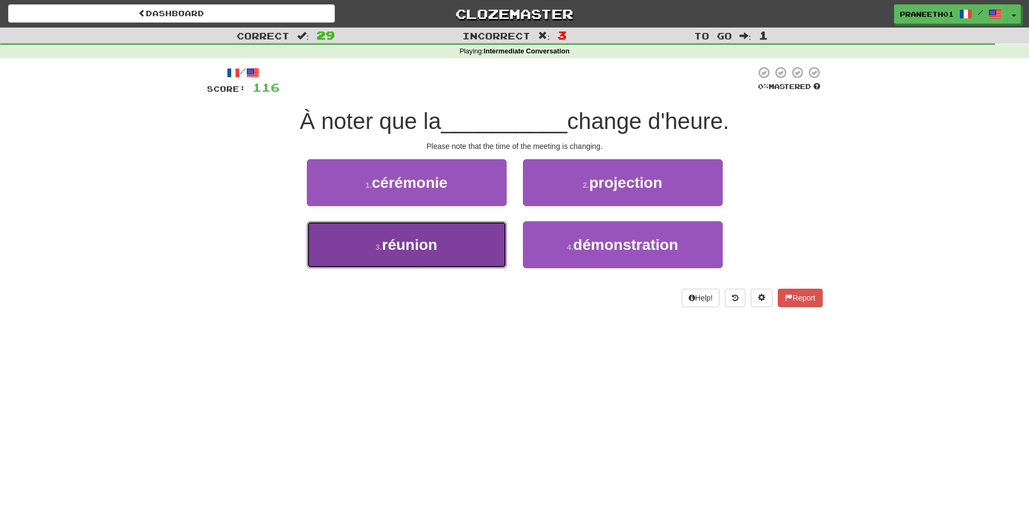
click at [431, 246] on span "réunion" at bounding box center [410, 245] width 56 height 17
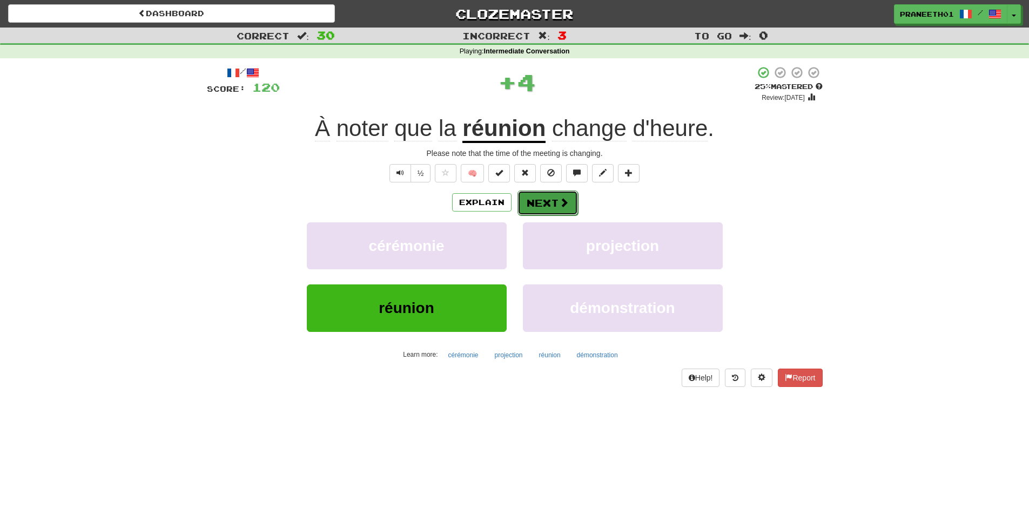
click at [554, 201] on button "Next" at bounding box center [548, 203] width 61 height 25
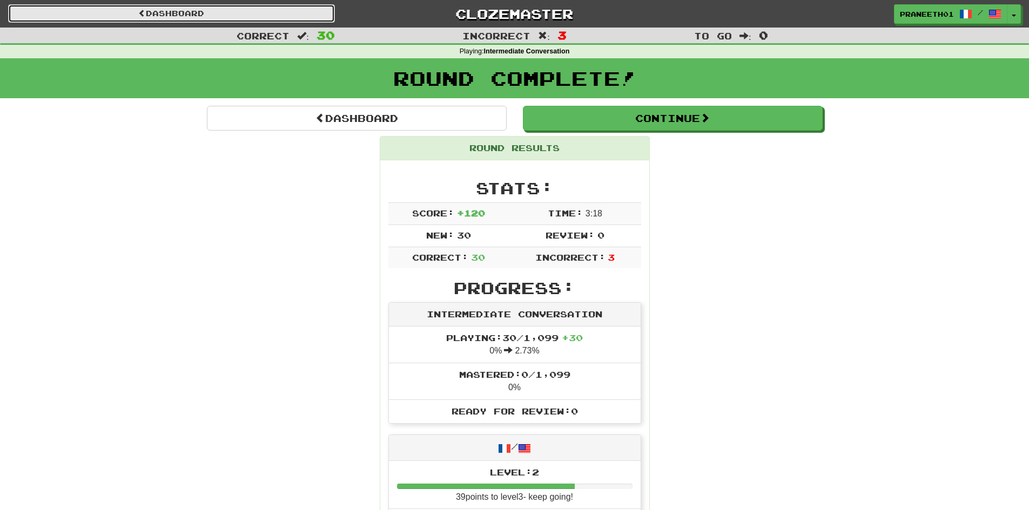
click at [313, 10] on link "Dashboard" at bounding box center [171, 13] width 327 height 18
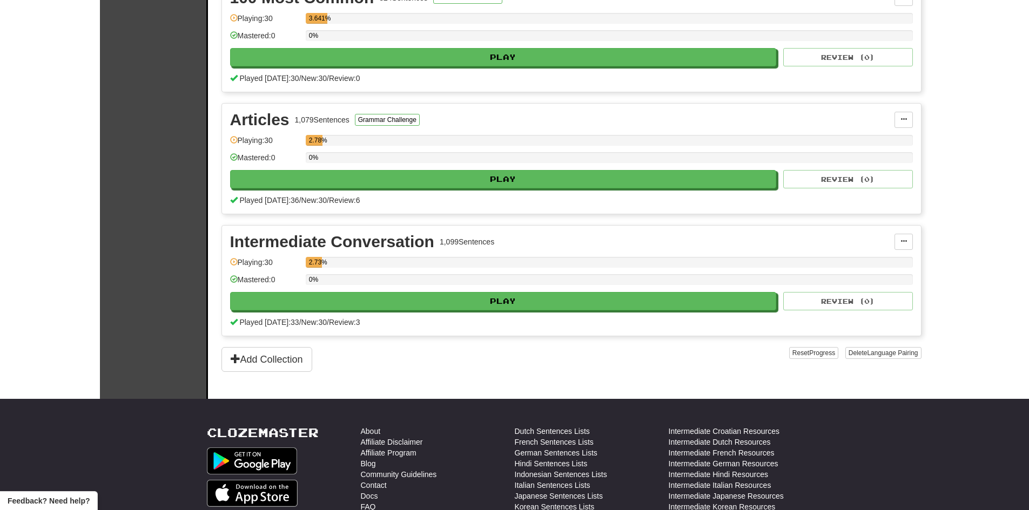
scroll to position [270, 0]
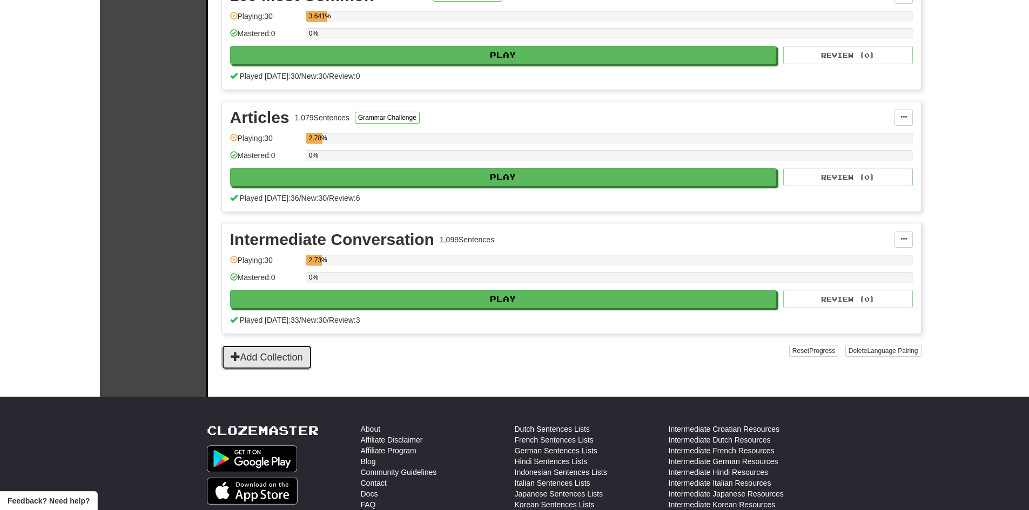
click at [278, 363] on button "Add Collection" at bounding box center [266, 357] width 91 height 25
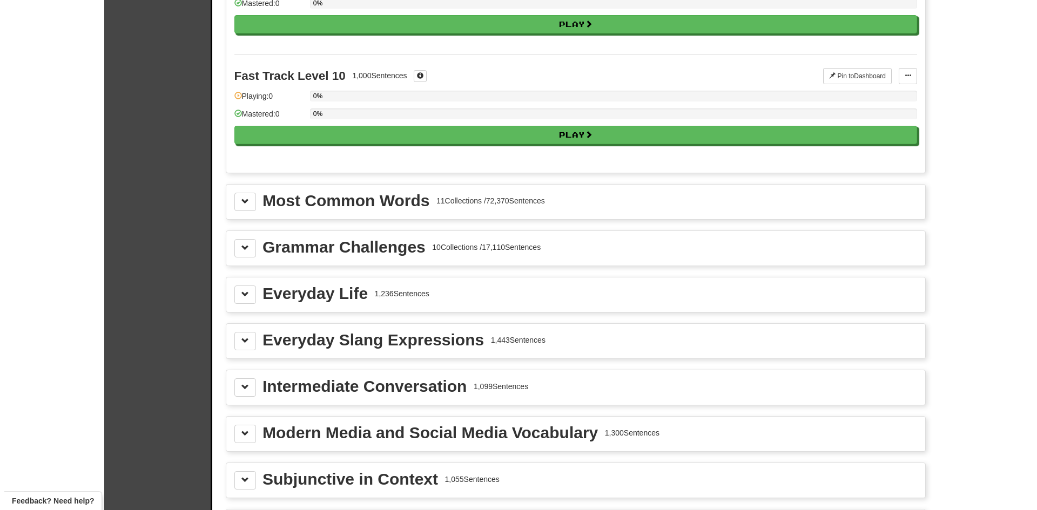
scroll to position [1188, 0]
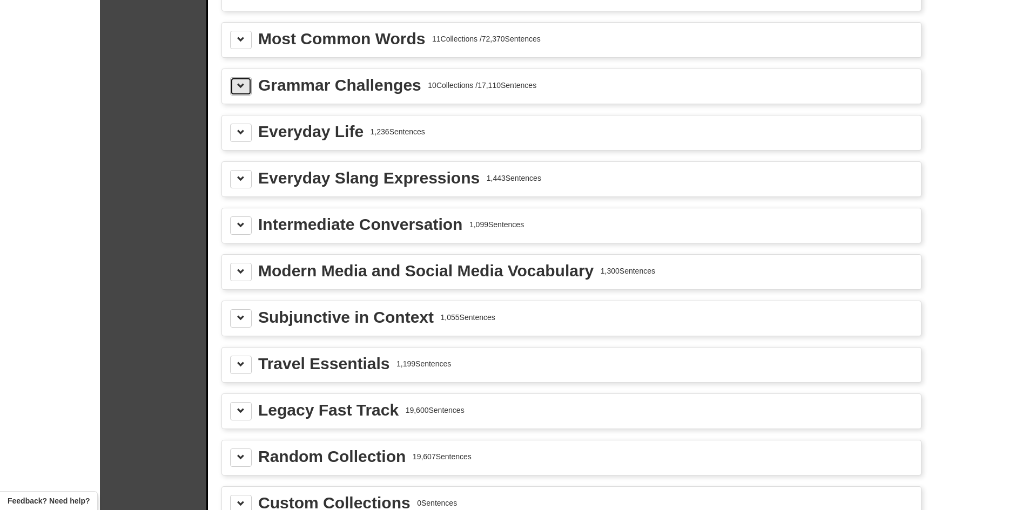
click at [245, 93] on button at bounding box center [241, 86] width 22 height 18
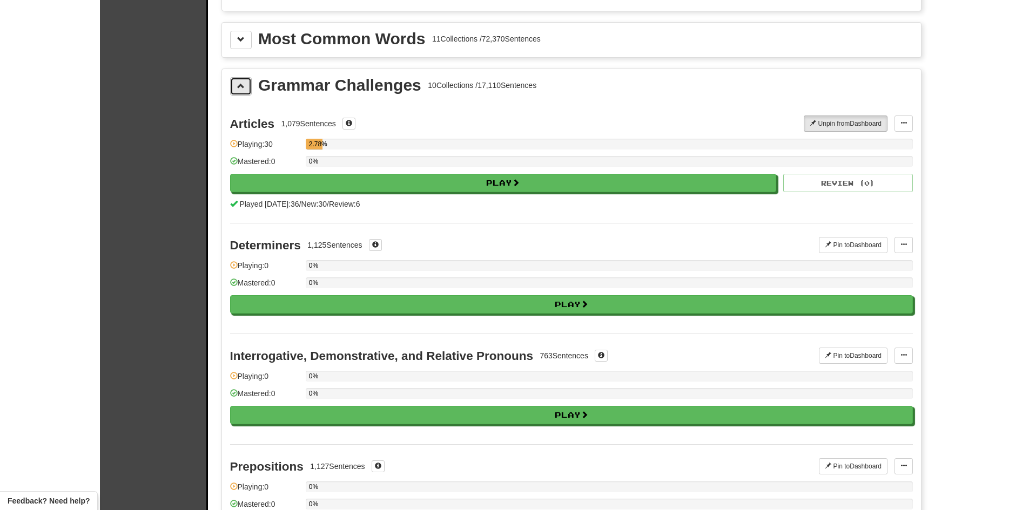
click at [245, 93] on button at bounding box center [241, 86] width 22 height 18
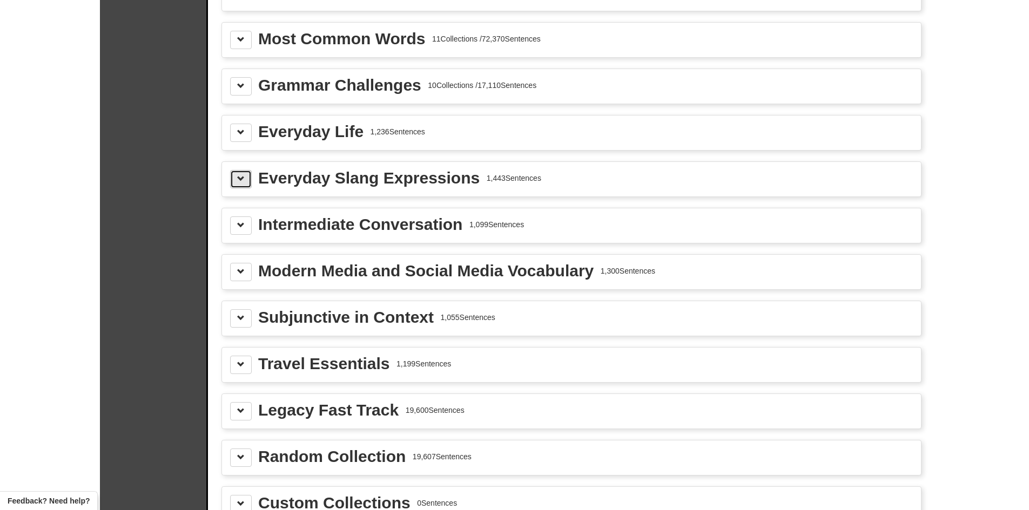
click at [244, 182] on span at bounding box center [241, 179] width 8 height 8
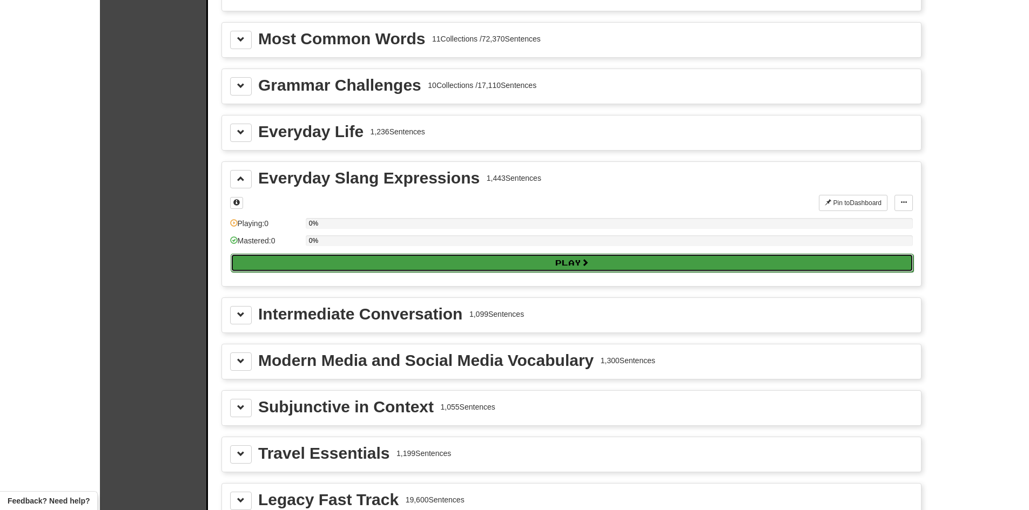
click at [312, 259] on button "Play" at bounding box center [572, 263] width 683 height 18
select select "**"
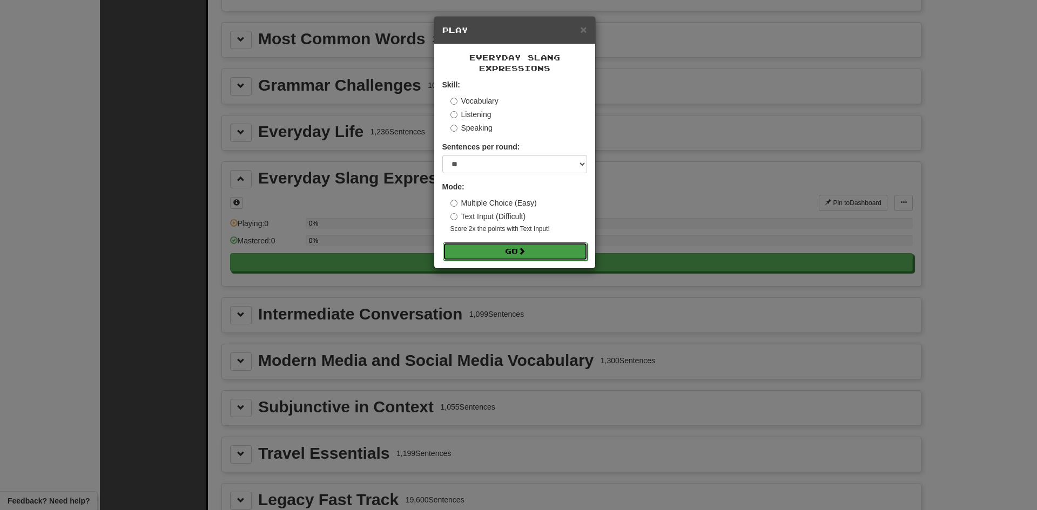
click at [486, 247] on button "Go" at bounding box center [515, 252] width 145 height 18
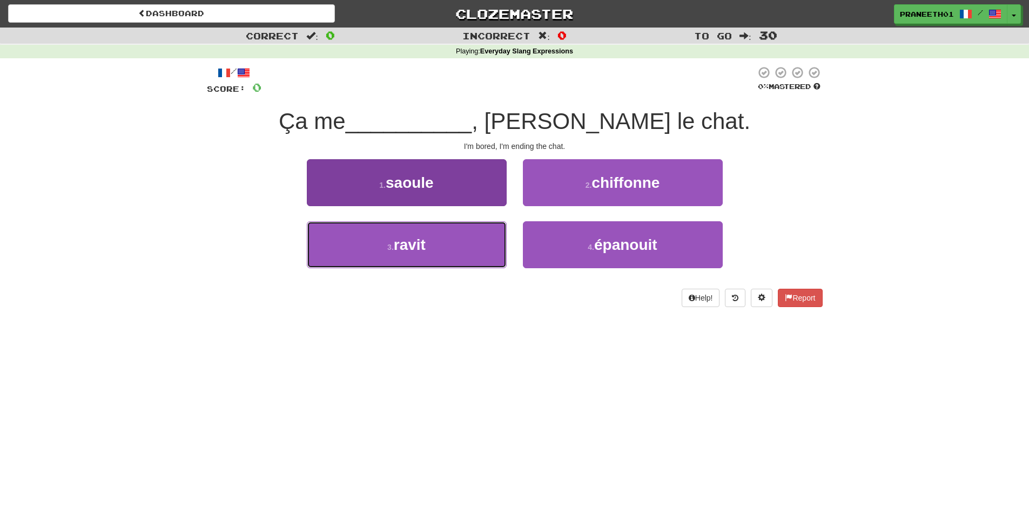
click at [433, 251] on button "3 . ravit" at bounding box center [407, 244] width 200 height 47
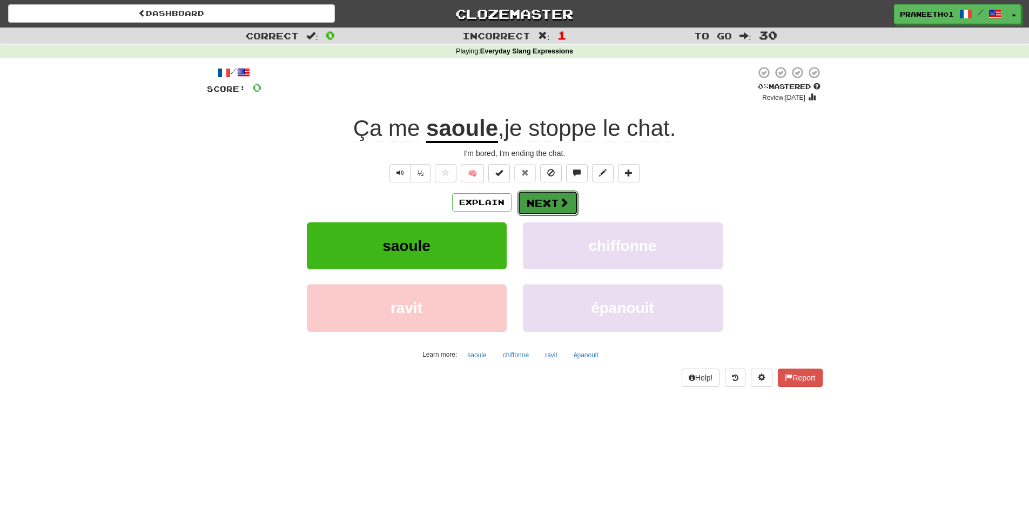
click at [544, 202] on button "Next" at bounding box center [548, 203] width 61 height 25
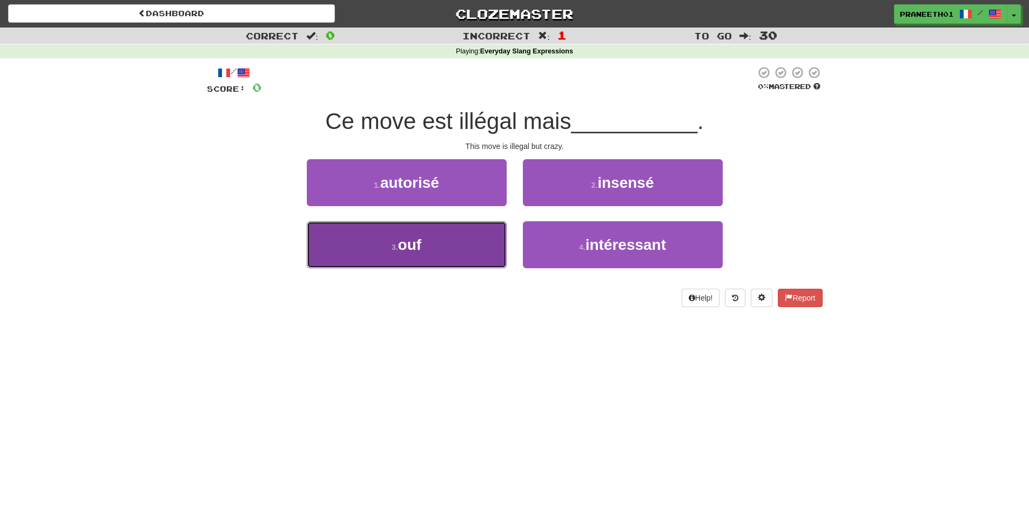
click at [418, 246] on span "ouf" at bounding box center [410, 245] width 24 height 17
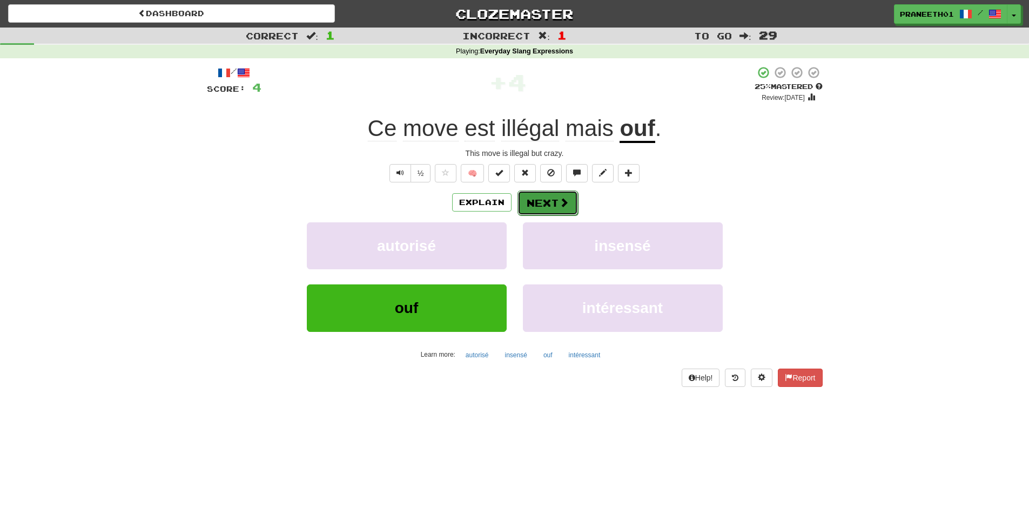
click at [555, 201] on button "Next" at bounding box center [548, 203] width 61 height 25
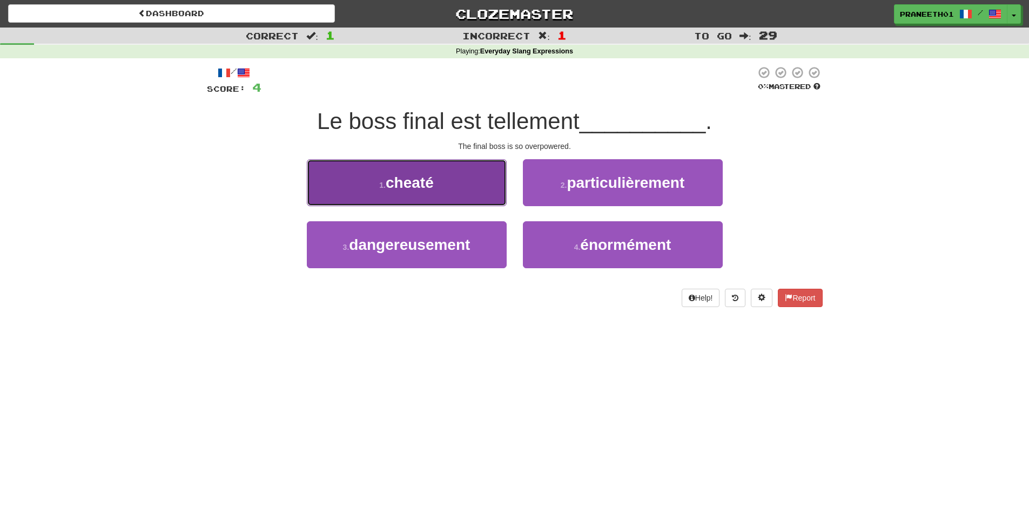
click at [454, 191] on button "1 . cheaté" at bounding box center [407, 182] width 200 height 47
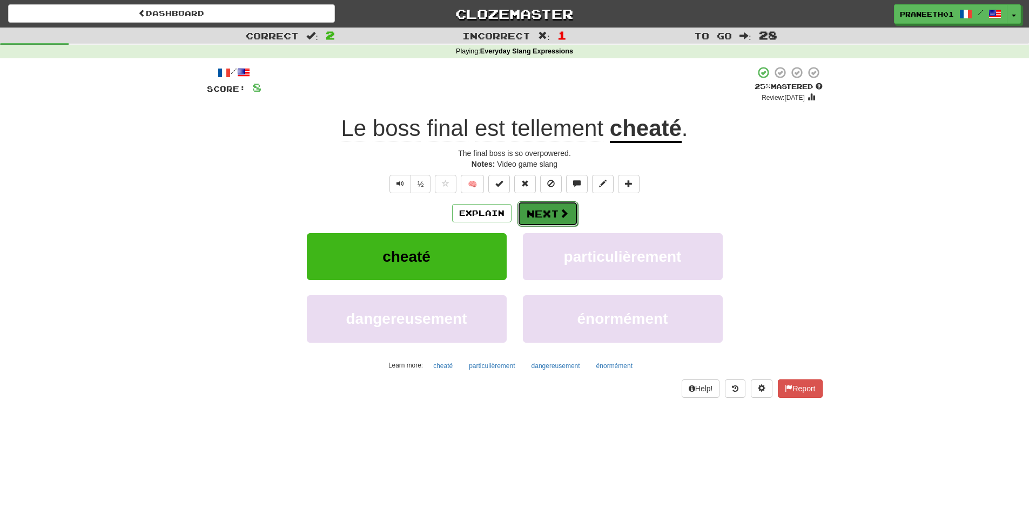
click at [544, 220] on button "Next" at bounding box center [548, 213] width 61 height 25
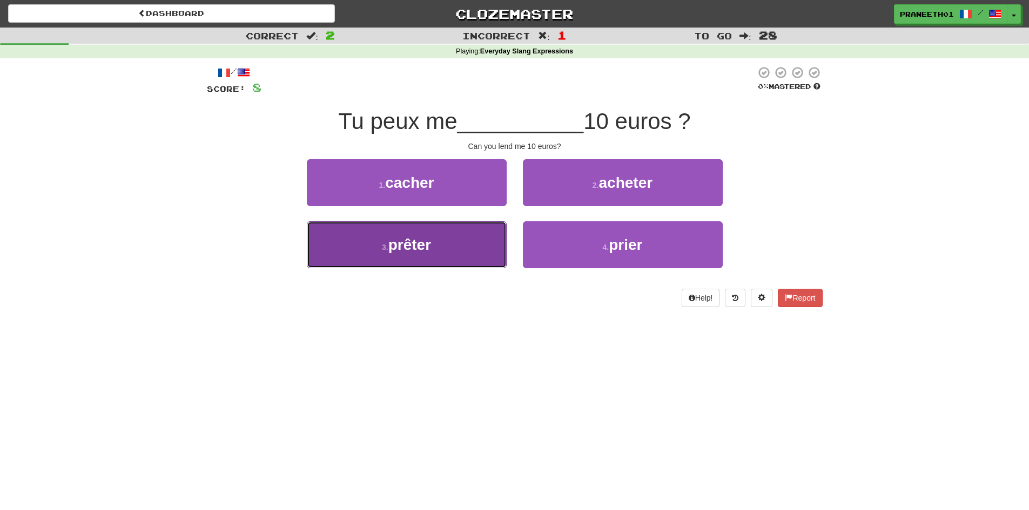
click at [424, 241] on span "prêter" at bounding box center [409, 245] width 43 height 17
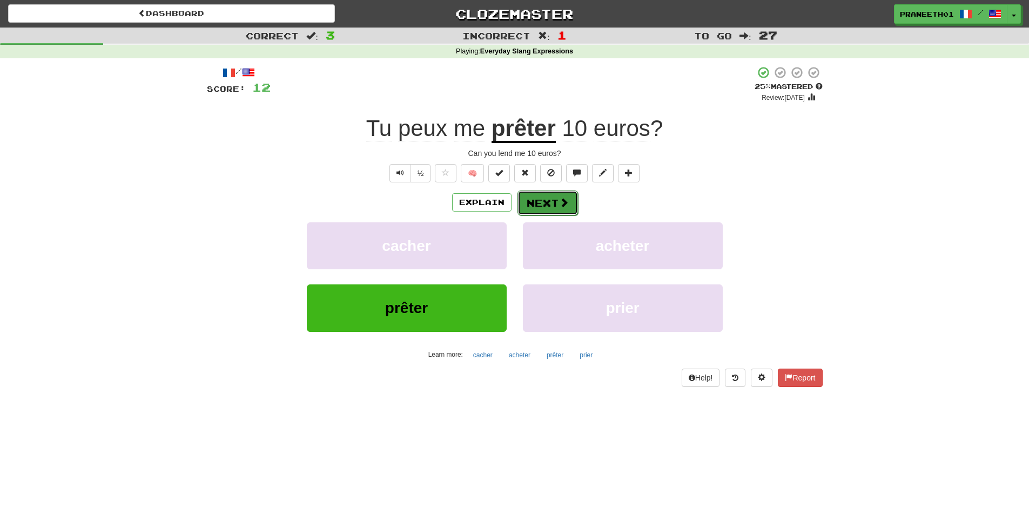
click at [549, 205] on button "Next" at bounding box center [548, 203] width 61 height 25
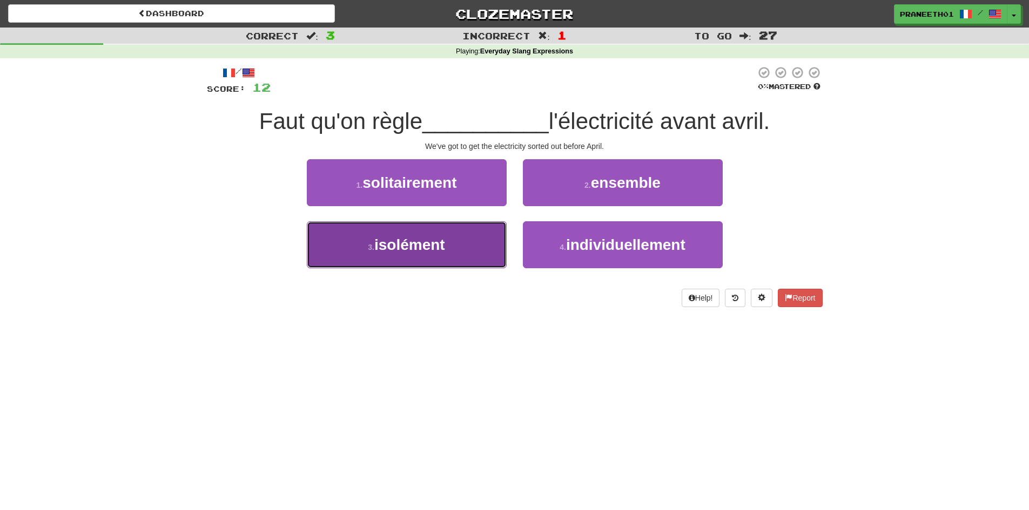
click at [422, 250] on span "isolément" at bounding box center [409, 245] width 71 height 17
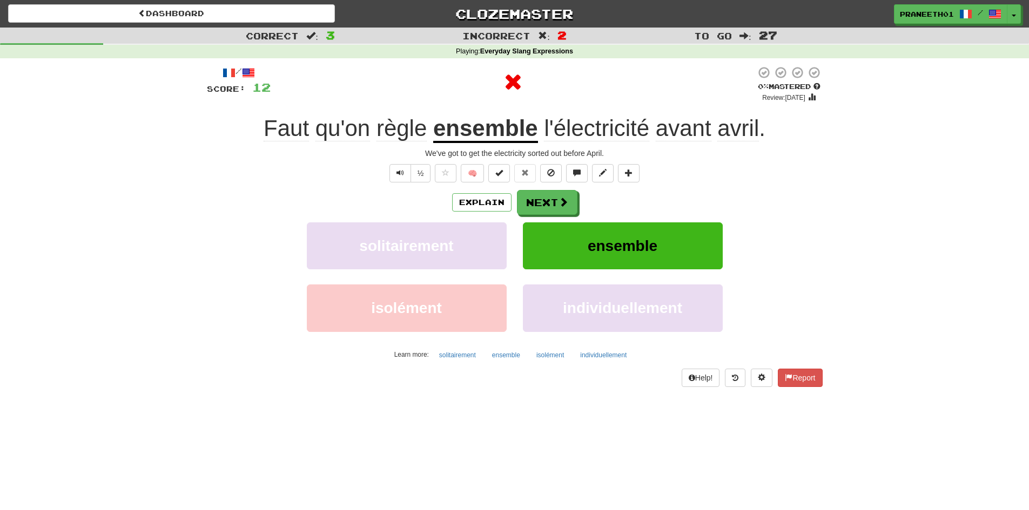
click at [515, 136] on u "ensemble" at bounding box center [485, 130] width 105 height 28
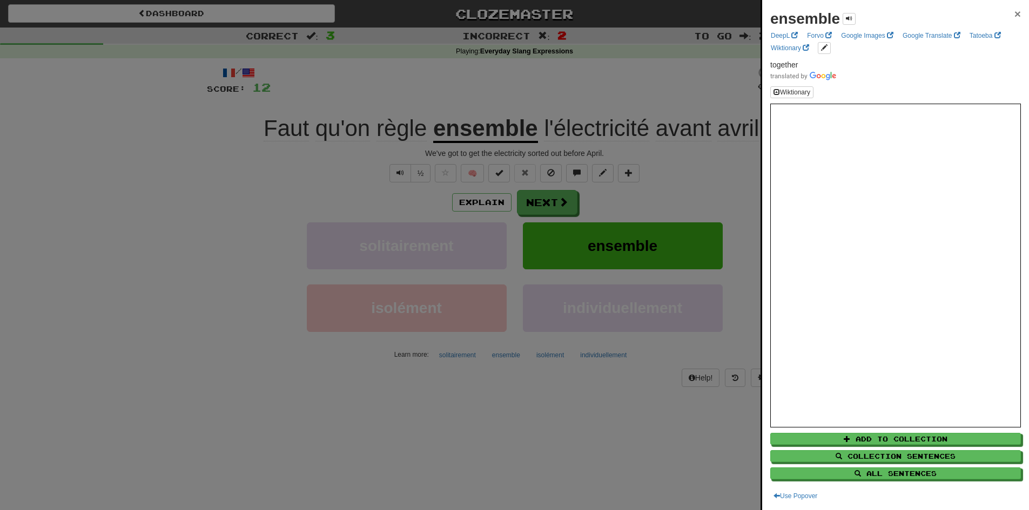
click at [1015, 14] on span "×" at bounding box center [1018, 14] width 6 height 12
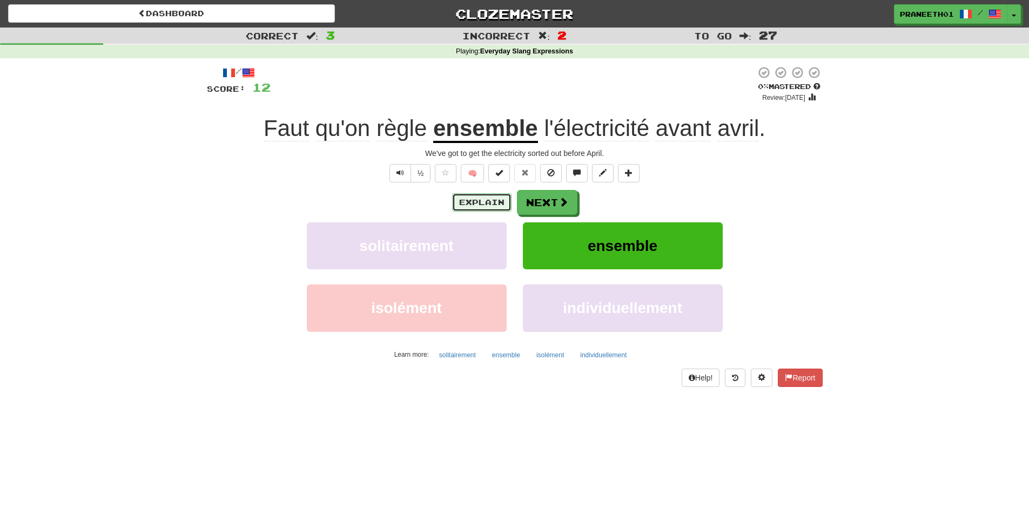
click at [462, 200] on button "Explain" at bounding box center [481, 202] width 59 height 18
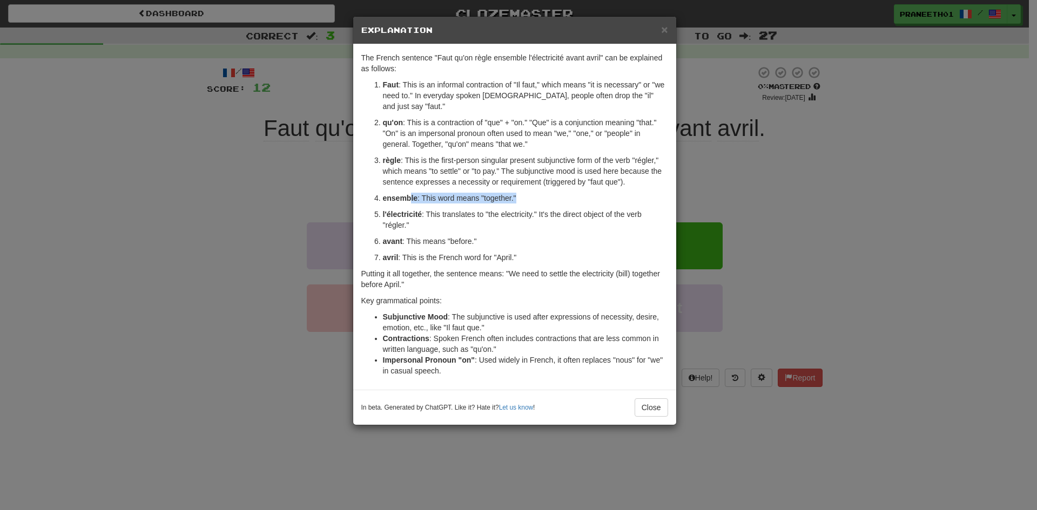
drag, startPoint x: 411, startPoint y: 186, endPoint x: 587, endPoint y: 196, distance: 176.4
click at [587, 196] on ol "Faut : This is an informal contraction of "Il faut," which means "it is necessa…" at bounding box center [514, 171] width 307 height 184
click at [817, 229] on div "× Explanation The French sentence "Faut qu'on règle ensemble l'électricité avan…" at bounding box center [518, 255] width 1037 height 510
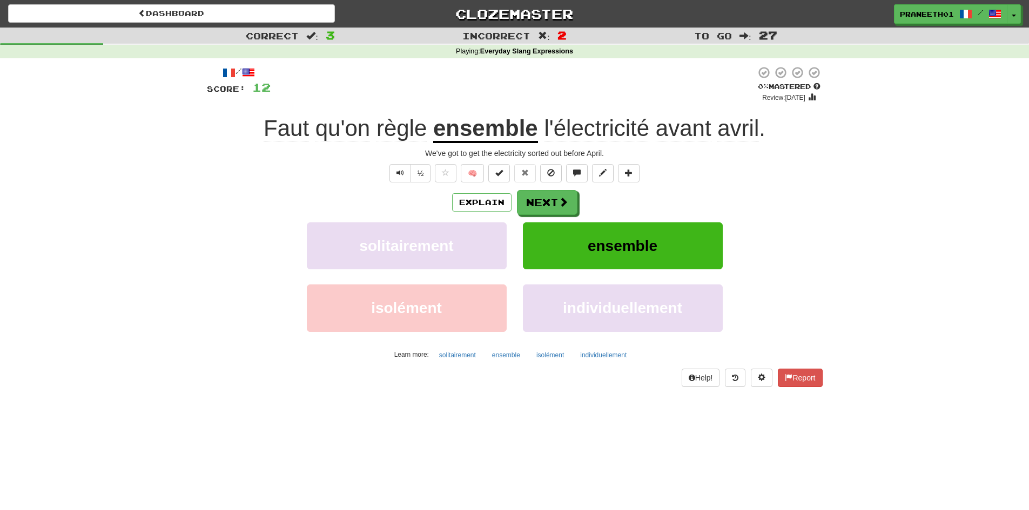
click at [348, 456] on div "Dashboard Clozemaster praneeth01 / Toggle Dropdown Dashboard Leaderboard Activi…" at bounding box center [514, 255] width 1029 height 510
